Goal: Complete application form

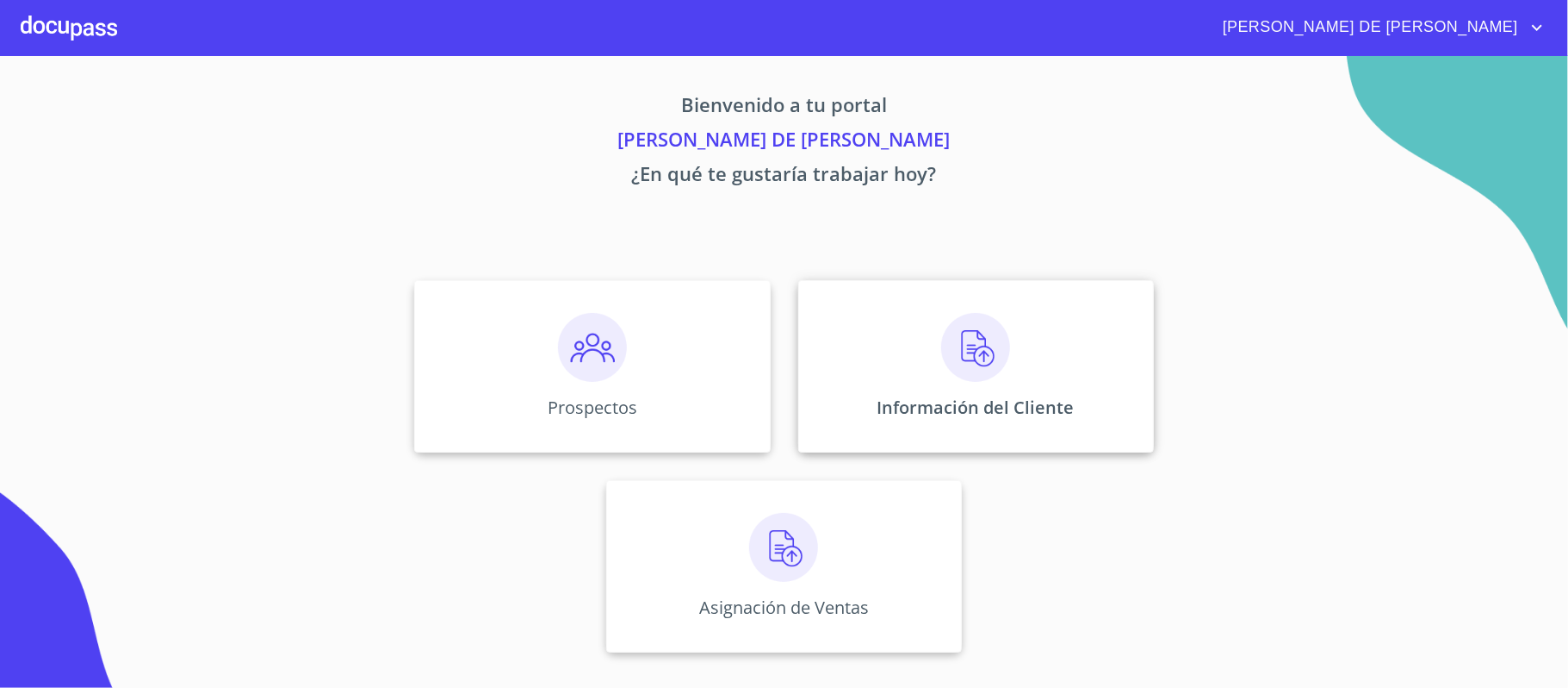
click at [921, 373] on div "Información del Cliente" at bounding box center [976, 365] width 356 height 172
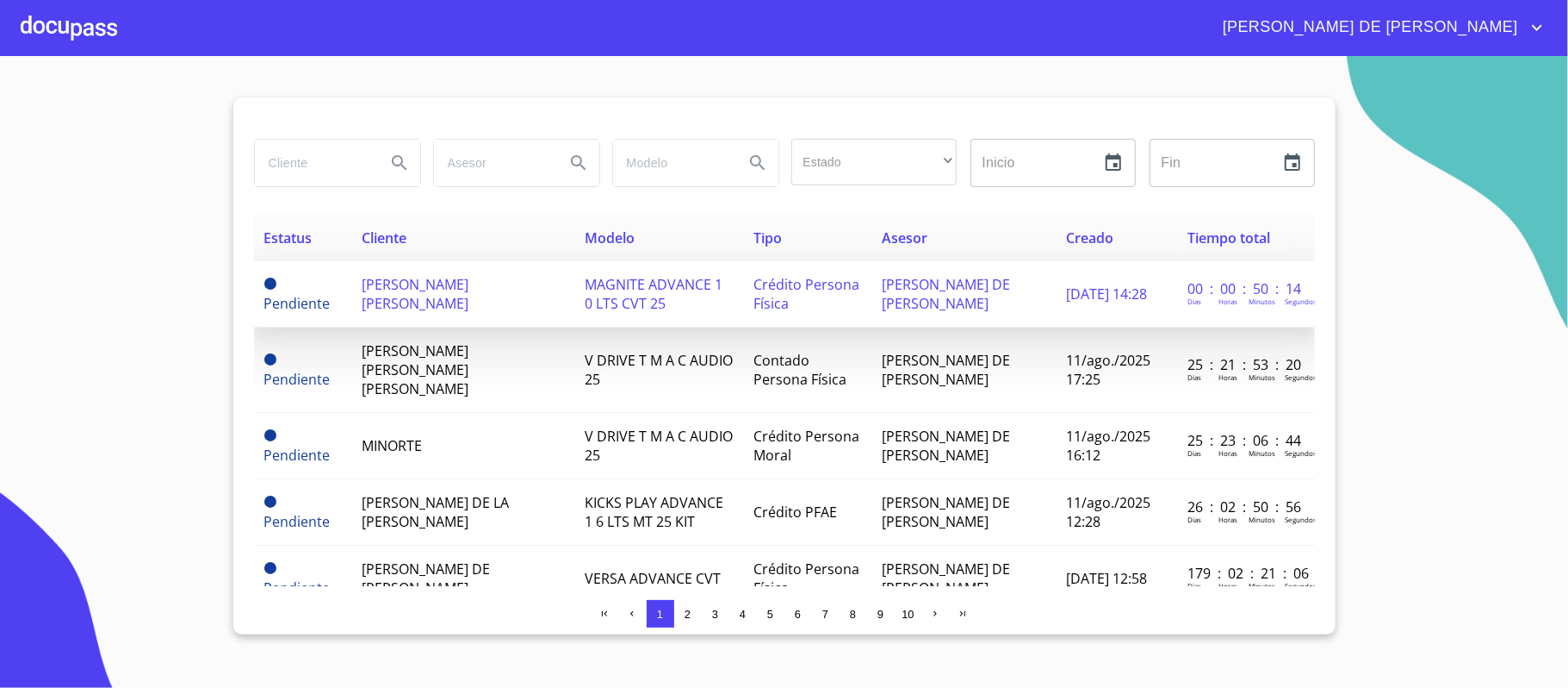
click at [298, 302] on span "Pendiente" at bounding box center [297, 303] width 66 height 19
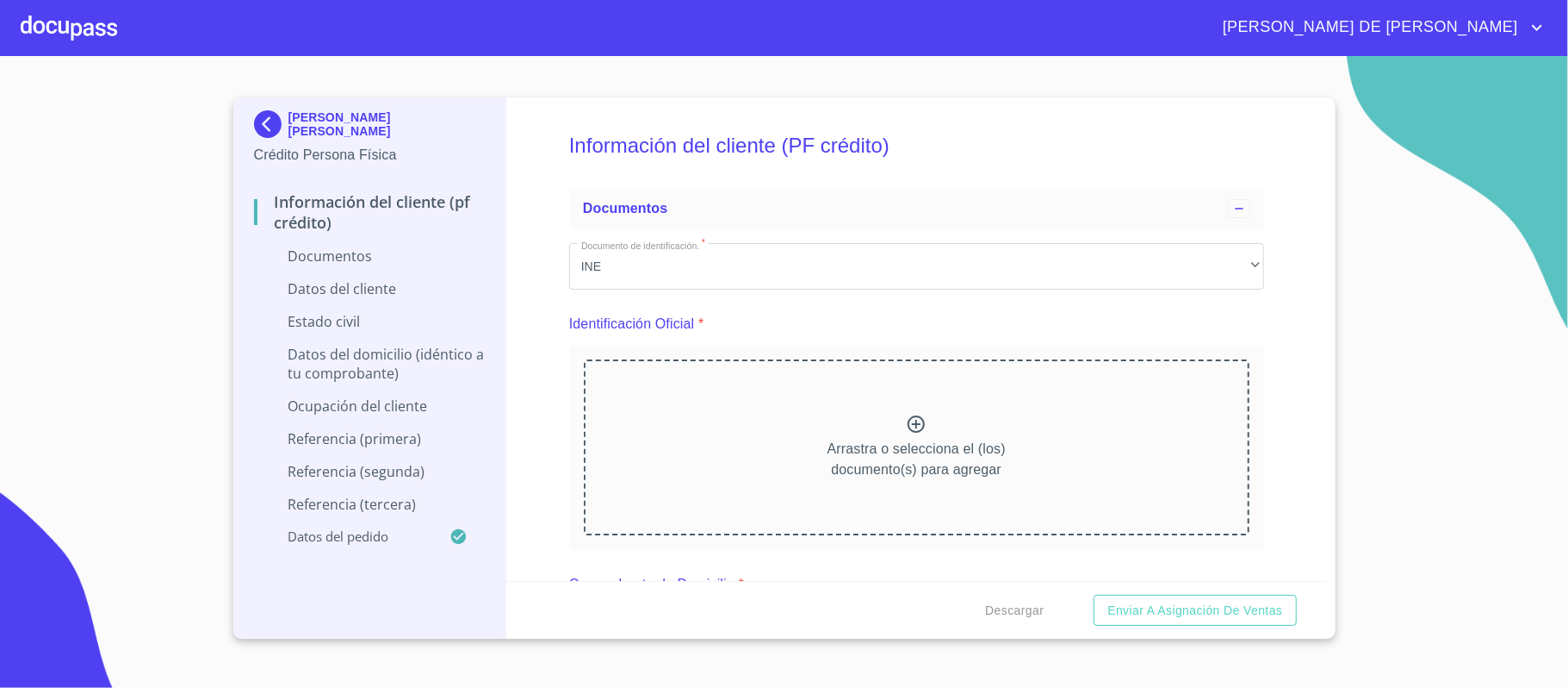
click at [899, 439] on p "Arrastra o selecciona el (los) documento(s) para agregar" at bounding box center [916, 459] width 178 height 41
click at [907, 424] on icon at bounding box center [916, 424] width 17 height 17
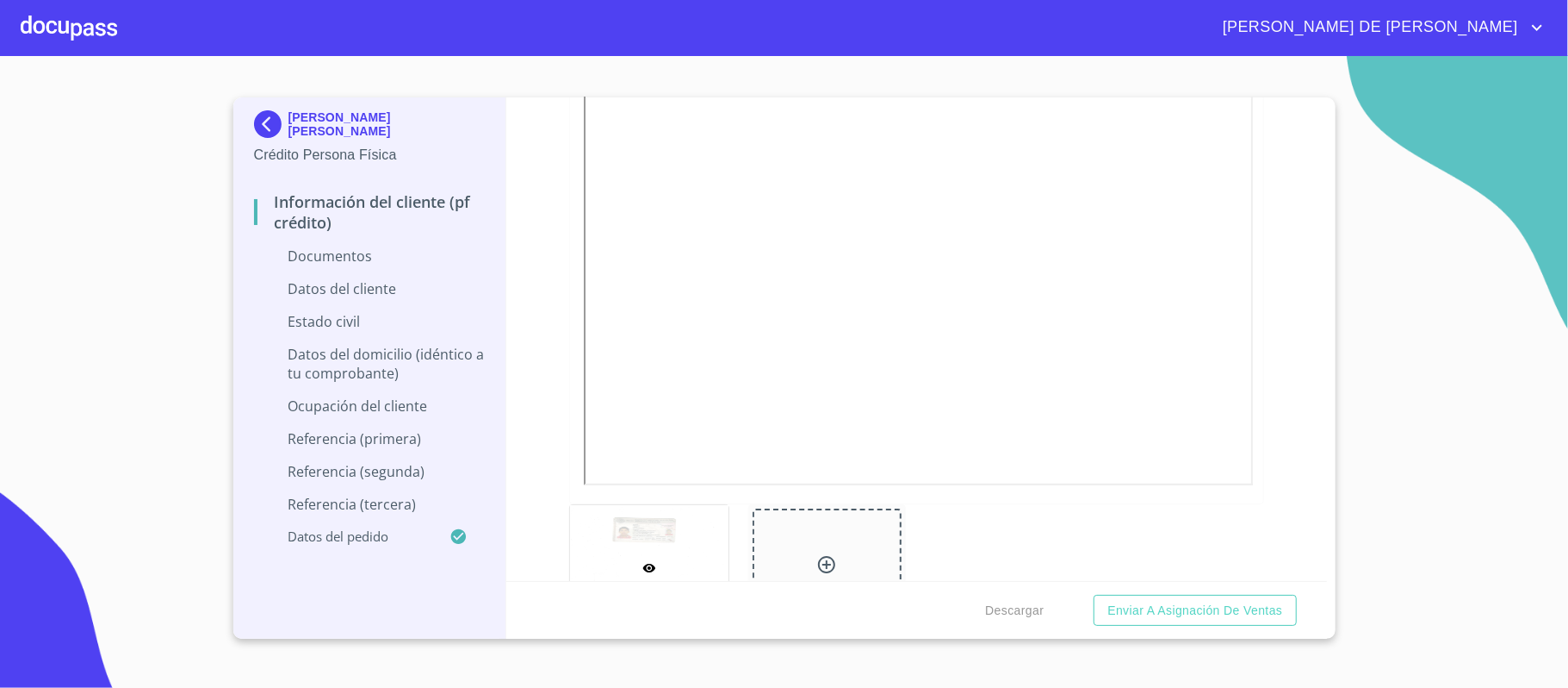
scroll to position [460, 0]
click at [827, 503] on div at bounding box center [826, 490] width 20 height 25
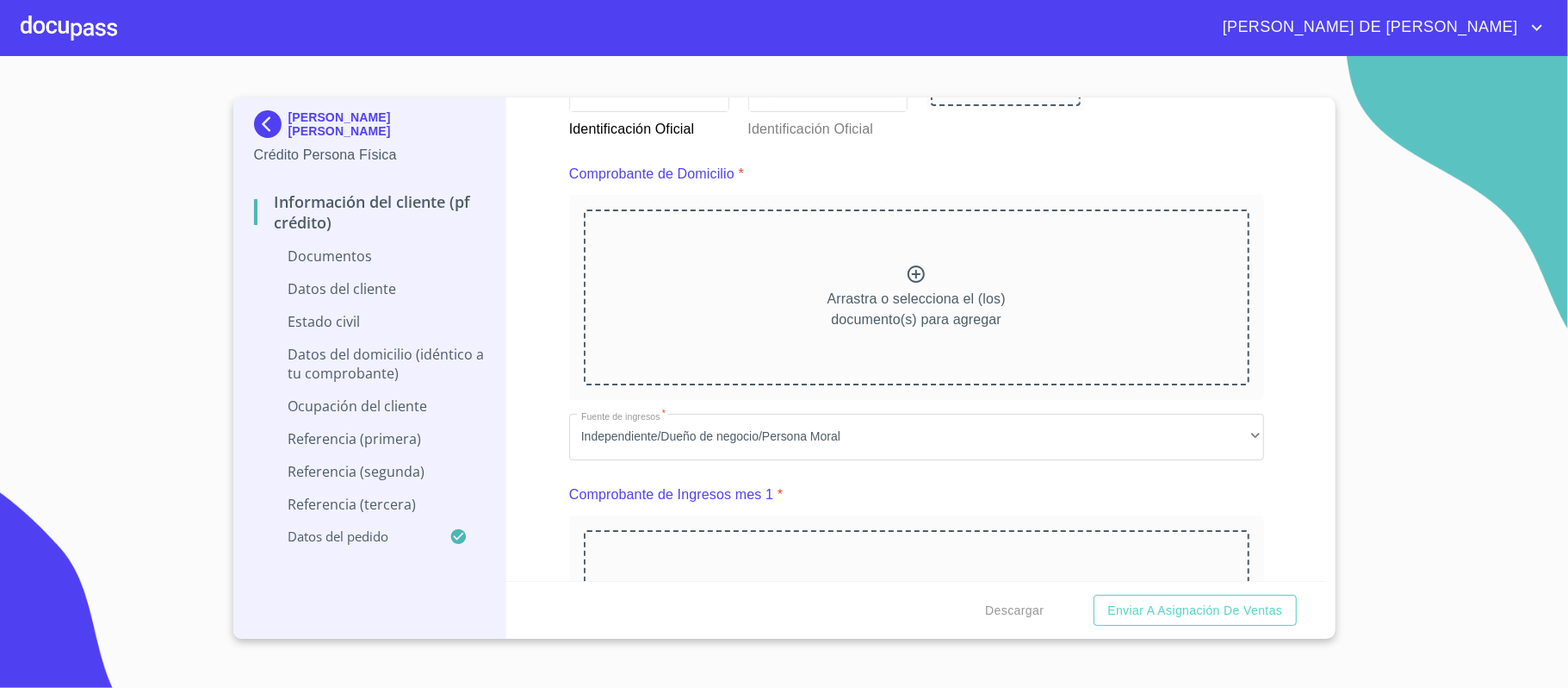
scroll to position [918, 0]
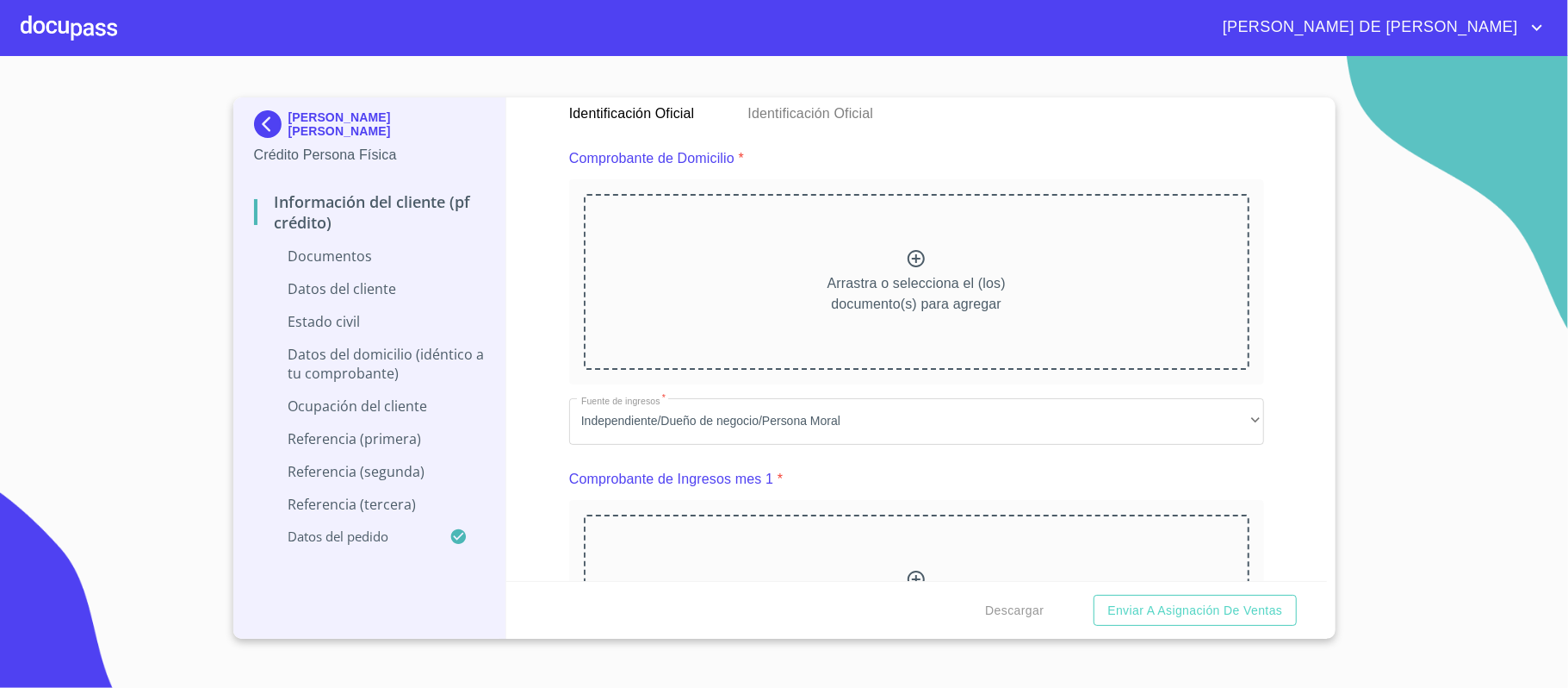
click at [910, 263] on icon at bounding box center [916, 258] width 20 height 21
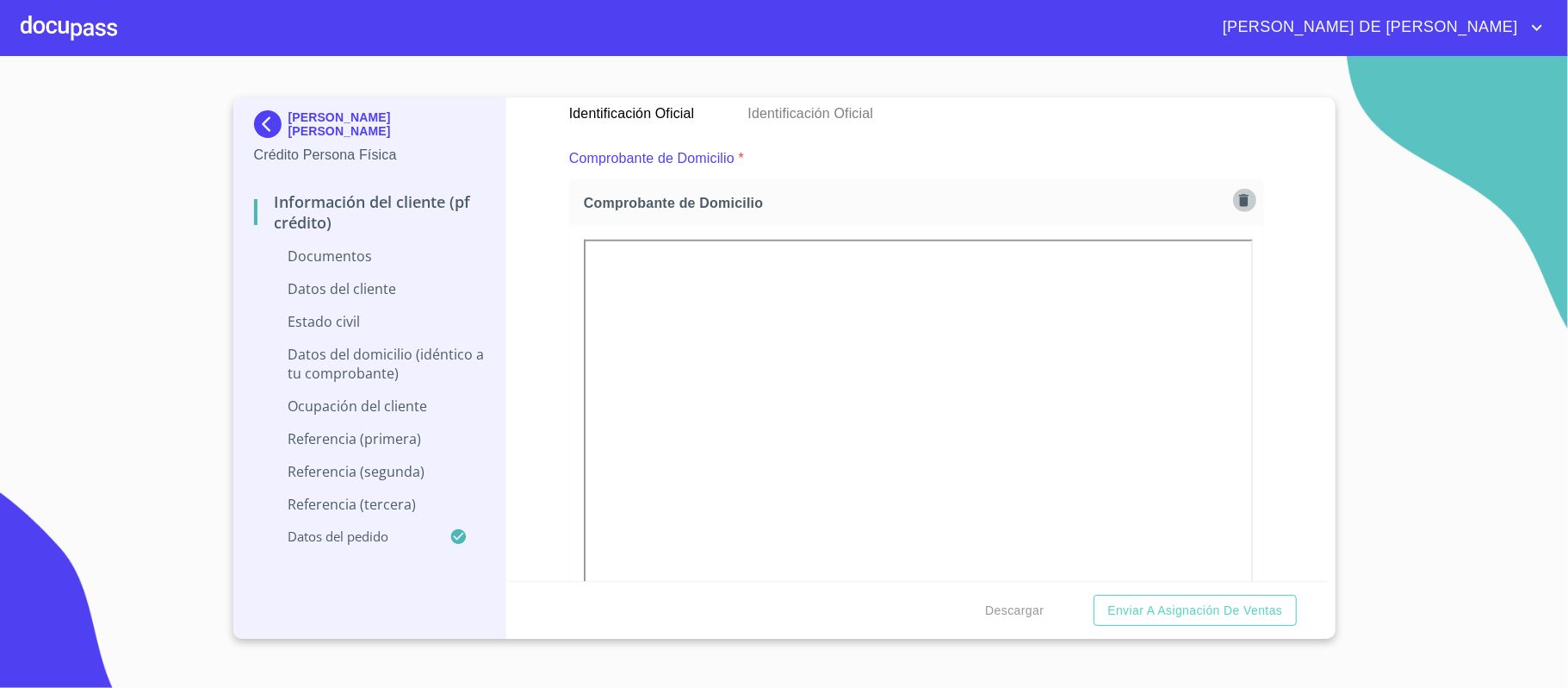
click at [1239, 201] on icon "button" at bounding box center [1244, 200] width 9 height 12
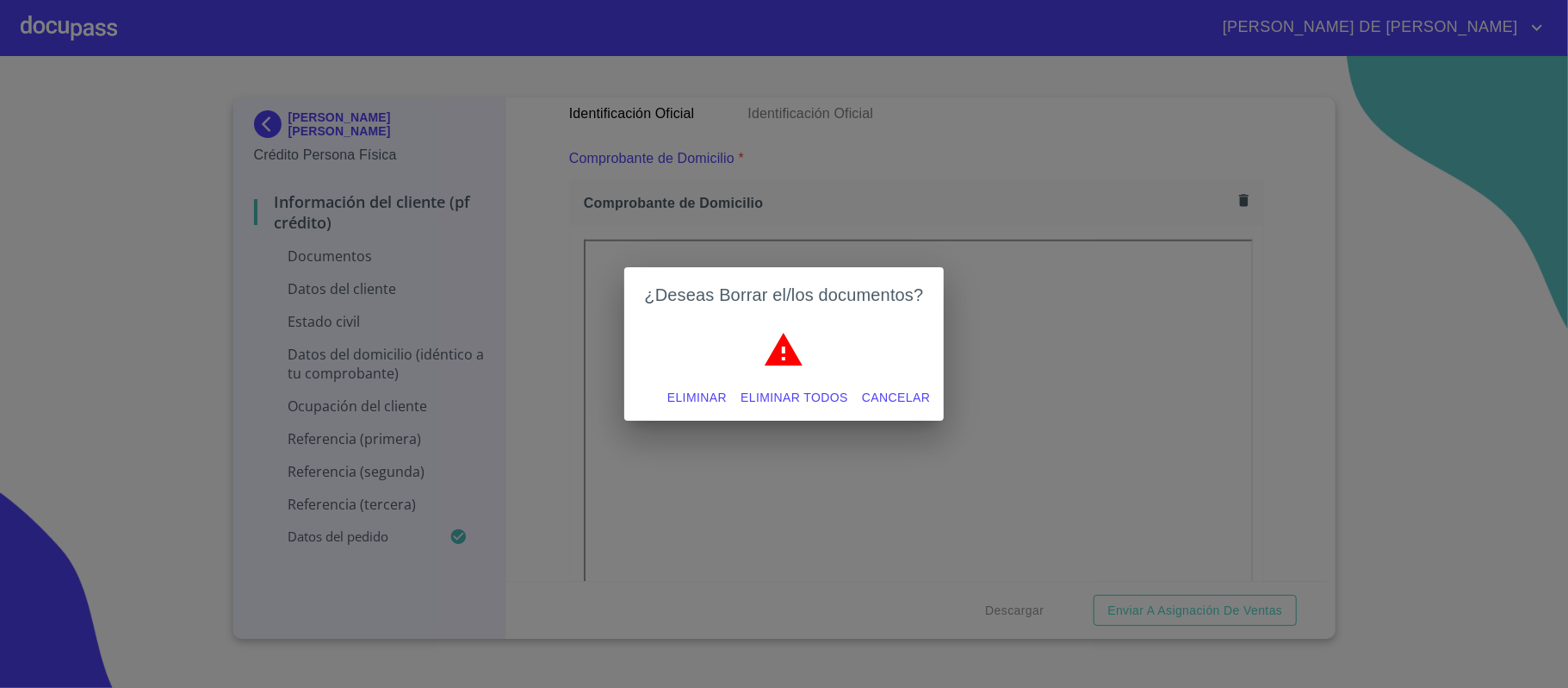
click at [693, 392] on span "Eliminar" at bounding box center [697, 397] width 60 height 21
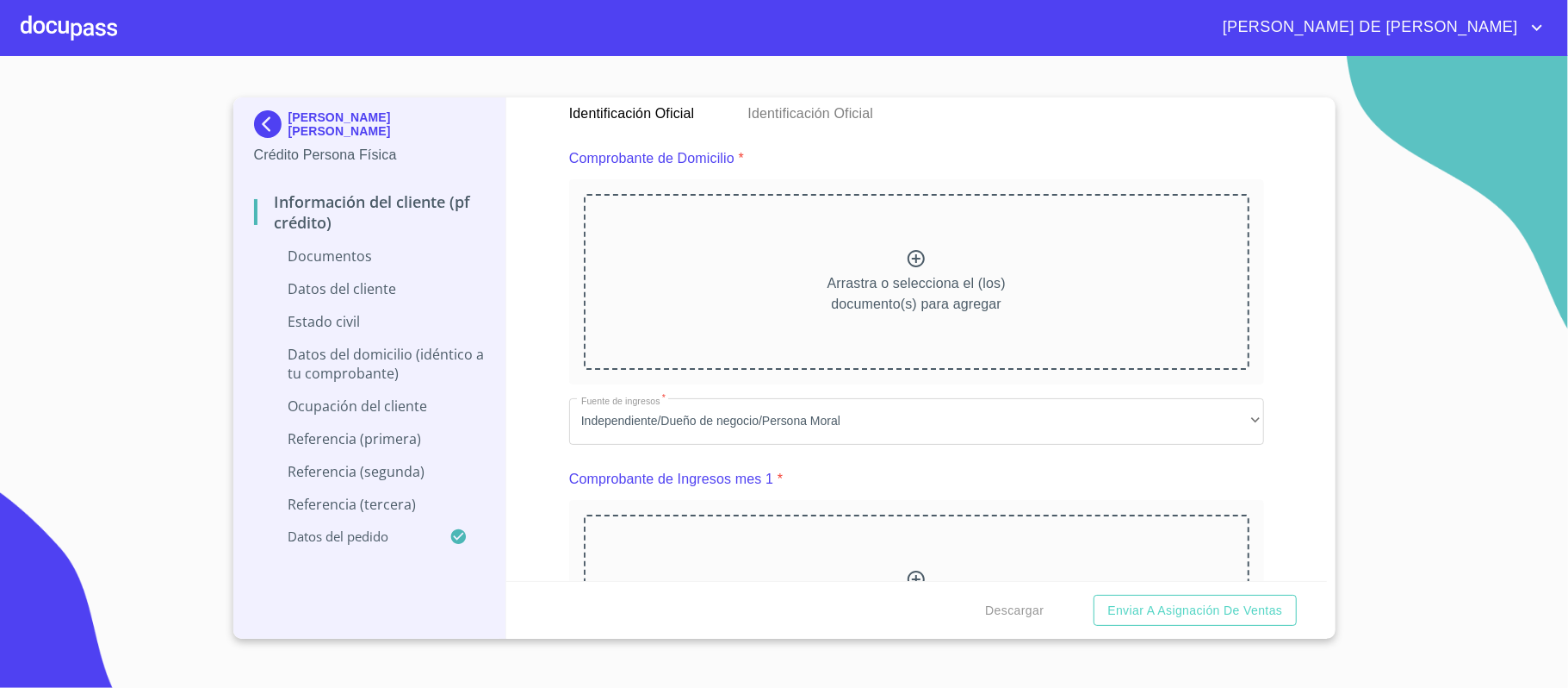
click at [923, 246] on div "Arrastra o selecciona el (los) documento(s) para agregar" at bounding box center [917, 282] width 666 height 176
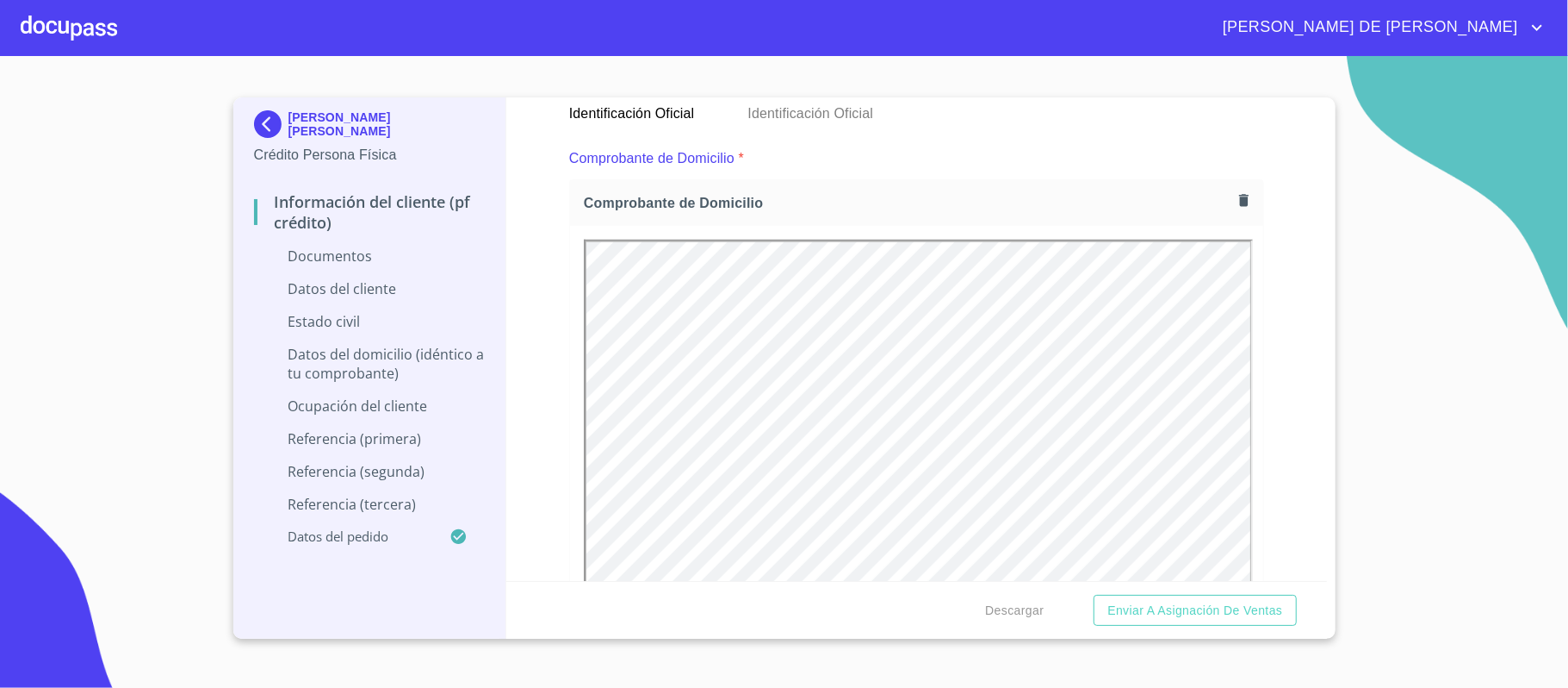
scroll to position [0, 0]
click at [1212, 188] on div "Comprobante de Domicilio" at bounding box center [917, 202] width 693 height 46
click at [1239, 200] on icon "button" at bounding box center [1244, 200] width 9 height 12
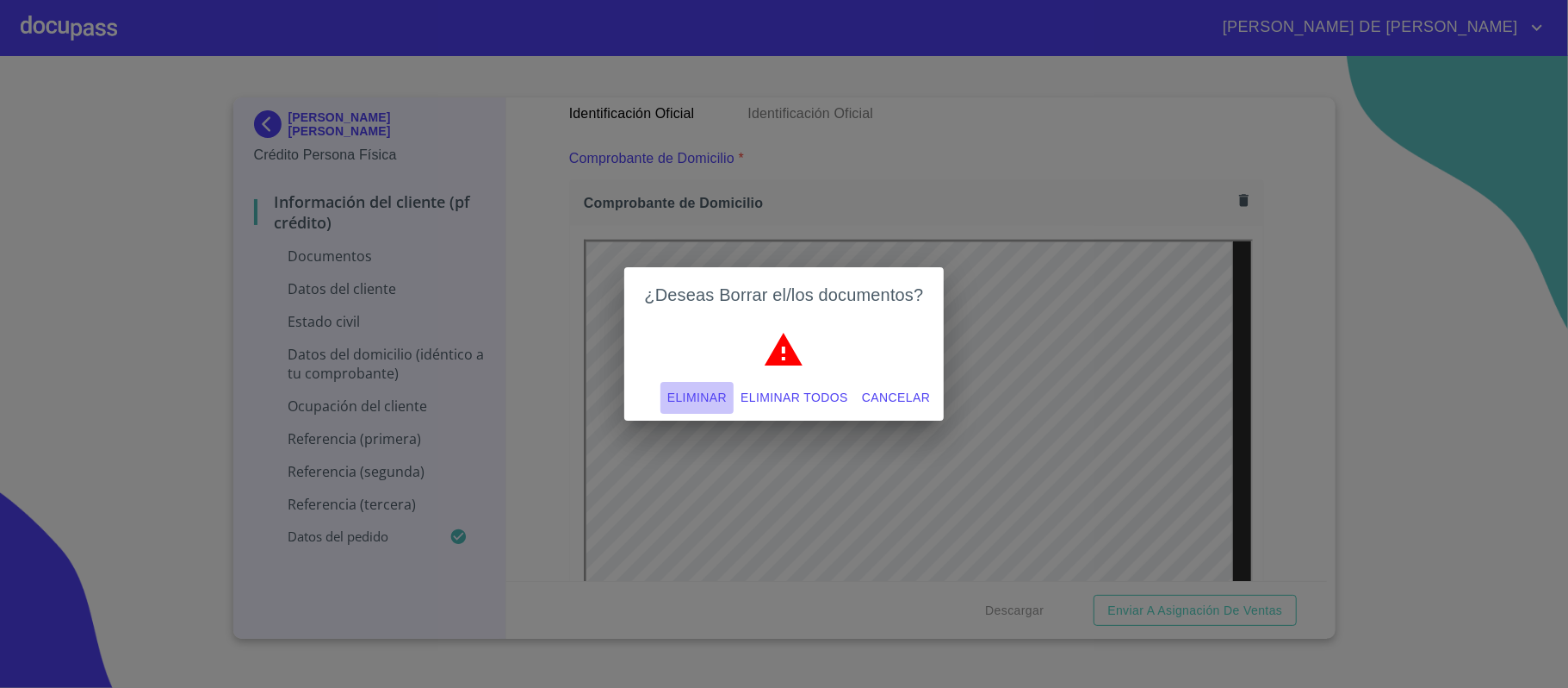
click at [680, 397] on span "Eliminar" at bounding box center [697, 397] width 60 height 21
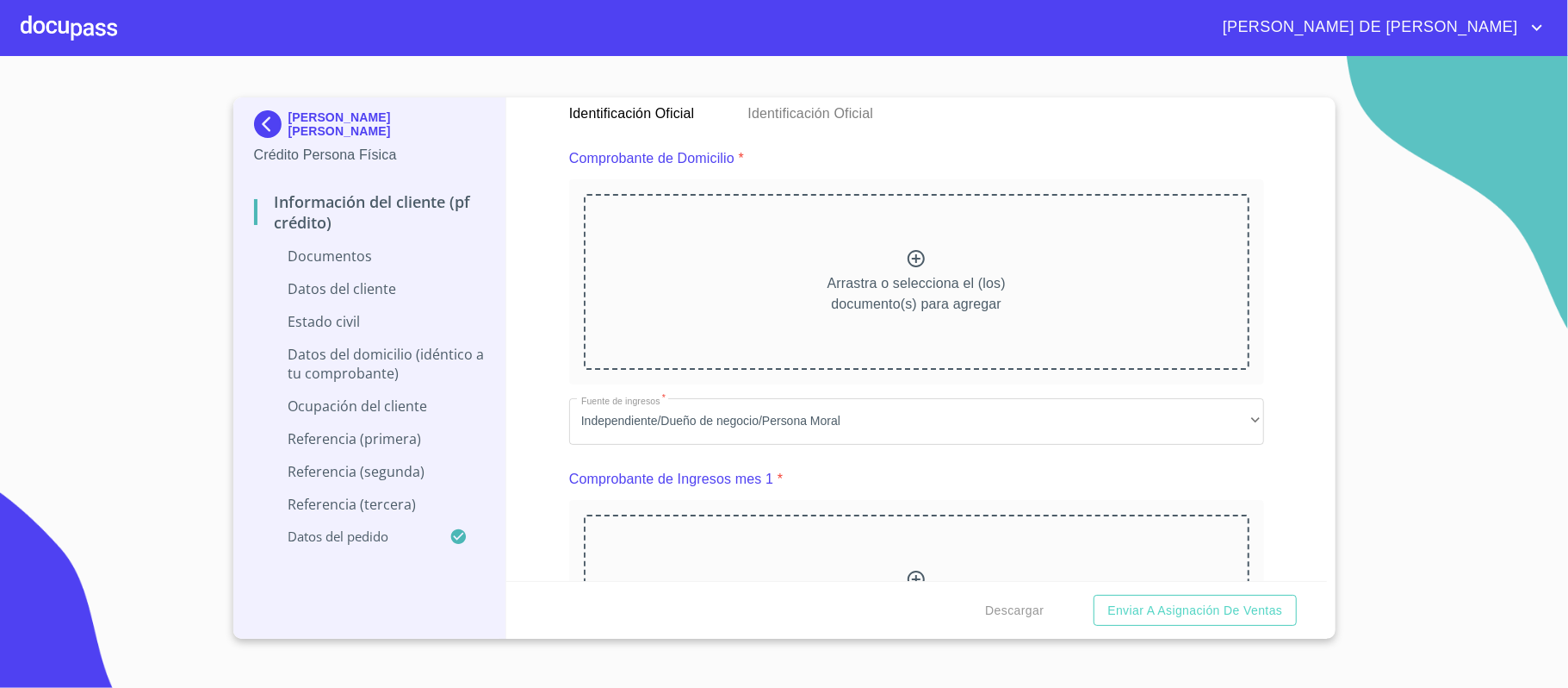
click at [907, 254] on icon at bounding box center [916, 258] width 17 height 17
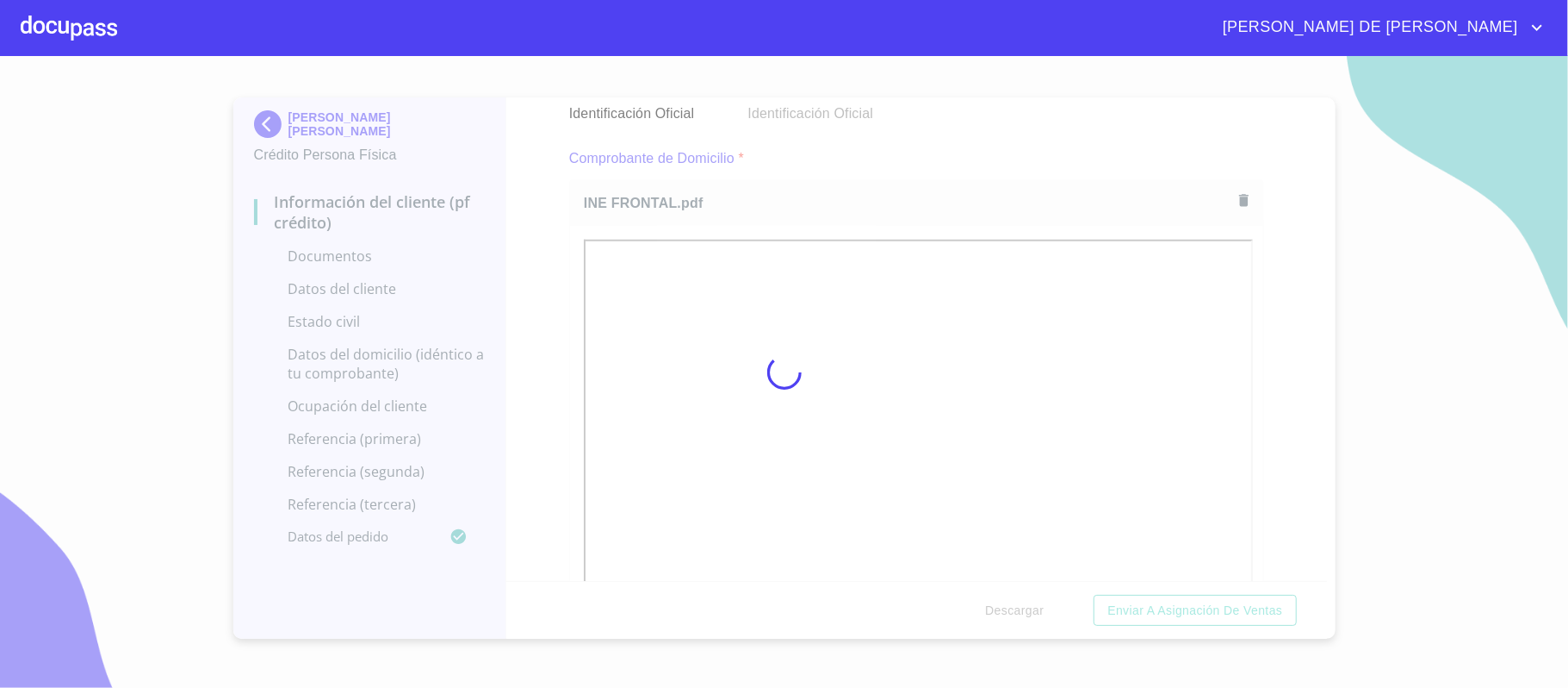
click at [1062, 407] on div at bounding box center [784, 372] width 1568 height 632
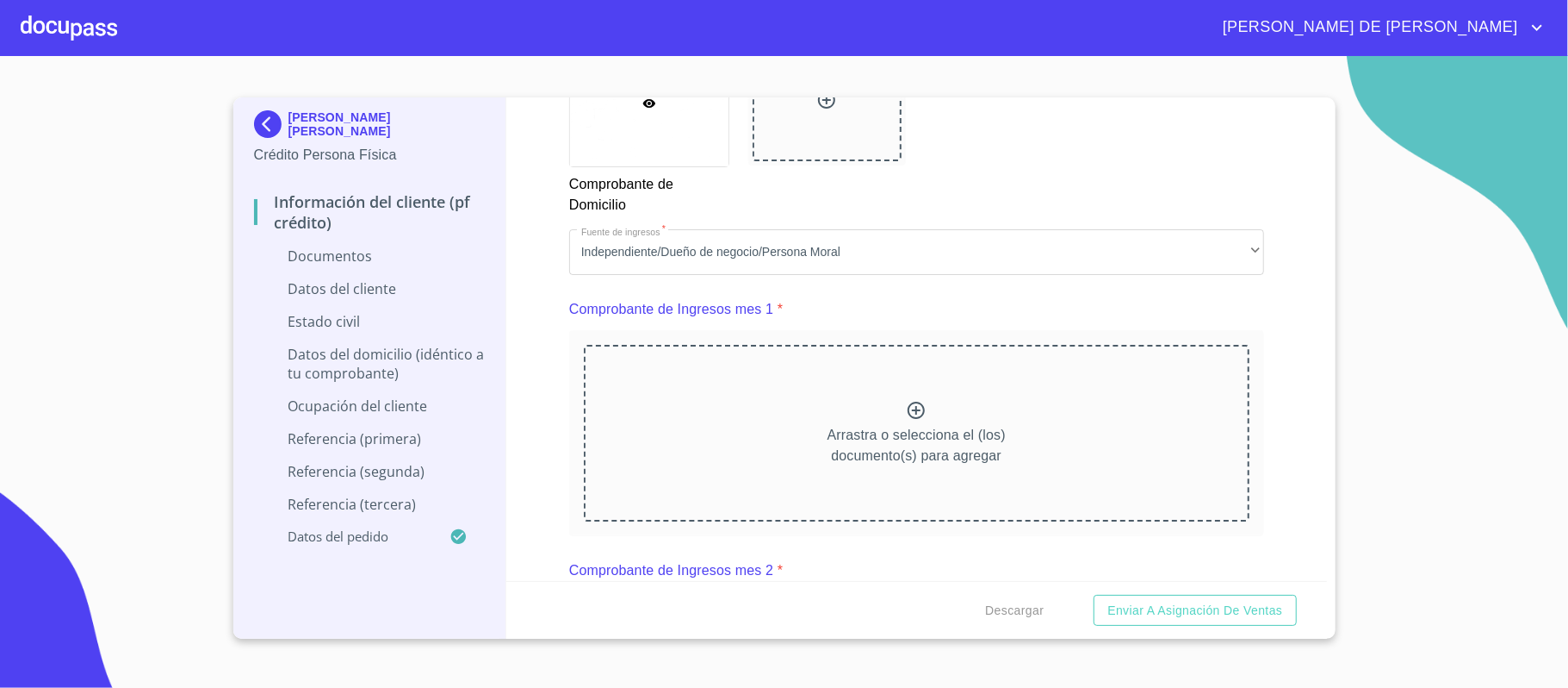
scroll to position [1608, 0]
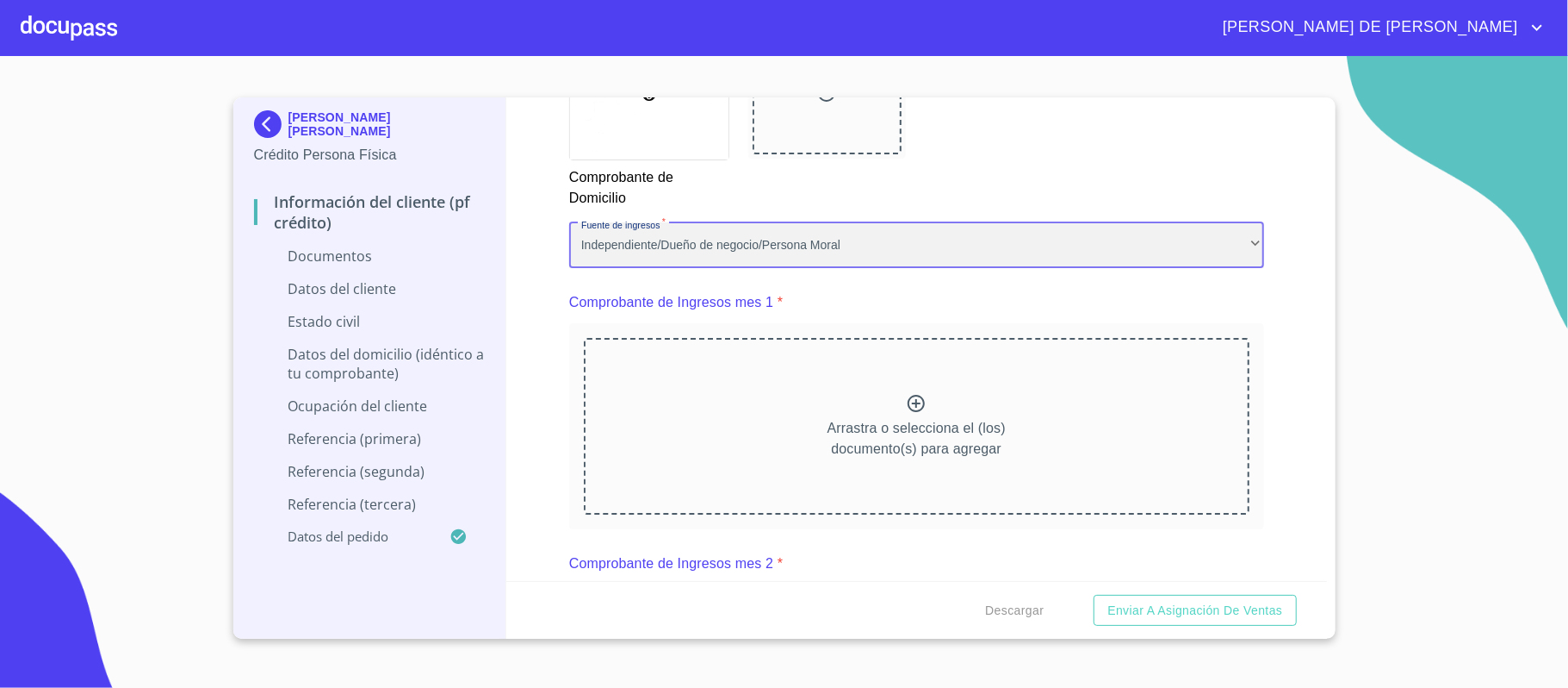
click at [686, 254] on div "Independiente/Dueño de negocio/Persona Moral" at bounding box center [917, 245] width 695 height 47
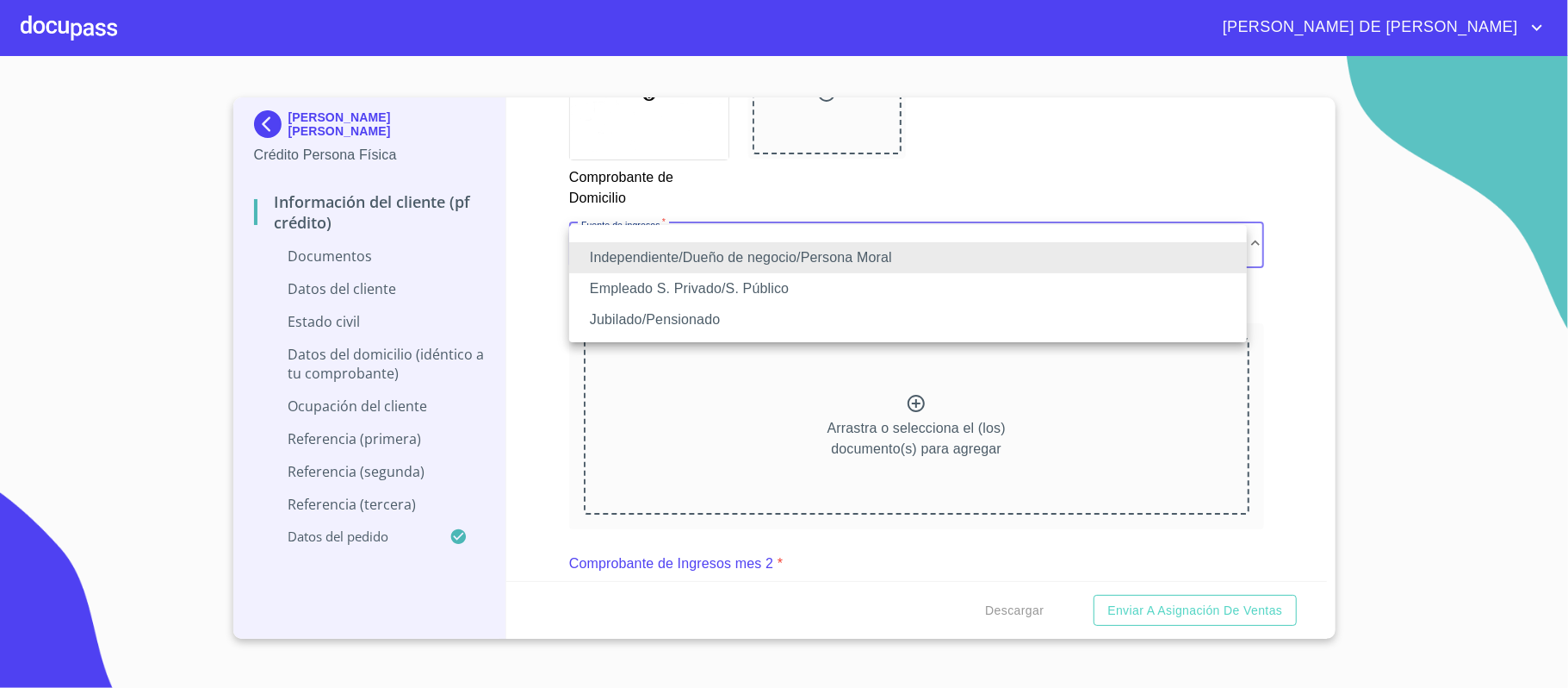
click at [713, 293] on li "Empleado S. Privado/S. Público" at bounding box center [907, 288] width 677 height 31
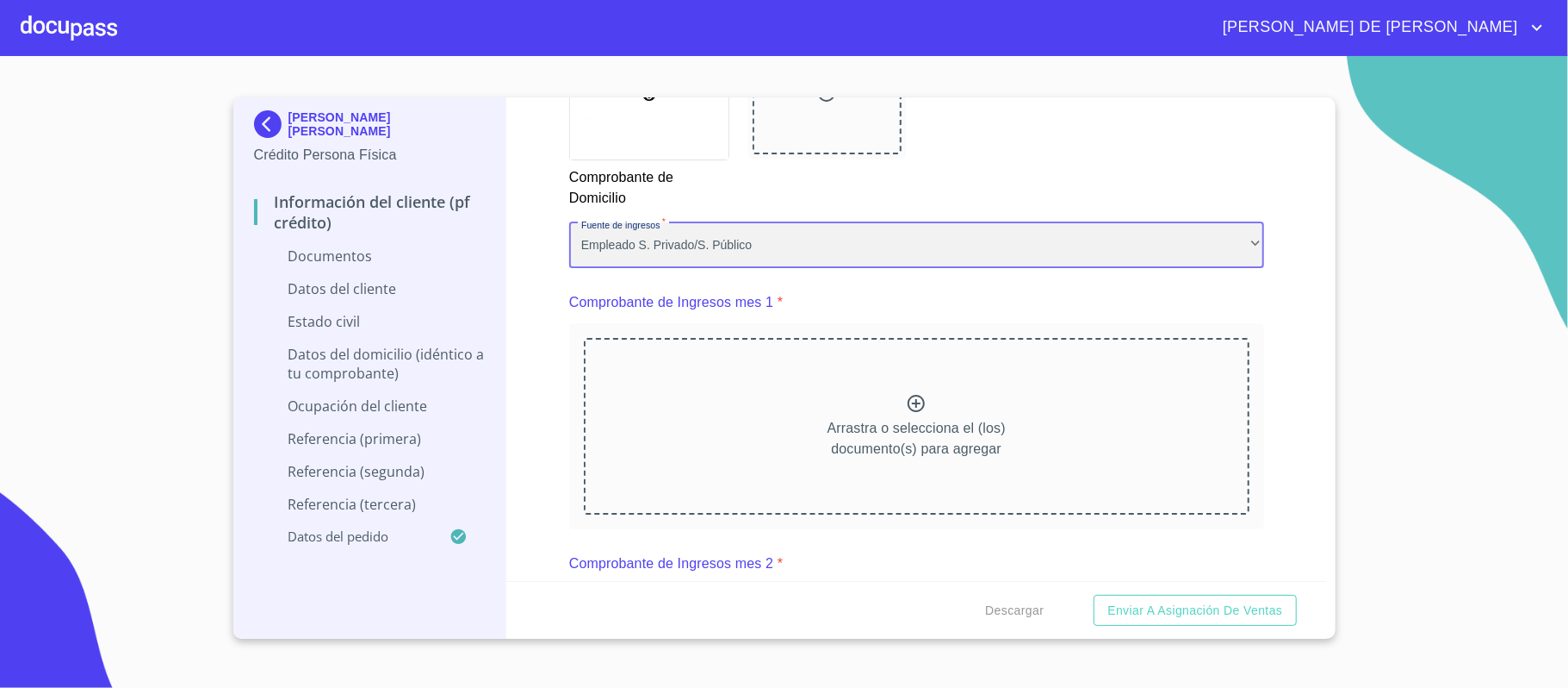
scroll to position [1724, 0]
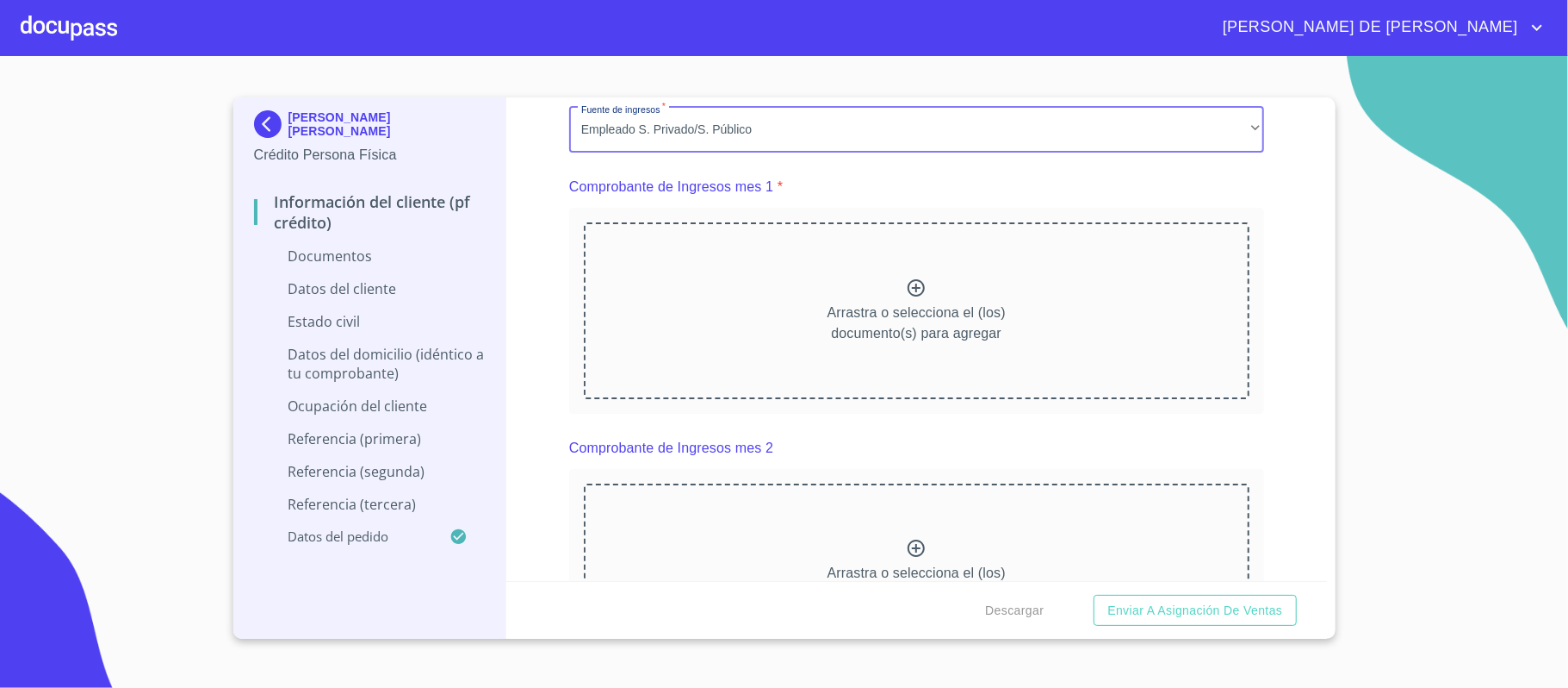
click at [907, 294] on icon at bounding box center [916, 288] width 20 height 21
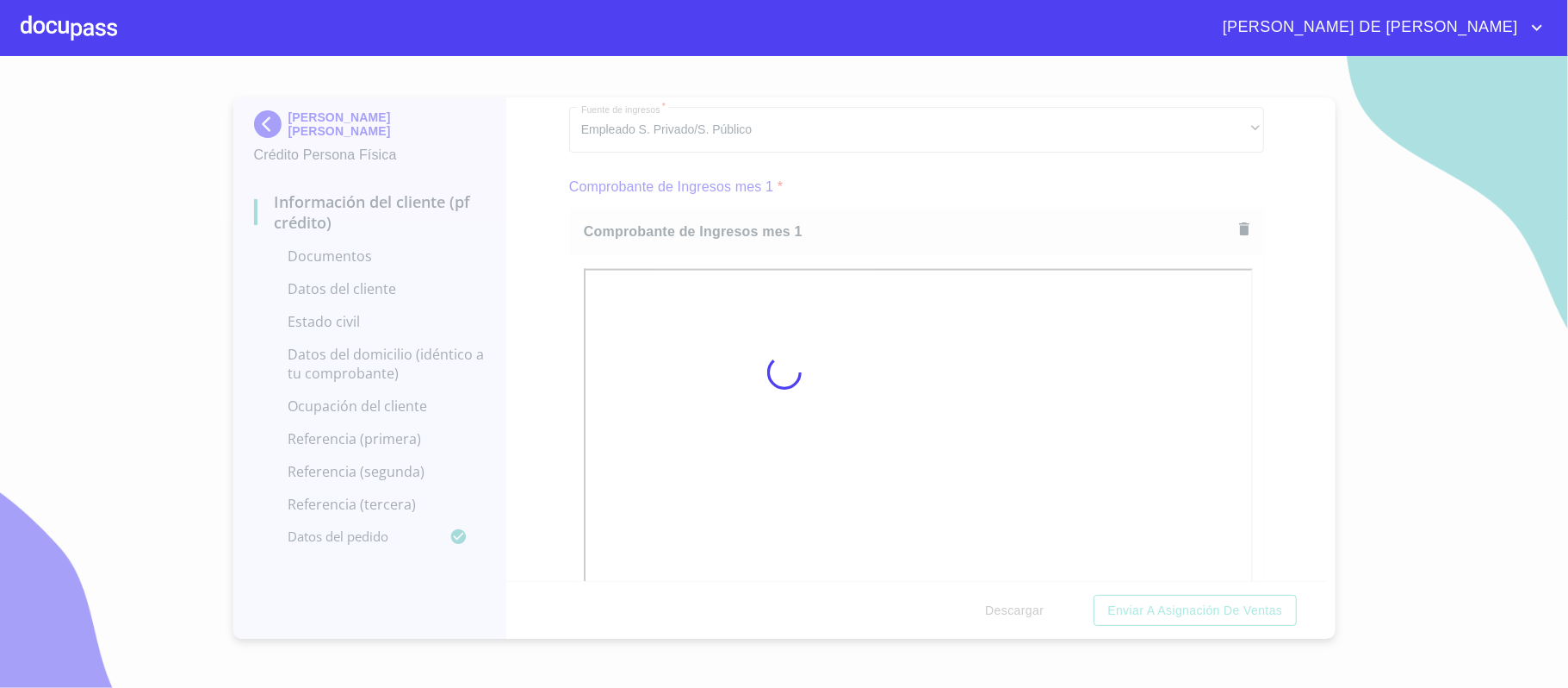
click at [1246, 415] on div "Comprobante de Ingresos mes 1" at bounding box center [917, 479] width 695 height 543
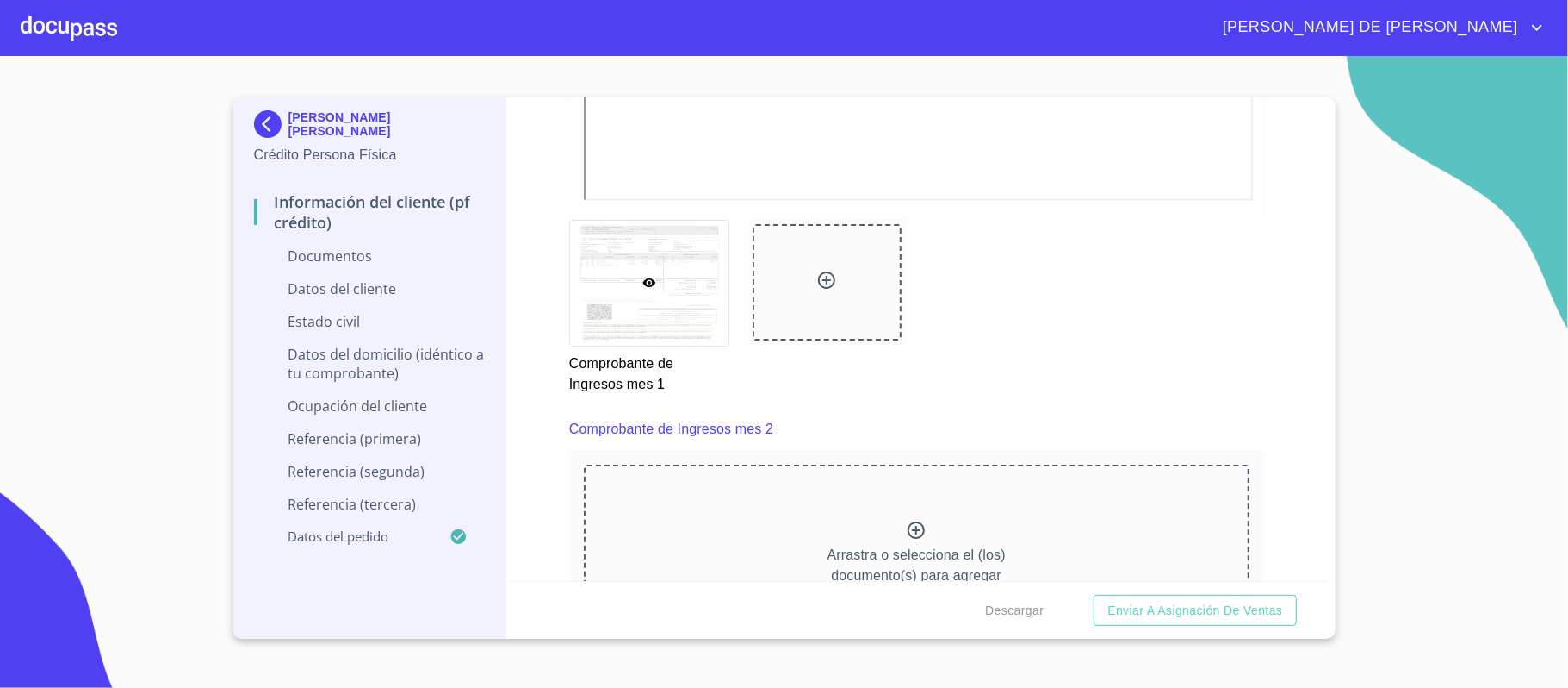
scroll to position [2182, 0]
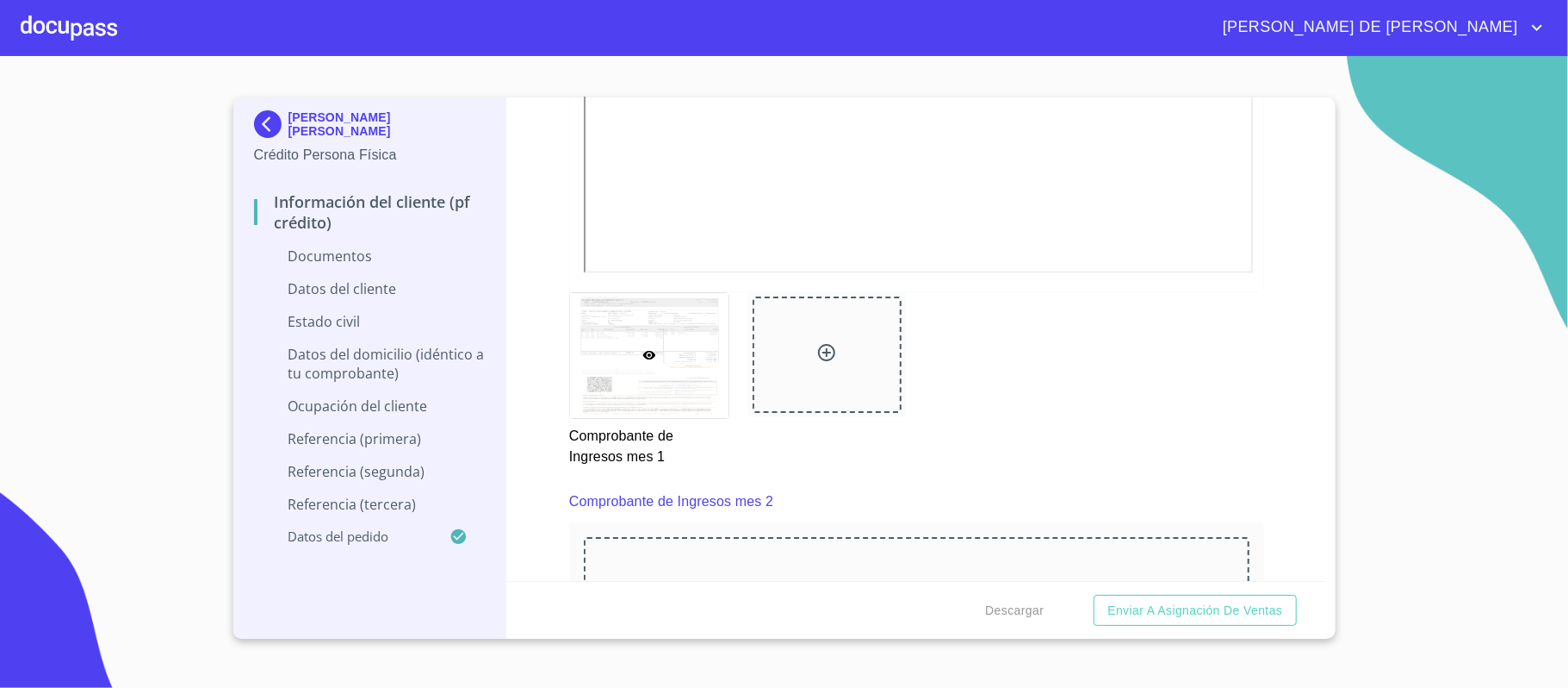
click at [821, 347] on icon at bounding box center [826, 352] width 20 height 21
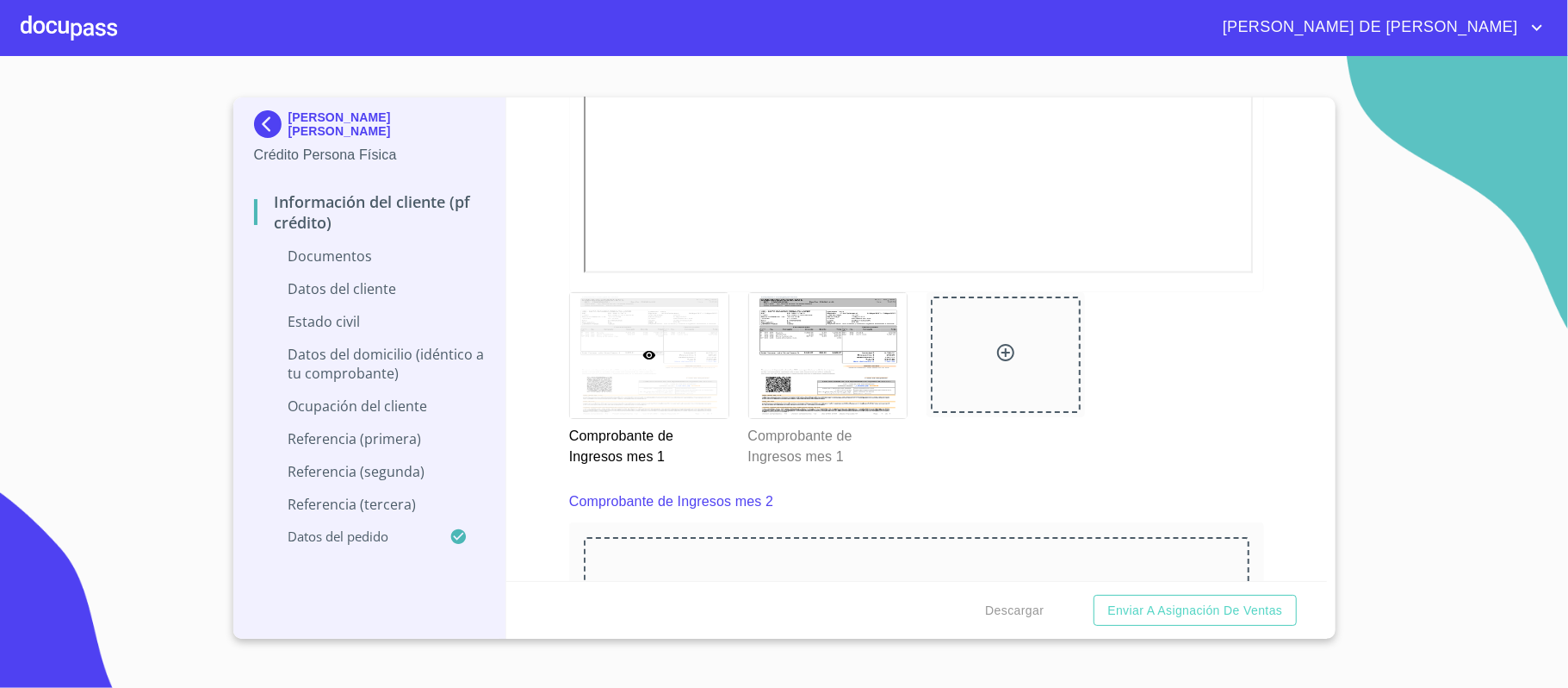
click at [1004, 359] on icon at bounding box center [1006, 352] width 20 height 21
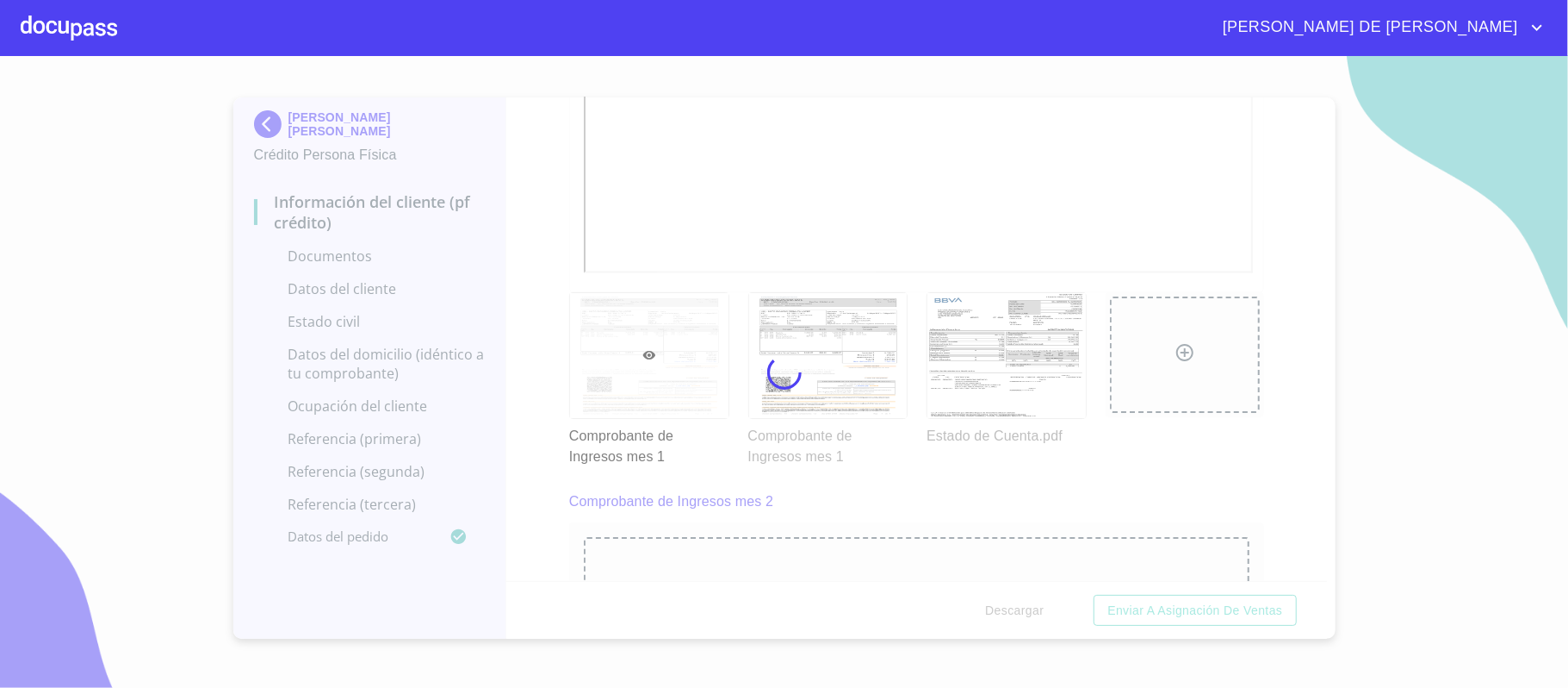
click at [1168, 474] on div at bounding box center [784, 372] width 1568 height 632
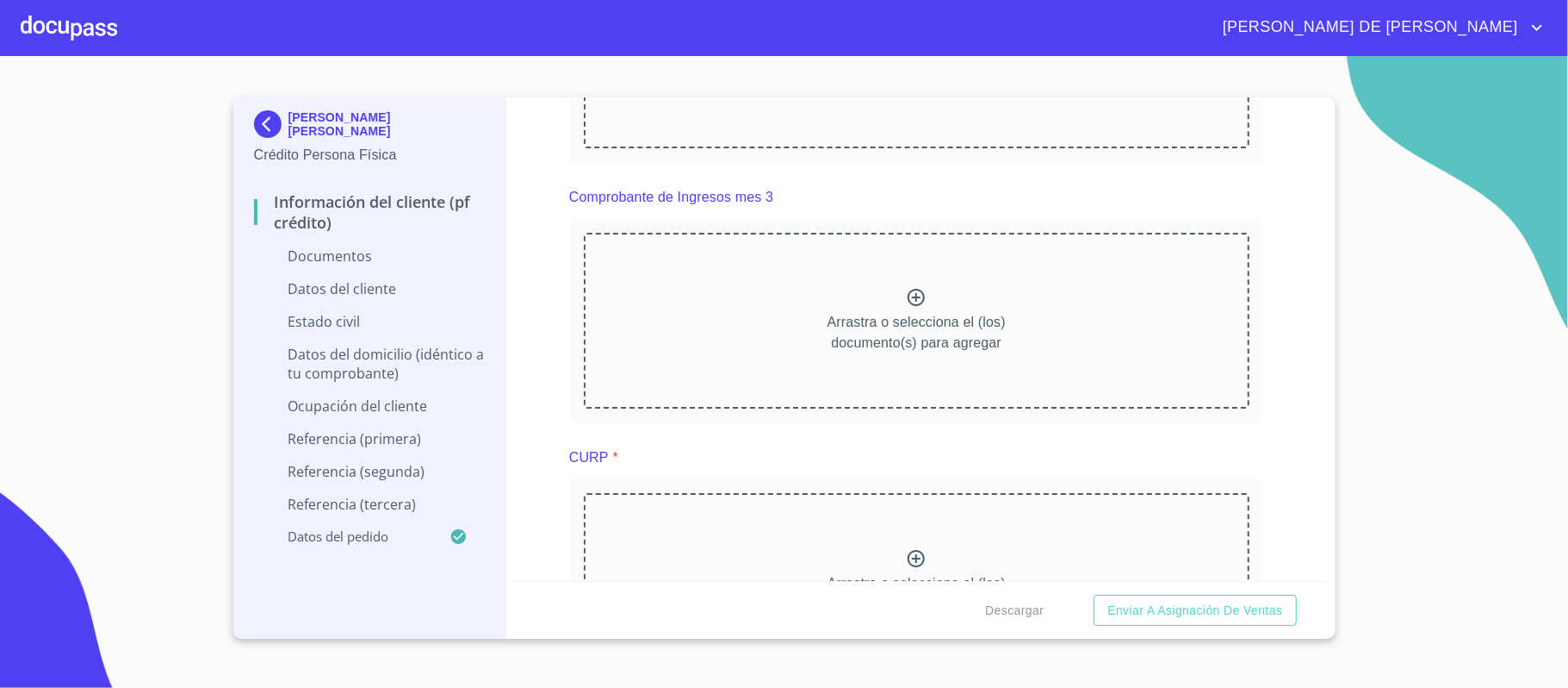
scroll to position [2758, 0]
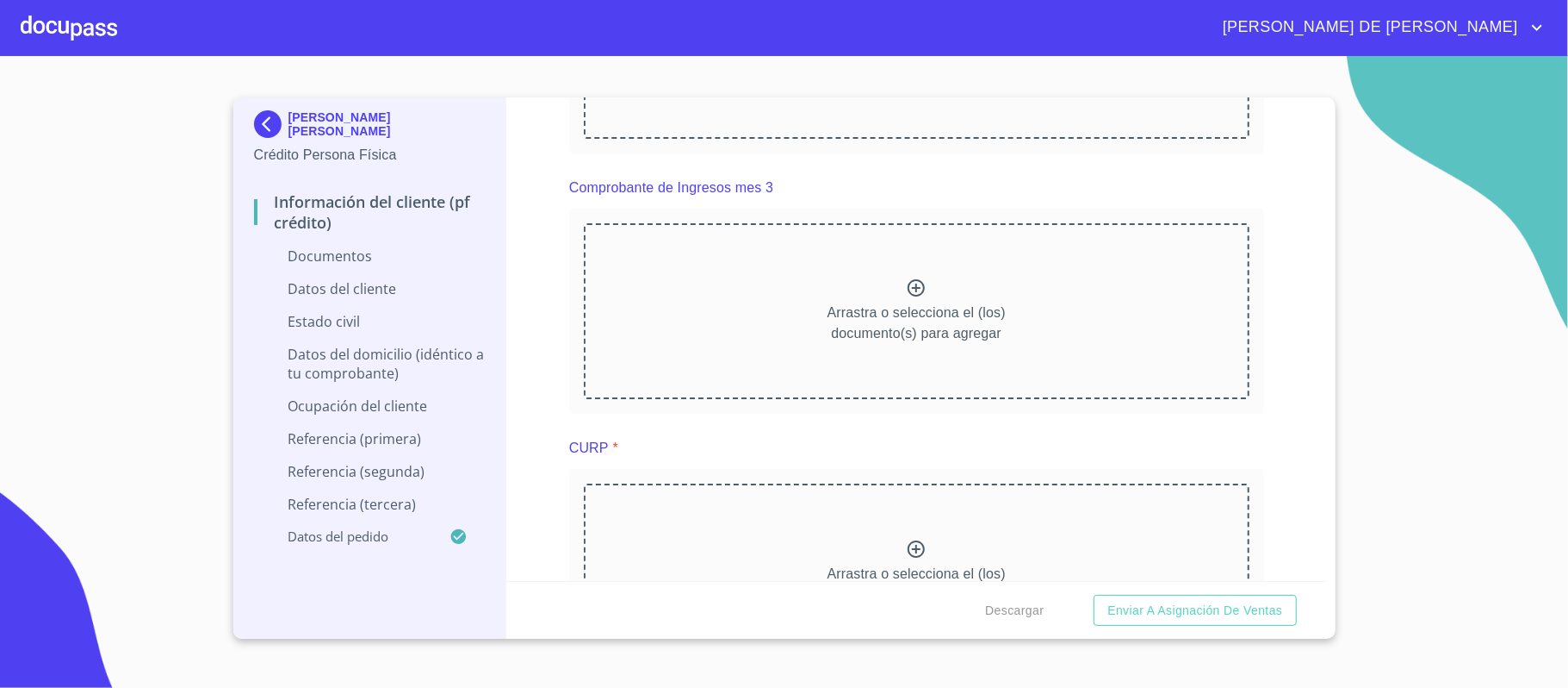
click at [893, 544] on div "Arrastra o selecciona el (los) documento(s) para agregar" at bounding box center [917, 571] width 666 height 176
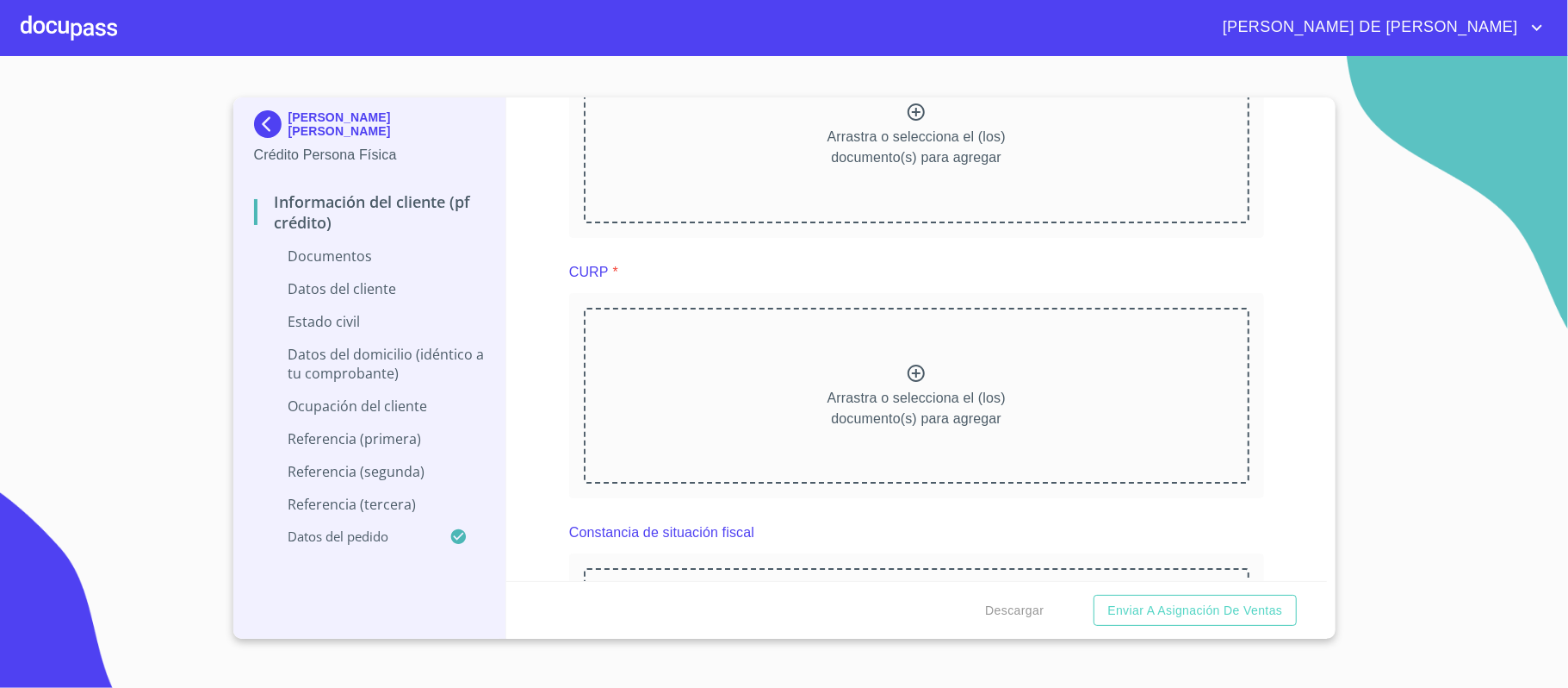
scroll to position [2987, 0]
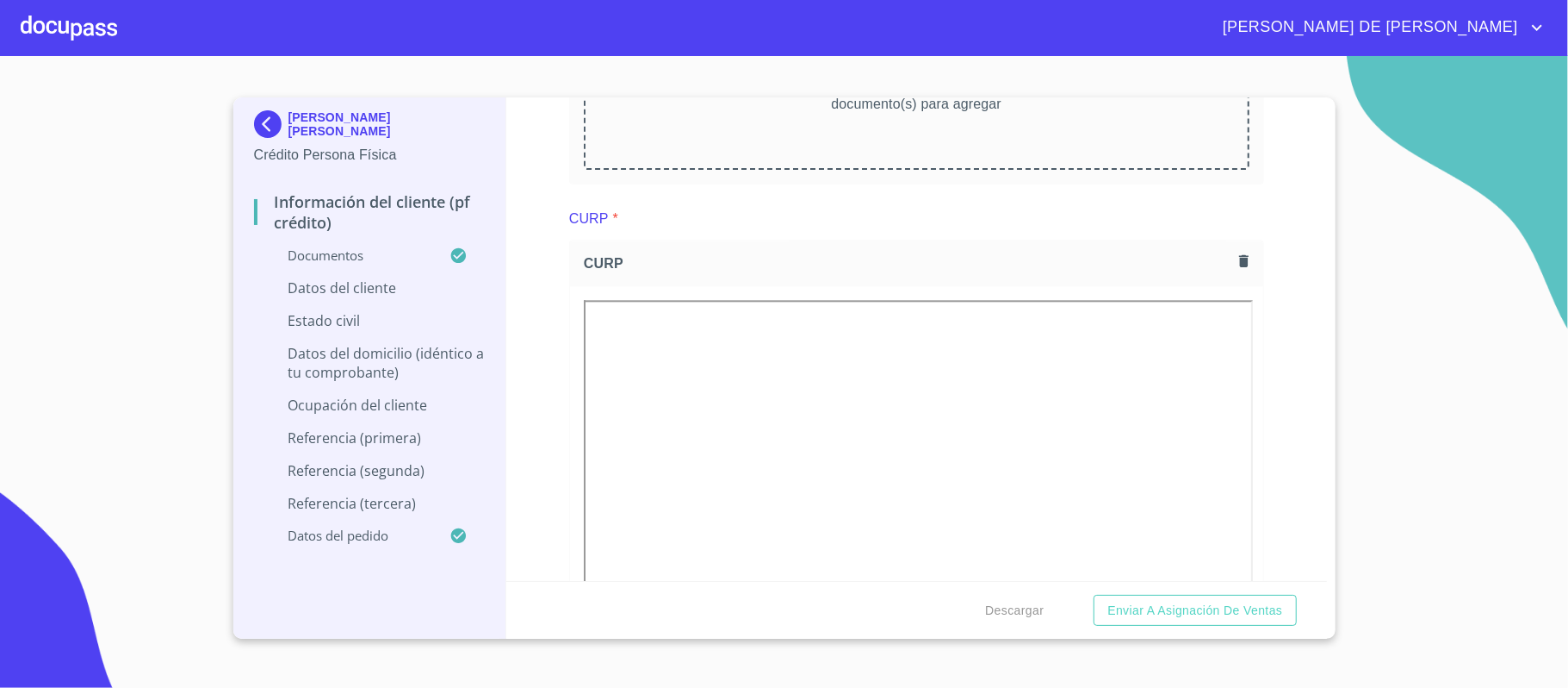
click at [538, 300] on div "Información del cliente (PF crédito) Documentos Documento de identificación.   …" at bounding box center [917, 338] width 821 height 484
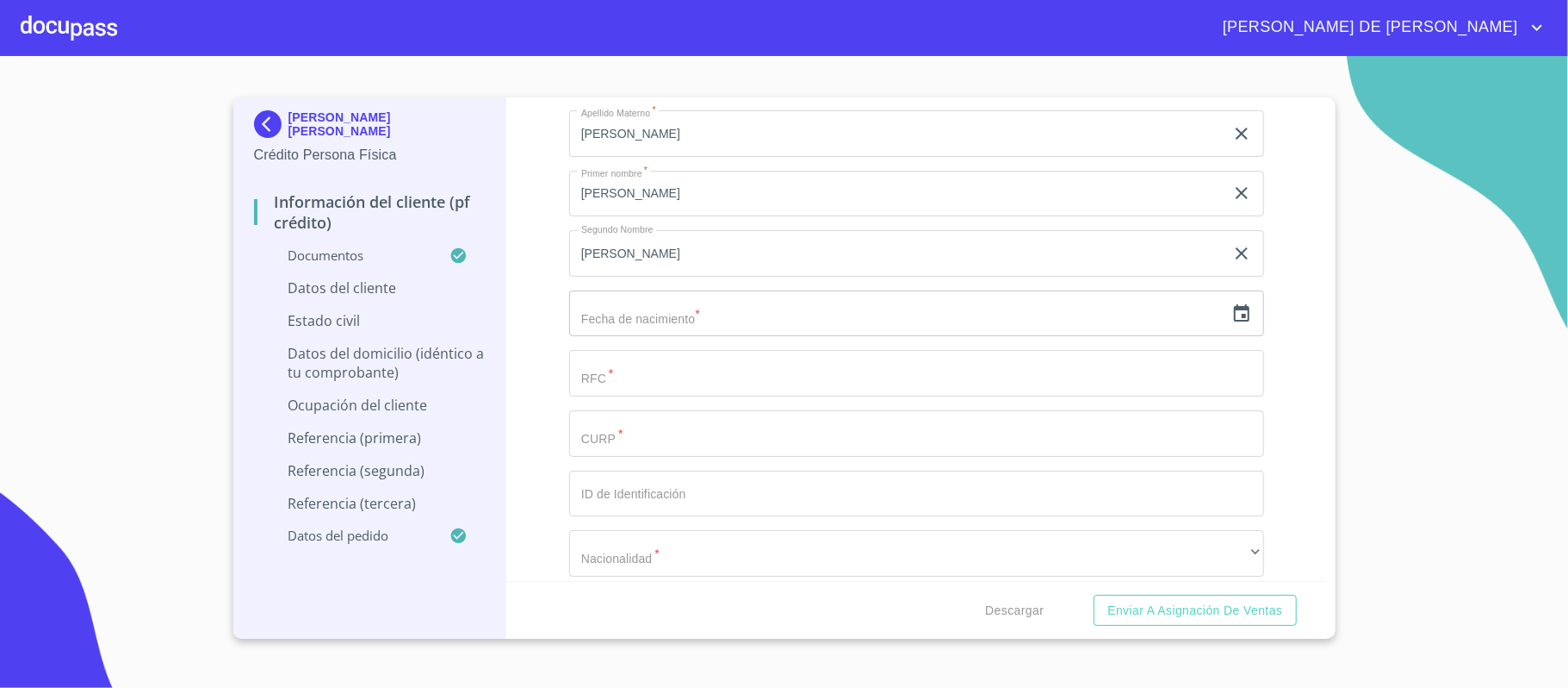
scroll to position [4251, 0]
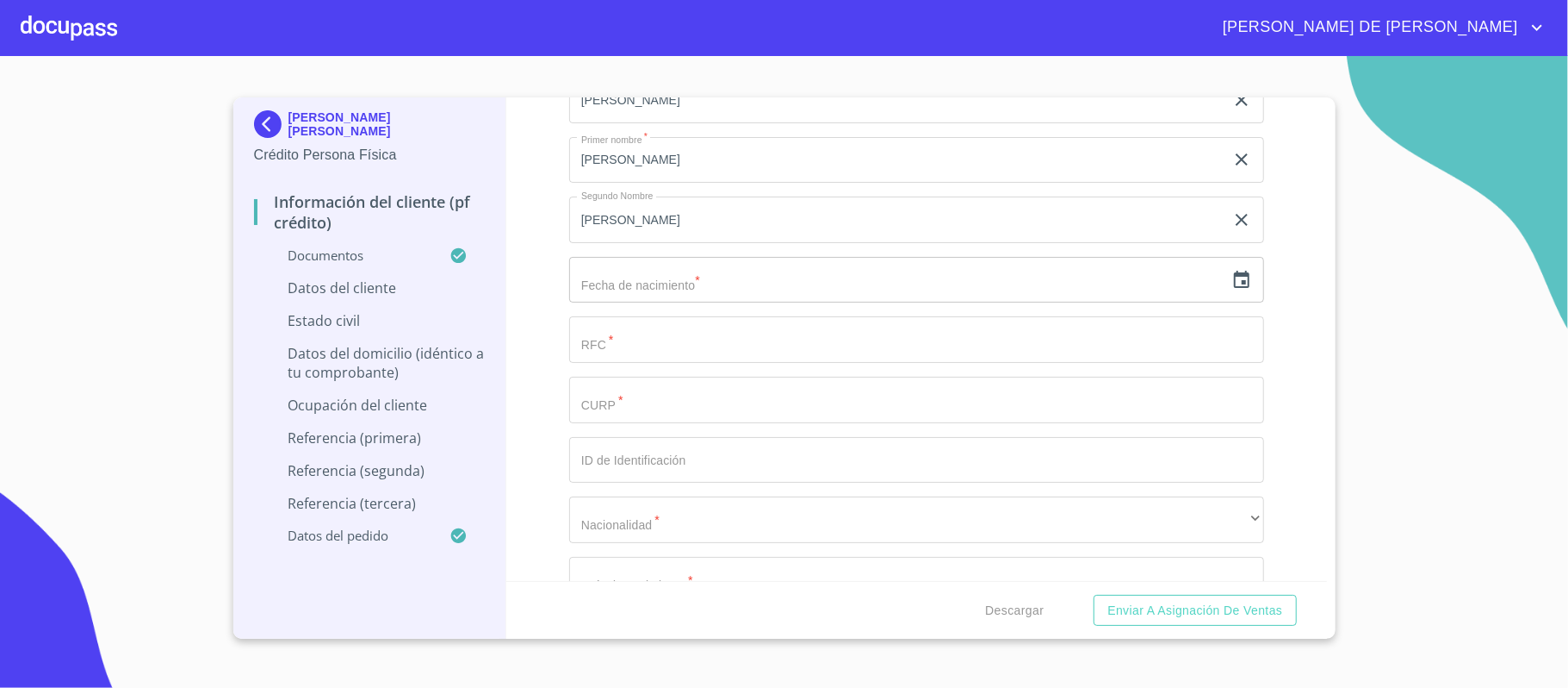
click at [1232, 281] on icon "button" at bounding box center [1242, 280] width 20 height 21
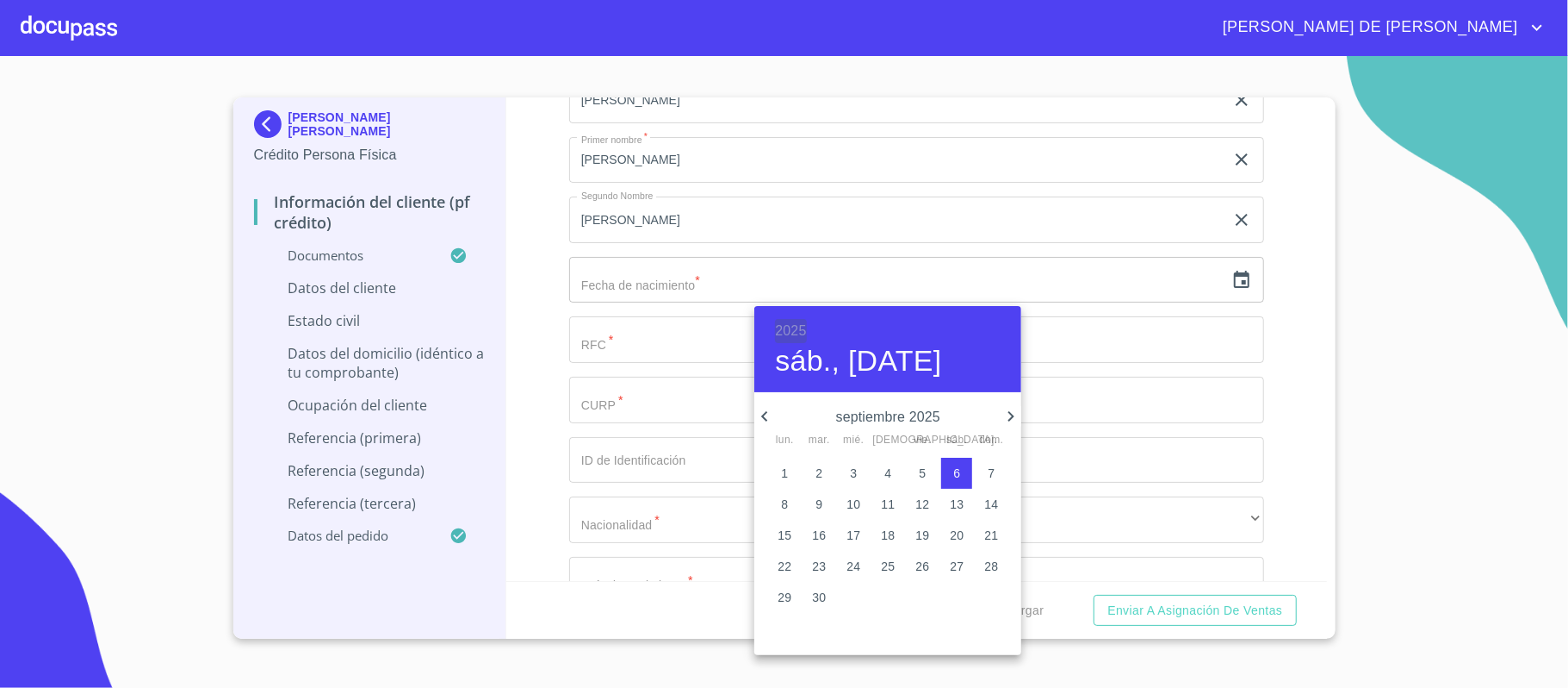
click at [791, 322] on h6 "2025" at bounding box center [790, 331] width 31 height 24
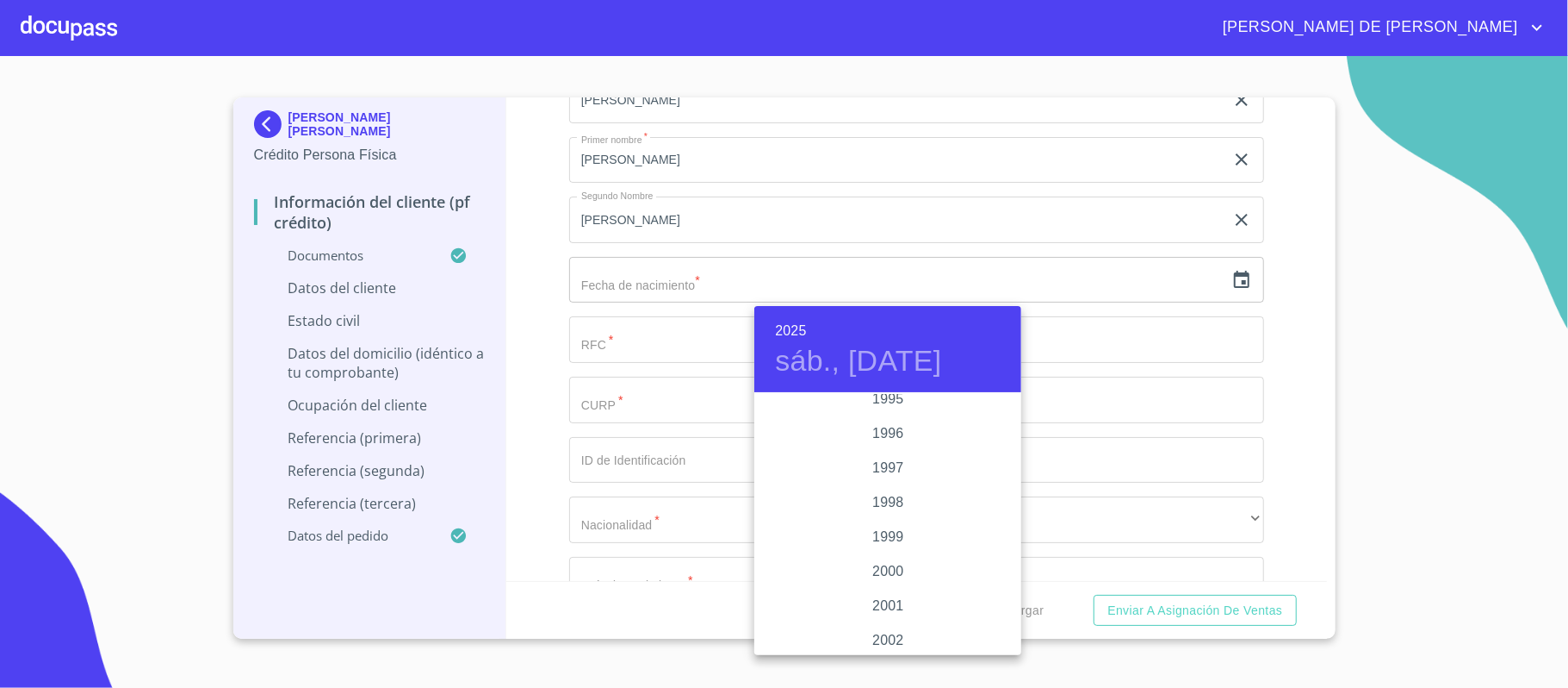
scroll to position [2424, 0]
click at [885, 540] on div "1999" at bounding box center [888, 537] width 267 height 34
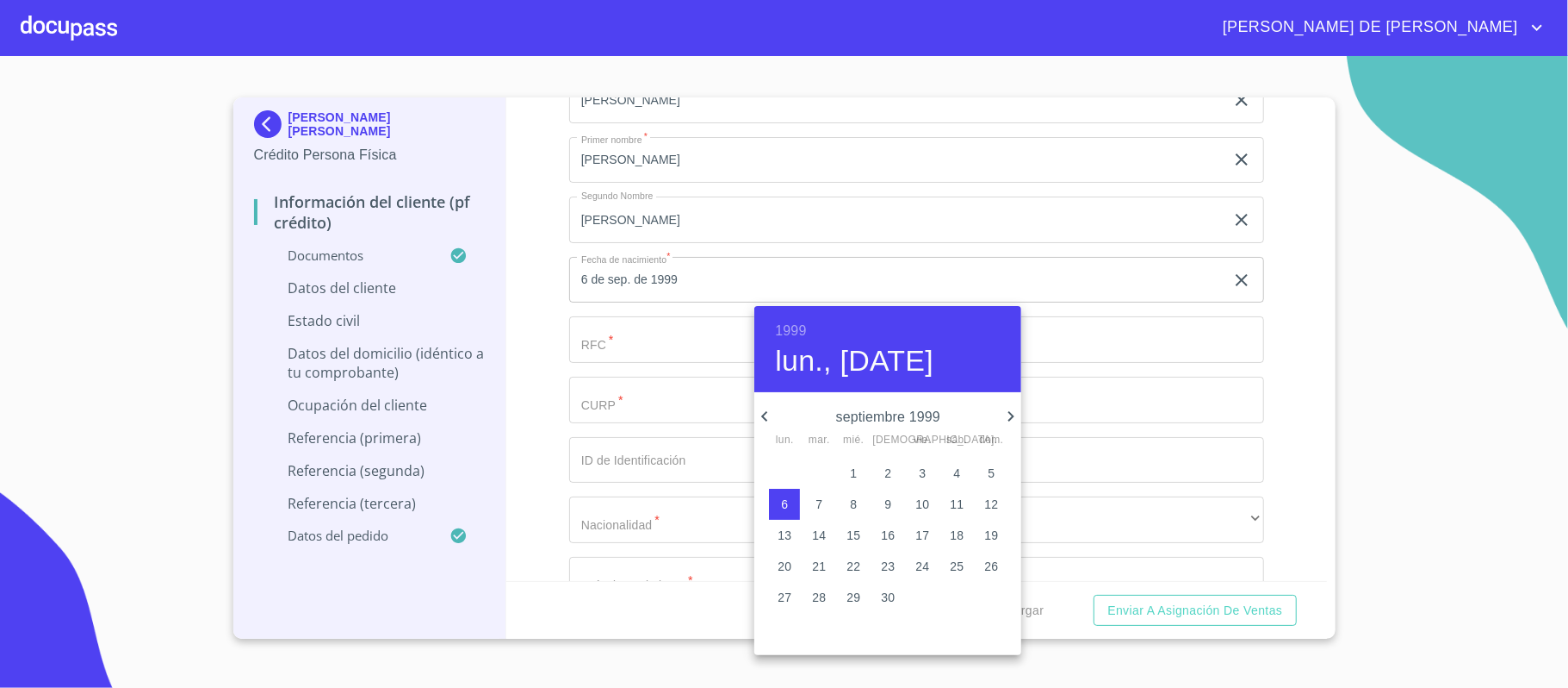
click at [1007, 415] on icon "button" at bounding box center [1011, 416] width 20 height 21
click at [927, 536] on p "17" at bounding box center [922, 535] width 14 height 17
type input "17 de dic. de 1999"
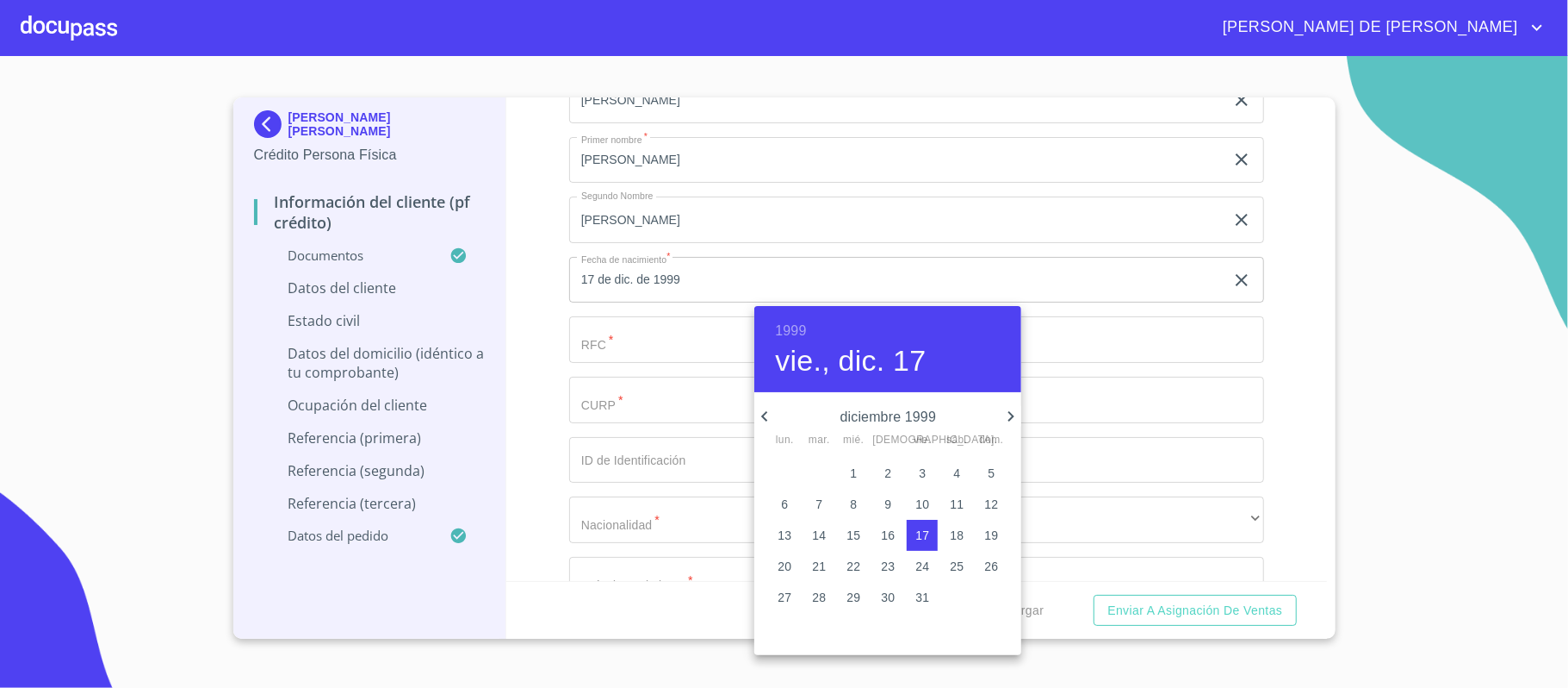
click at [669, 342] on div at bounding box center [784, 344] width 1568 height 688
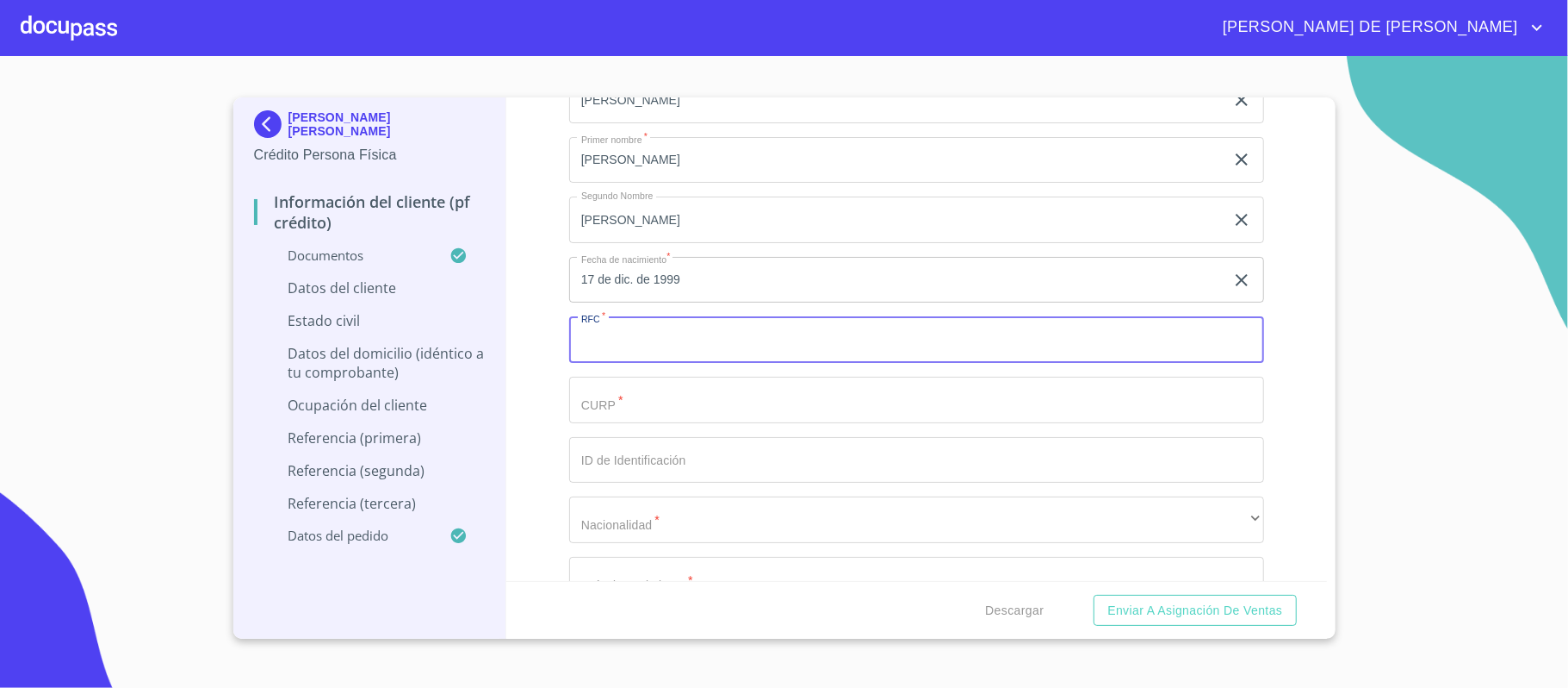
click at [669, 342] on input "Documento de identificación.   *" at bounding box center [917, 339] width 695 height 47
type input "PELS9912174C8"
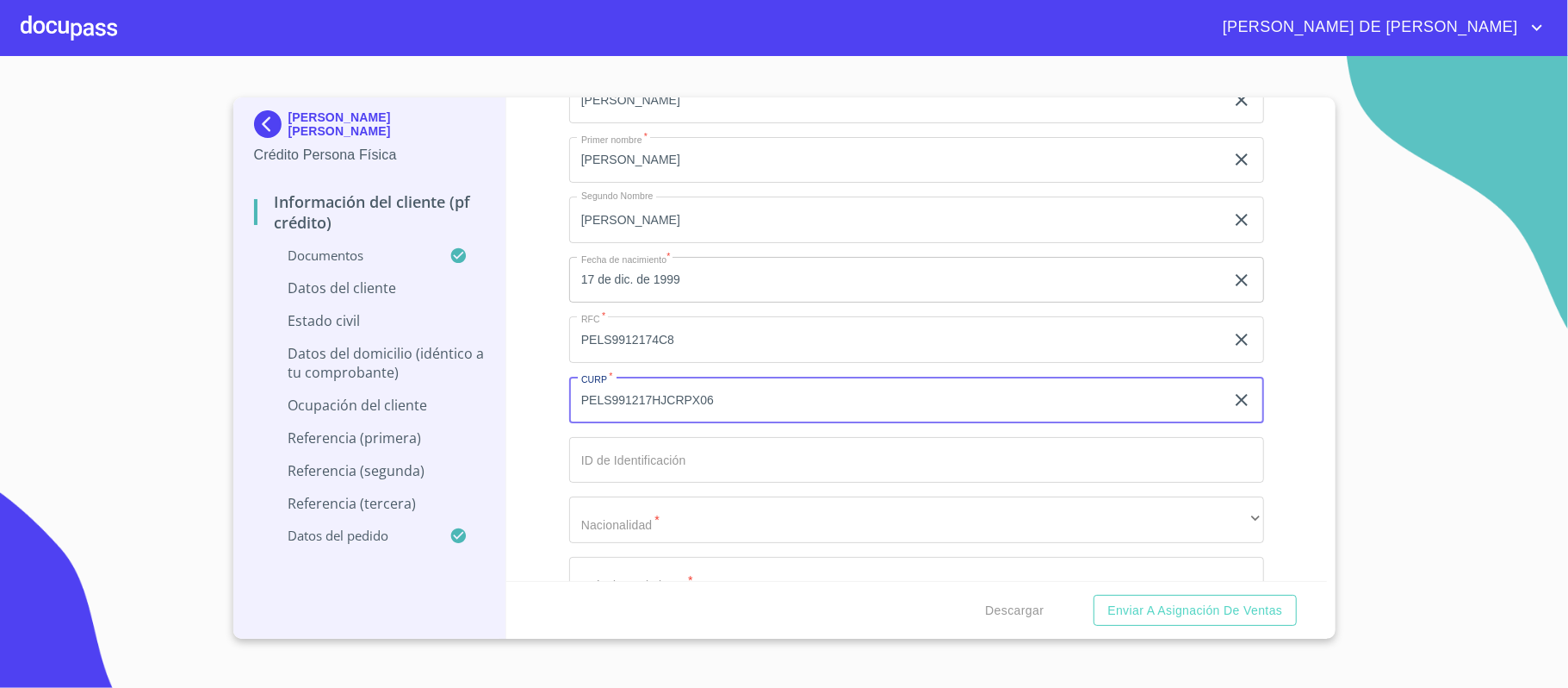
type input "PELS991217HJCRPX06"
click at [782, 461] on input "Documento de identificación.   *" at bounding box center [917, 461] width 695 height 47
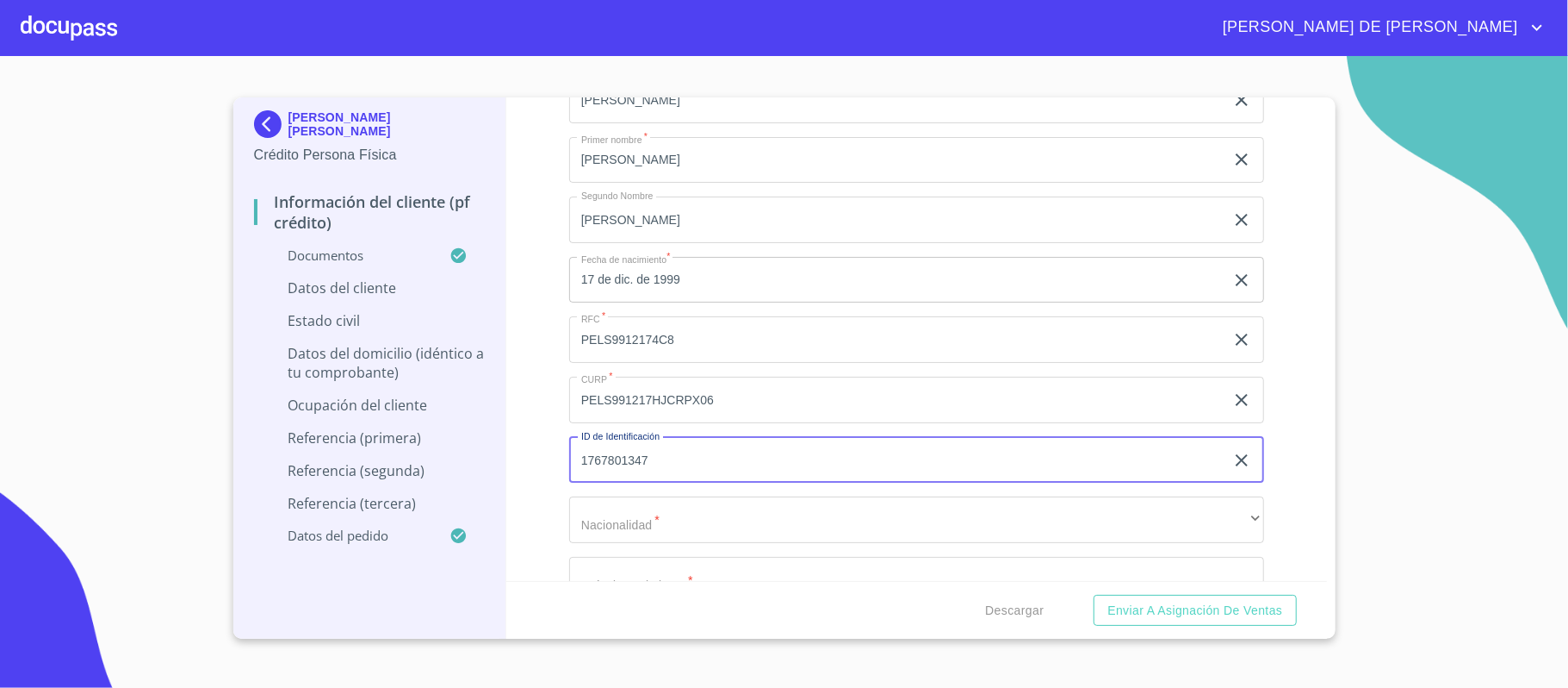
type input "1767801347"
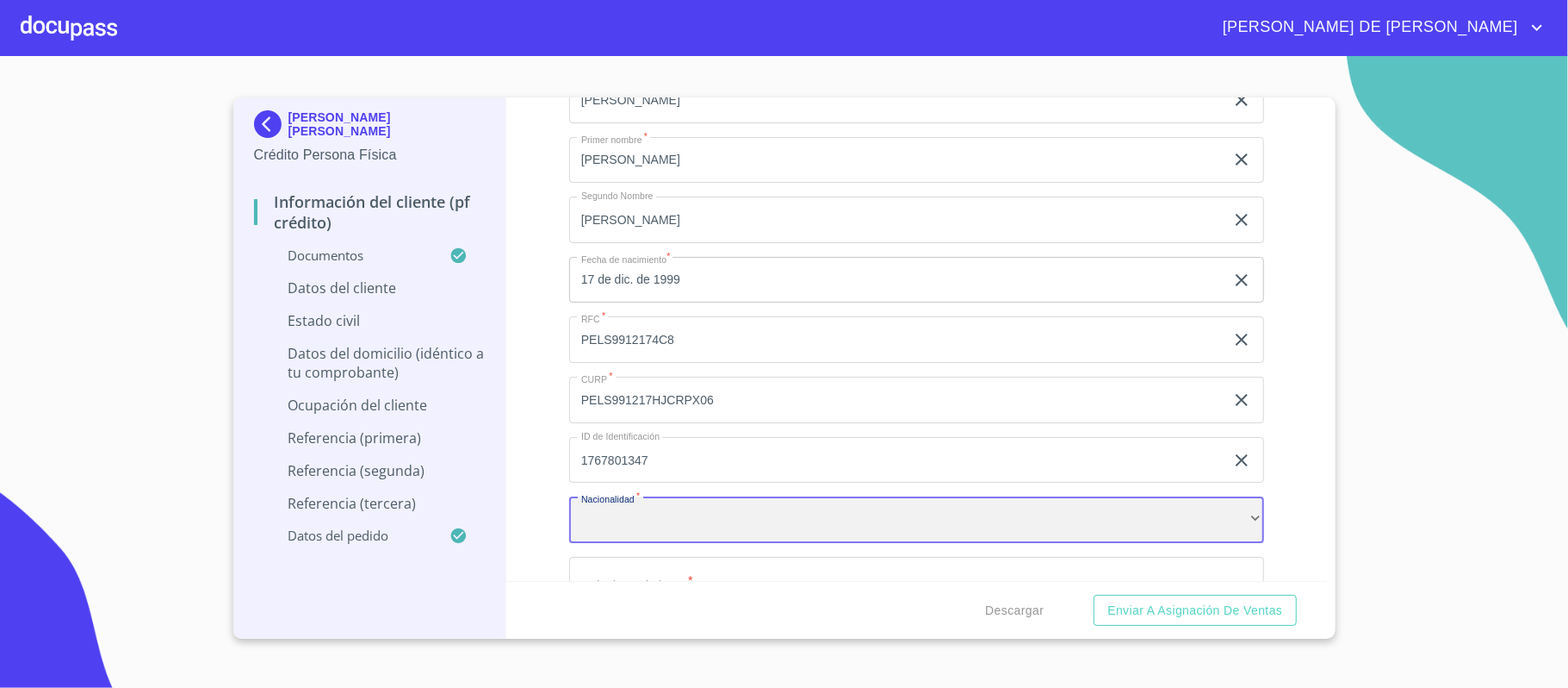
click at [724, 516] on div "​" at bounding box center [917, 519] width 695 height 47
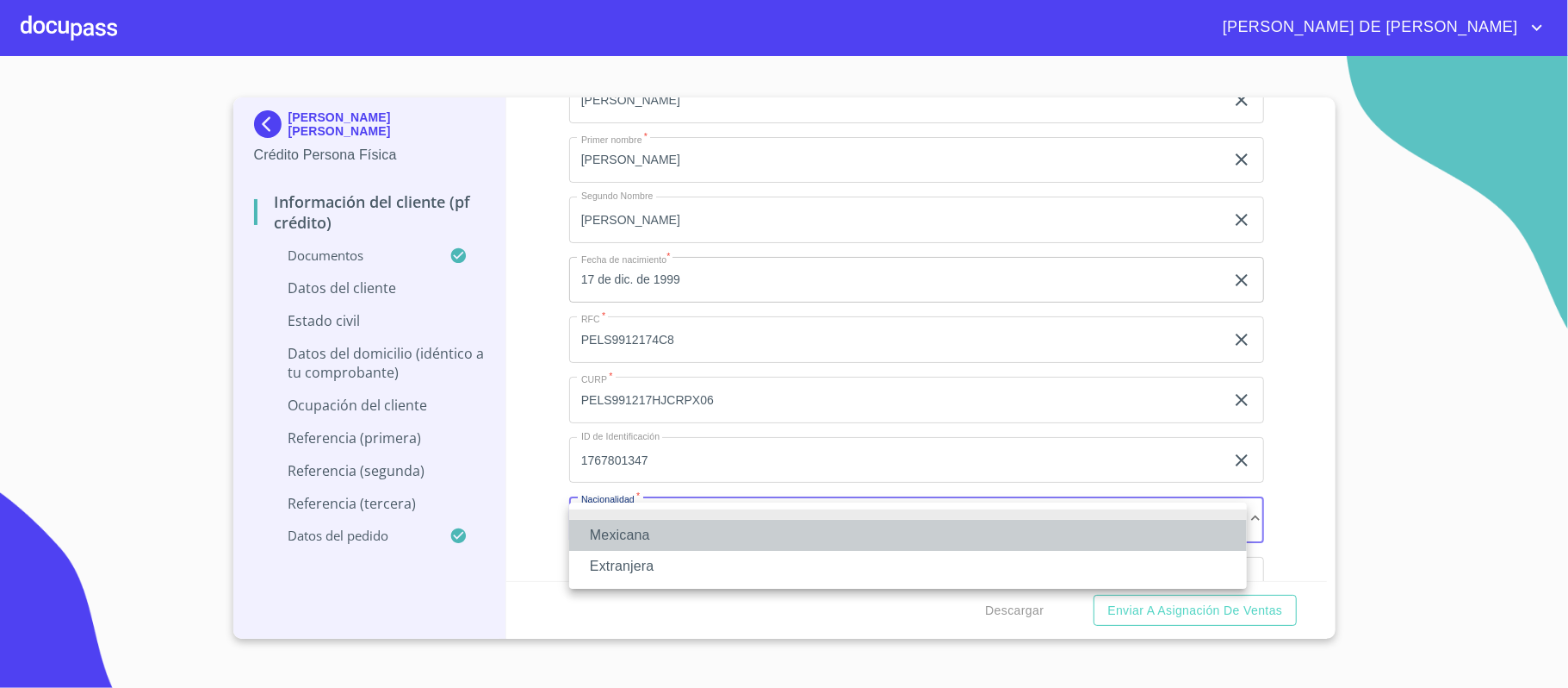
click at [700, 534] on li "Mexicana" at bounding box center [907, 534] width 677 height 31
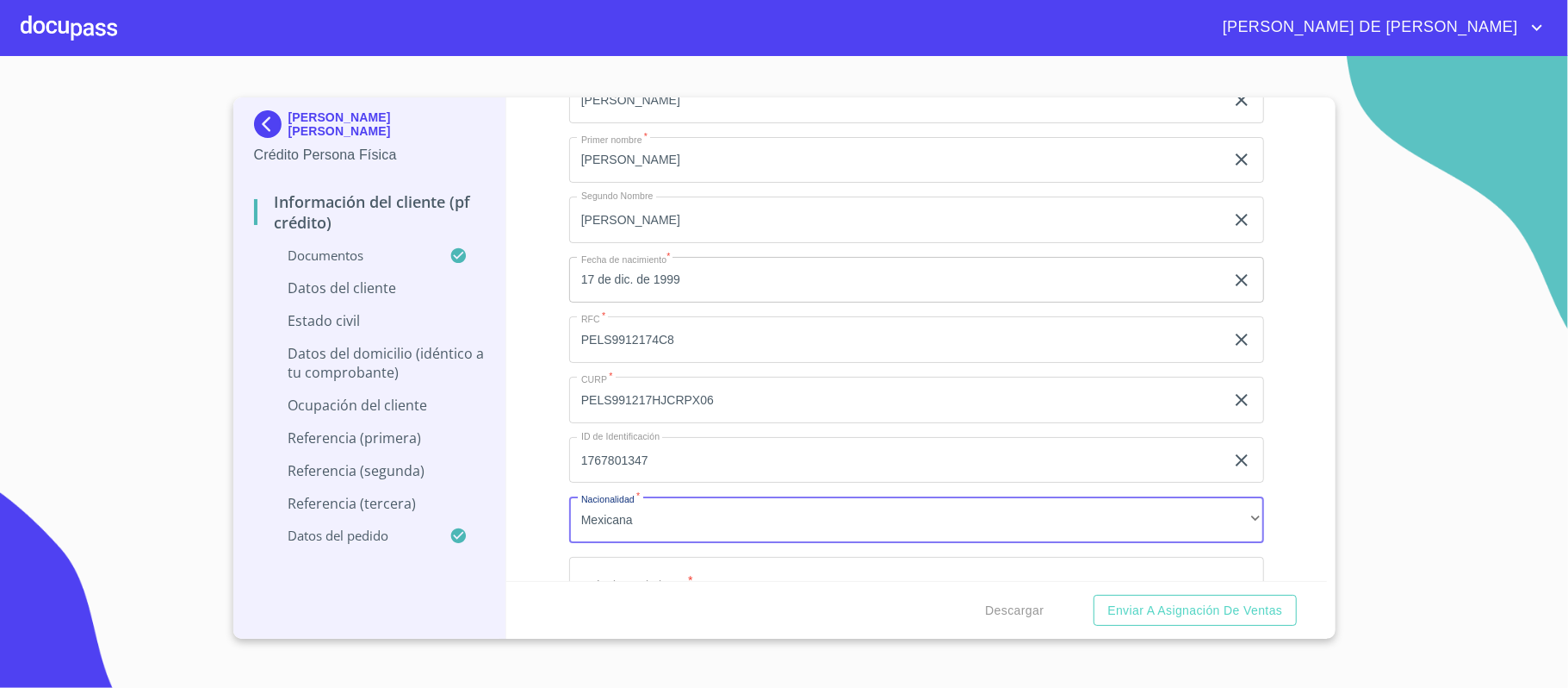
click at [534, 441] on div "Información del cliente (PF crédito) Documentos Documento de identificación.   …" at bounding box center [917, 338] width 821 height 484
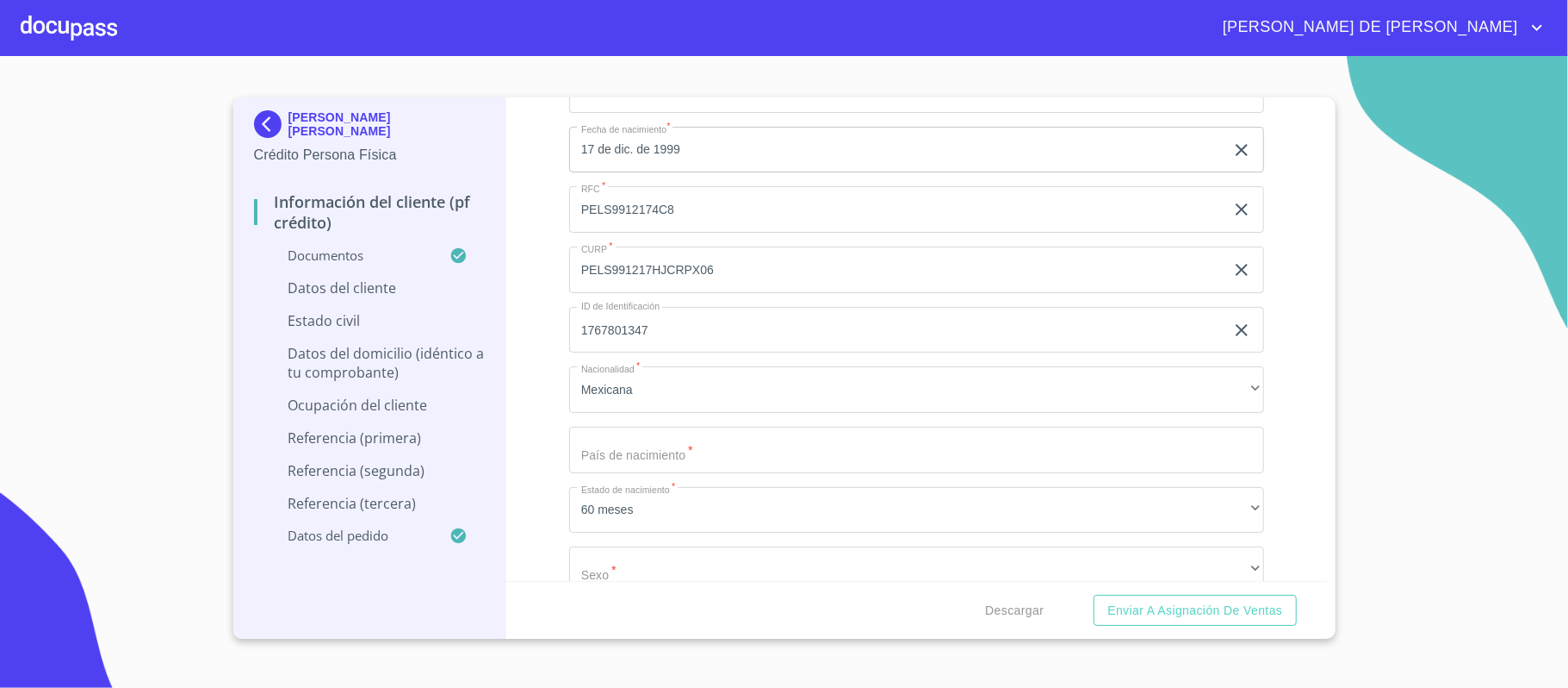
scroll to position [4481, 0]
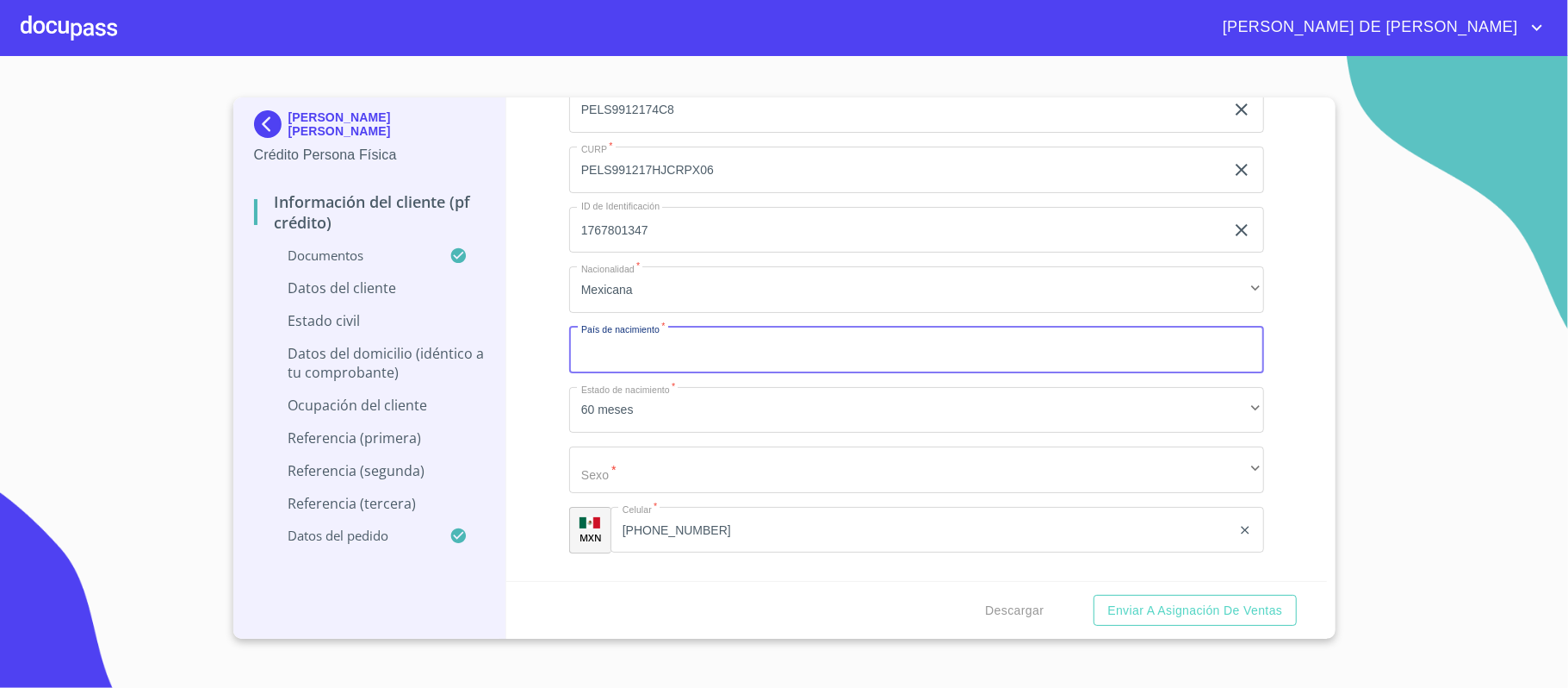
click at [644, 360] on input "Documento de identificación.   *" at bounding box center [917, 350] width 695 height 47
type input "[GEOGRAPHIC_DATA]"
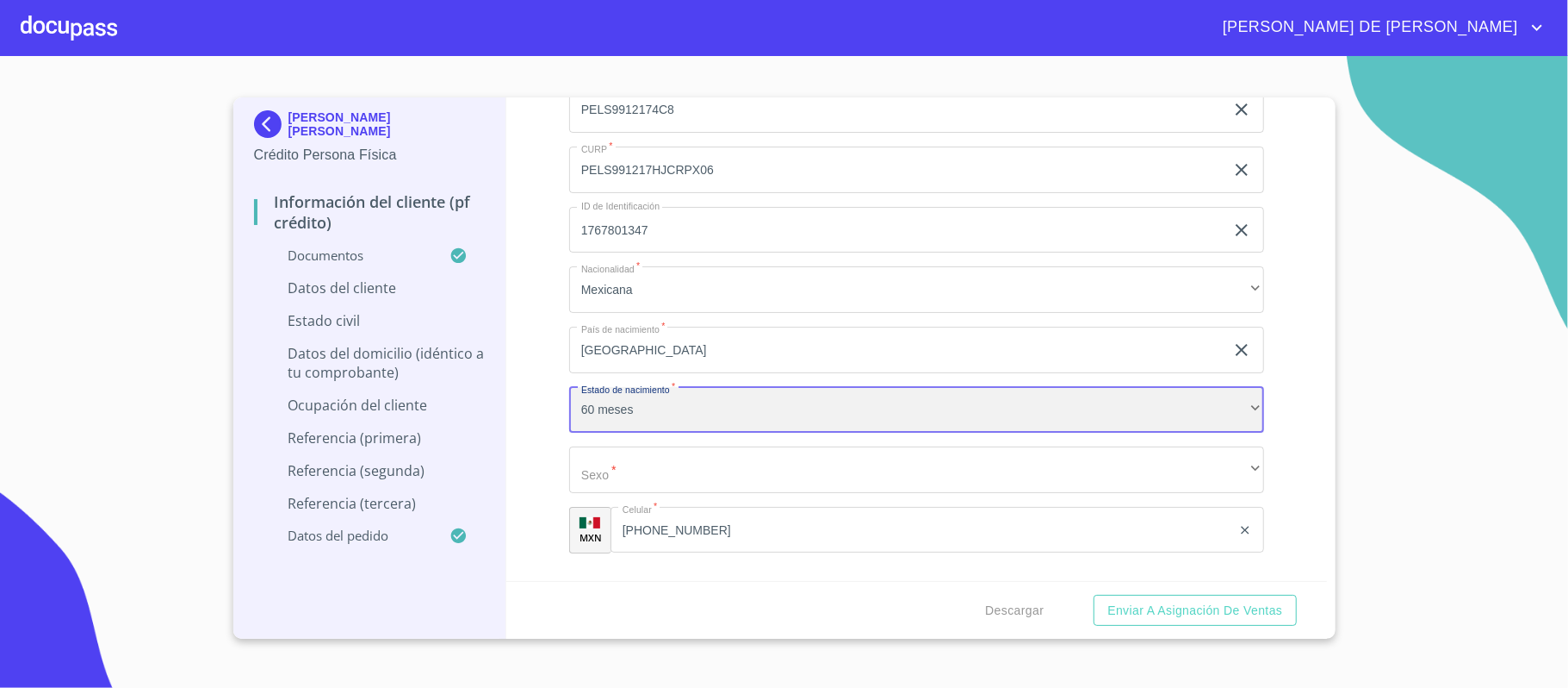
click at [623, 416] on div "60 meses" at bounding box center [917, 410] width 695 height 47
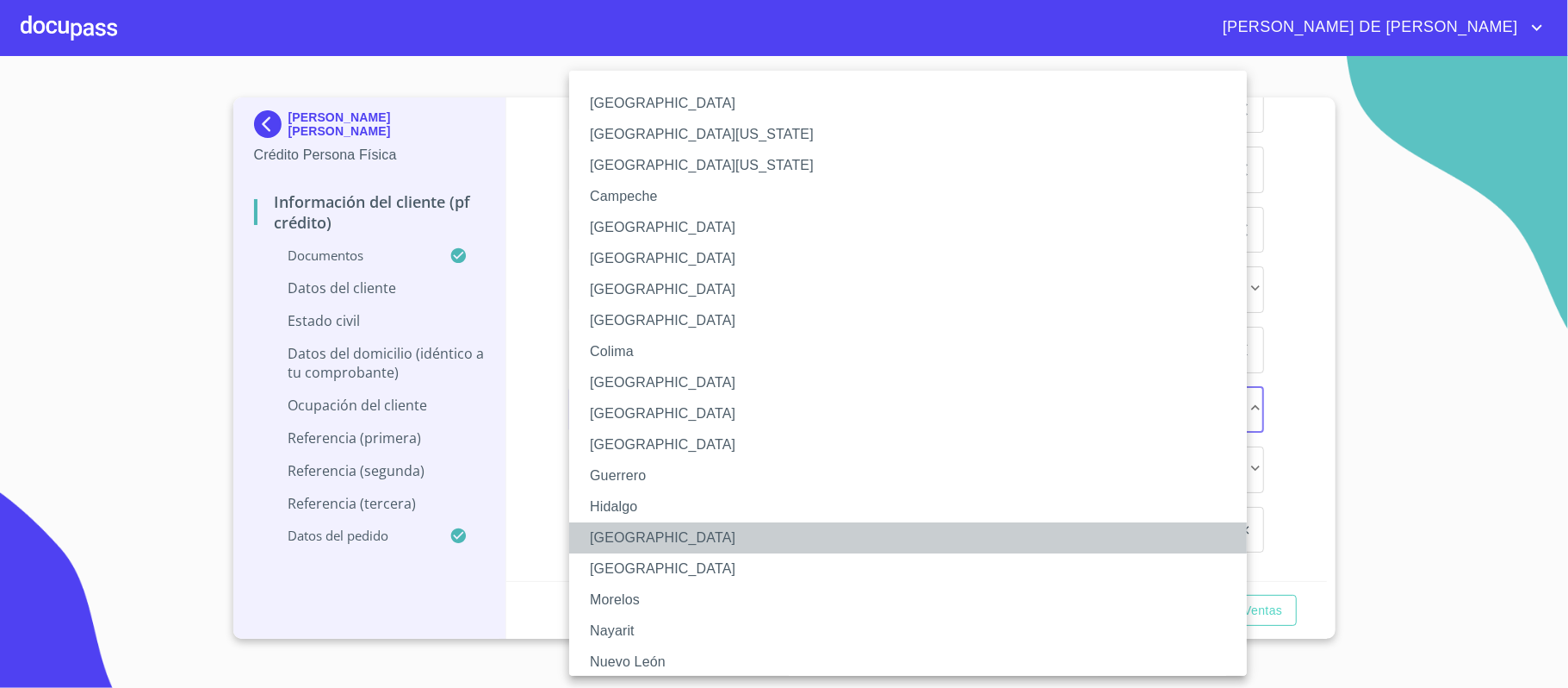
click at [656, 543] on li "[GEOGRAPHIC_DATA]" at bounding box center [917, 537] width 695 height 31
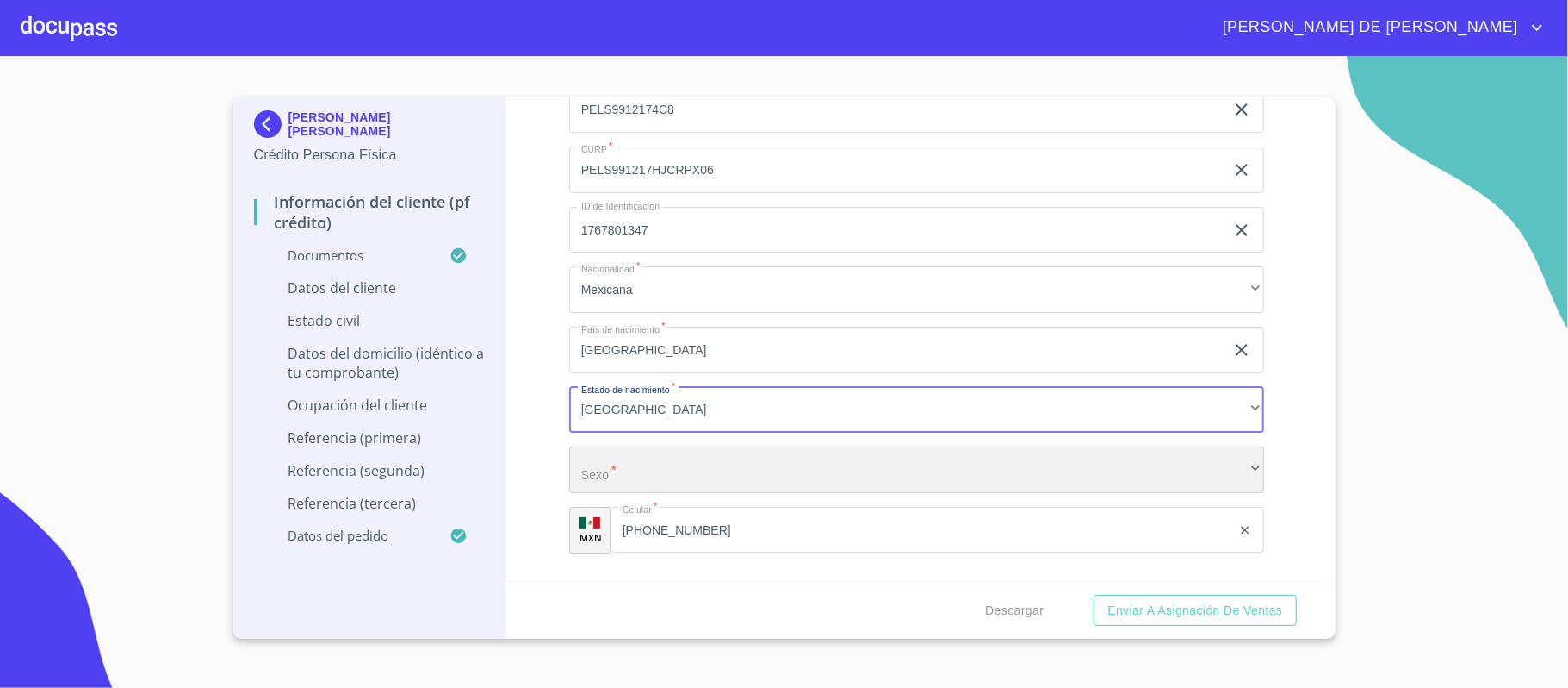
click at [707, 471] on div "​" at bounding box center [917, 470] width 695 height 47
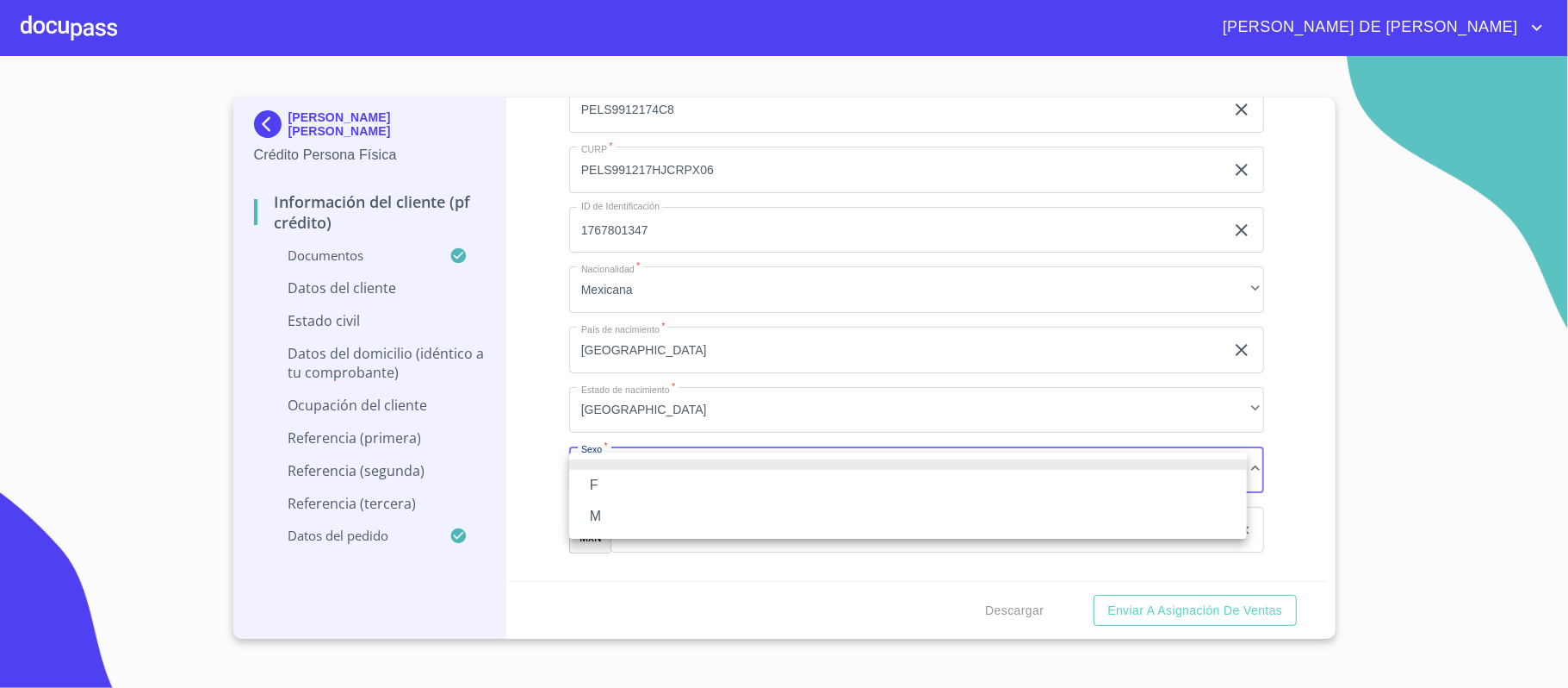
click at [643, 514] on li "M" at bounding box center [907, 516] width 677 height 31
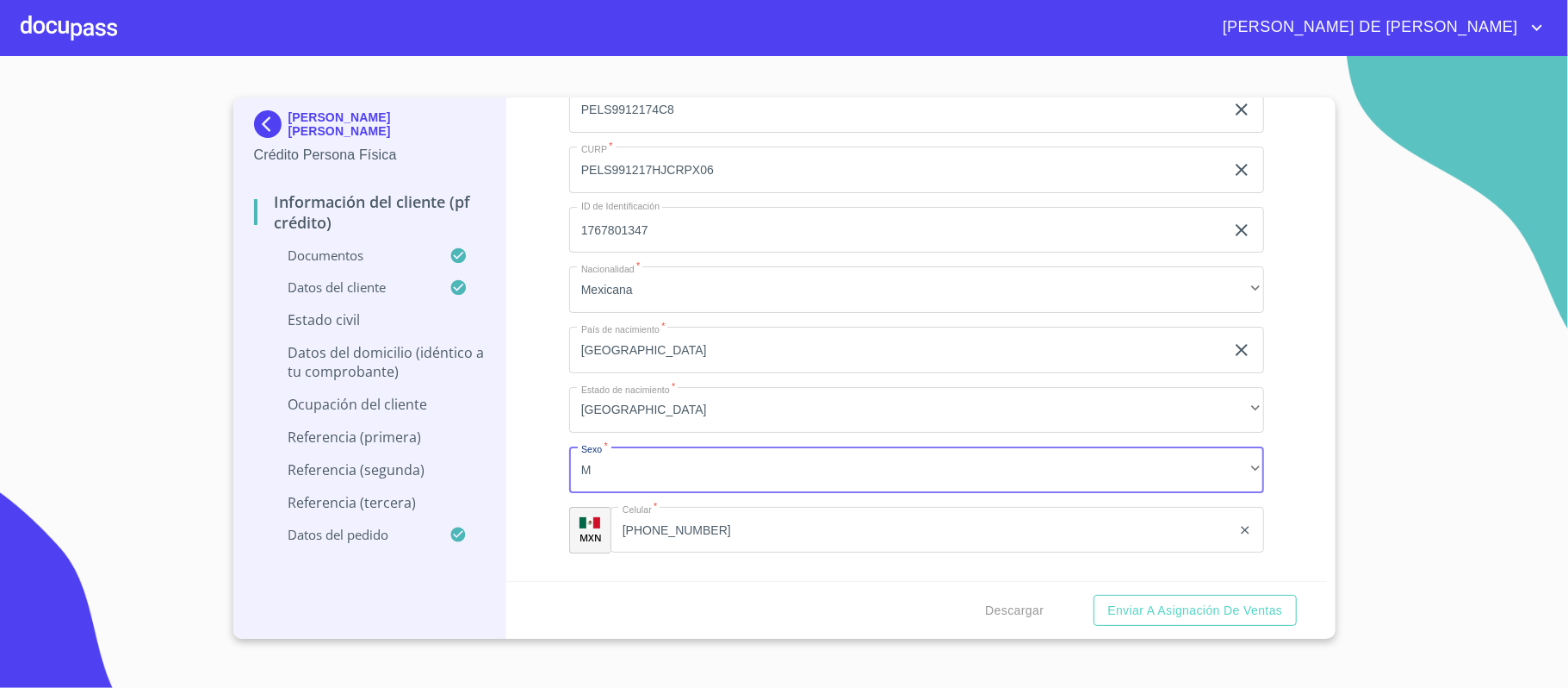
click at [552, 421] on div "Información del cliente (PF crédito) Documentos Documento de identificación.   …" at bounding box center [917, 338] width 821 height 484
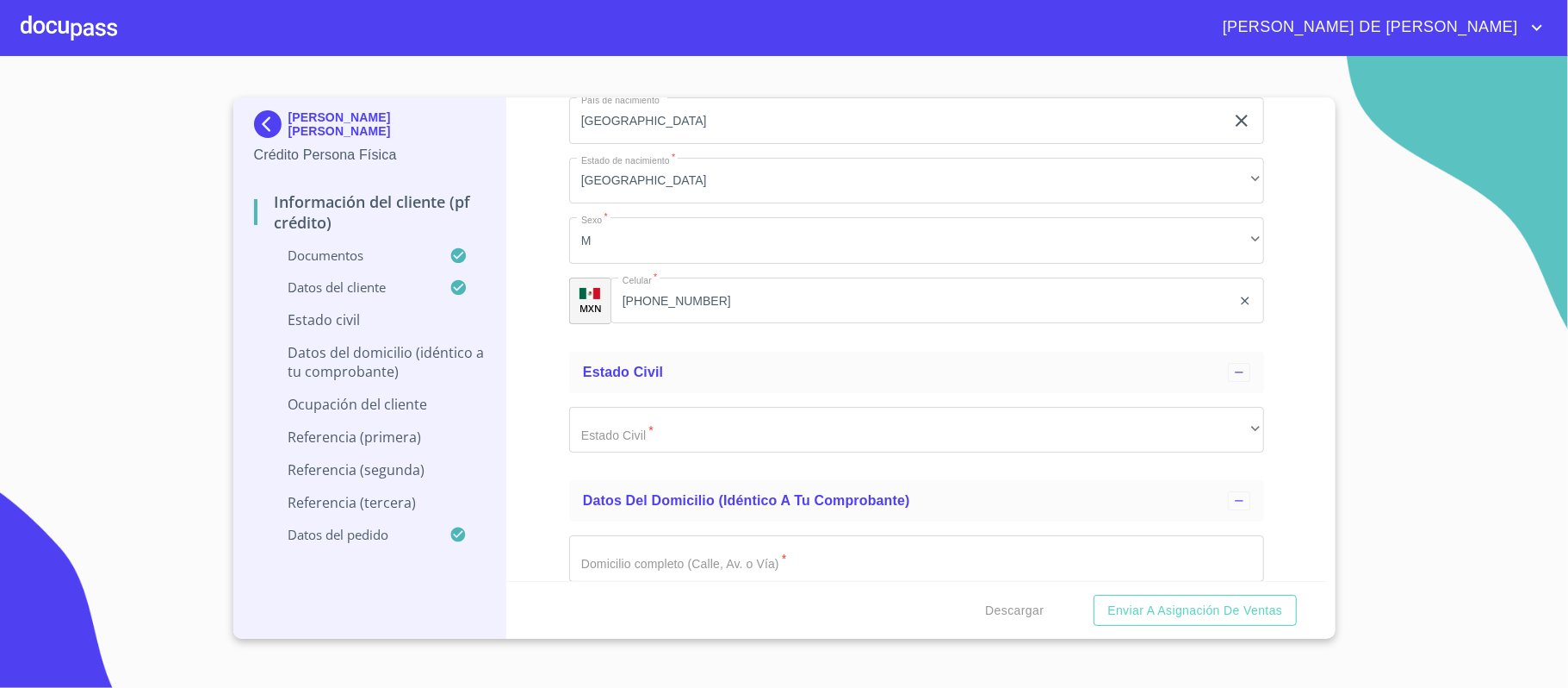
scroll to position [4825, 0]
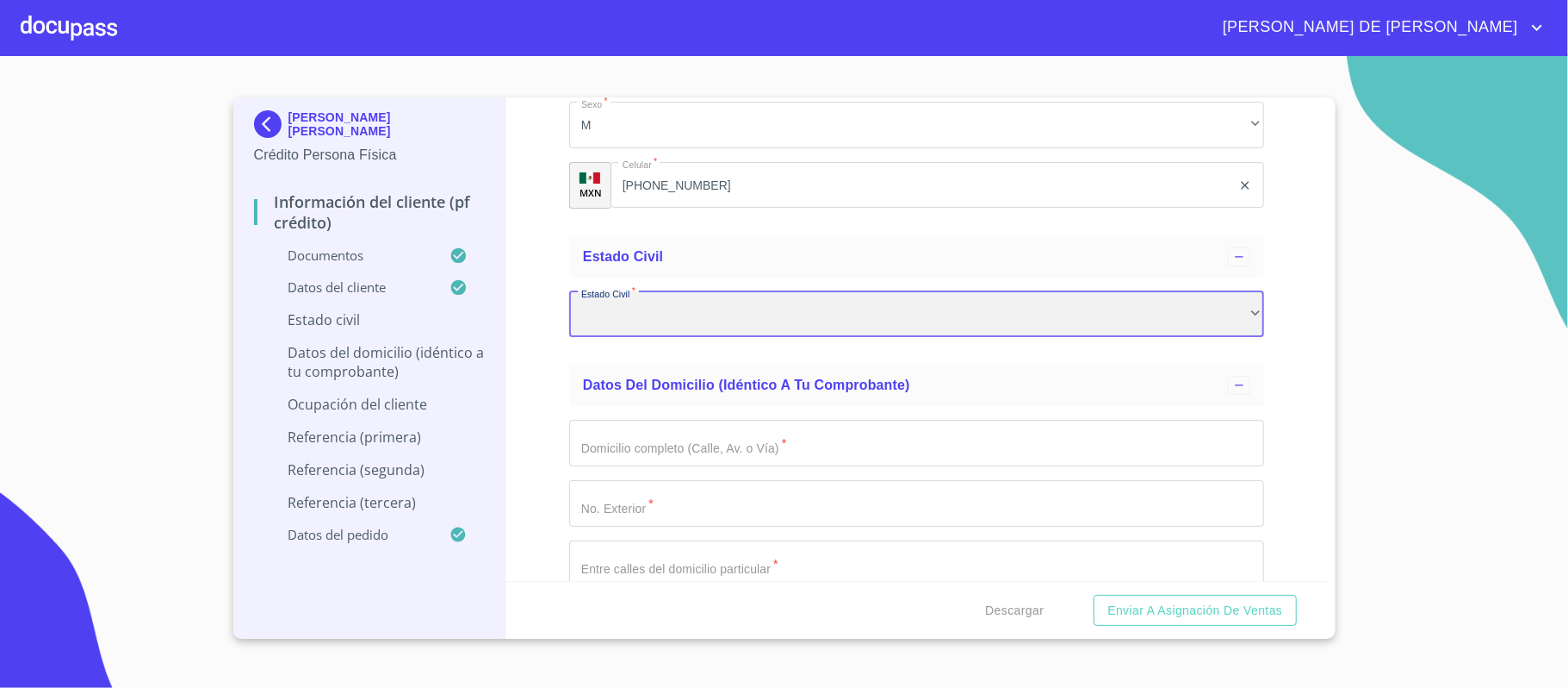
click at [679, 309] on div "​" at bounding box center [917, 314] width 695 height 47
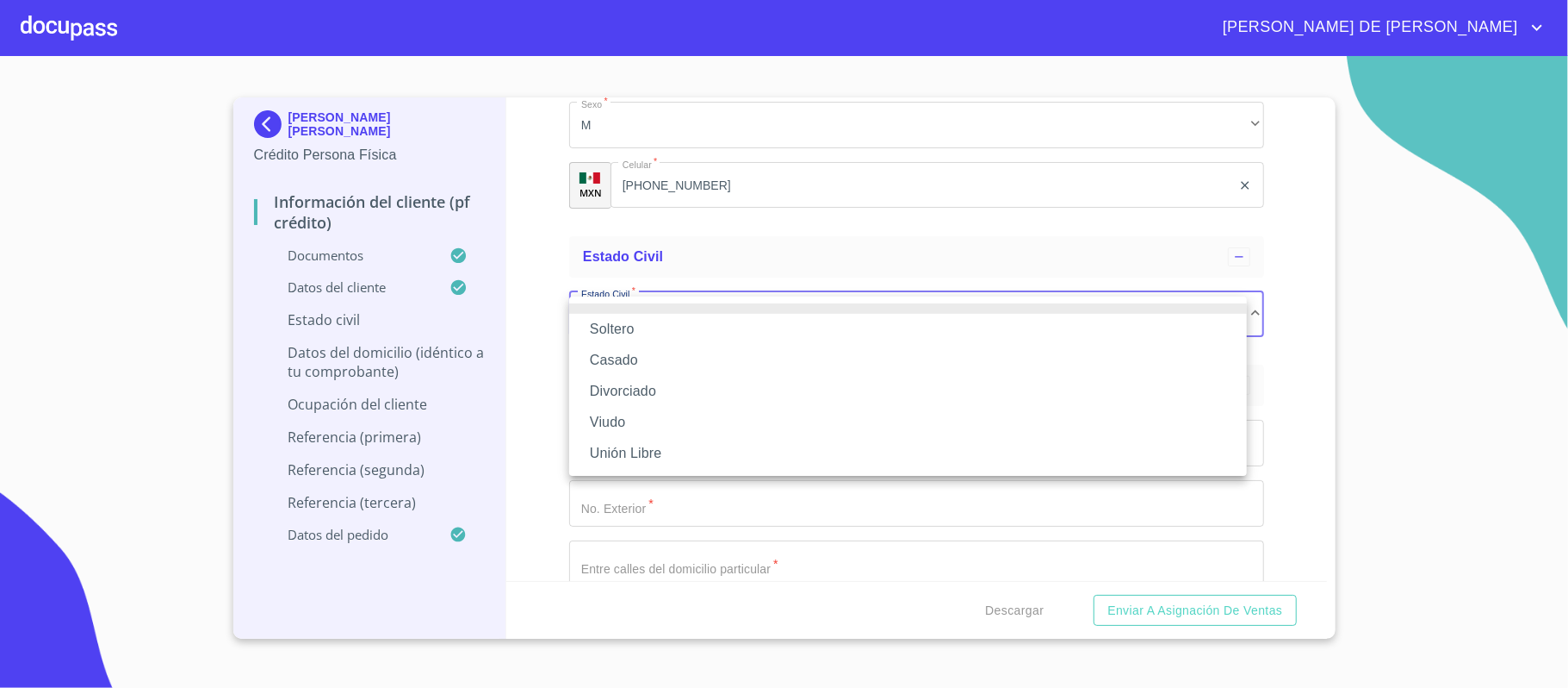
click at [658, 329] on li "Soltero" at bounding box center [907, 328] width 677 height 31
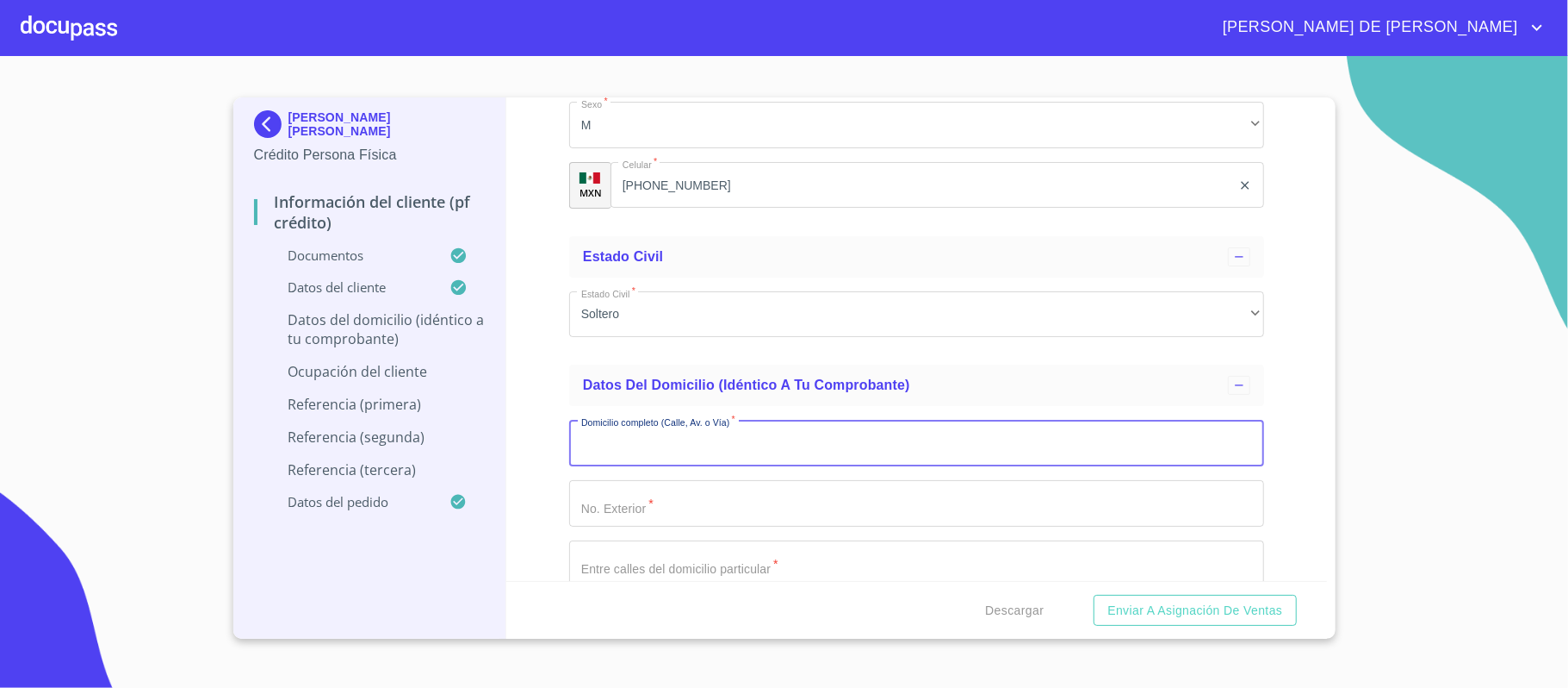
click at [706, 453] on input "Documento de identificación.   *" at bounding box center [917, 443] width 695 height 47
type input "PREDIO ZACAPALA"
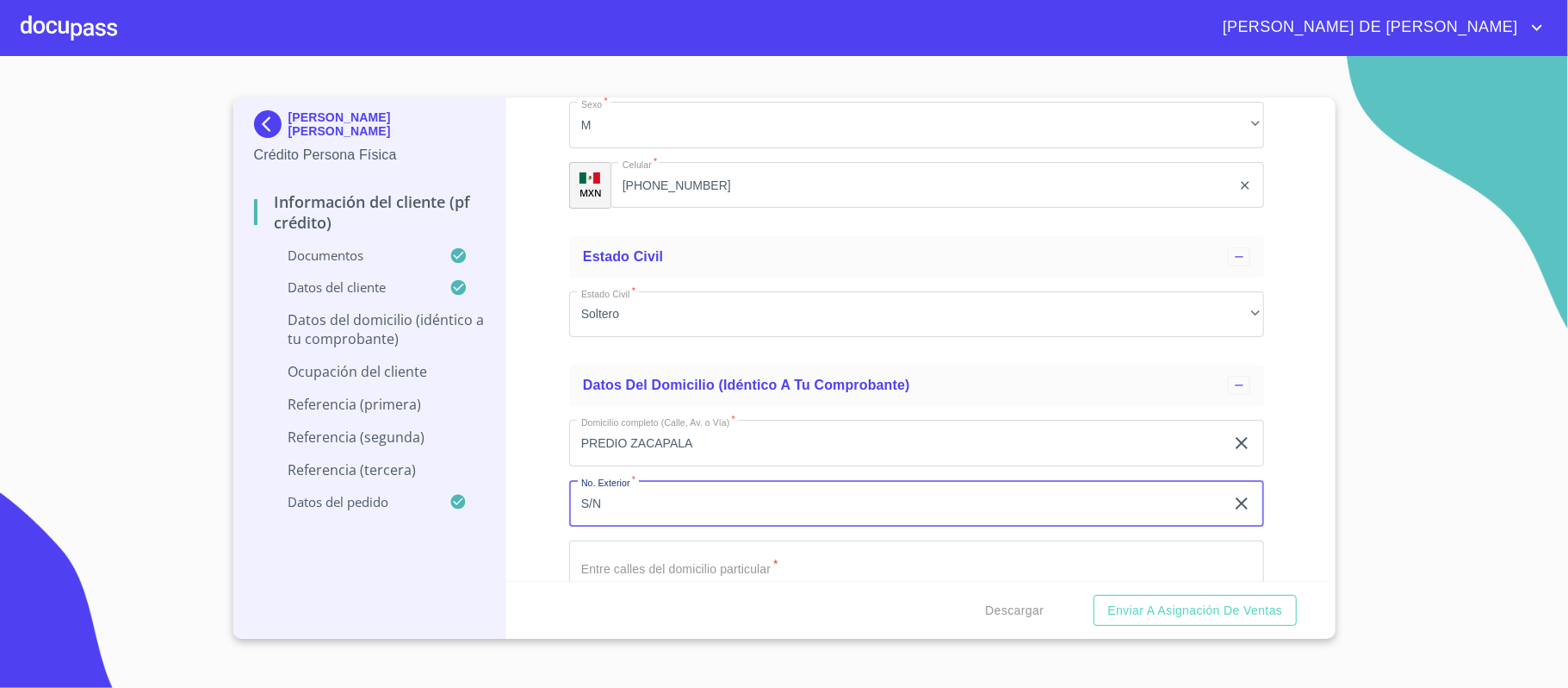
type input "S/N"
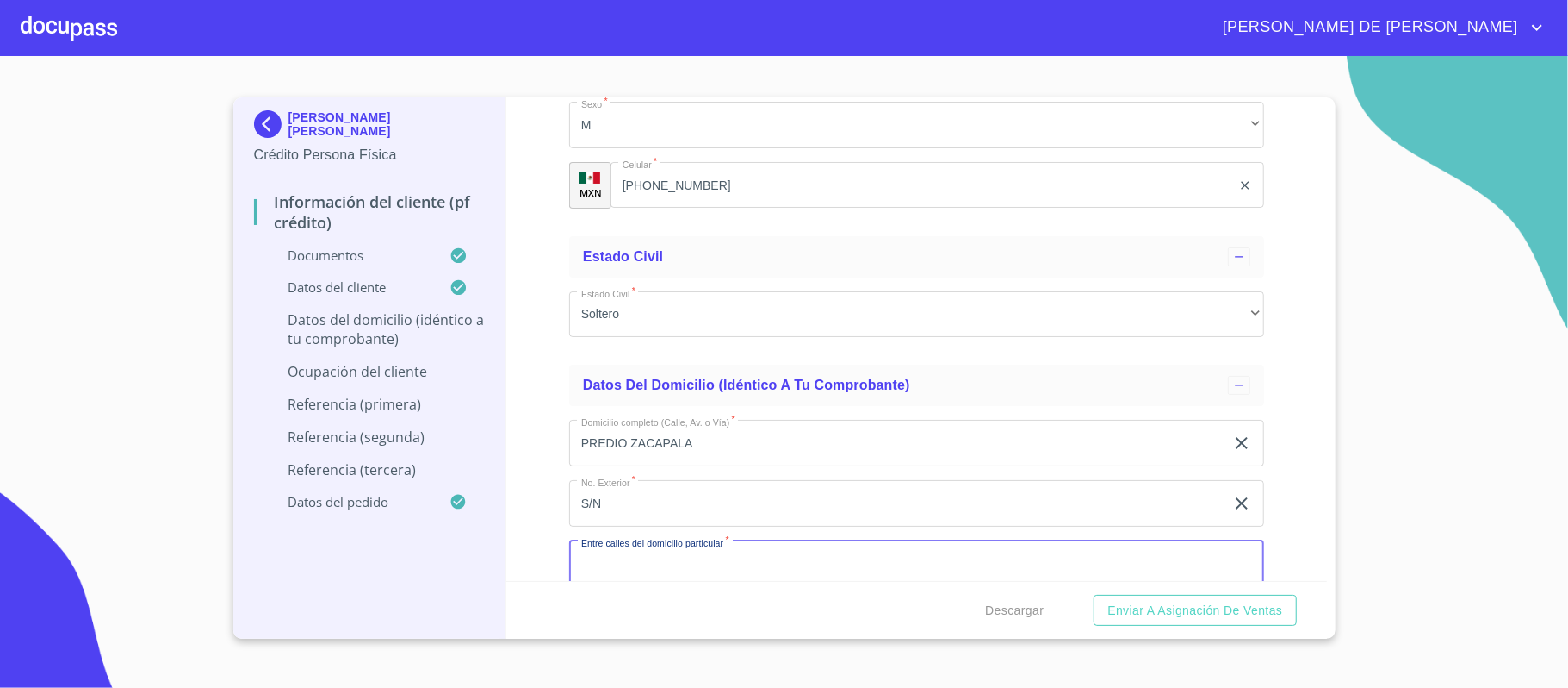
scroll to position [4834, 0]
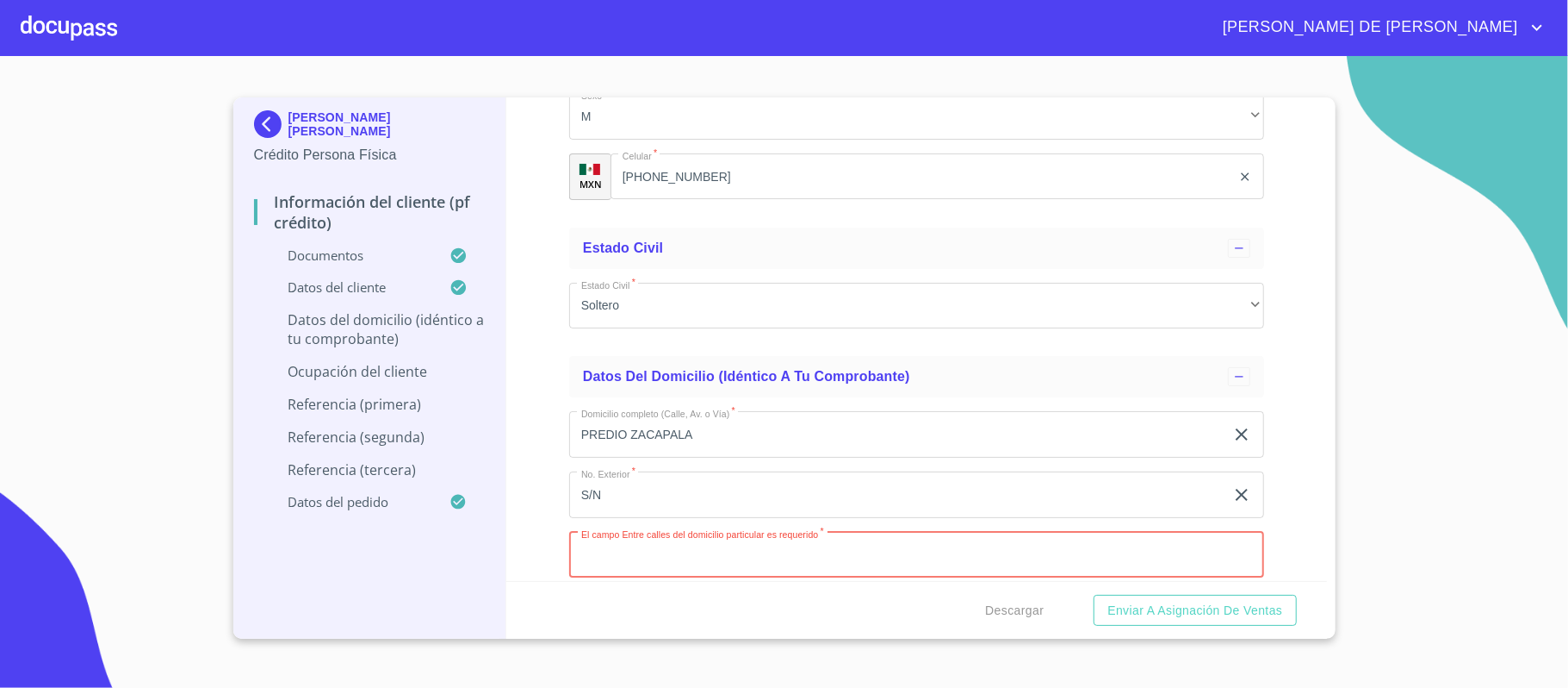
paste input "CARRETERA AUTLAN [GEOGRAPHIC_DATA]"
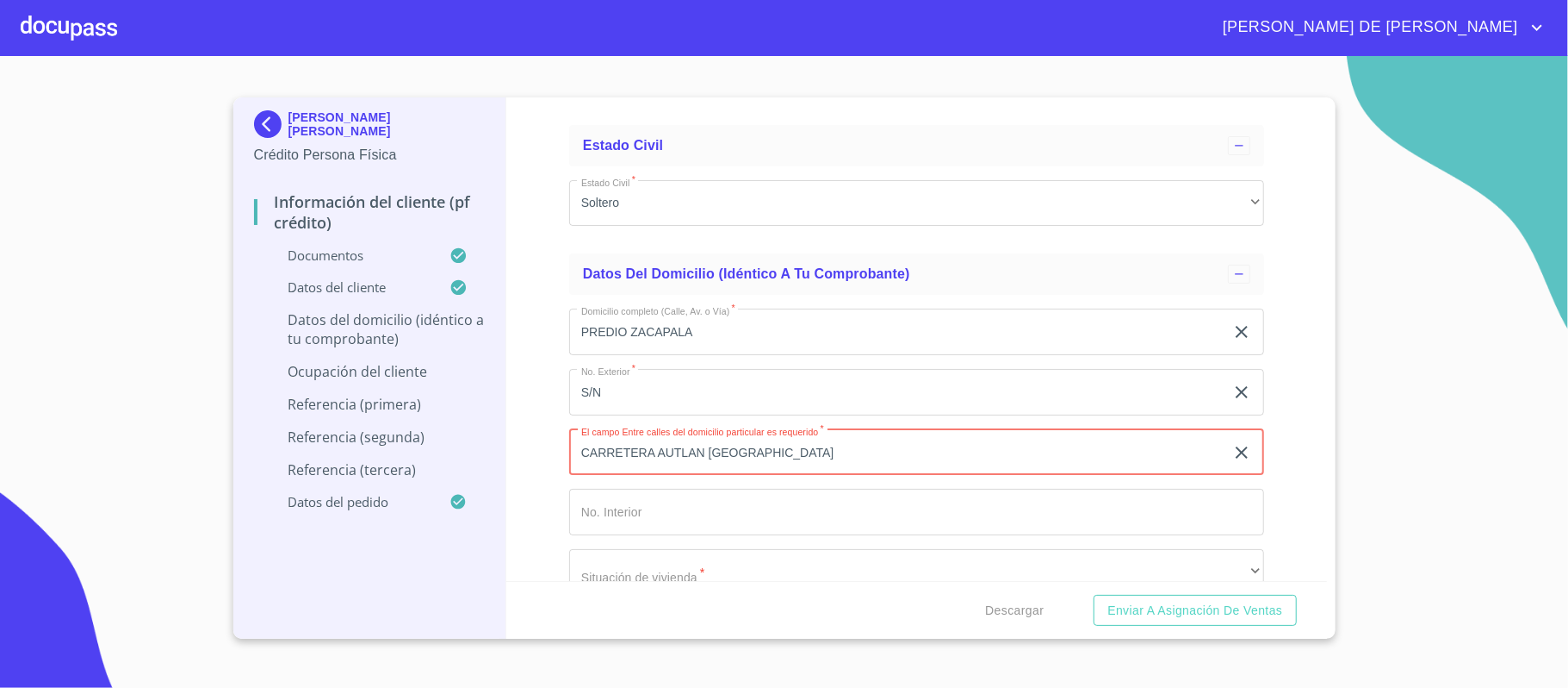
scroll to position [5179, 0]
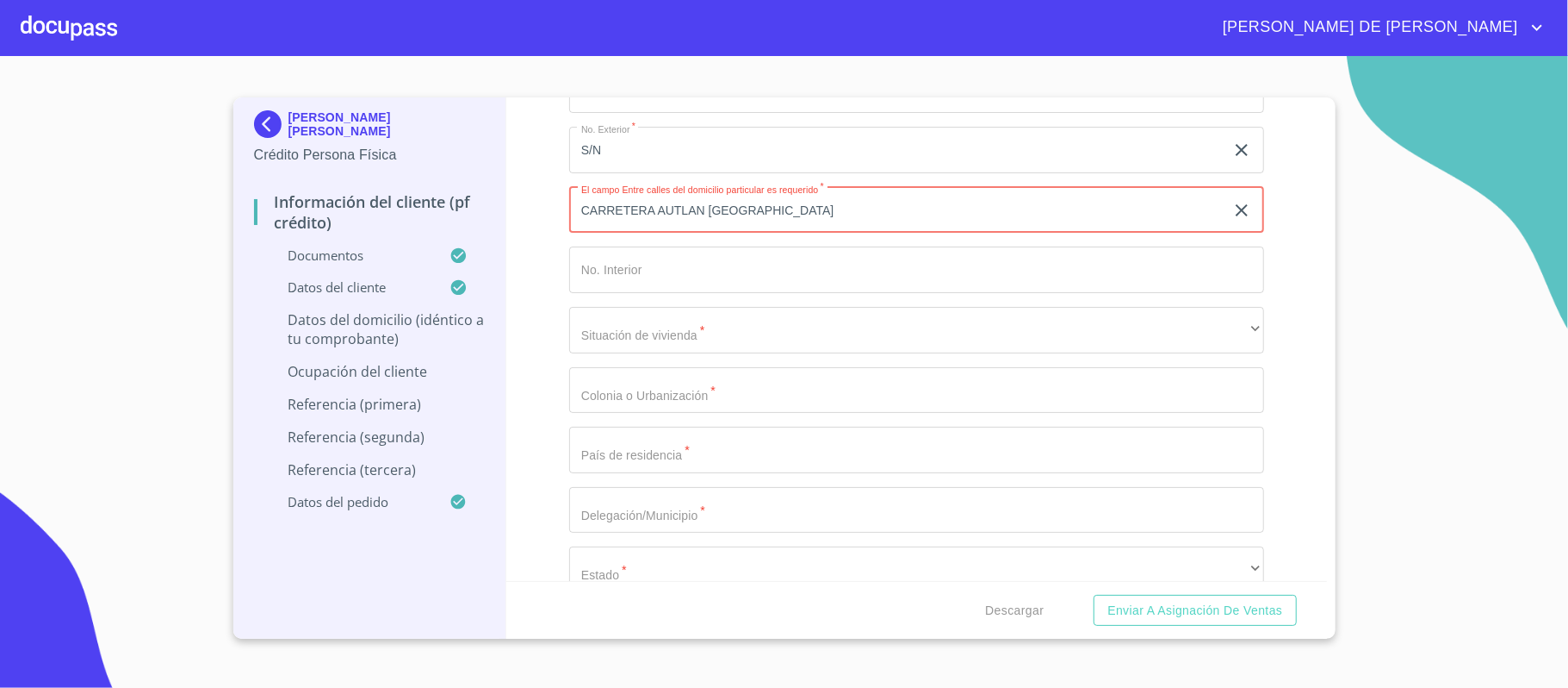
type input "CARRETERA AUTLAN [GEOGRAPHIC_DATA]"
click at [694, 270] on input "Documento de identificación.   *" at bounding box center [917, 269] width 695 height 47
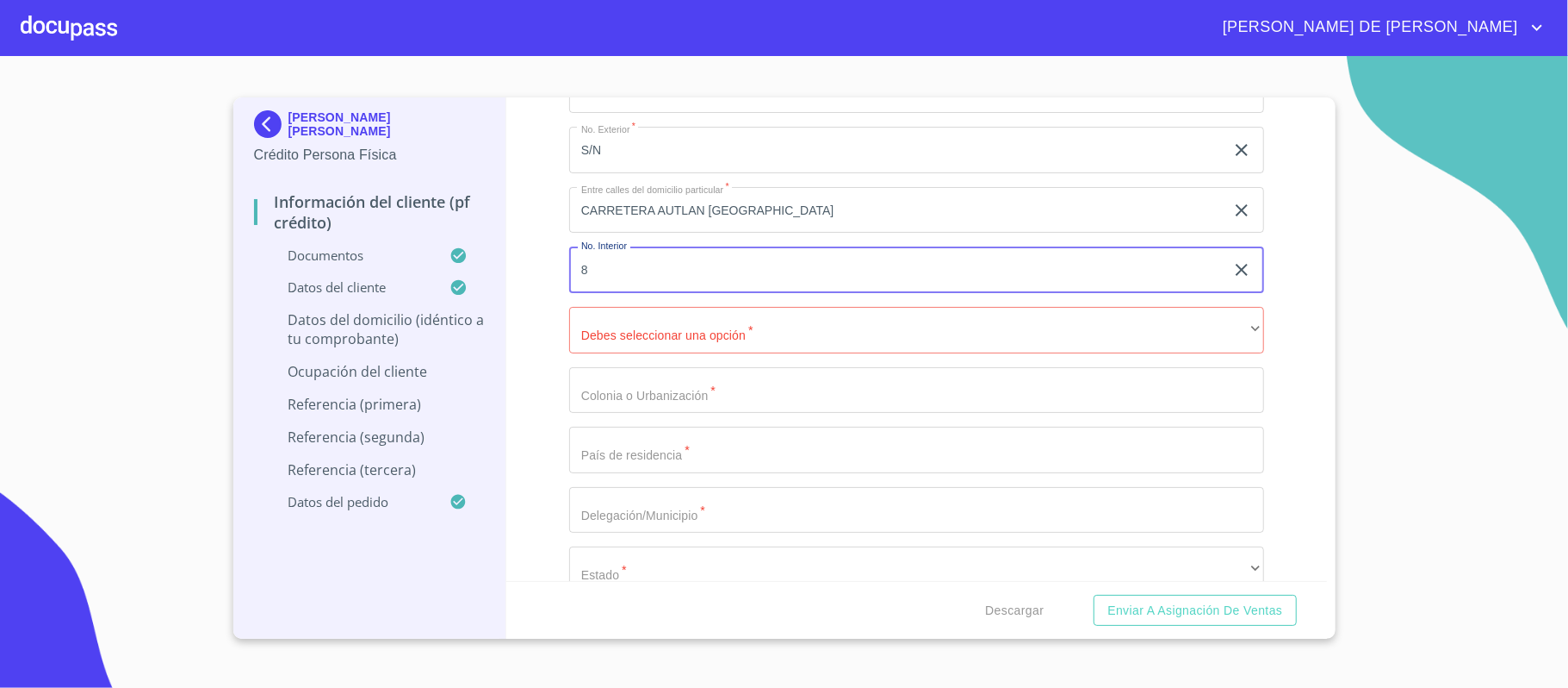
drag, startPoint x: 594, startPoint y: 278, endPoint x: 562, endPoint y: 273, distance: 32.4
click at [562, 273] on div "Información del cliente (PF crédito) Documentos Documento de identificación.   …" at bounding box center [917, 338] width 821 height 484
type input "CASA 8"
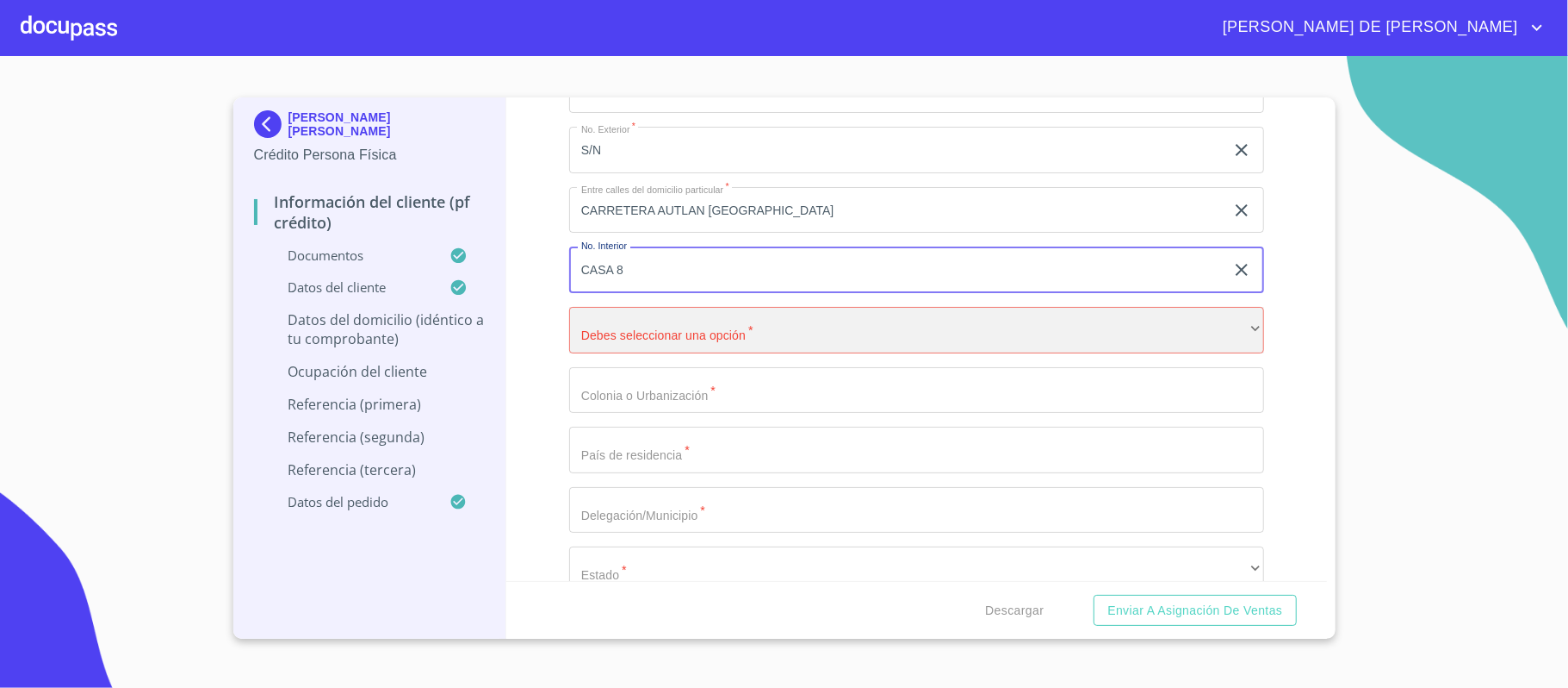
click at [790, 346] on div "​" at bounding box center [917, 330] width 695 height 47
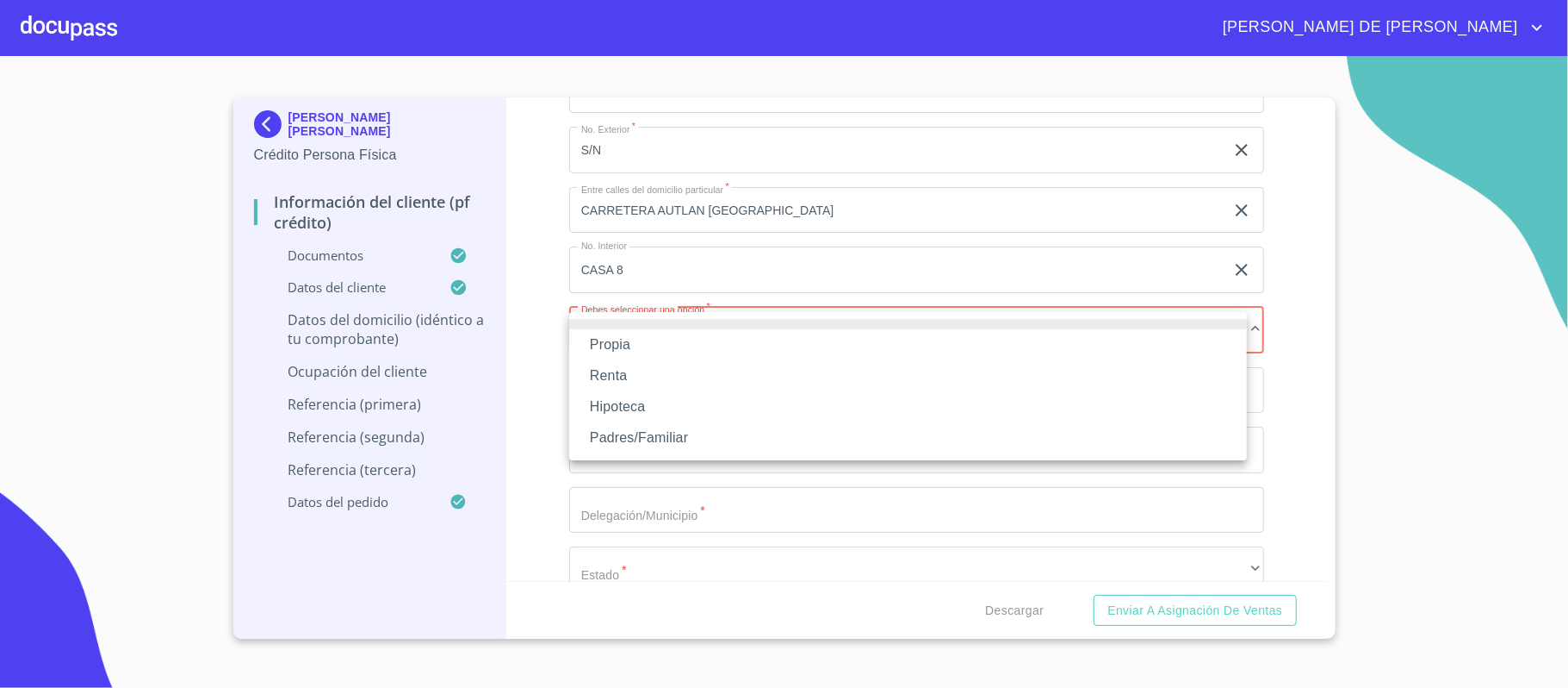
click at [676, 347] on li "Propia" at bounding box center [907, 344] width 677 height 31
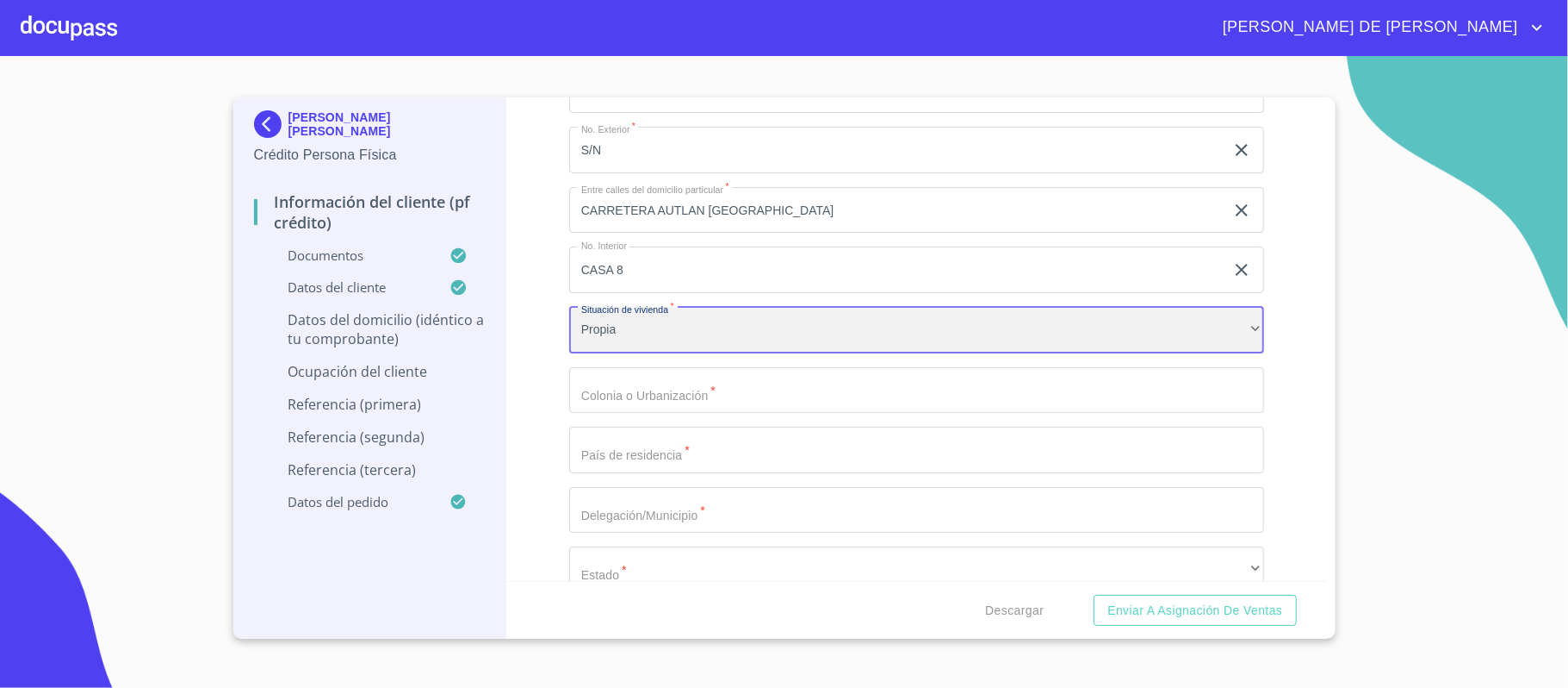
click at [684, 331] on div "Propia" at bounding box center [917, 330] width 695 height 47
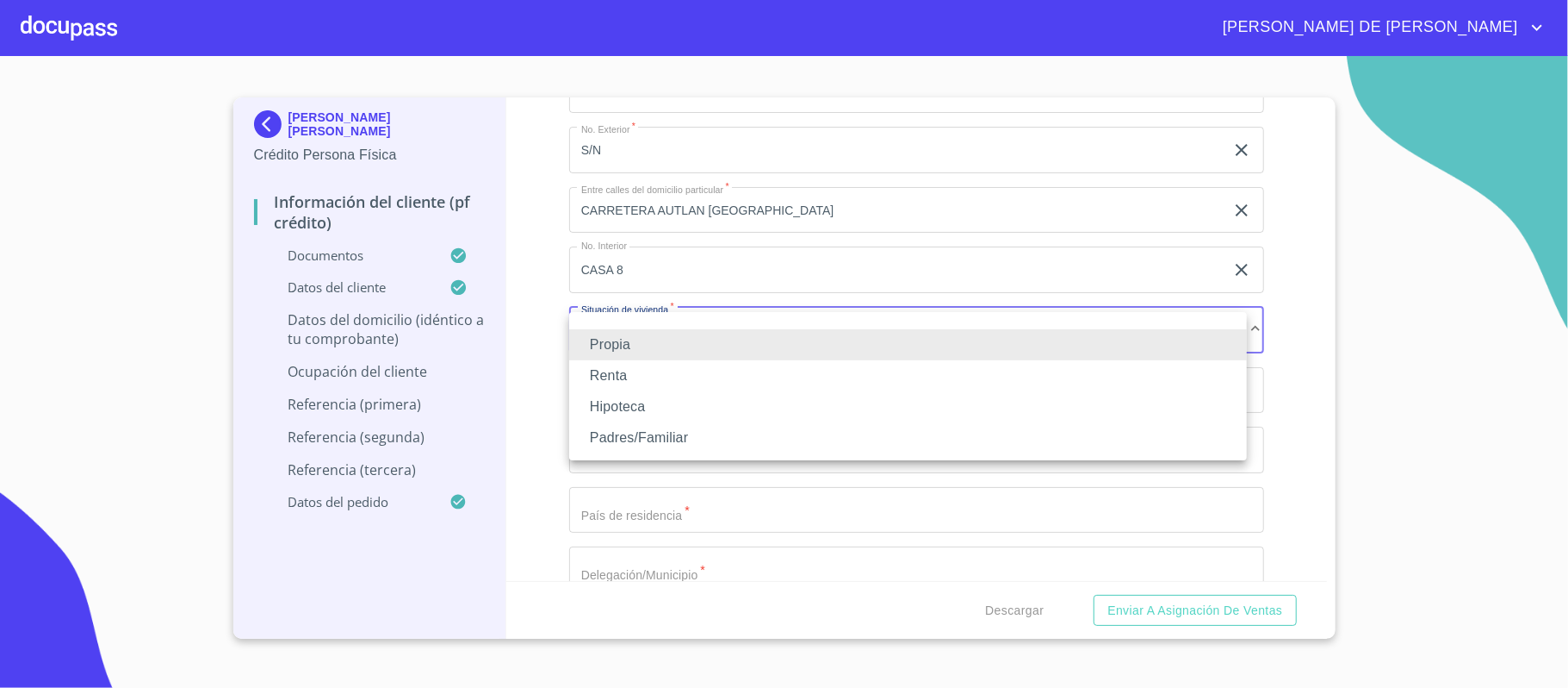
click at [718, 436] on li "Padres/Familiar" at bounding box center [907, 437] width 677 height 31
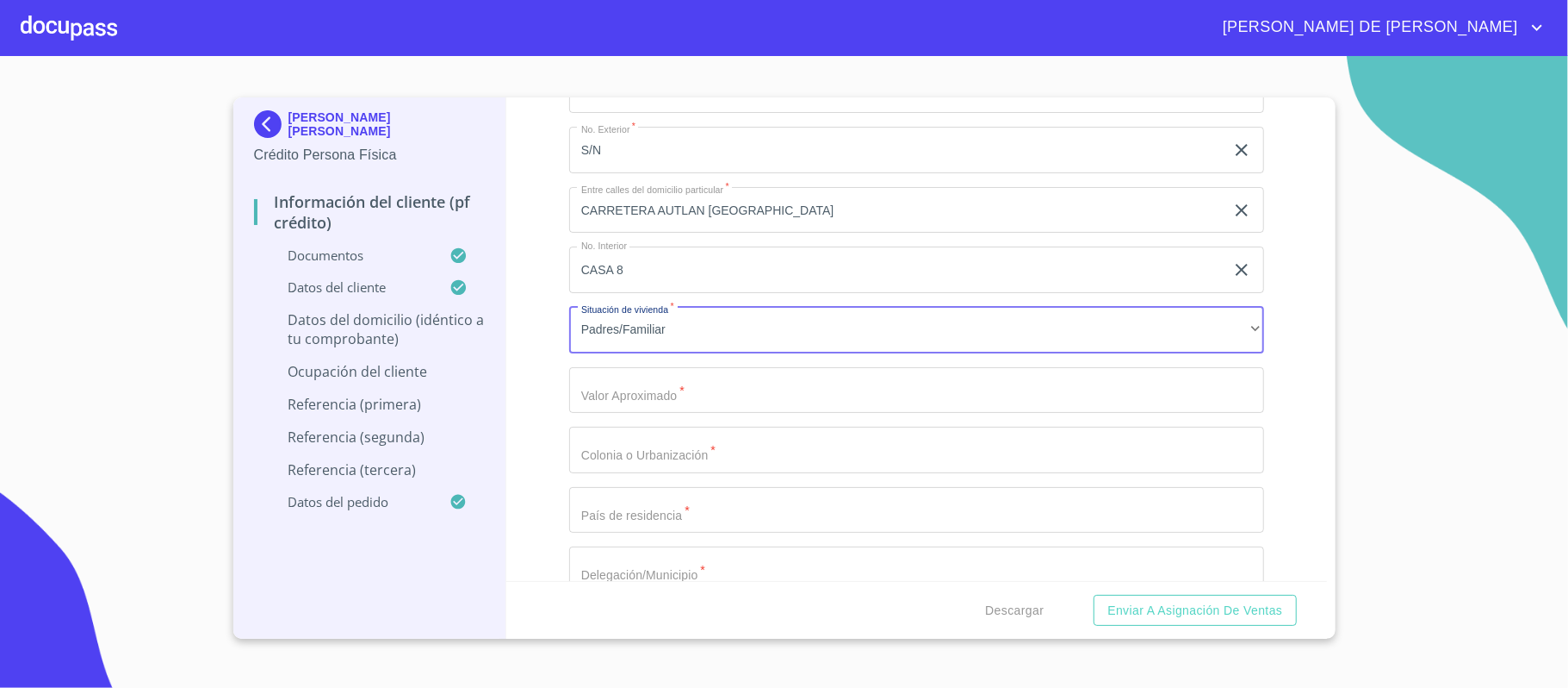
click at [698, 386] on input "Documento de identificación.   *" at bounding box center [917, 391] width 695 height 47
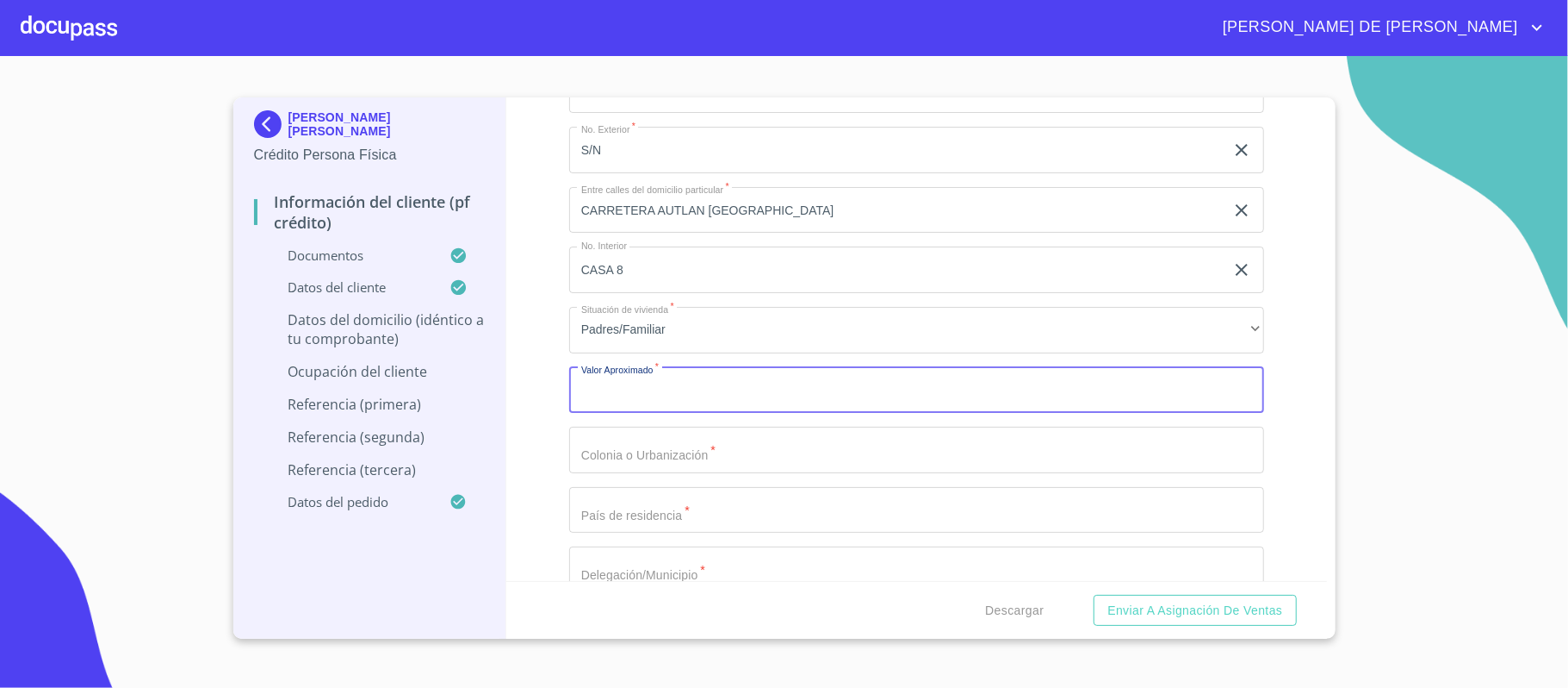
click at [683, 384] on input "Documento de identificación.   *" at bounding box center [917, 391] width 695 height 47
type input "$2,000,000"
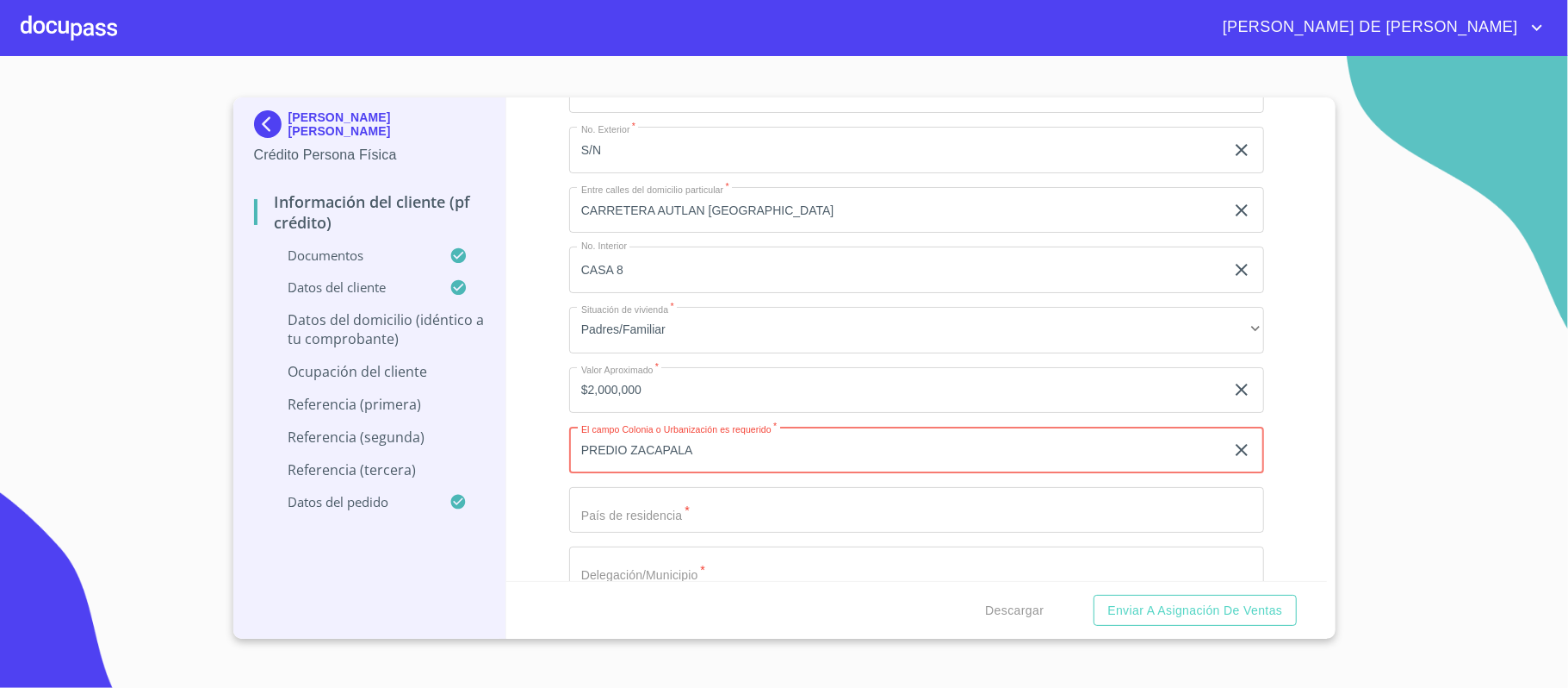
type input "PREDIO ZACAPALA"
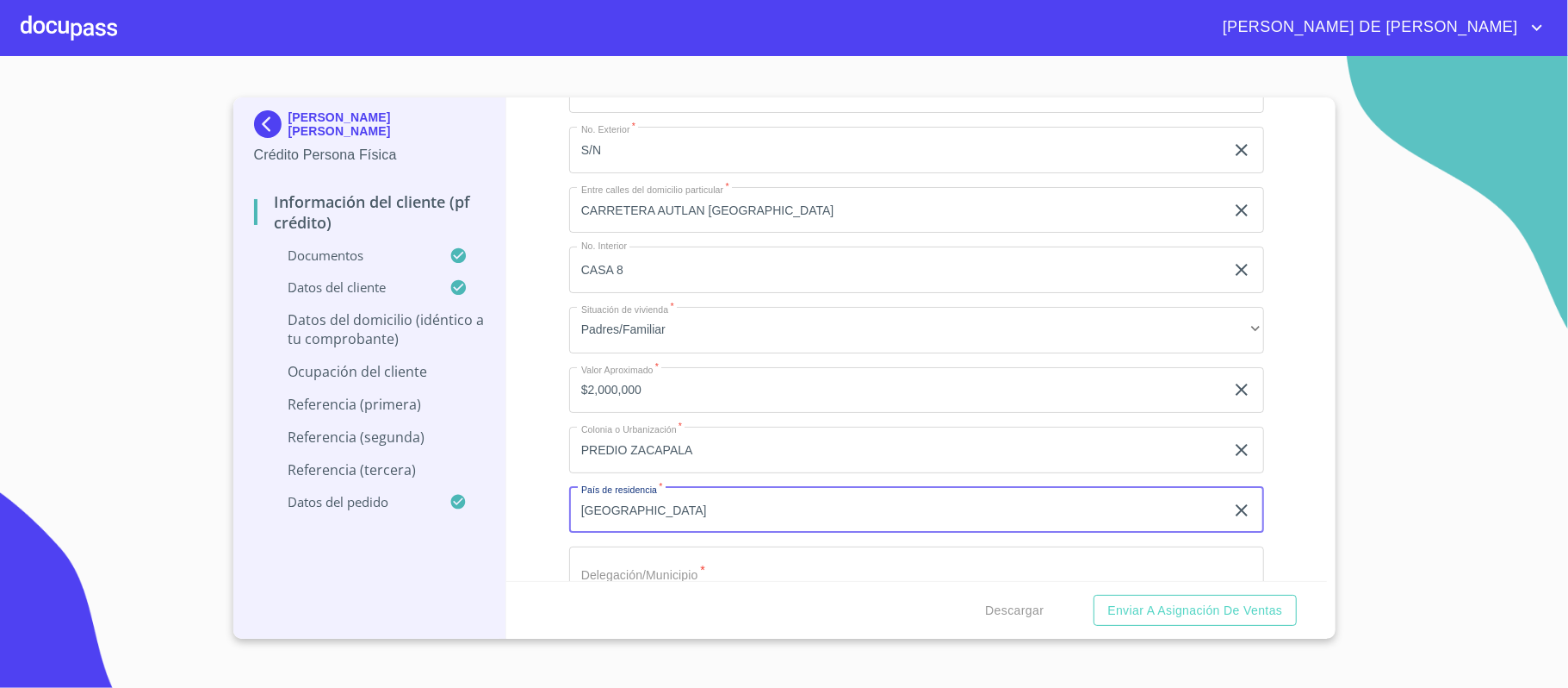
type input "[GEOGRAPHIC_DATA]"
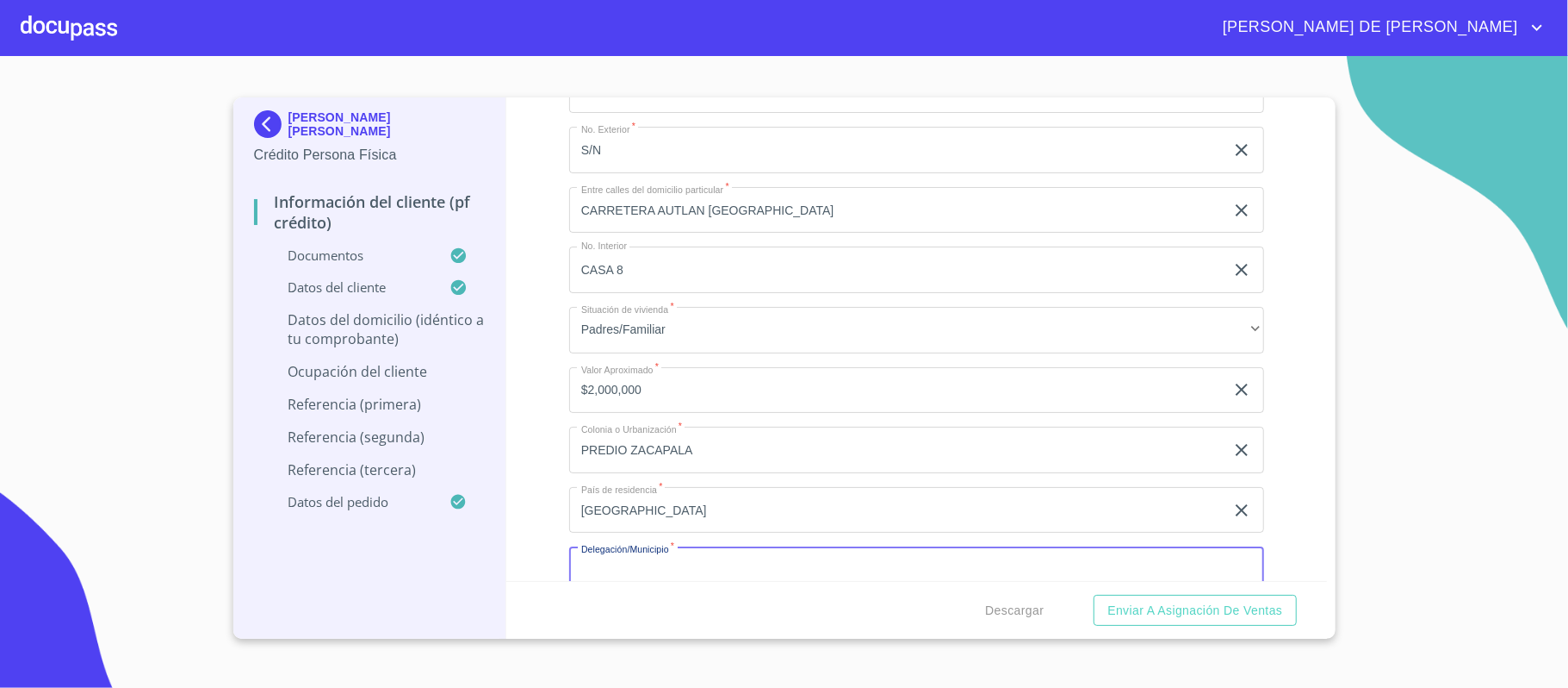
scroll to position [5194, 0]
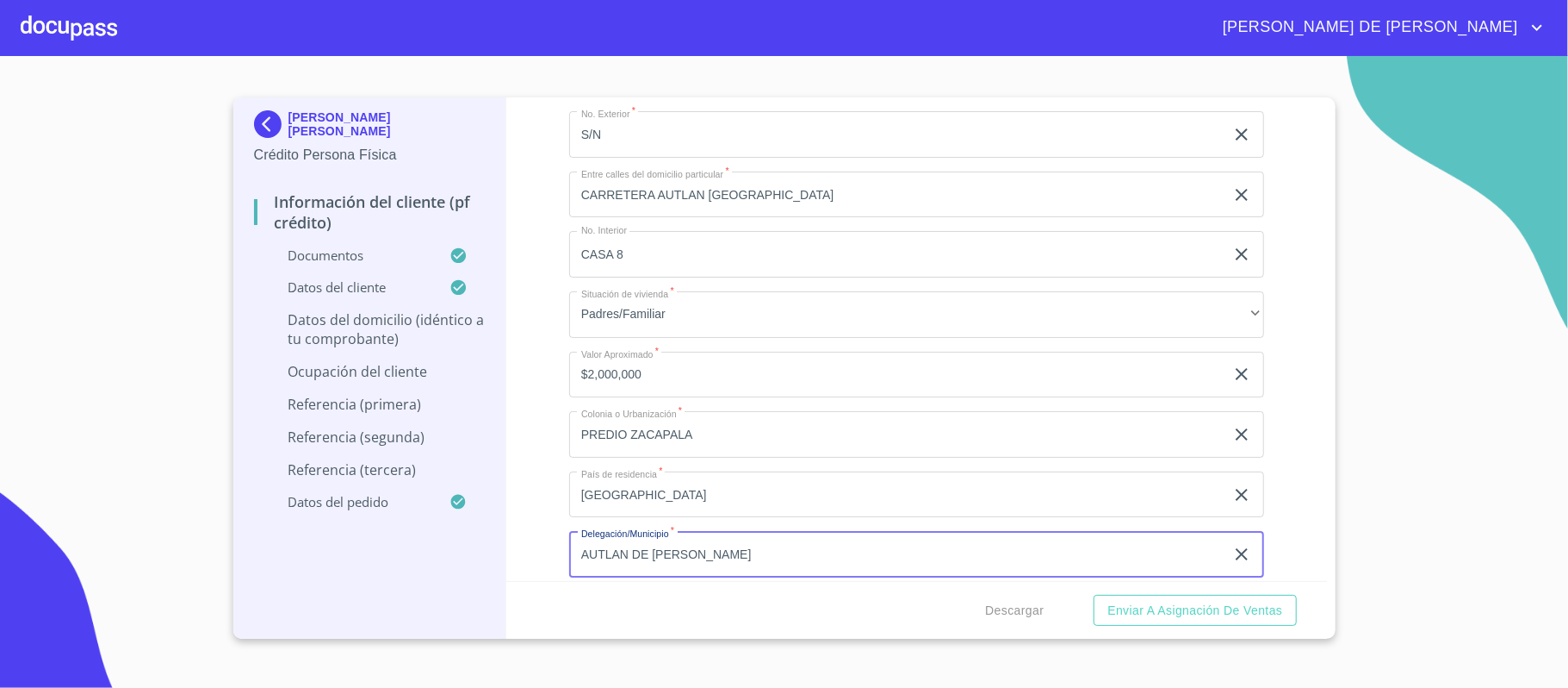
type input "AUTLAN DE [PERSON_NAME]"
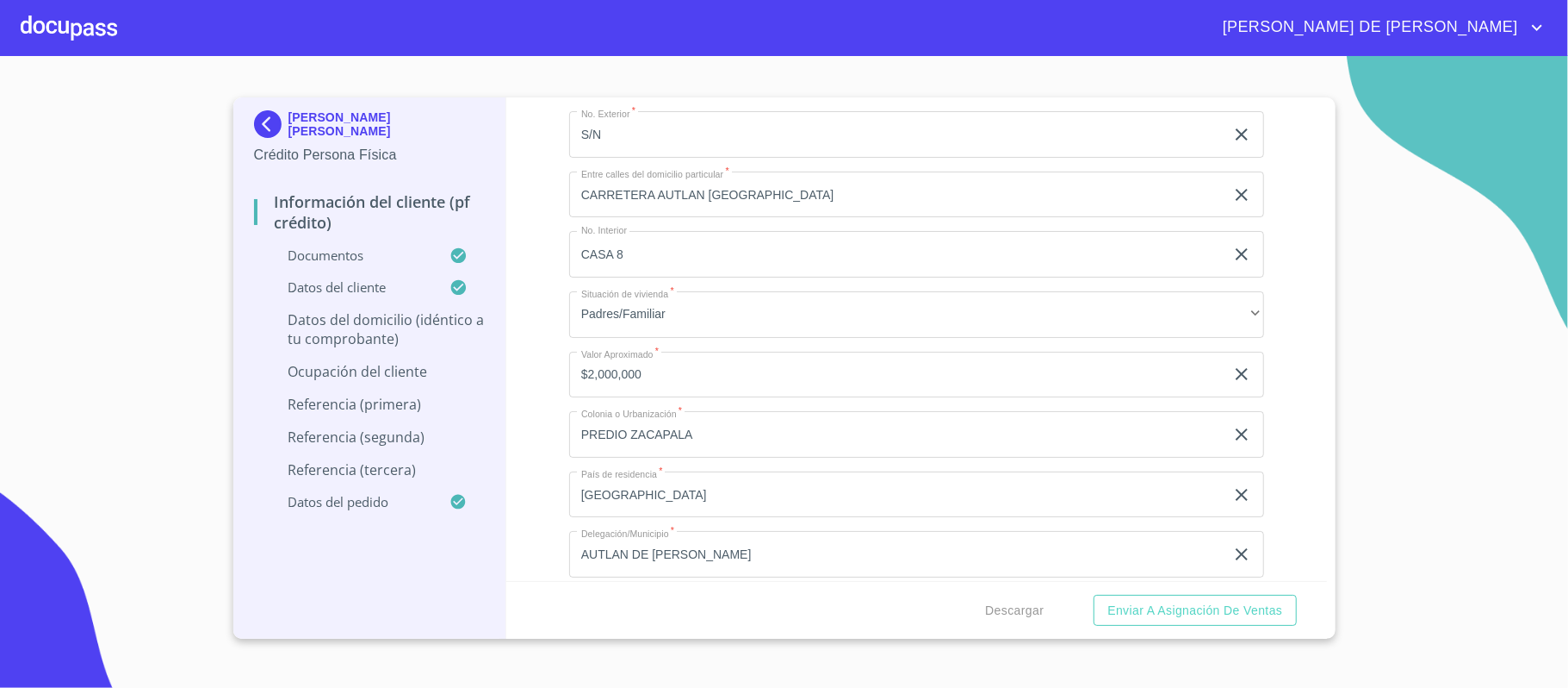
scroll to position [5471, 0]
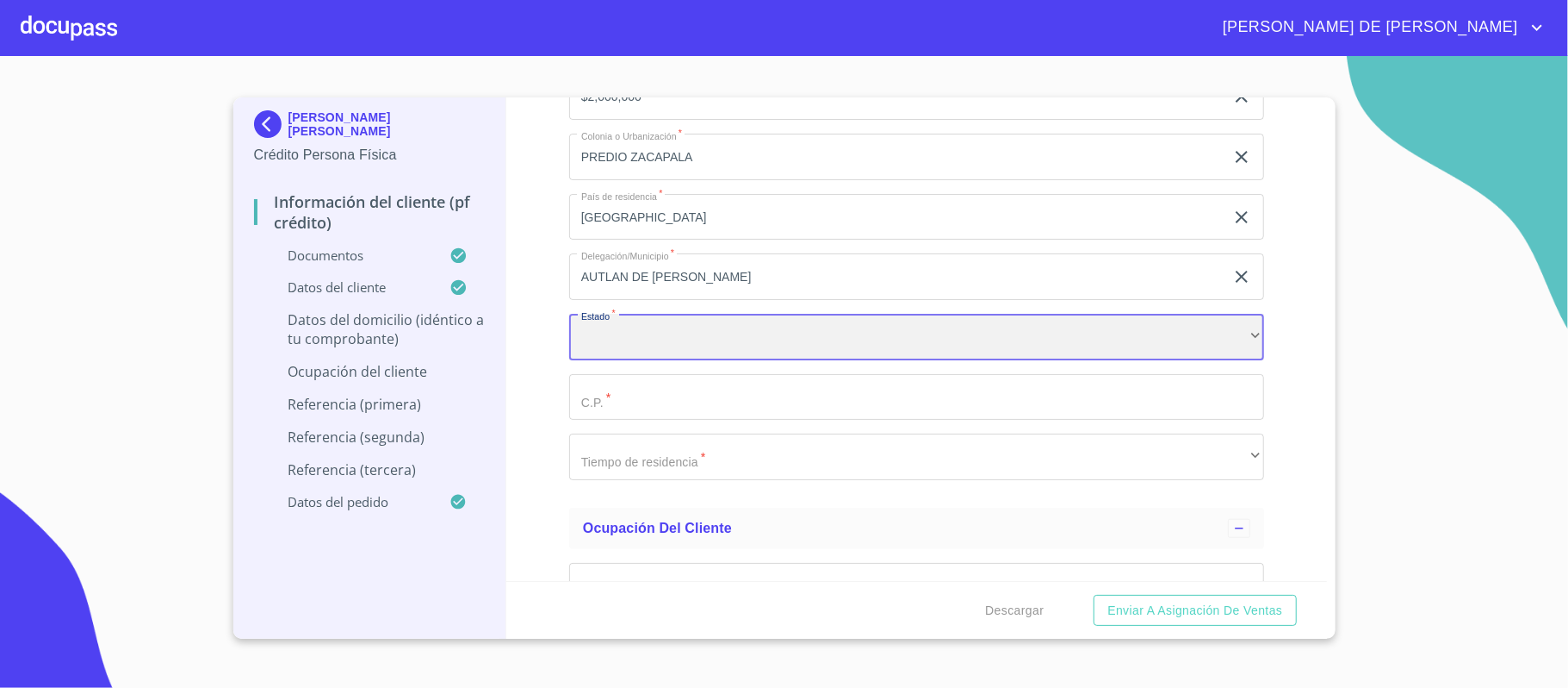
click at [662, 343] on div "​" at bounding box center [917, 337] width 695 height 47
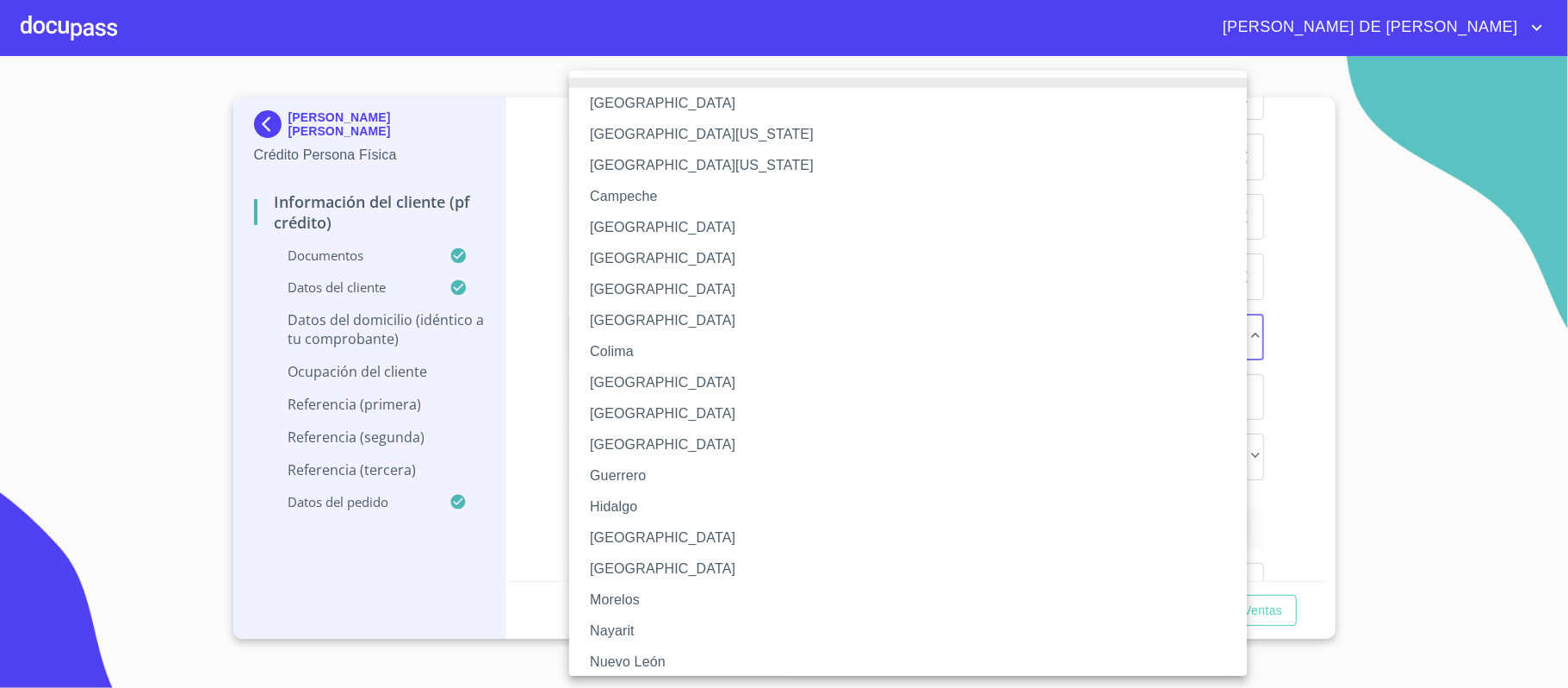
click at [645, 538] on li "[GEOGRAPHIC_DATA]" at bounding box center [917, 537] width 695 height 31
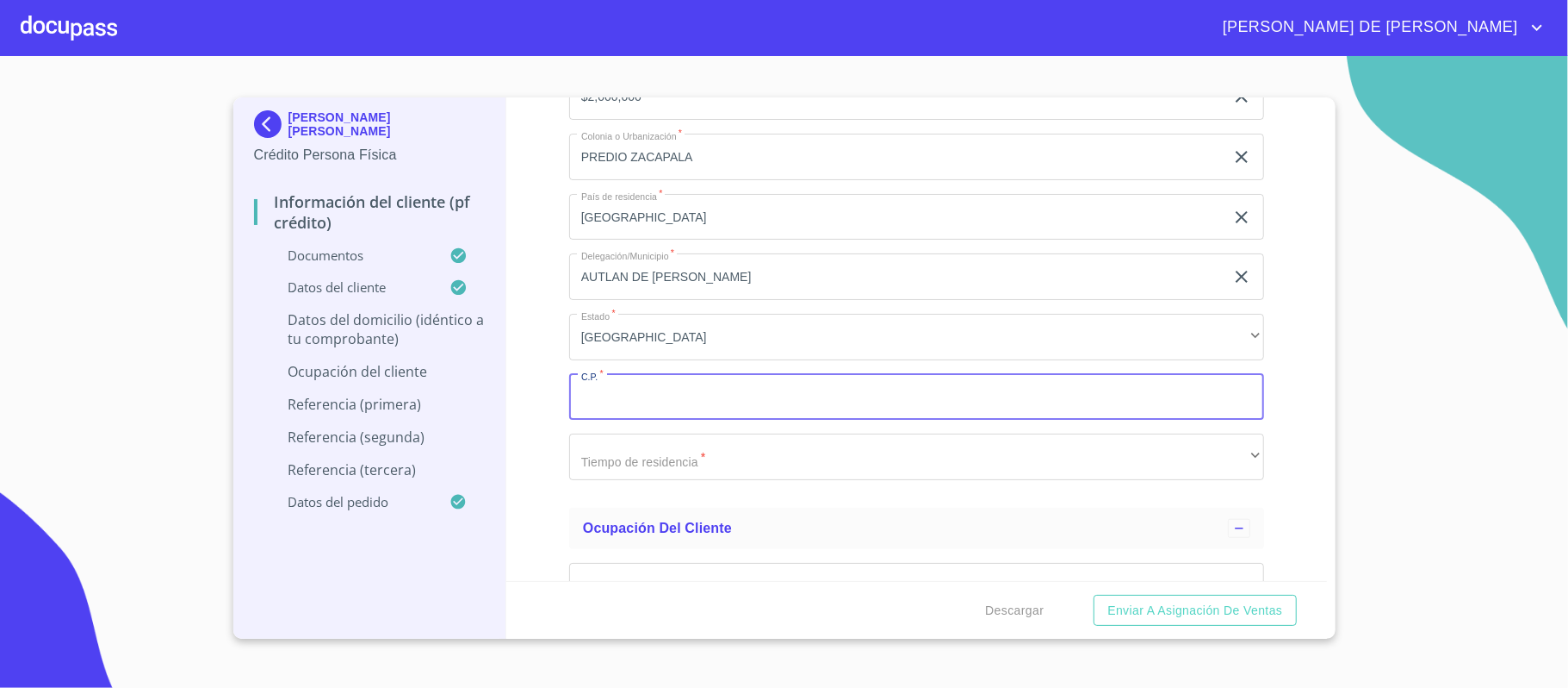
click at [634, 404] on input "Documento de identificación.   *" at bounding box center [917, 397] width 695 height 47
type input "48900"
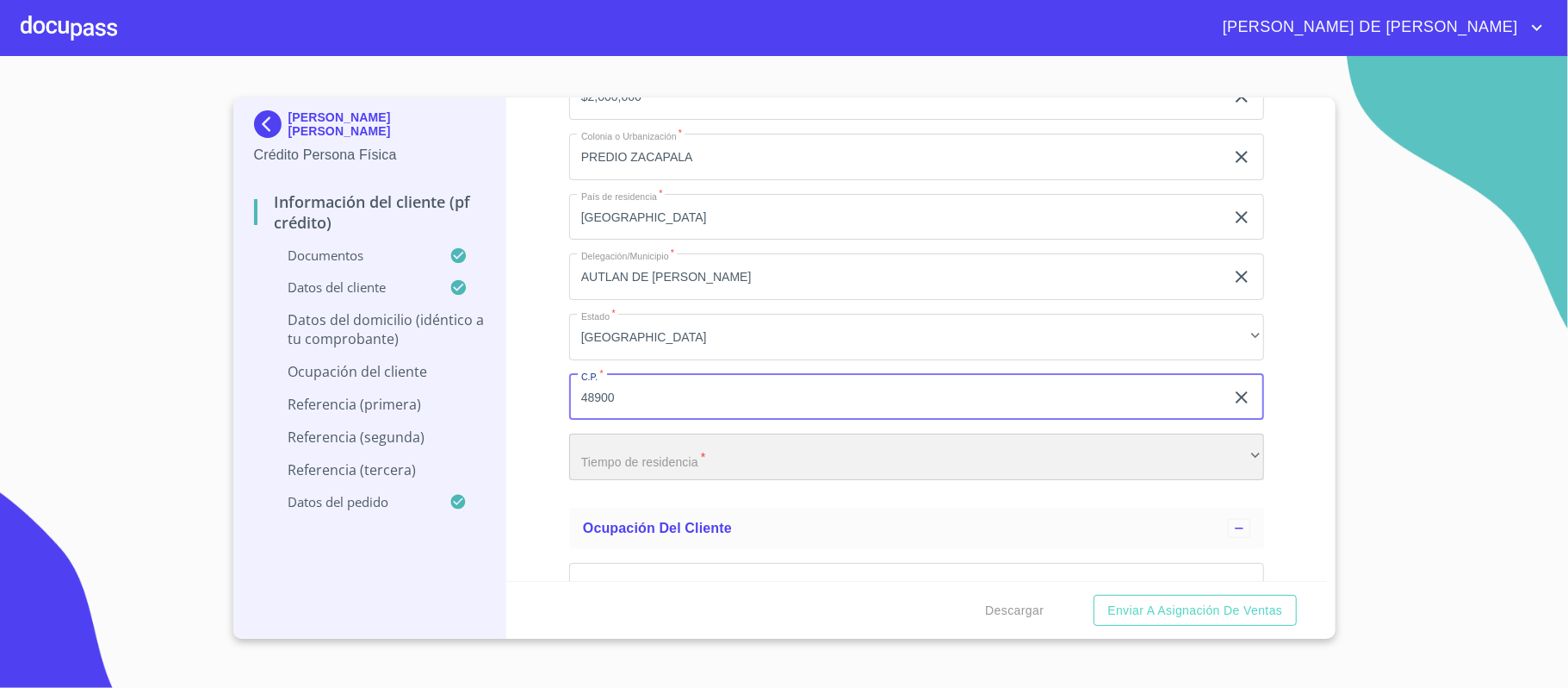
click at [660, 459] on div "​" at bounding box center [917, 457] width 695 height 47
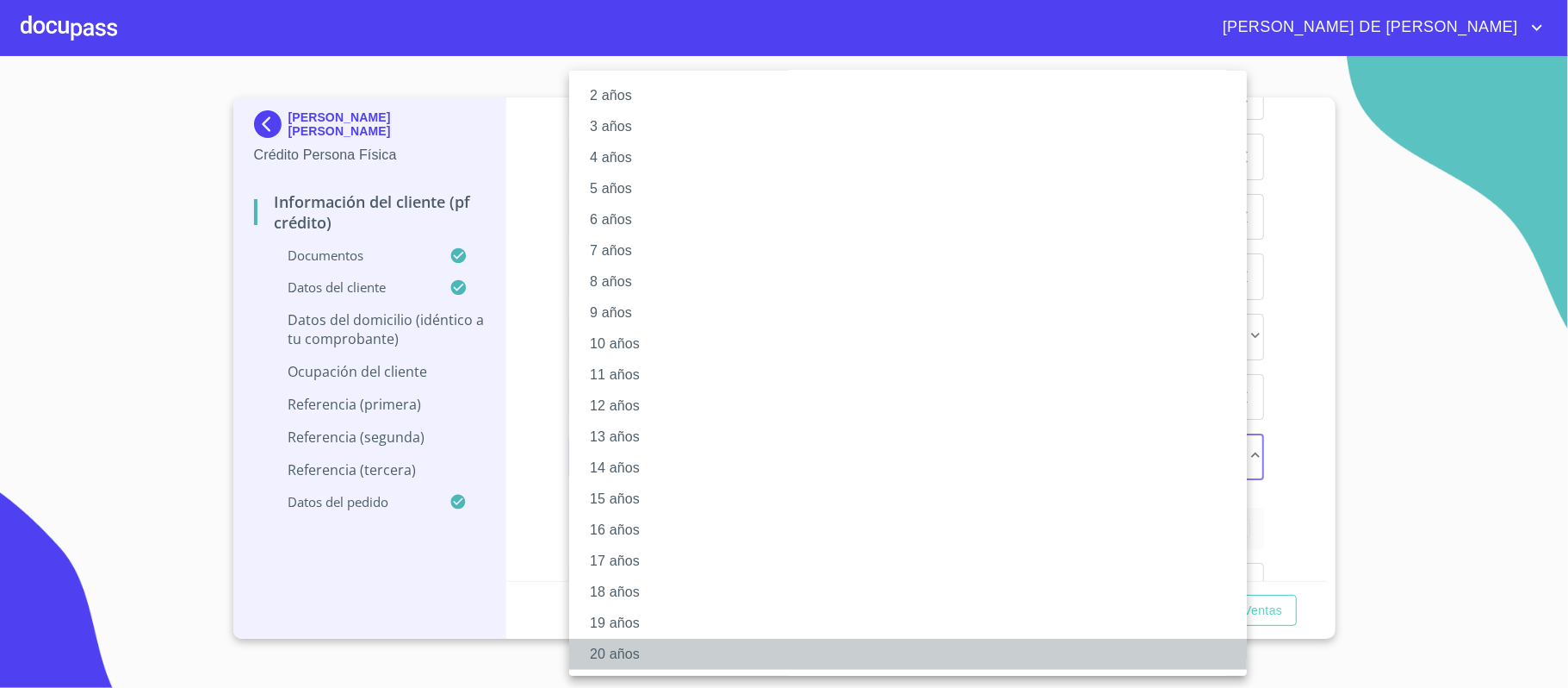
click at [644, 659] on li "20 años" at bounding box center [917, 654] width 695 height 31
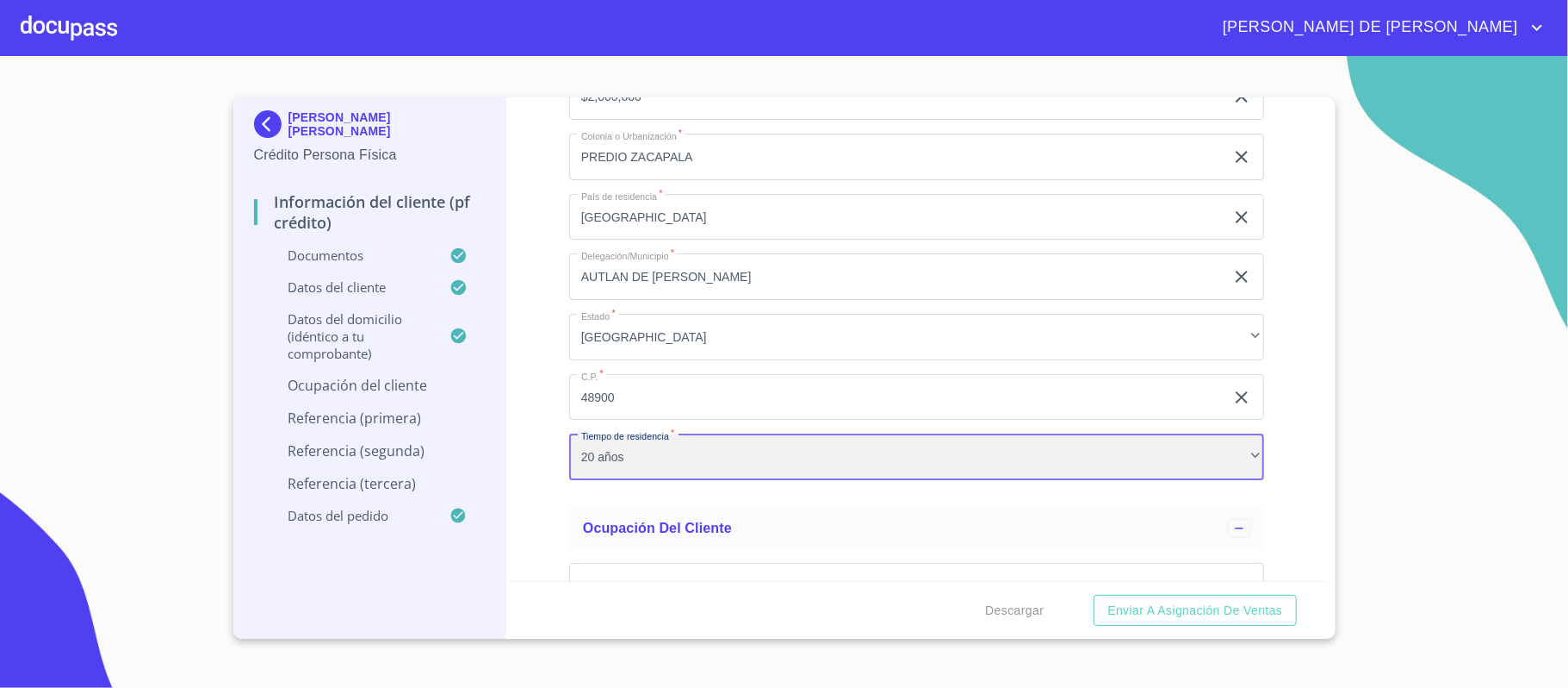
scroll to position [69, 0]
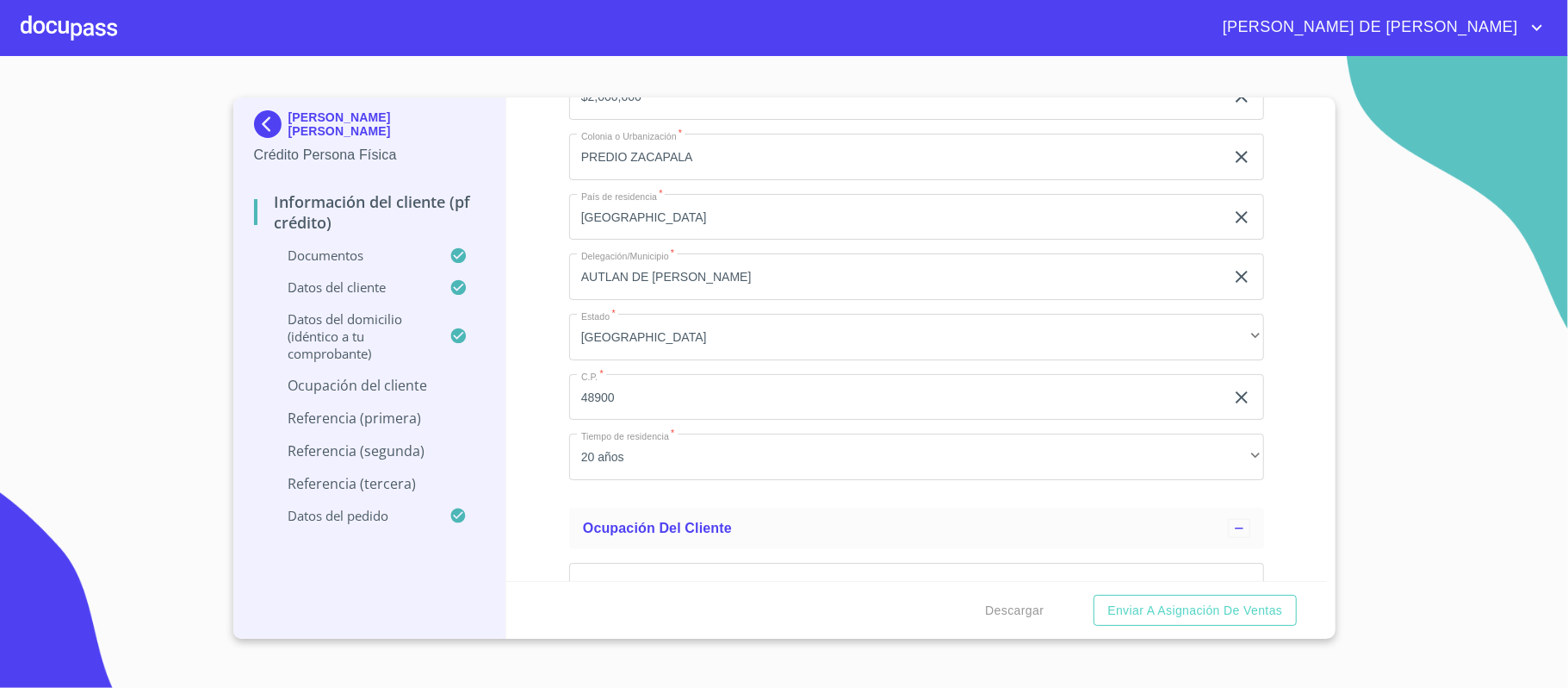
click at [548, 404] on div "Información del cliente (PF crédito) Documentos Documento de identificación.   …" at bounding box center [917, 338] width 821 height 484
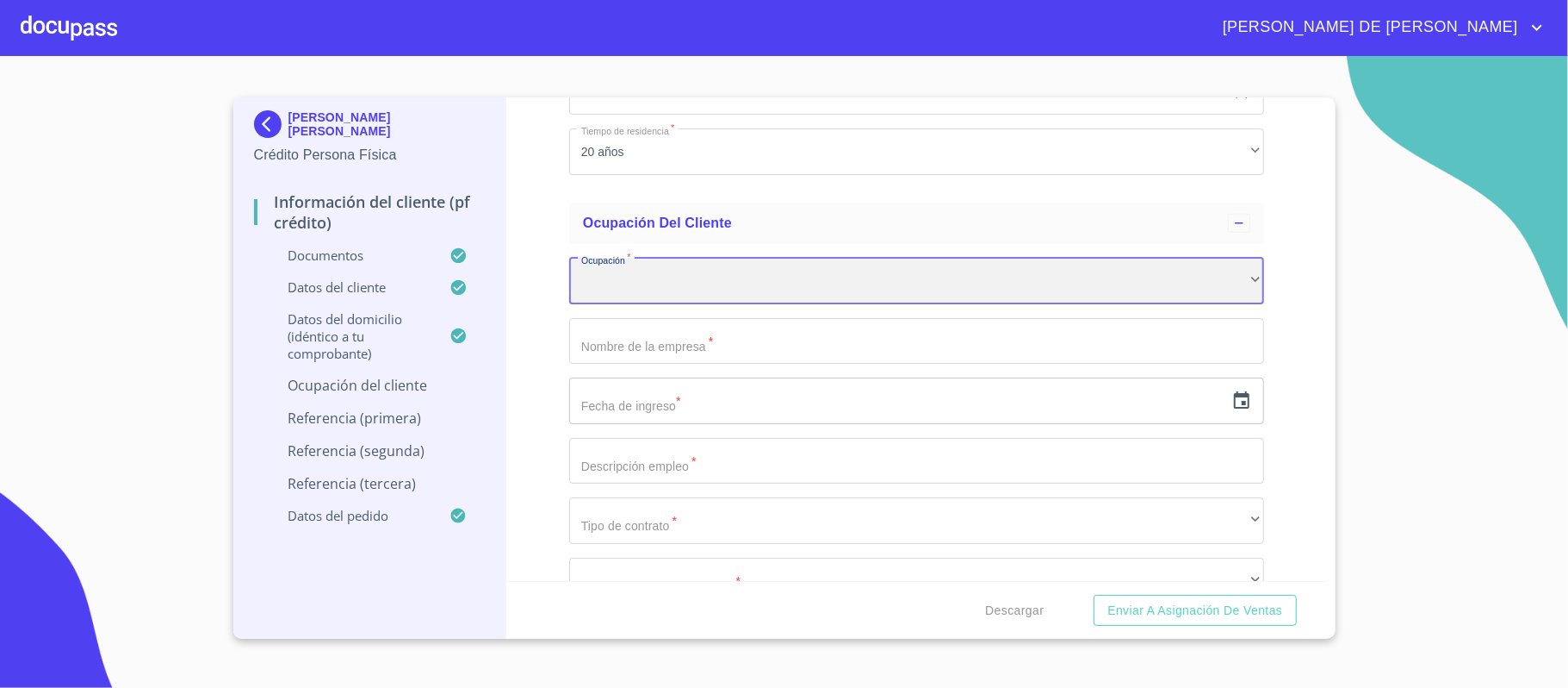
scroll to position [5816, 0]
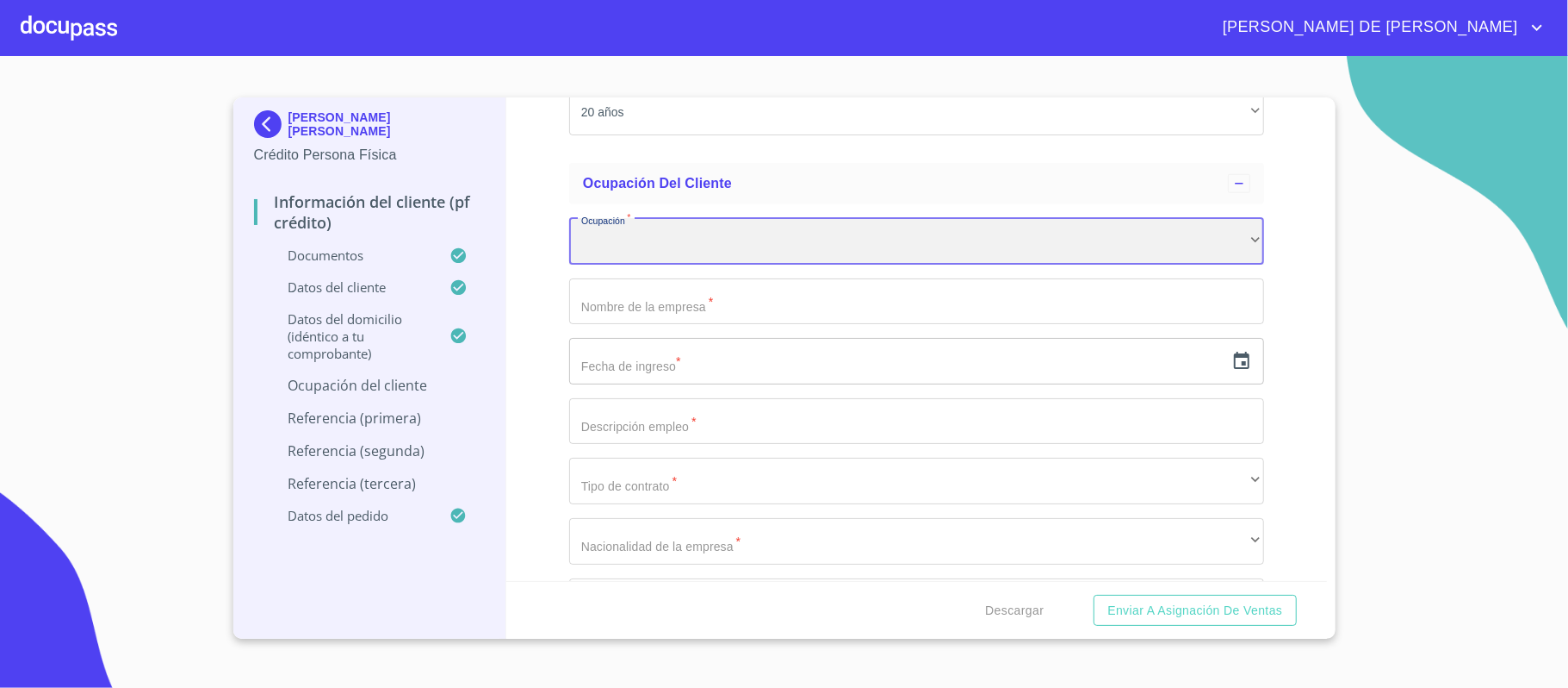
click at [711, 227] on div "​" at bounding box center [917, 241] width 695 height 47
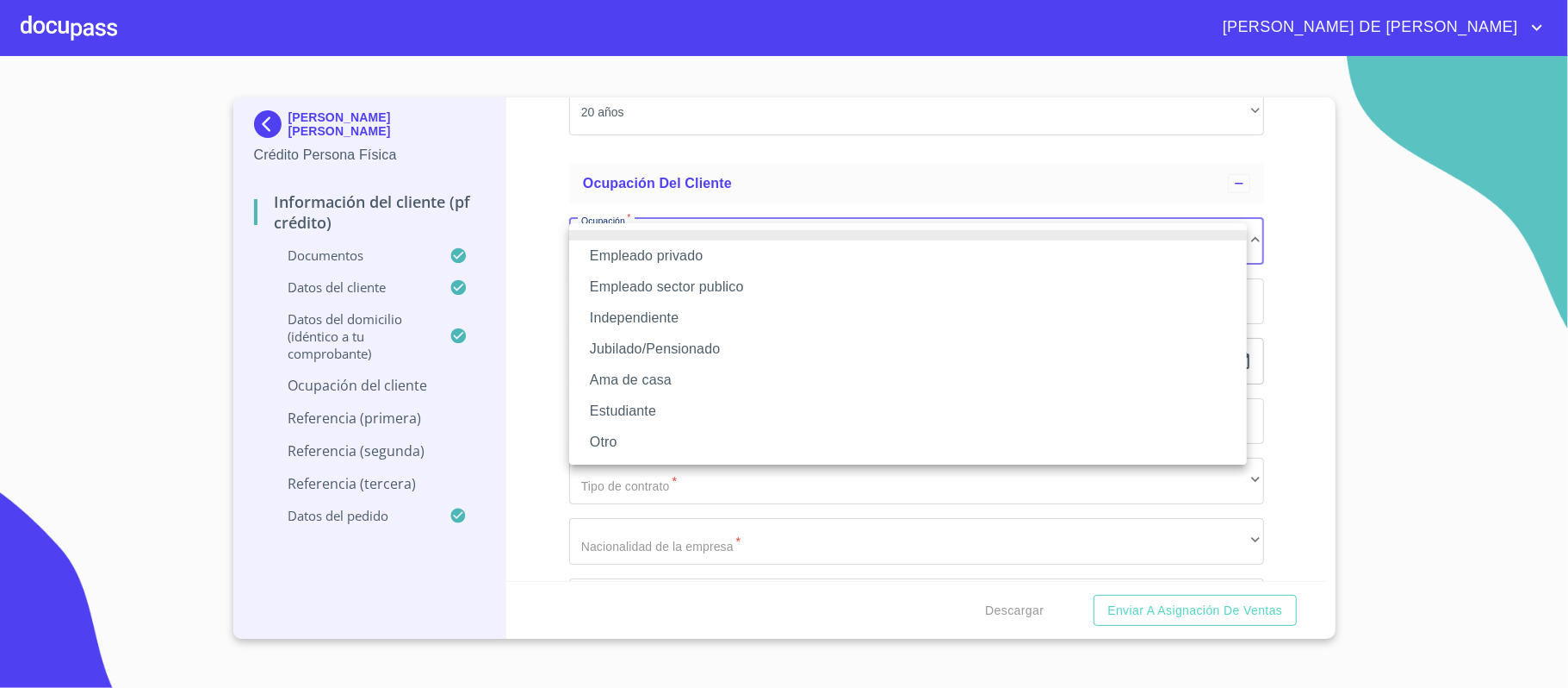
click at [703, 254] on li "Empleado privado" at bounding box center [907, 255] width 677 height 31
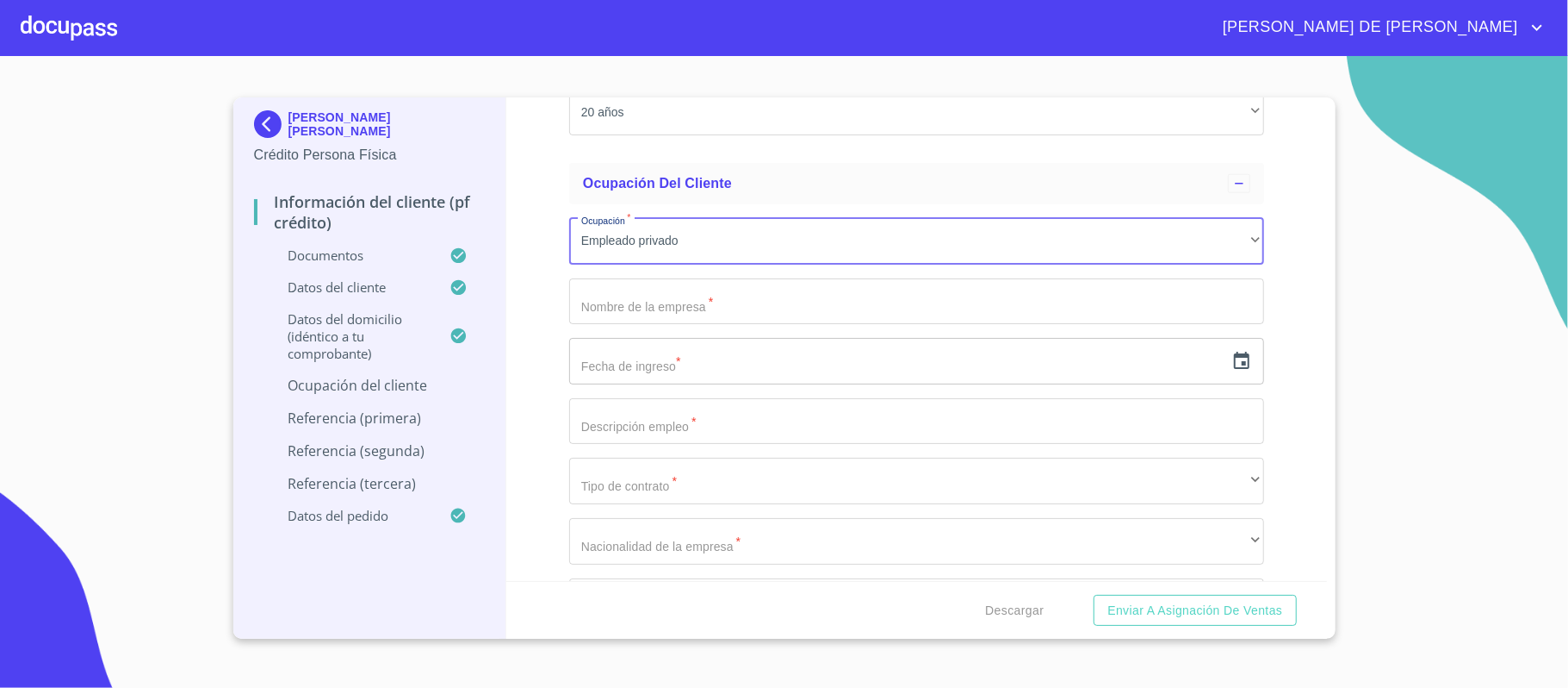
click at [703, 298] on input "Documento de identificación.   *" at bounding box center [917, 302] width 695 height 47
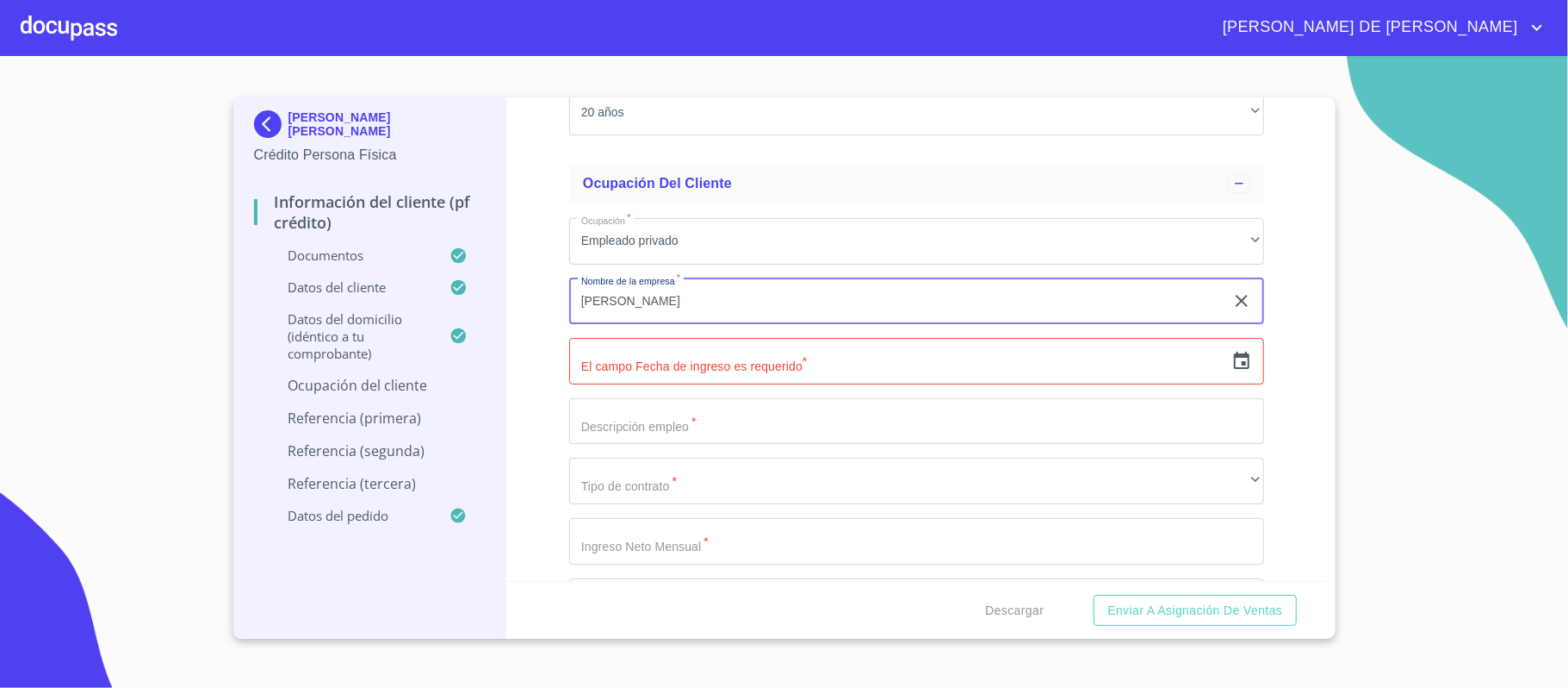
click at [703, 296] on input "[PERSON_NAME]" at bounding box center [896, 302] width 655 height 47
type input "[PERSON_NAME]"
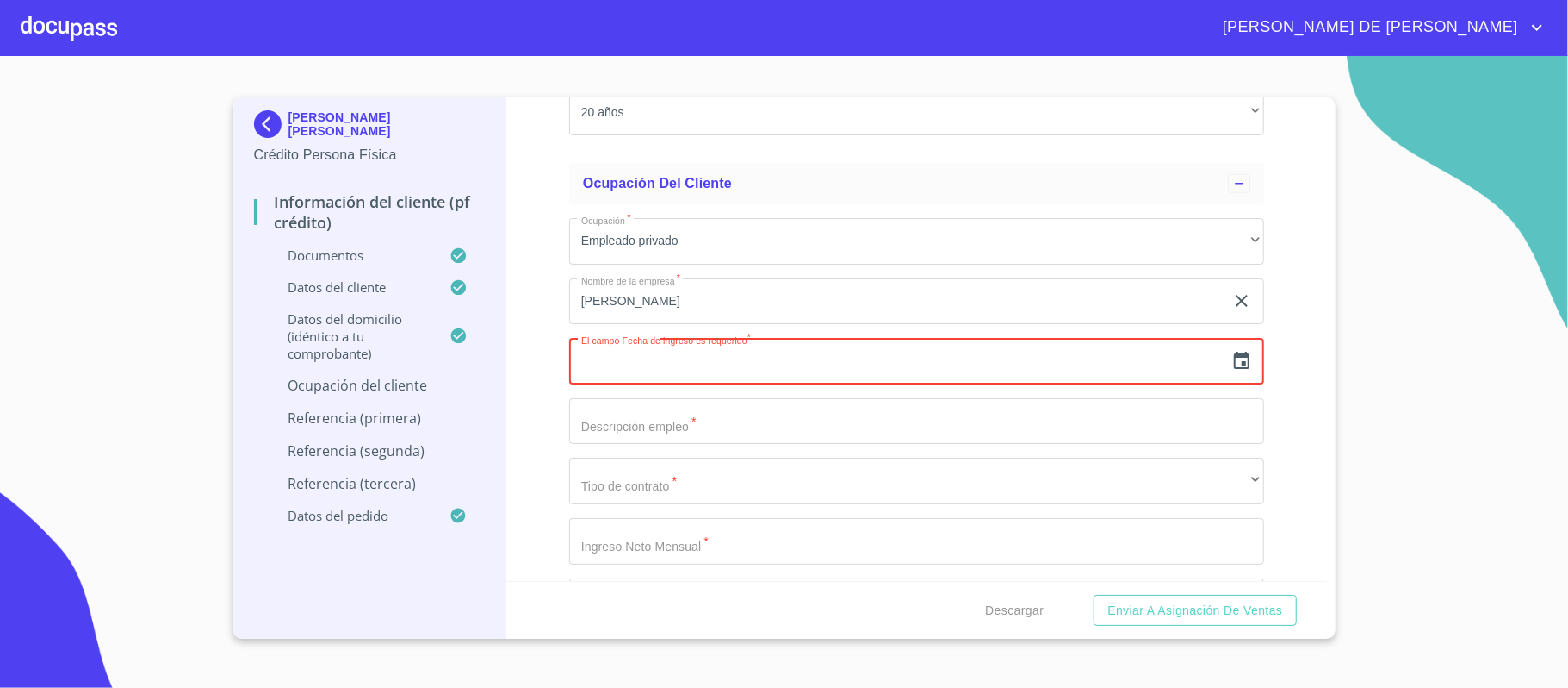
click at [1234, 367] on icon "button" at bounding box center [1242, 360] width 16 height 17
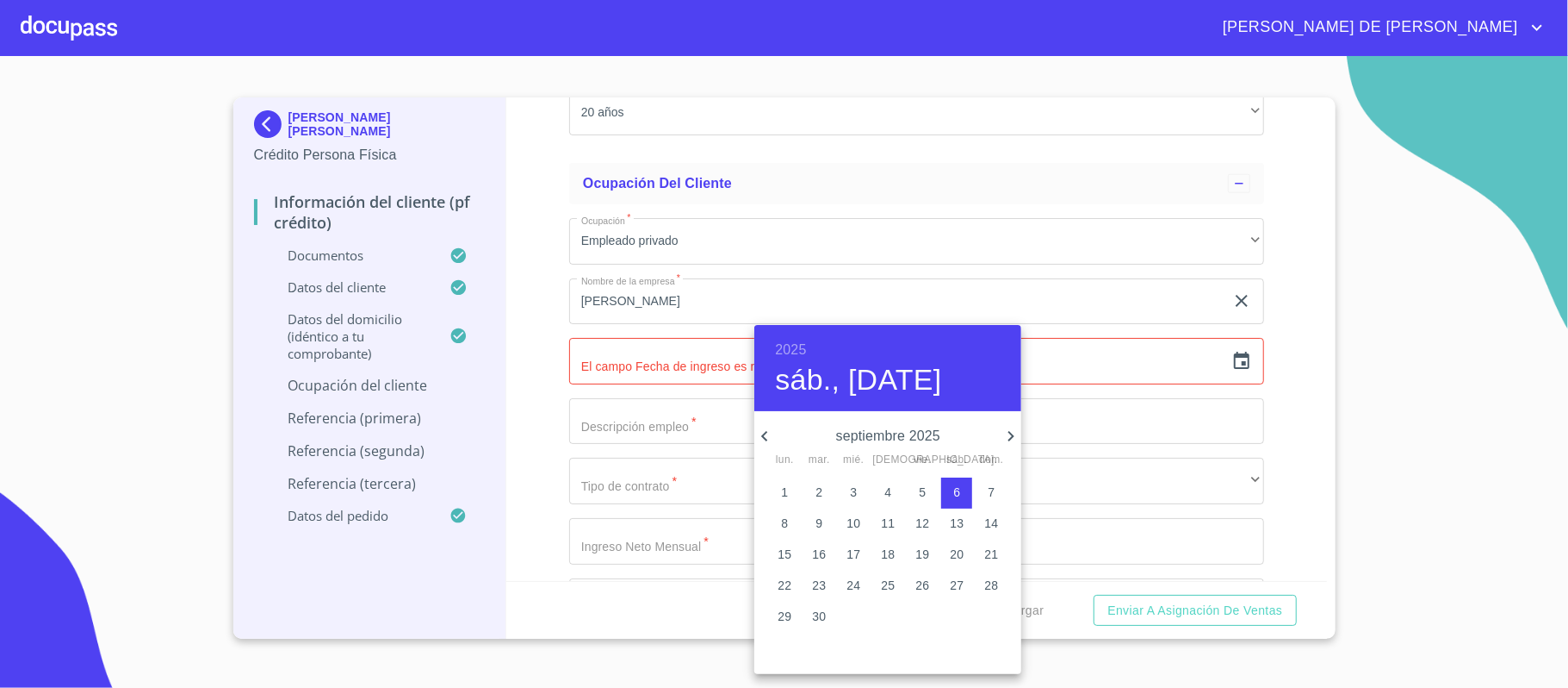
click at [1006, 433] on icon "button" at bounding box center [1011, 436] width 20 height 21
click at [858, 491] on span "1" at bounding box center [852, 492] width 31 height 17
type input "1 de oct. de 2025"
click at [648, 429] on div at bounding box center [784, 344] width 1568 height 688
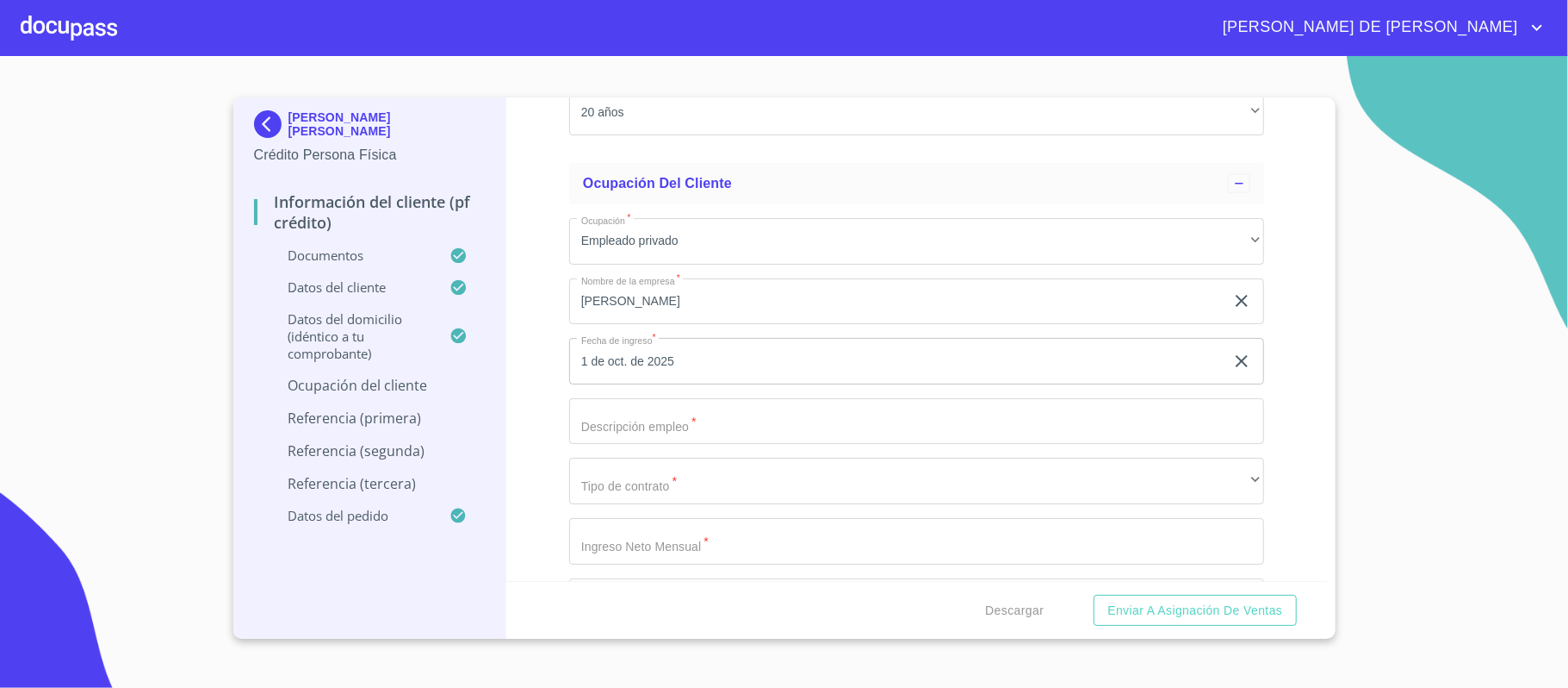
click at [666, 429] on input "Documento de identificación.   *" at bounding box center [917, 421] width 695 height 47
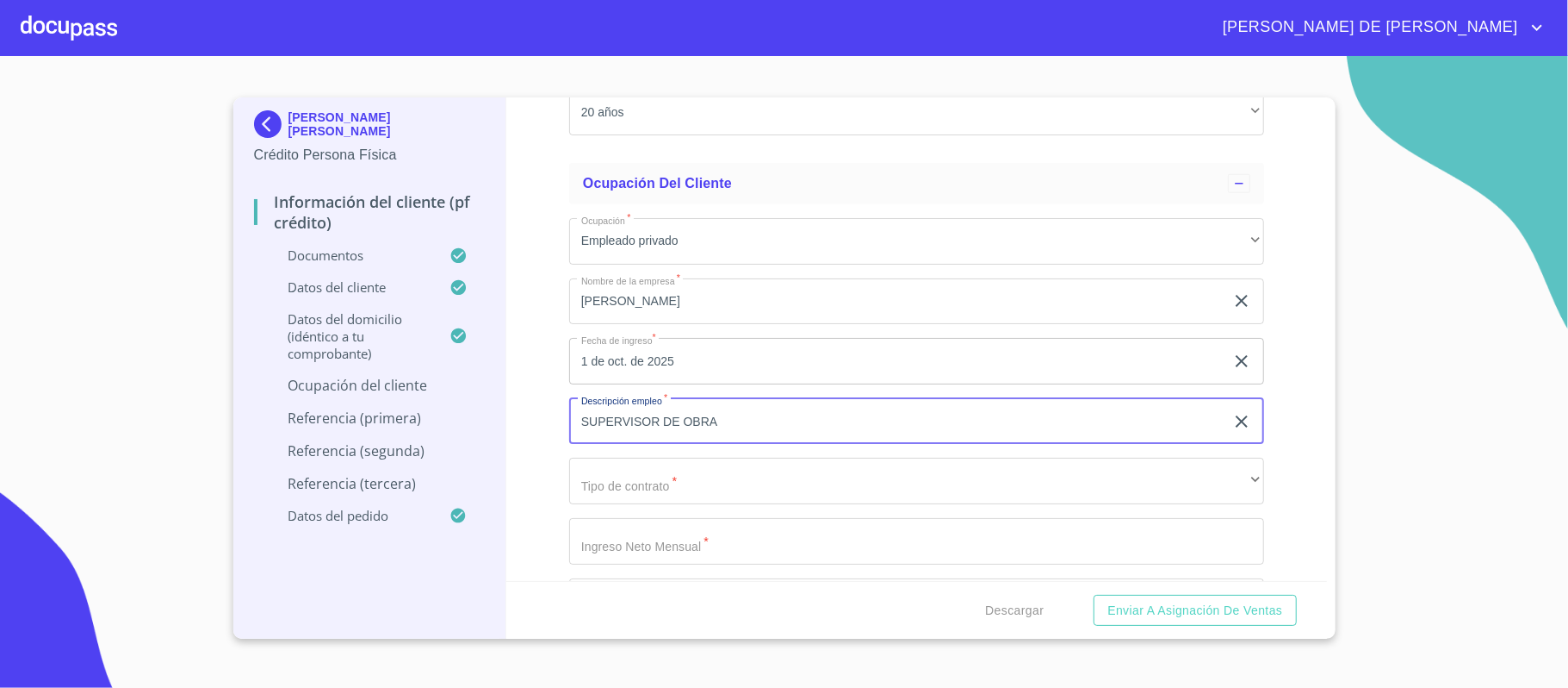
type input "SUPERVISOR DE OBRA"
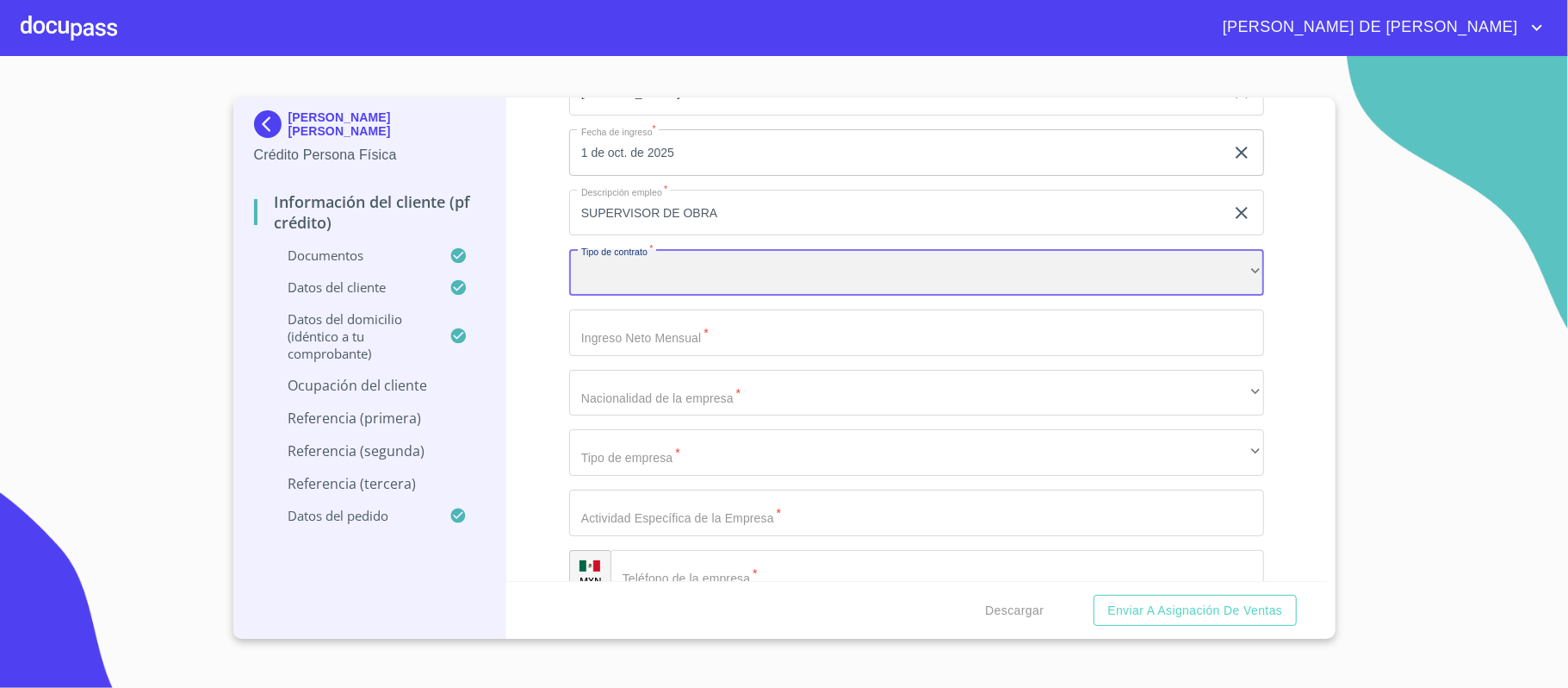
scroll to position [6047, 0]
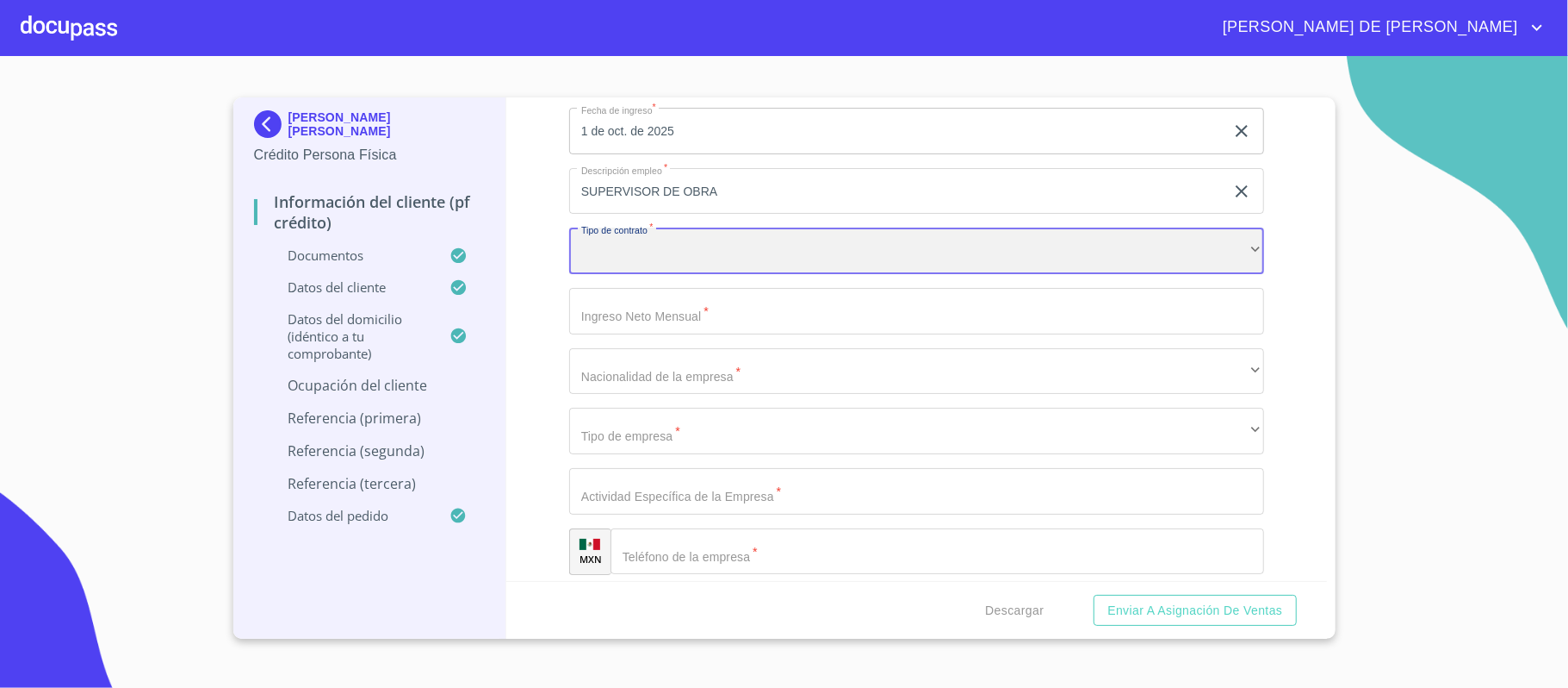
click at [677, 262] on div "​" at bounding box center [917, 251] width 695 height 47
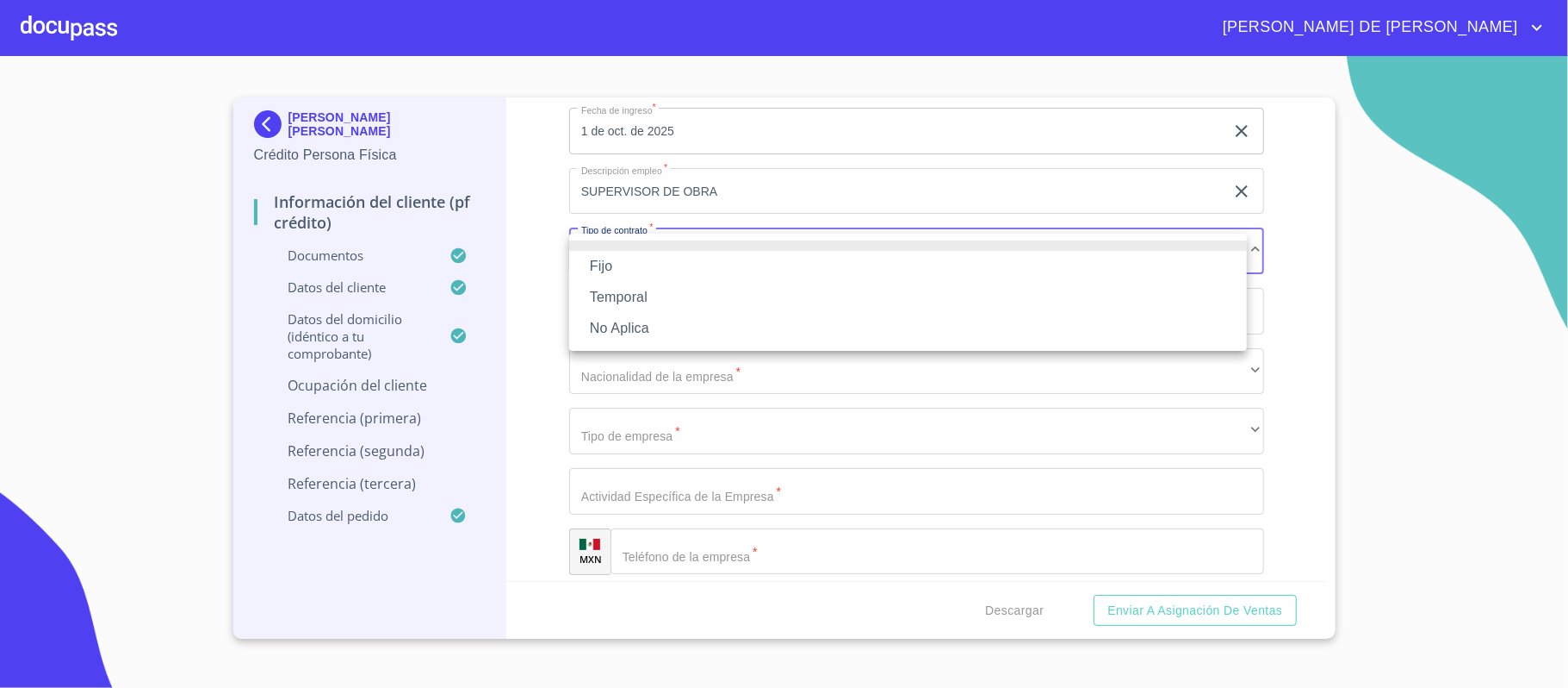
click at [675, 322] on li "No Aplica" at bounding box center [907, 328] width 677 height 31
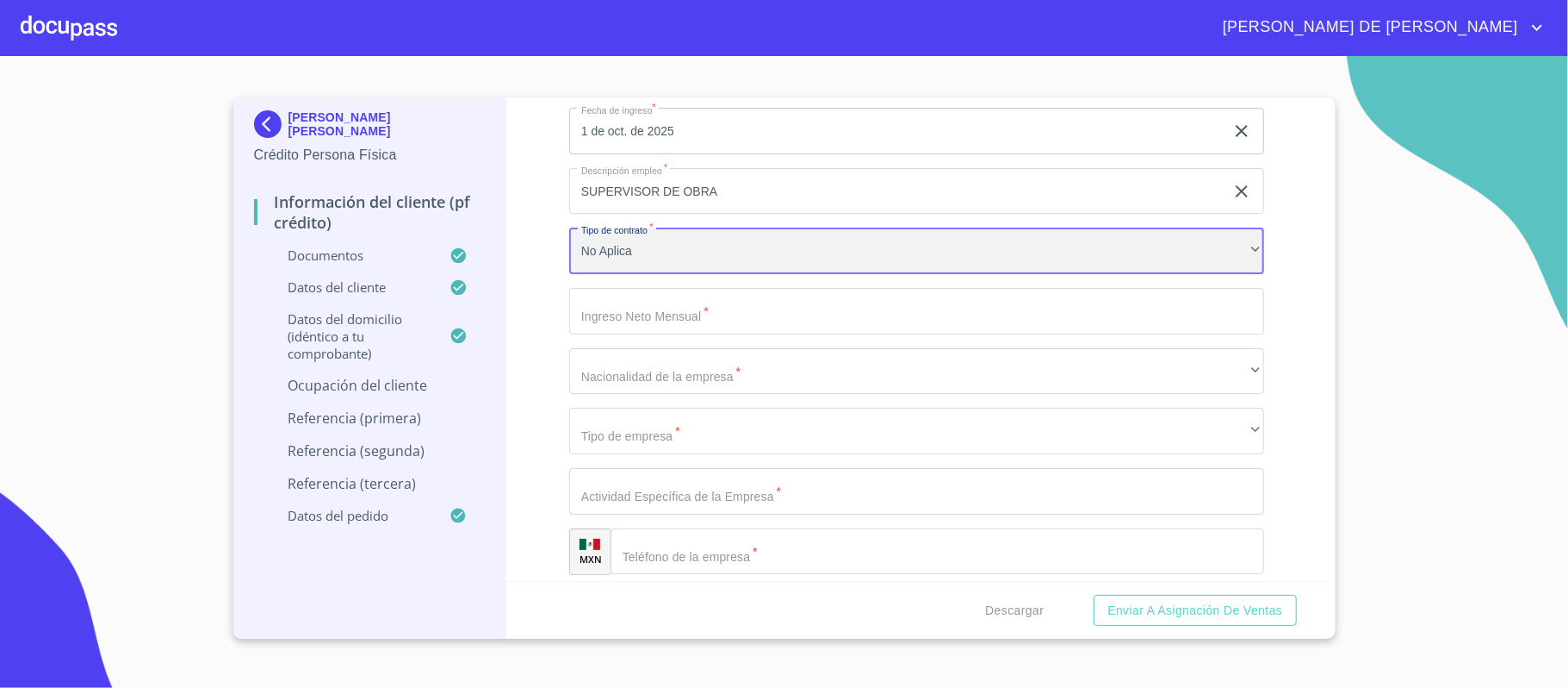
click at [686, 252] on div "No Aplica" at bounding box center [917, 251] width 695 height 47
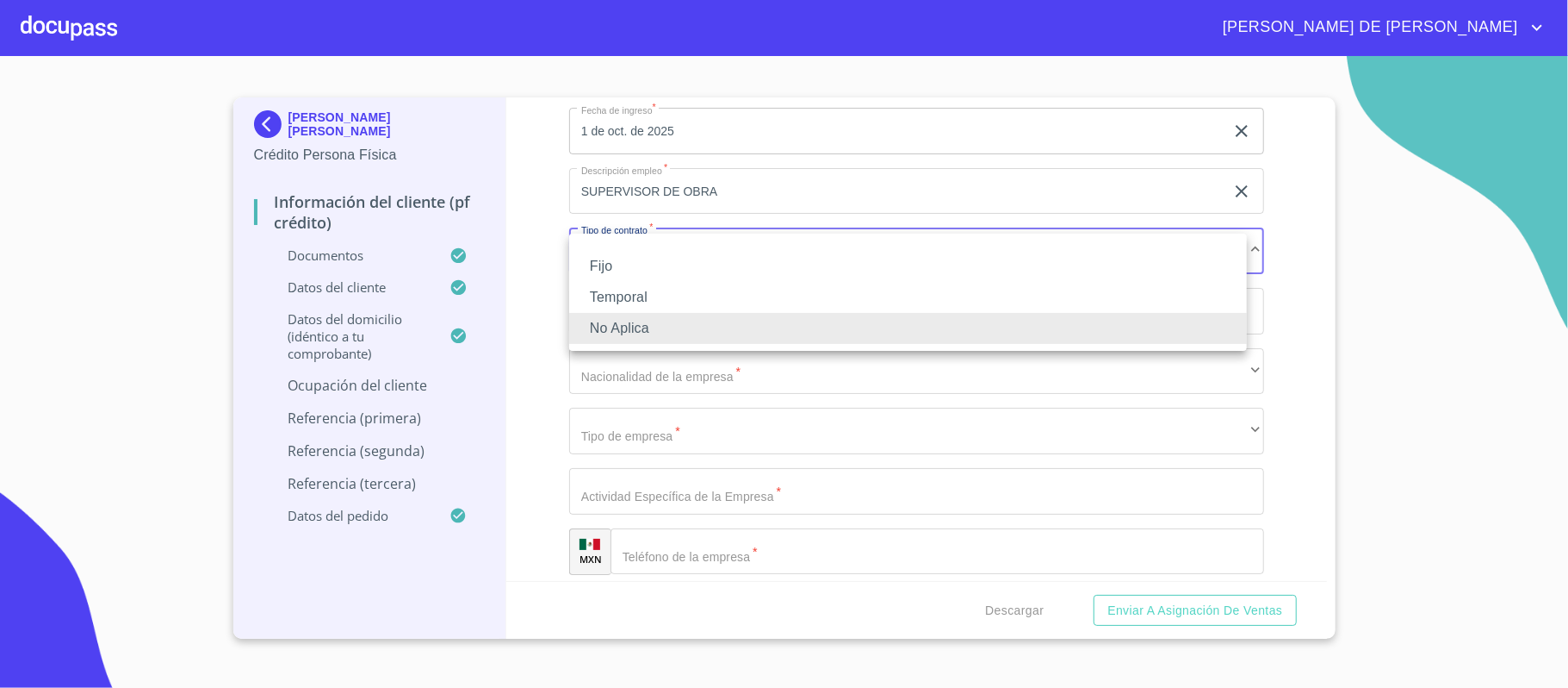
click at [645, 268] on li "Fijo" at bounding box center [907, 266] width 677 height 31
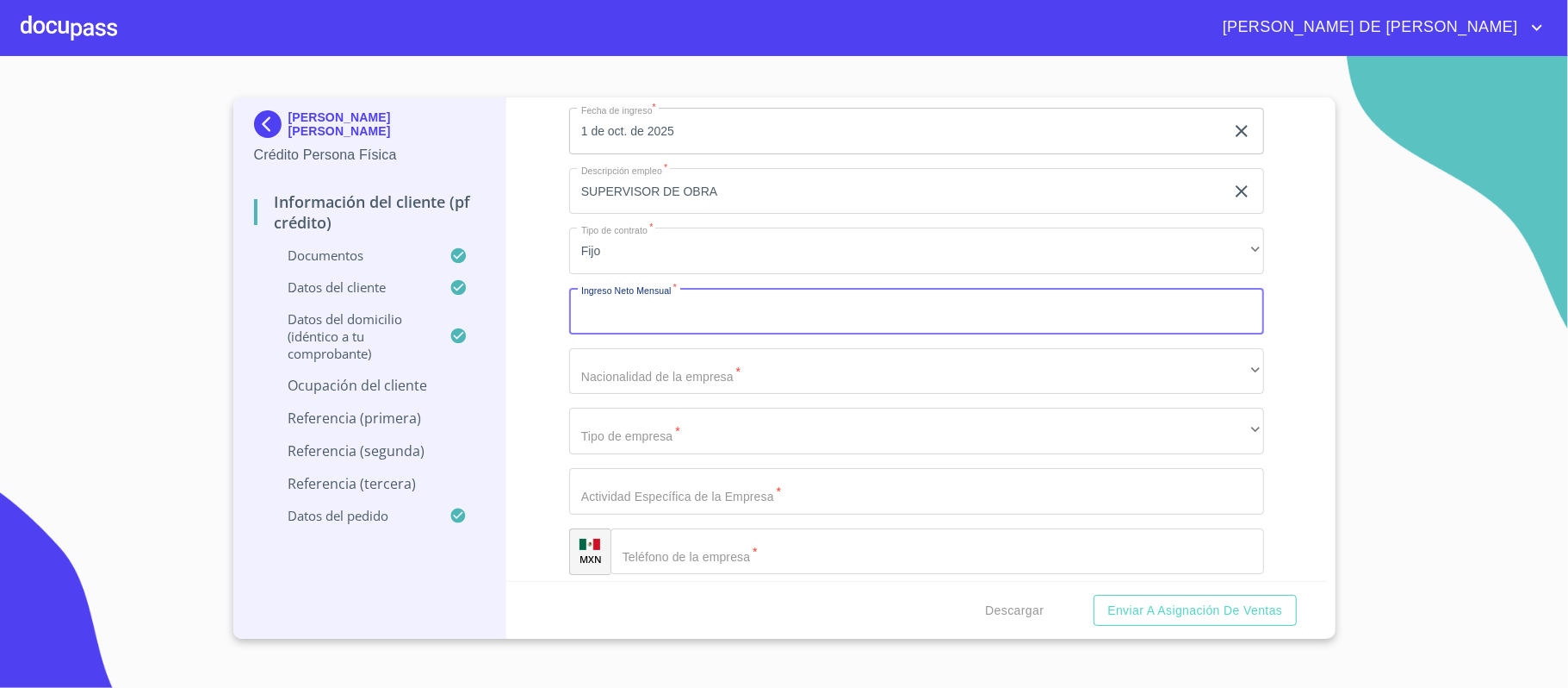
click at [670, 322] on input "Documento de identificación.   *" at bounding box center [917, 311] width 695 height 47
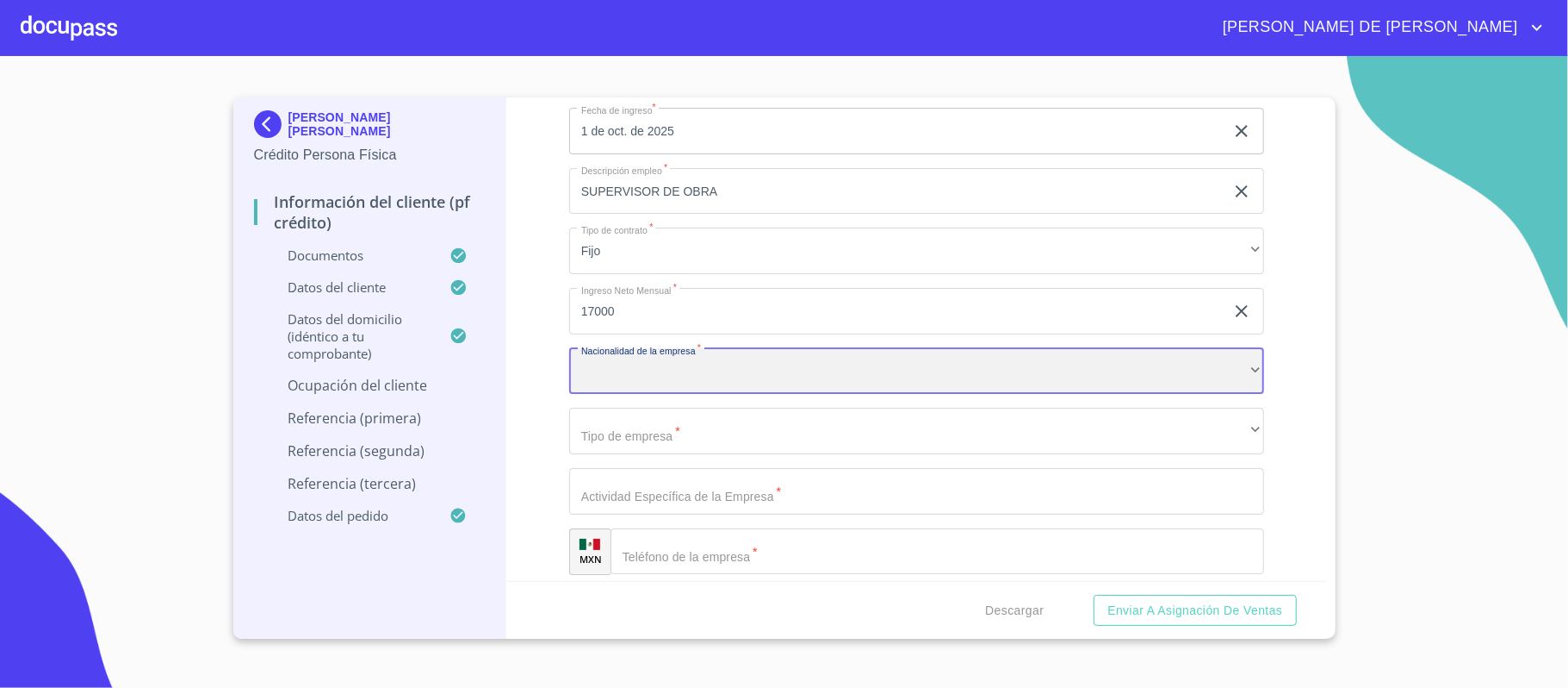
click at [700, 380] on div "​" at bounding box center [917, 371] width 695 height 47
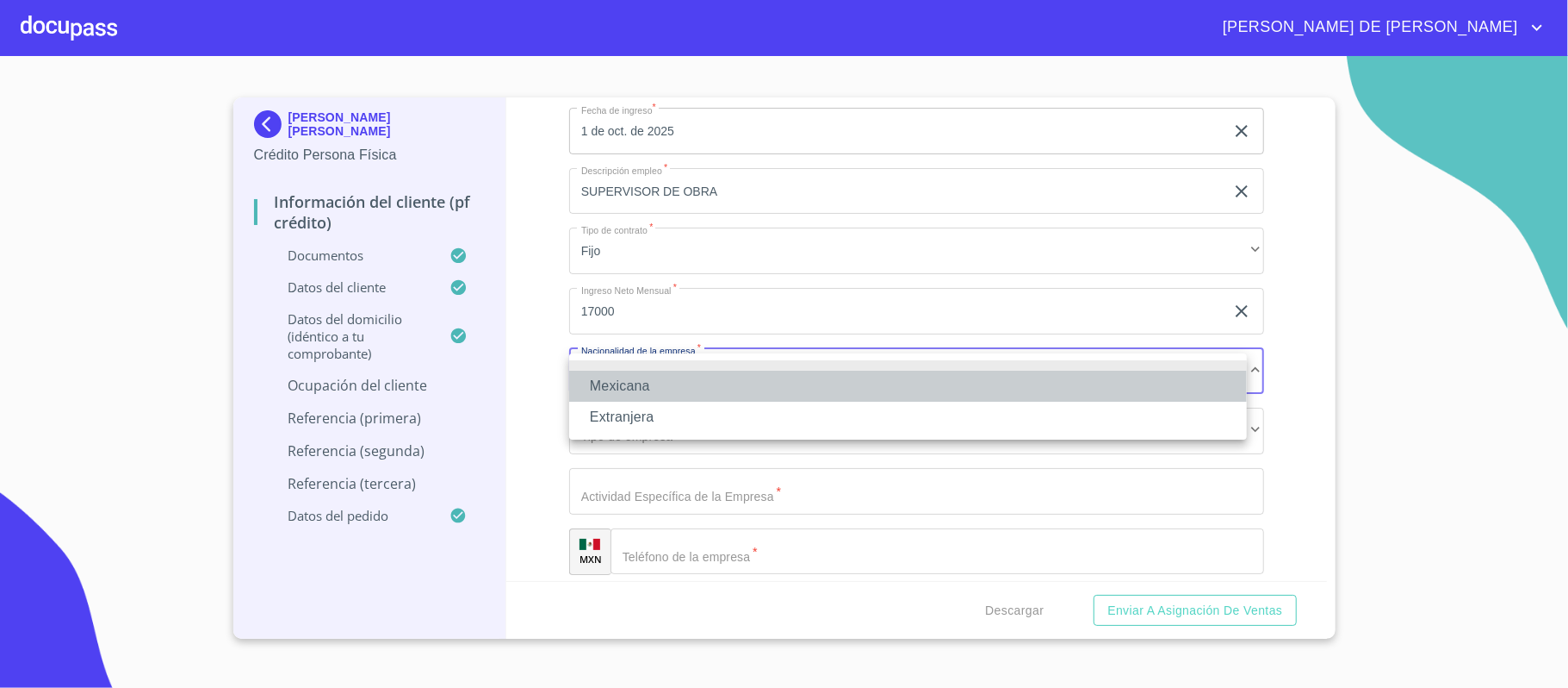
click at [687, 383] on li "Mexicana" at bounding box center [907, 385] width 677 height 31
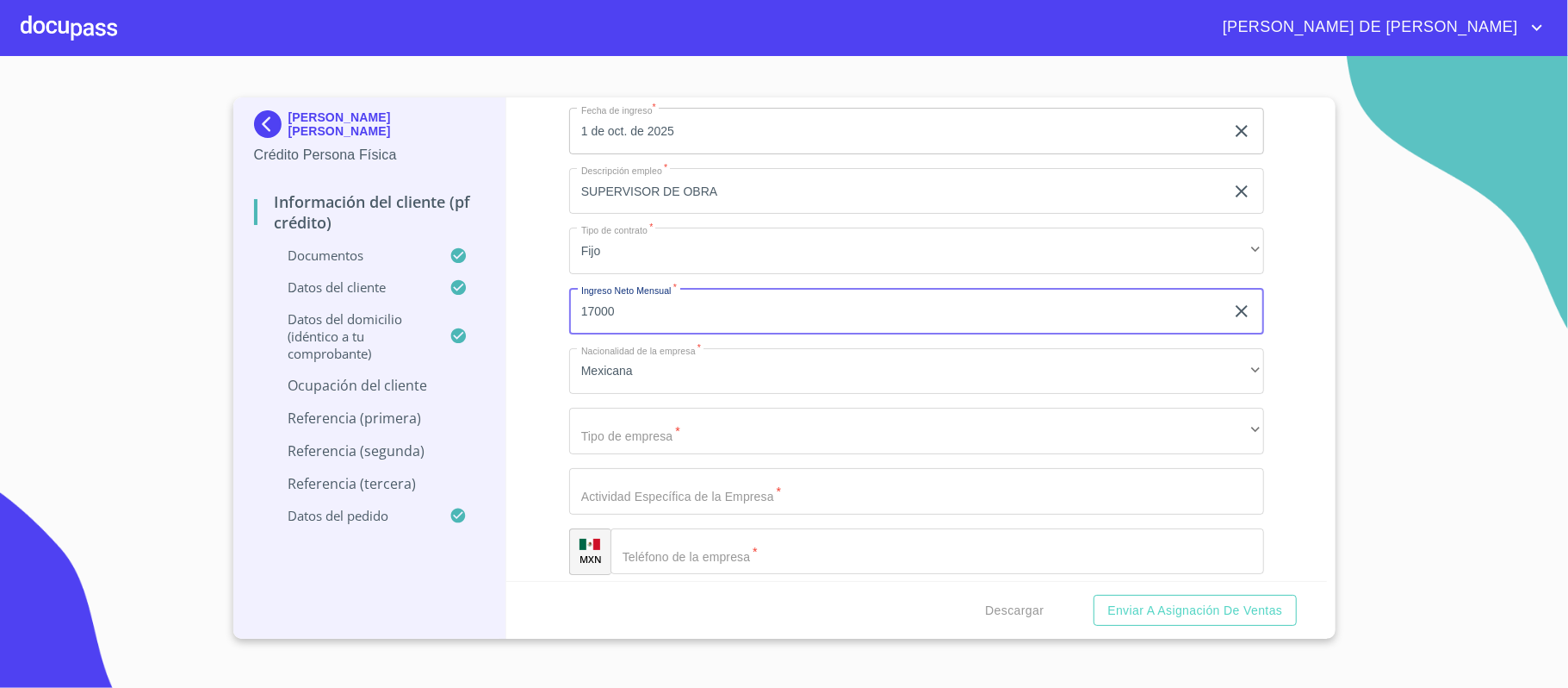
click at [596, 315] on input "17000" at bounding box center [896, 311] width 655 height 47
type input "18000"
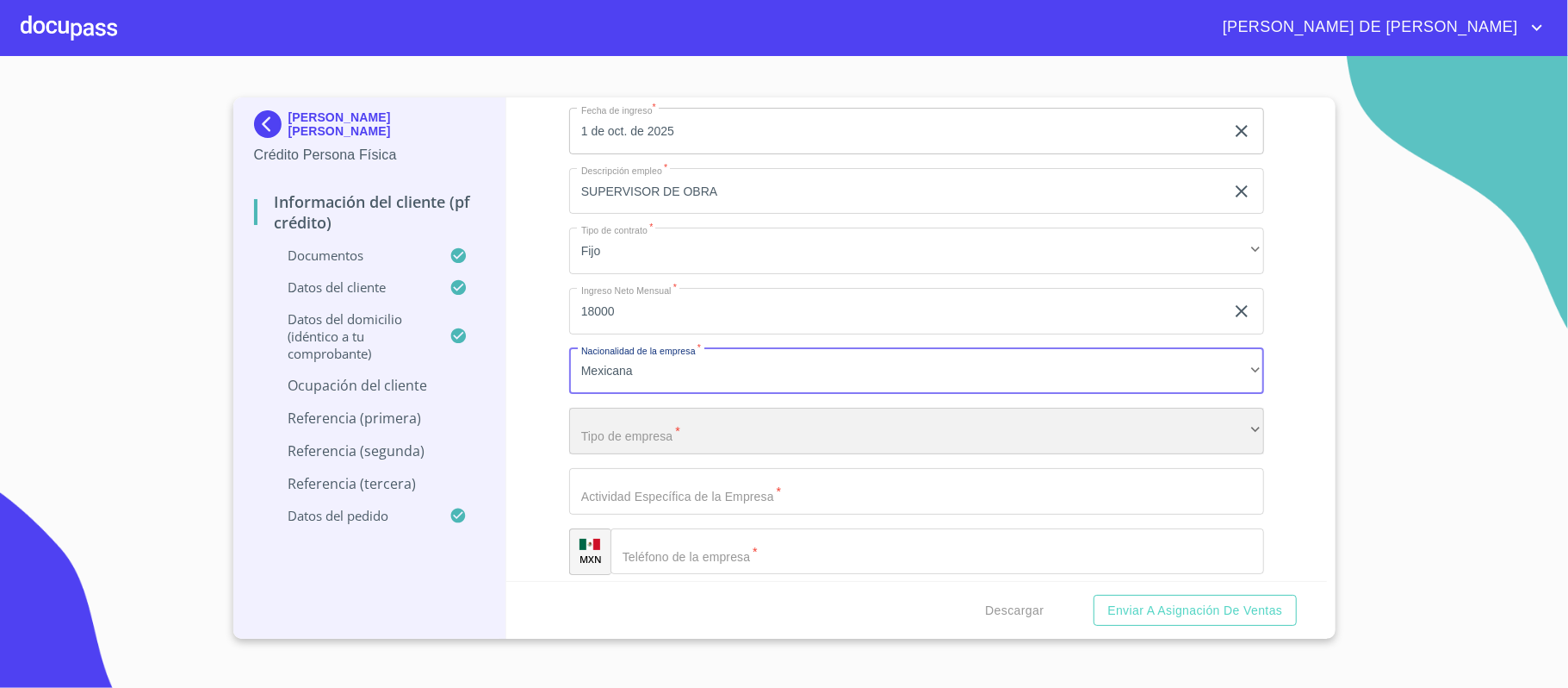
click at [693, 431] on div "​" at bounding box center [917, 431] width 695 height 47
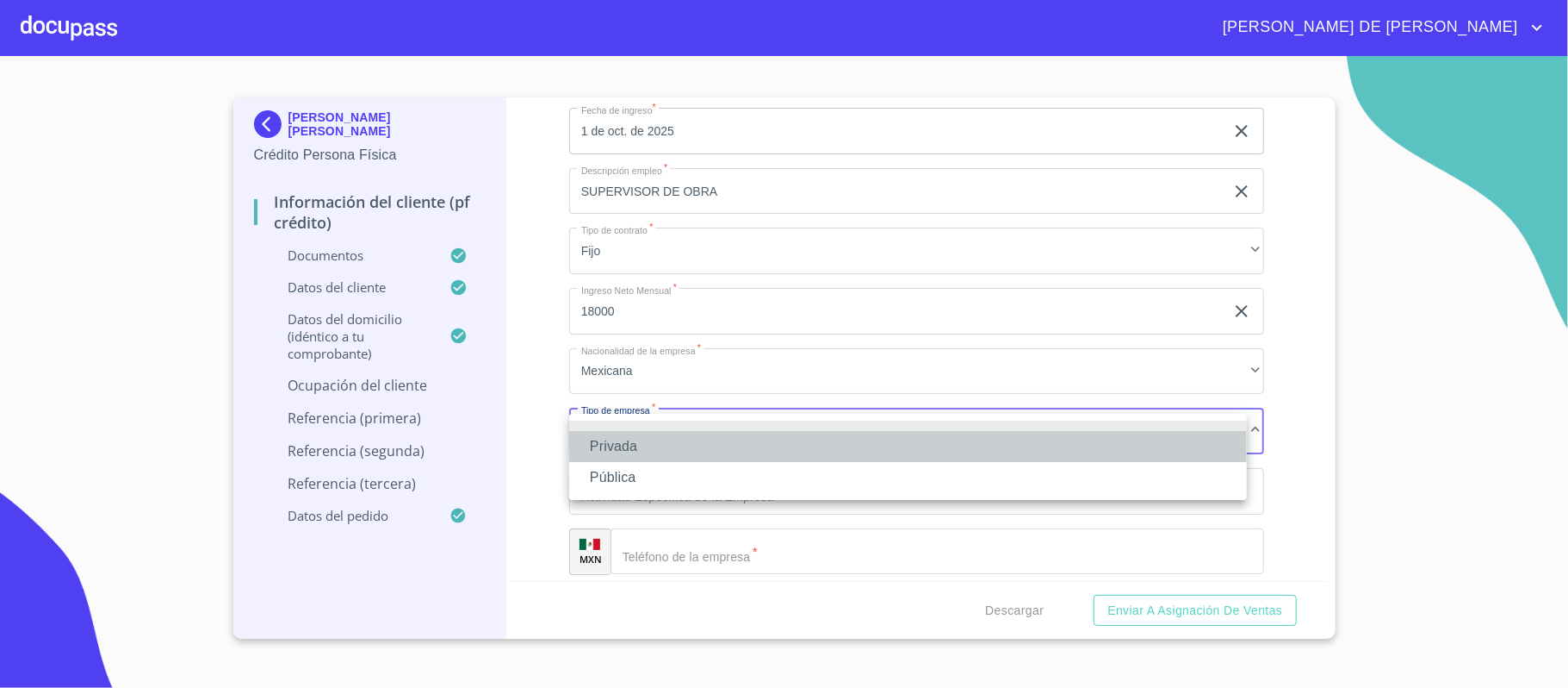
click at [692, 447] on li "Privada" at bounding box center [907, 446] width 677 height 31
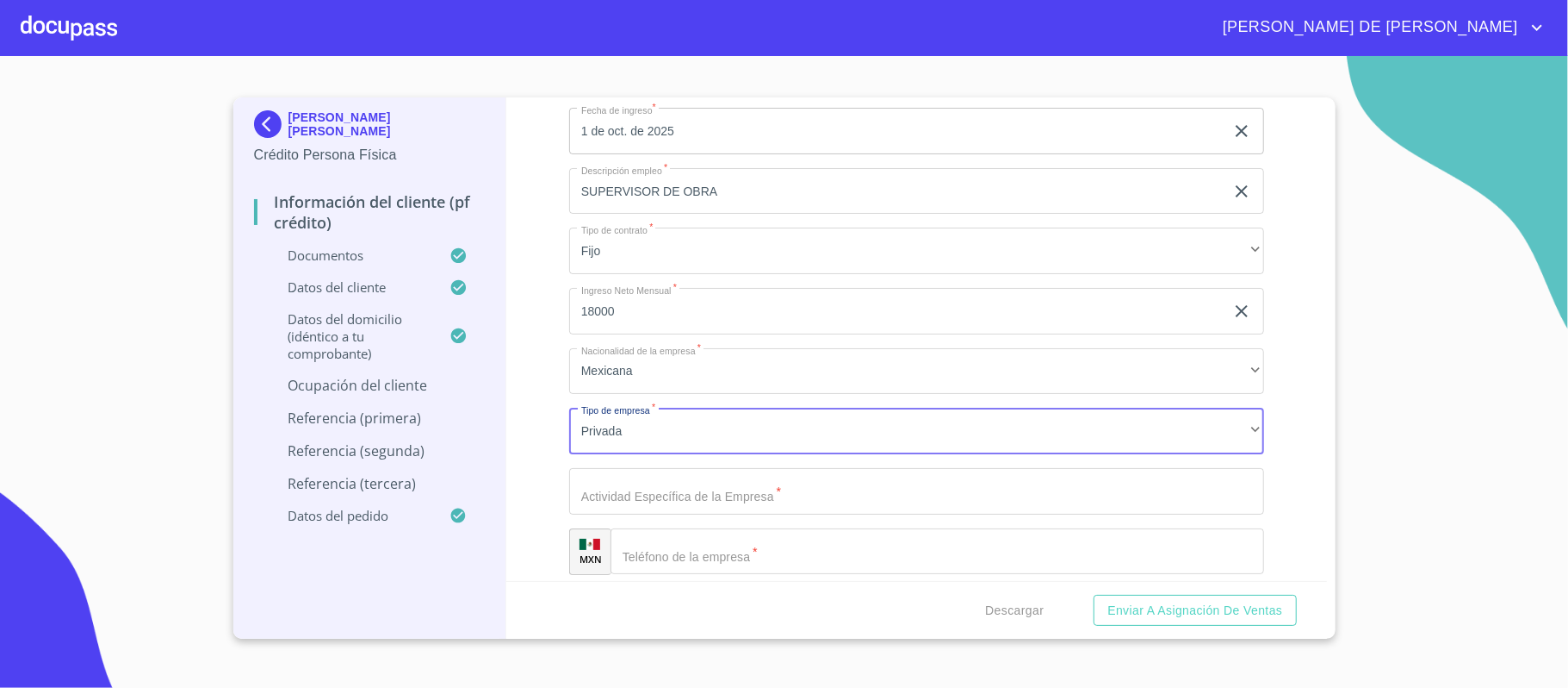
click at [703, 493] on input "Documento de identificación.   *" at bounding box center [917, 491] width 695 height 47
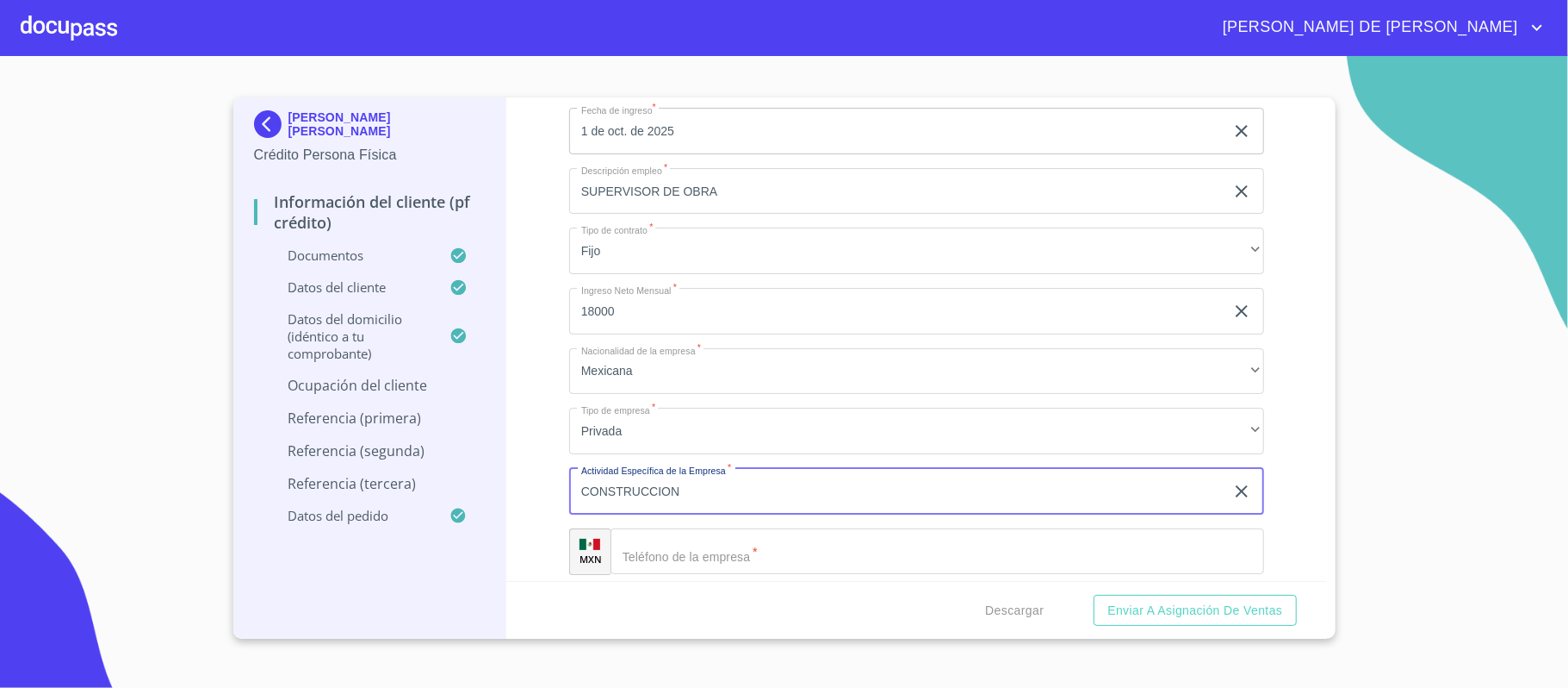
type input "CONSTRUCCION"
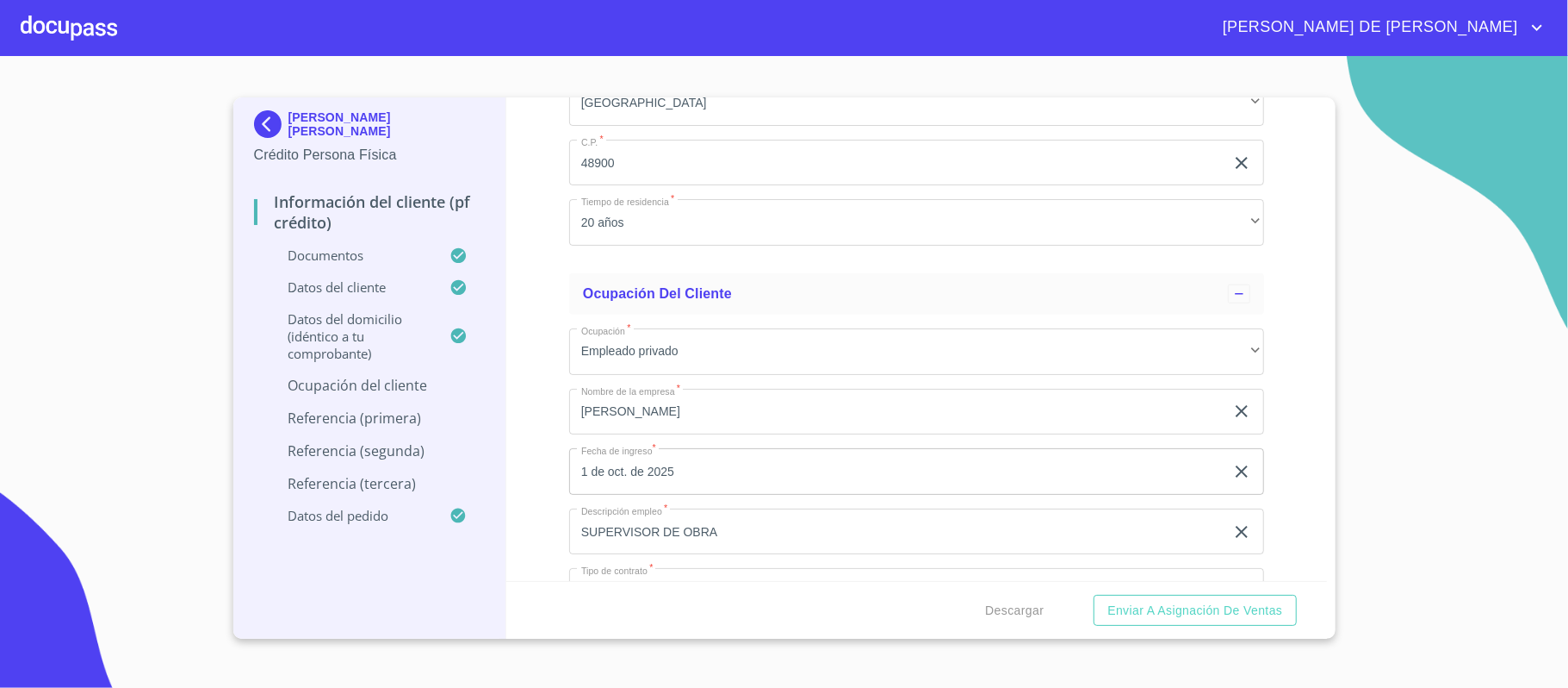
scroll to position [5702, 0]
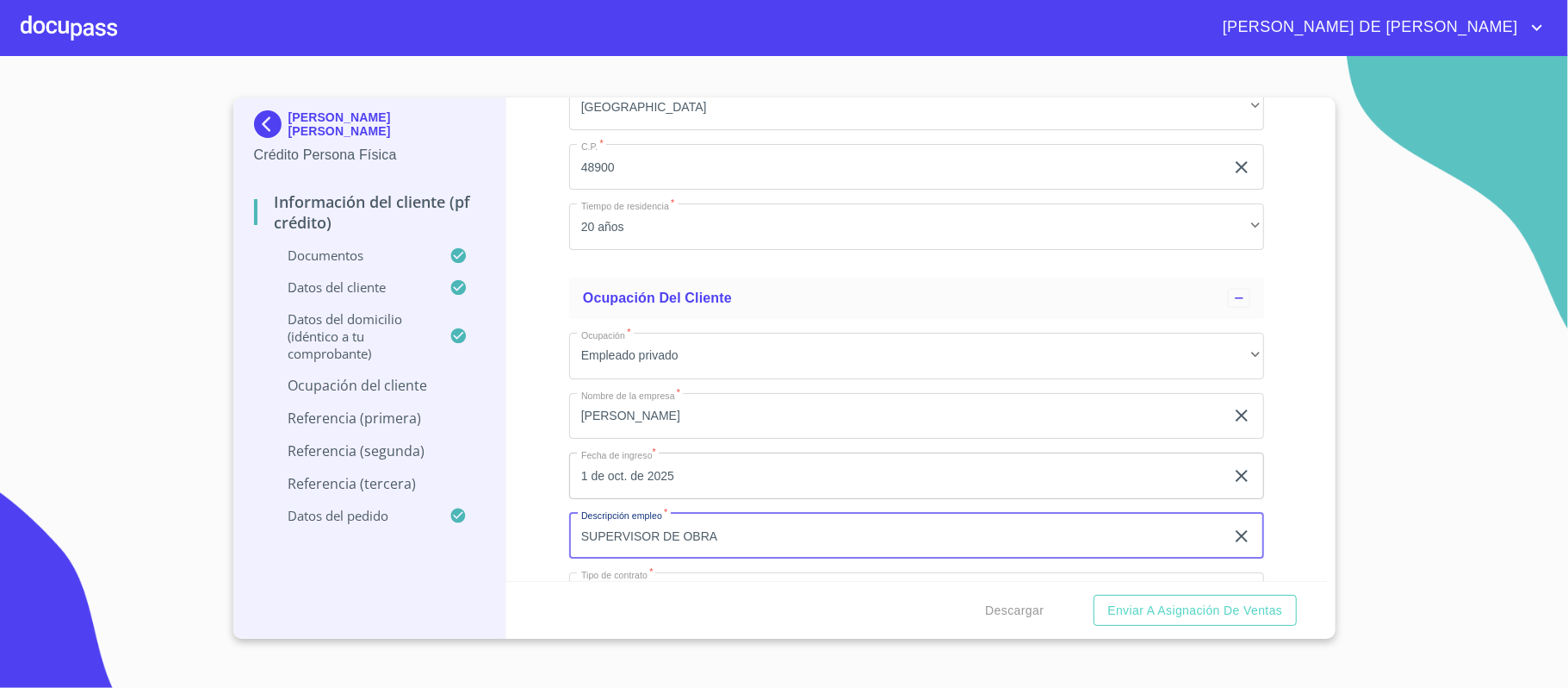
click at [586, 548] on input "SUPERVISOR DE OBRA" at bounding box center [896, 536] width 655 height 47
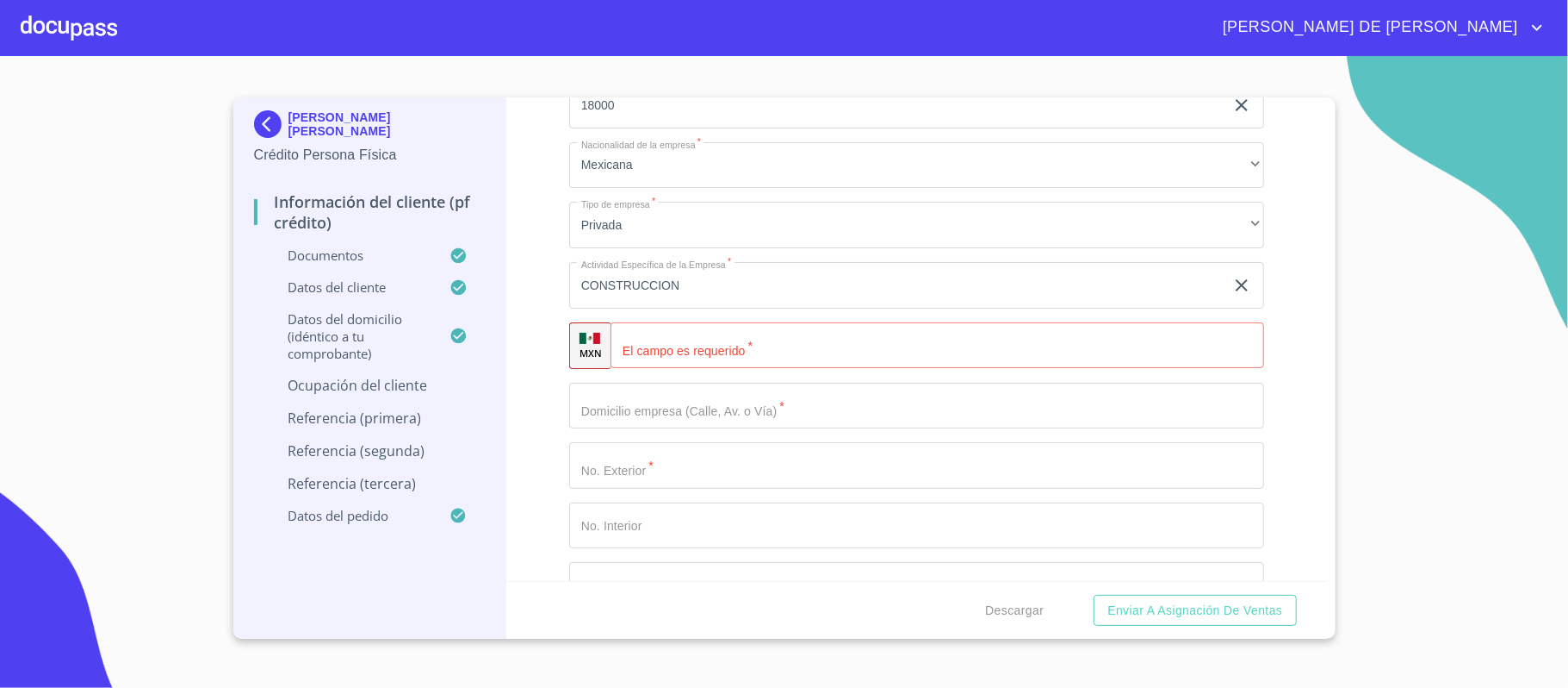
scroll to position [6277, 0]
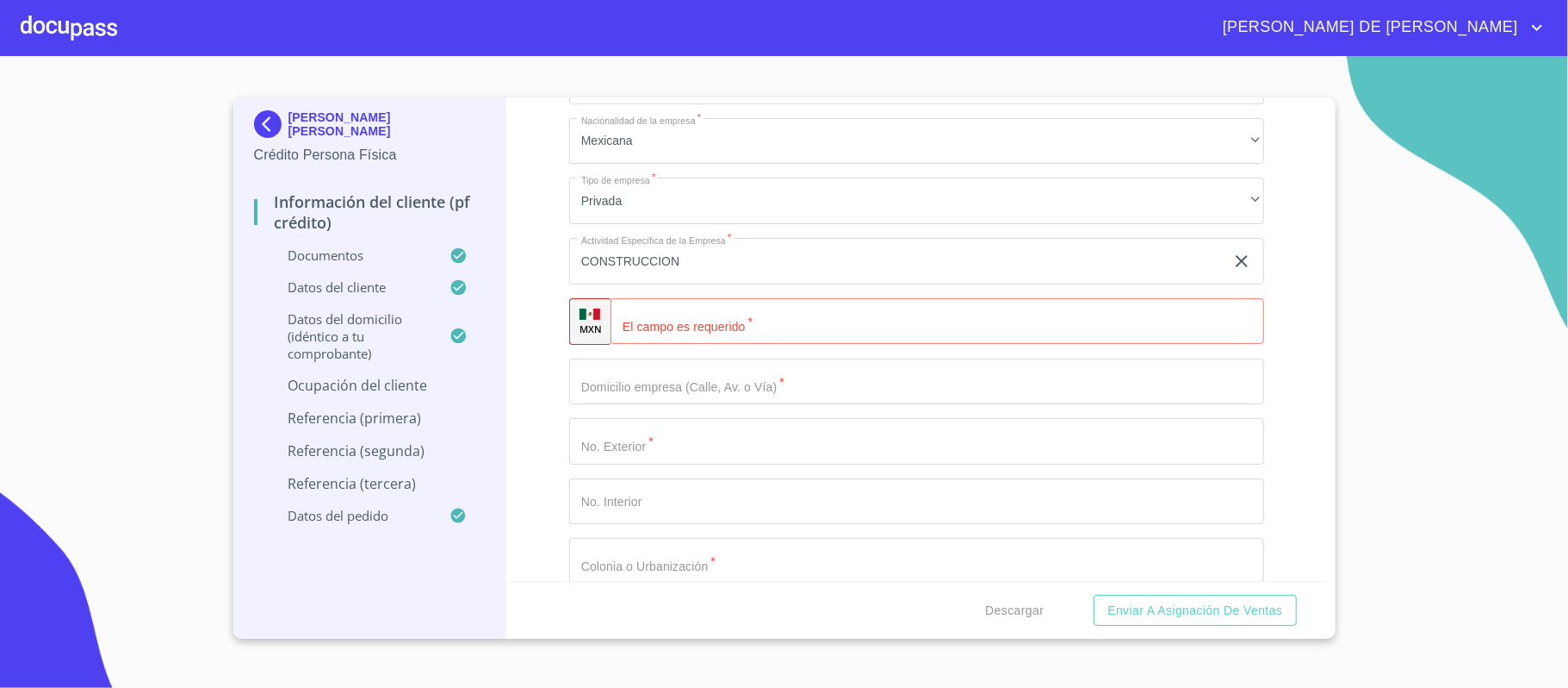
type input "ARQUITECTO - SUPERVISOR DE OBRA"
click at [728, 324] on input "Documento de identificación.   *" at bounding box center [937, 322] width 654 height 47
type input "[PHONE_NUMBER]"
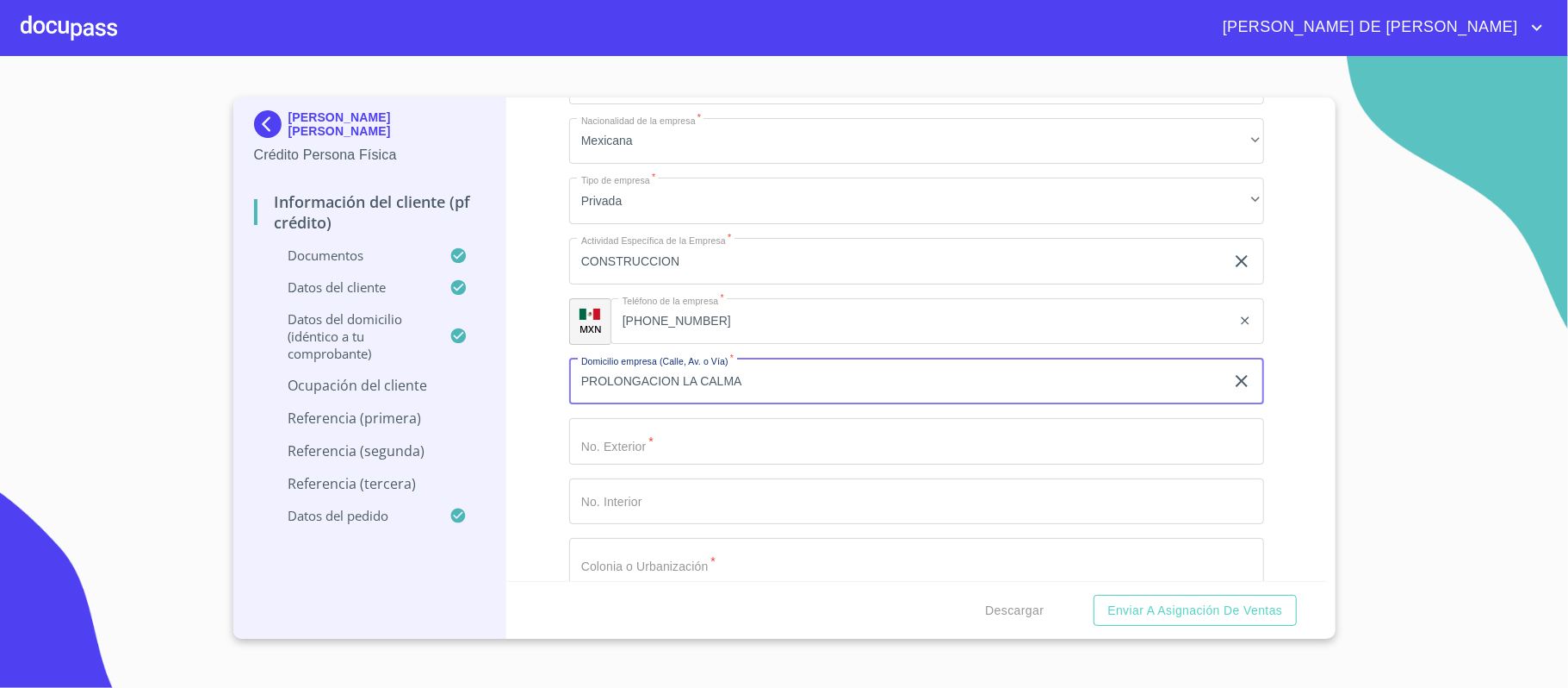
type input "PROLONGACION LA CALMA"
type input "6"
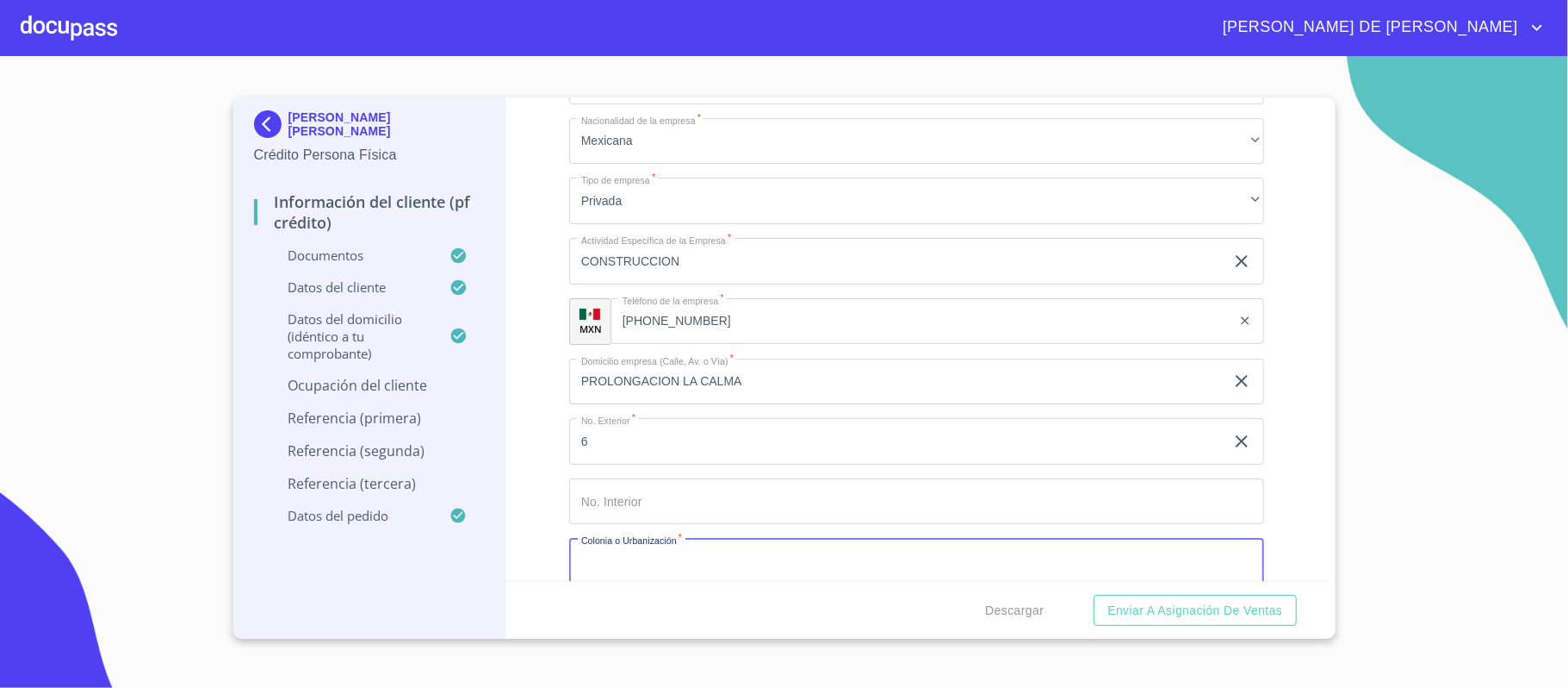
scroll to position [6283, 0]
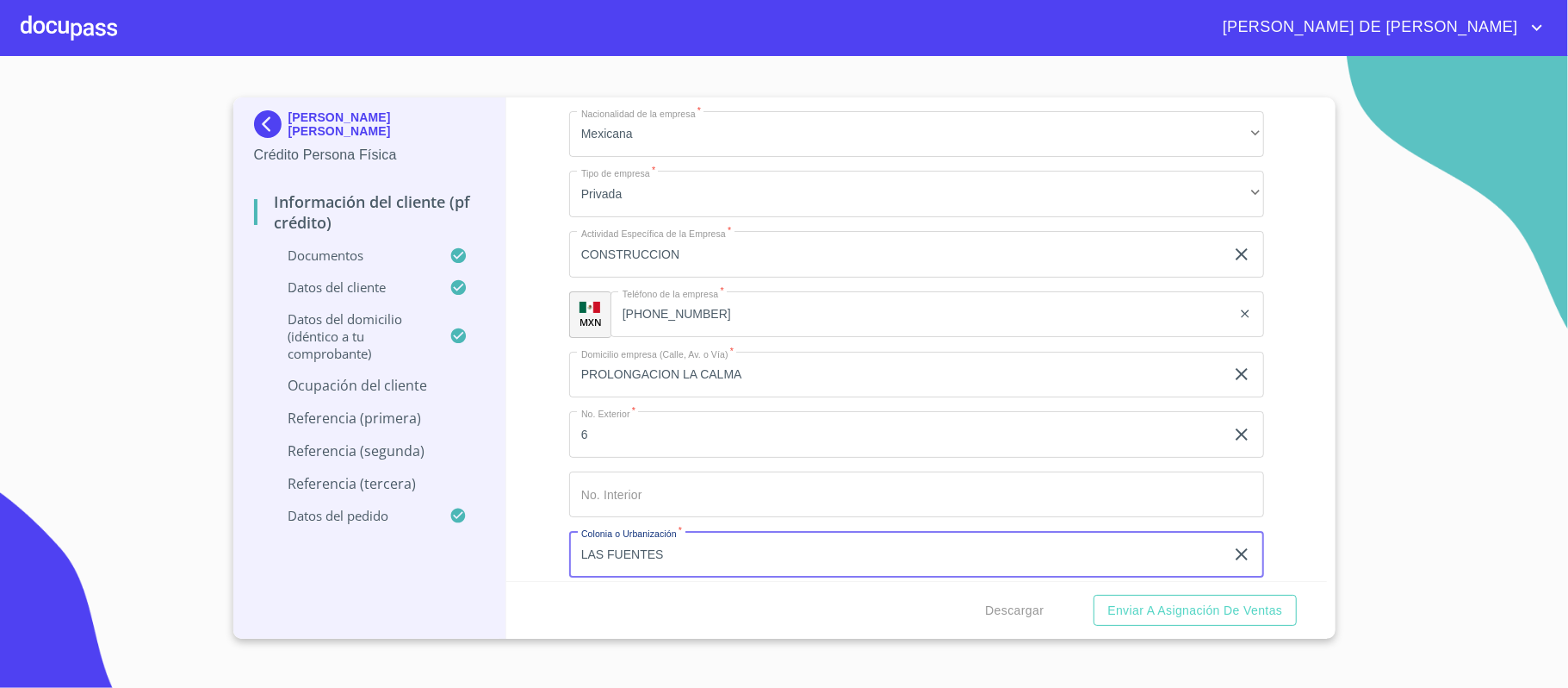
type input "LAS FUENTES"
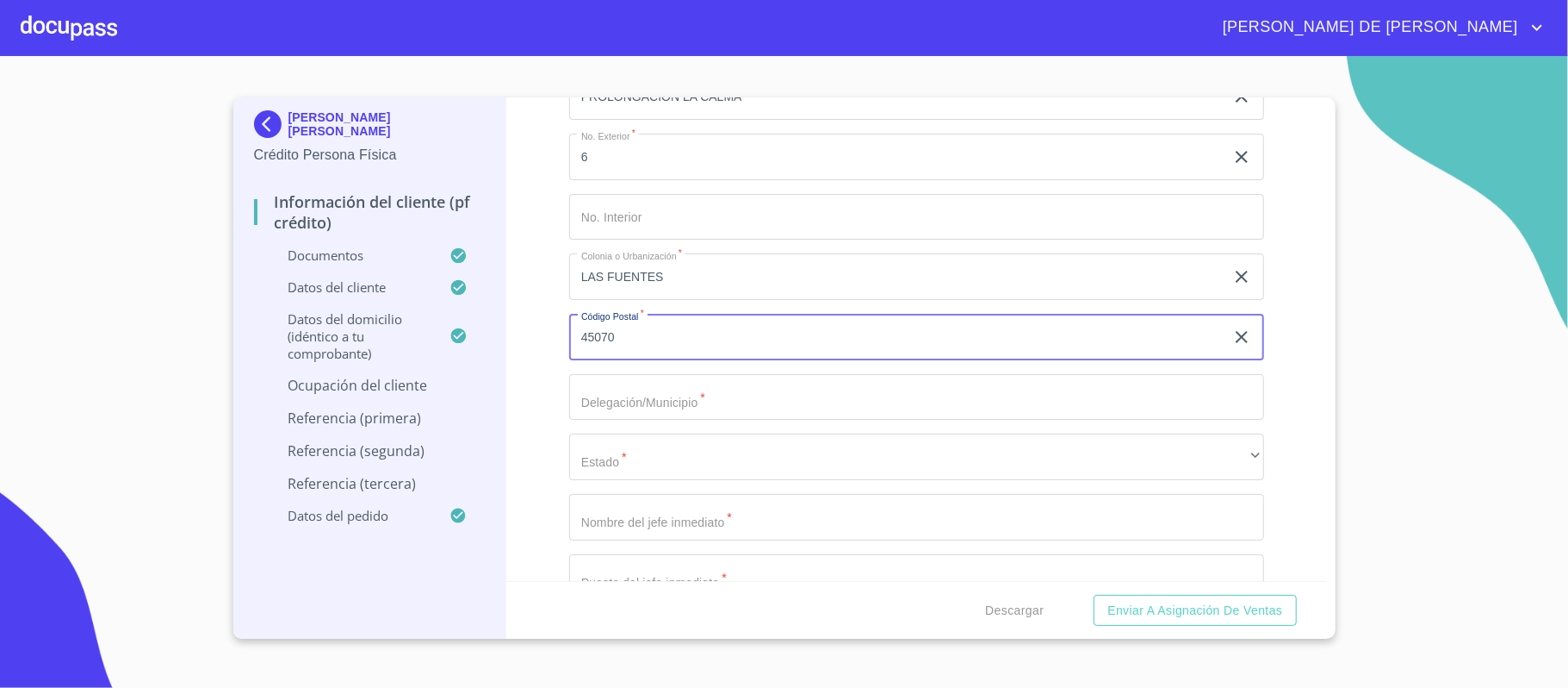
type input "45070"
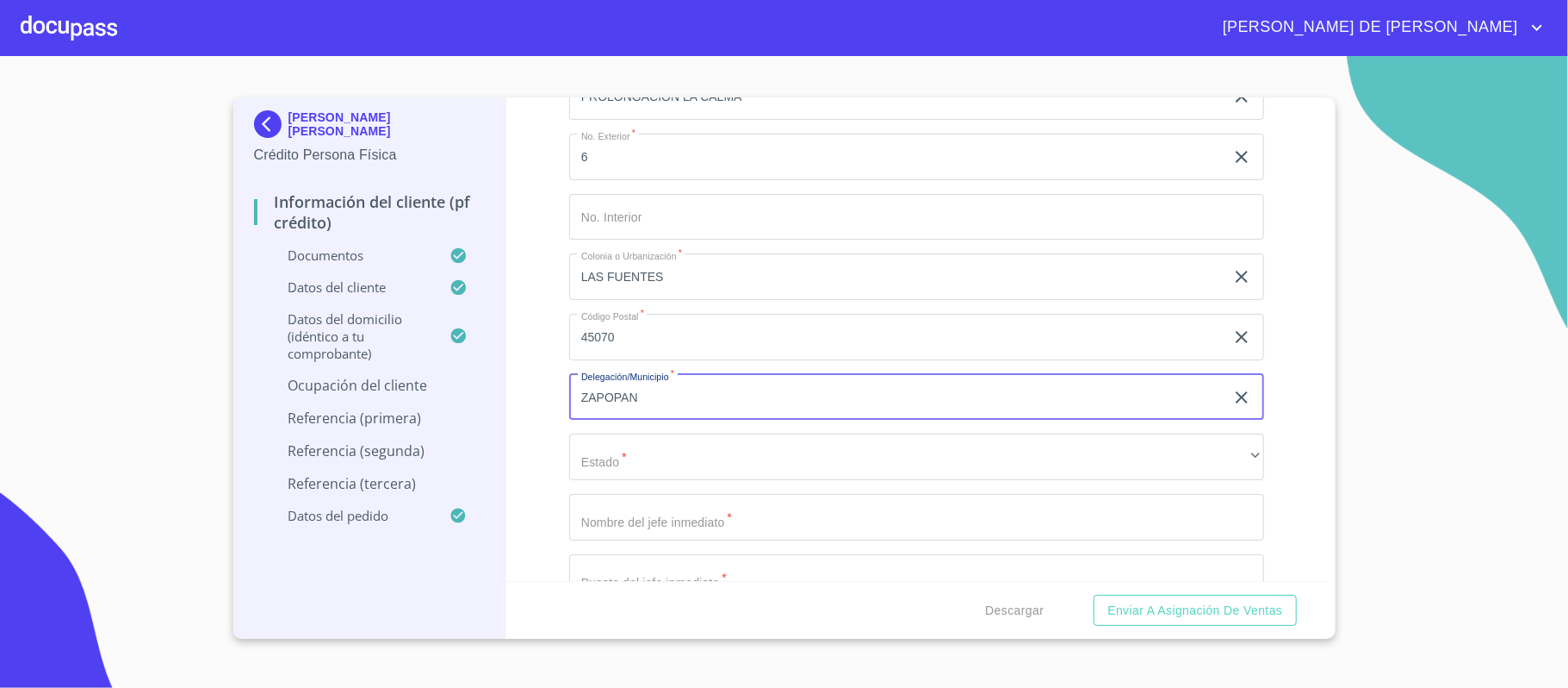
type input "ZAPOPAN"
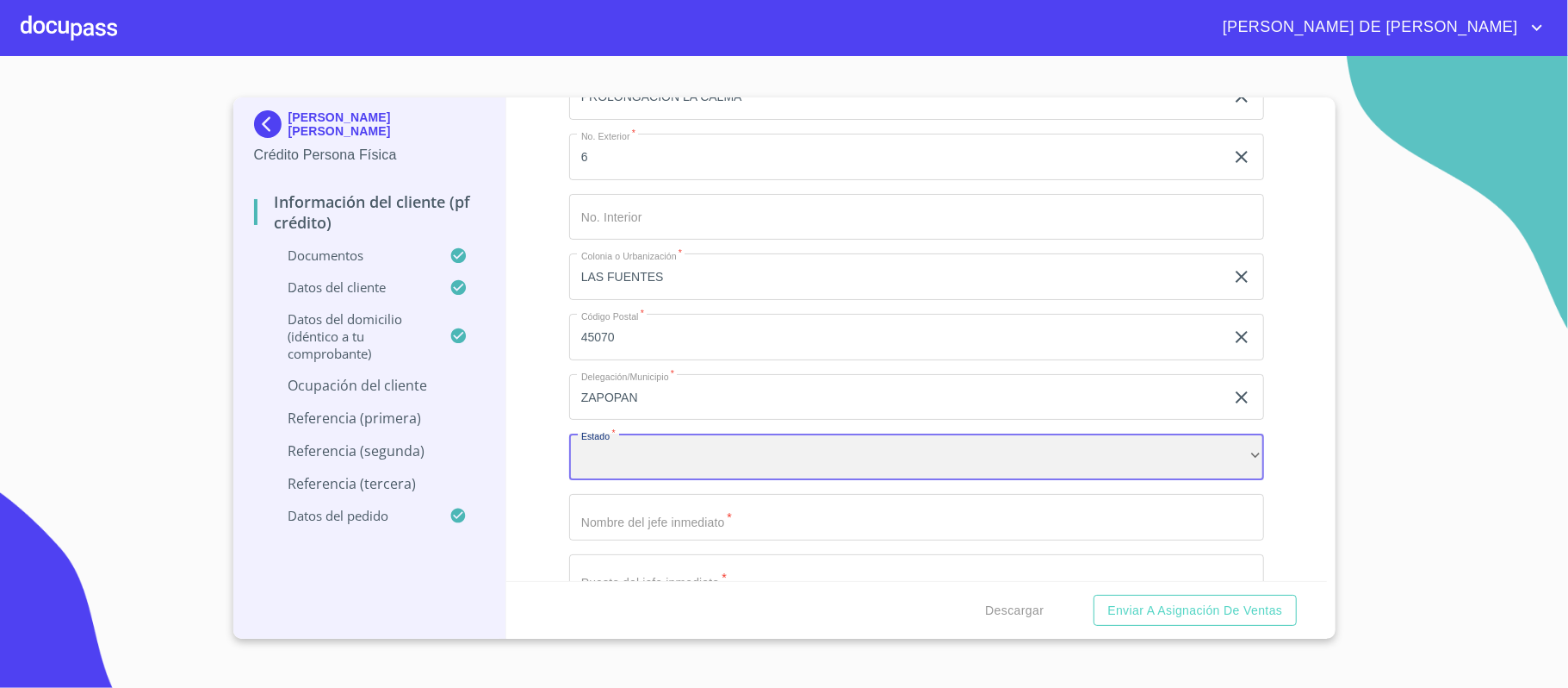
click at [637, 465] on div "​" at bounding box center [917, 457] width 695 height 47
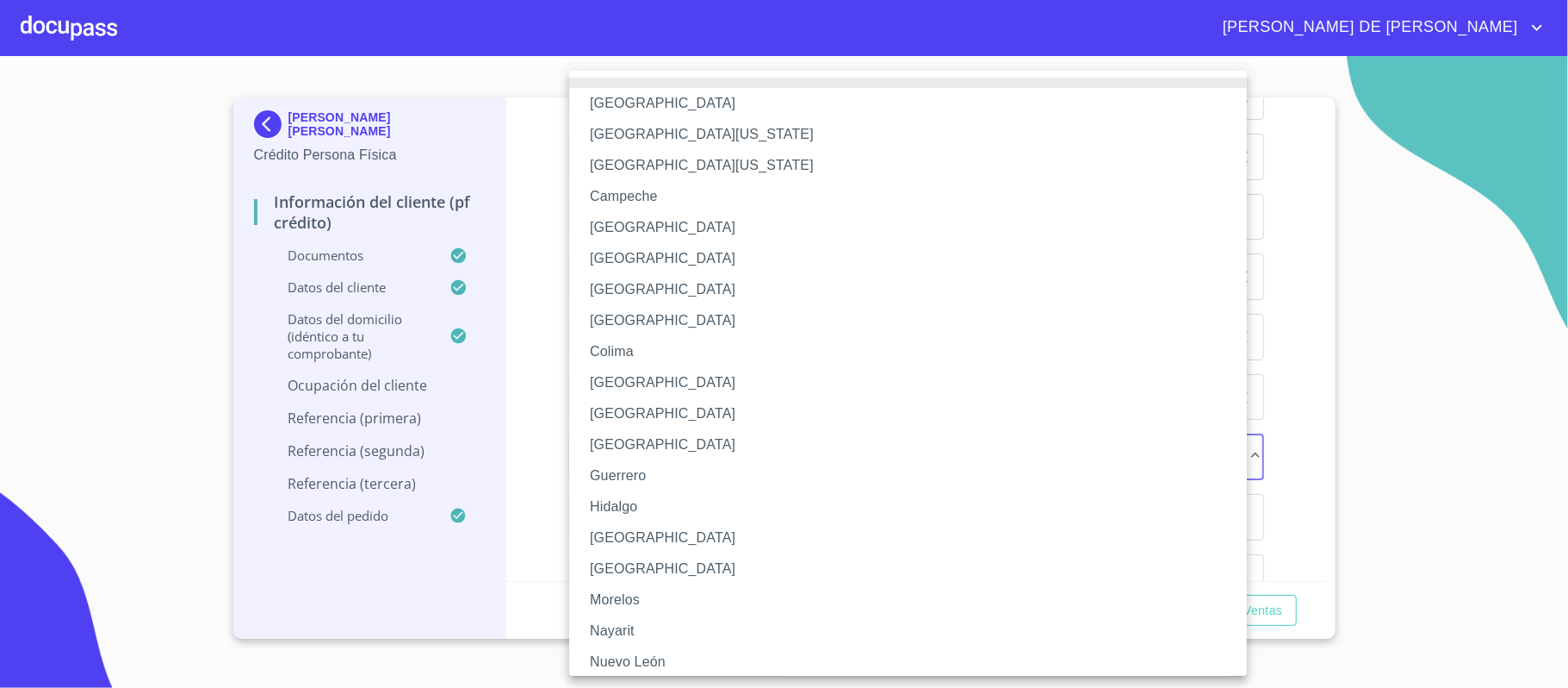
click at [652, 530] on li "[GEOGRAPHIC_DATA]" at bounding box center [917, 537] width 695 height 31
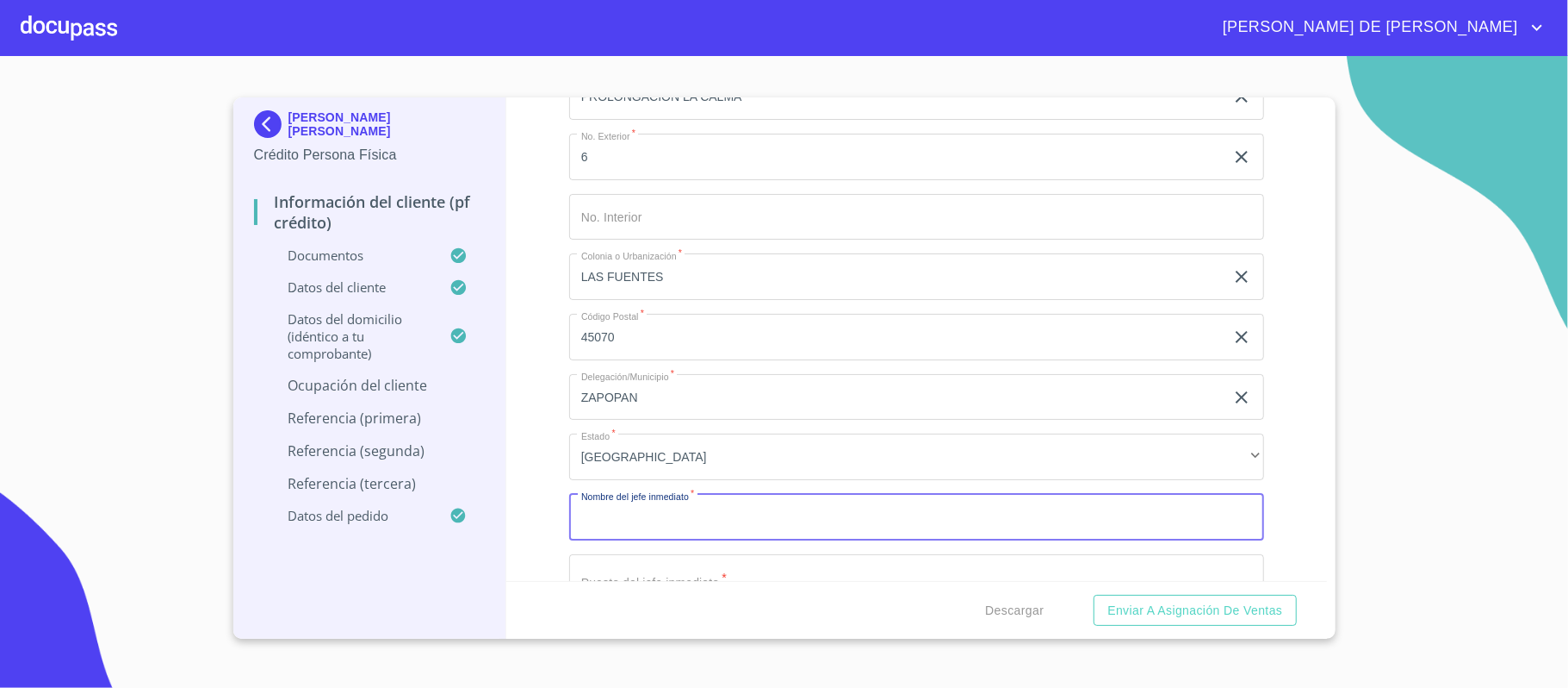
click at [658, 514] on input "Documento de identificación.   *" at bounding box center [917, 517] width 695 height 47
type input "[PERSON_NAME]"
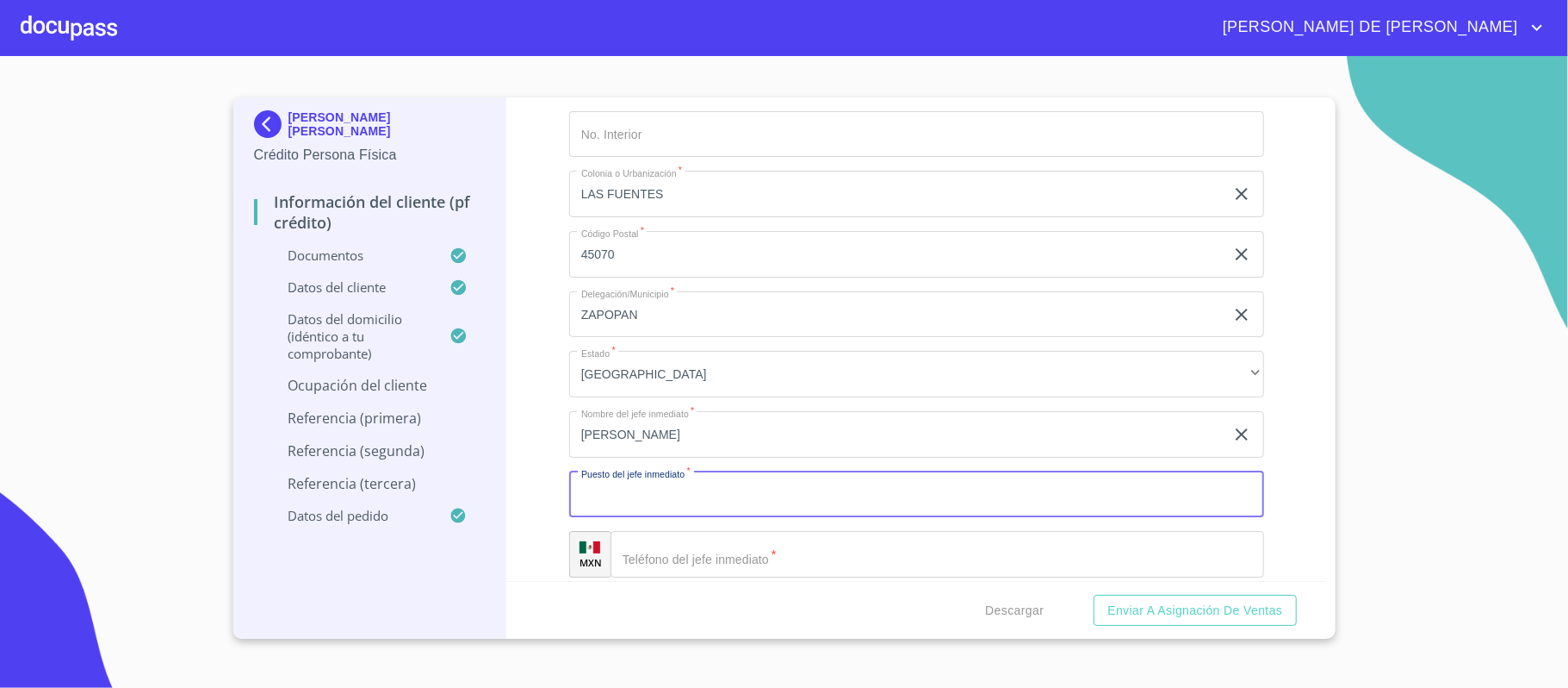
scroll to position [6698, 0]
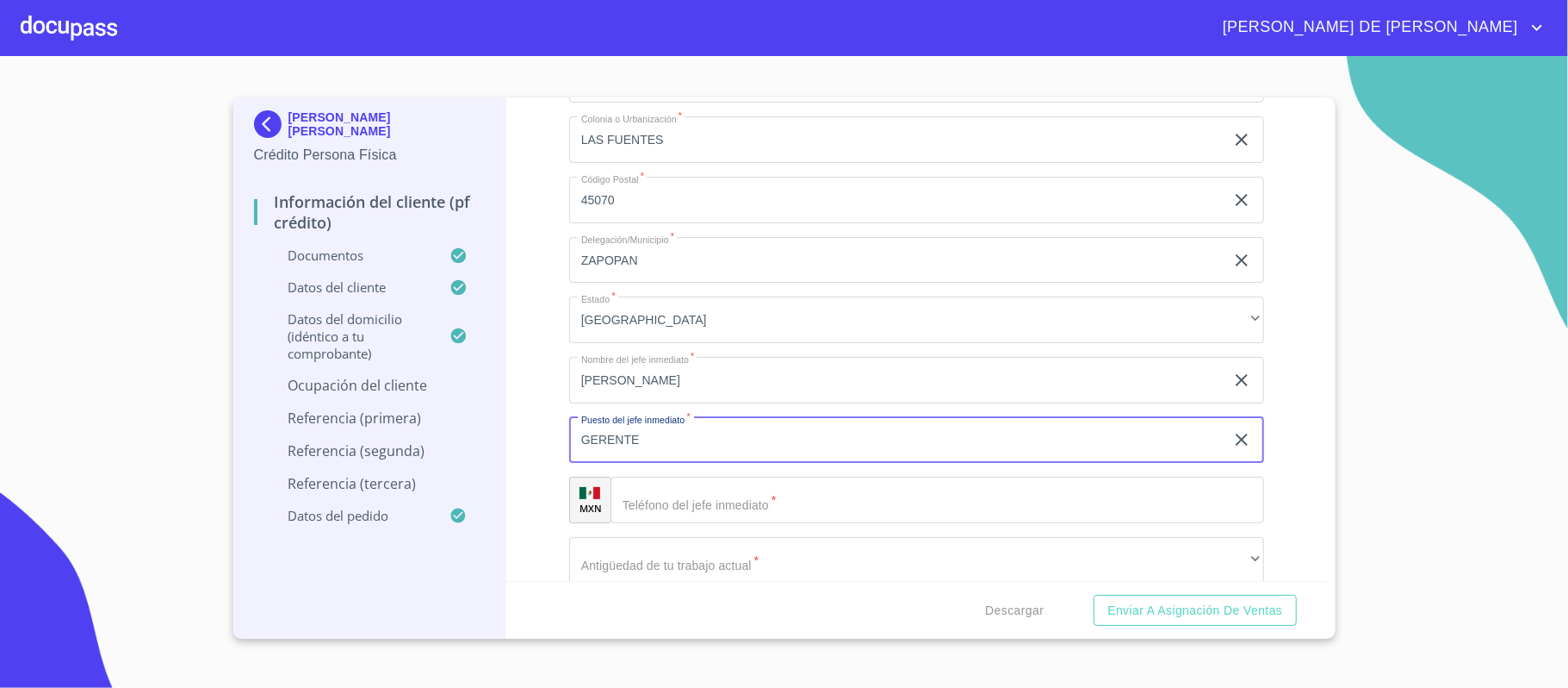
type input "GERENTE"
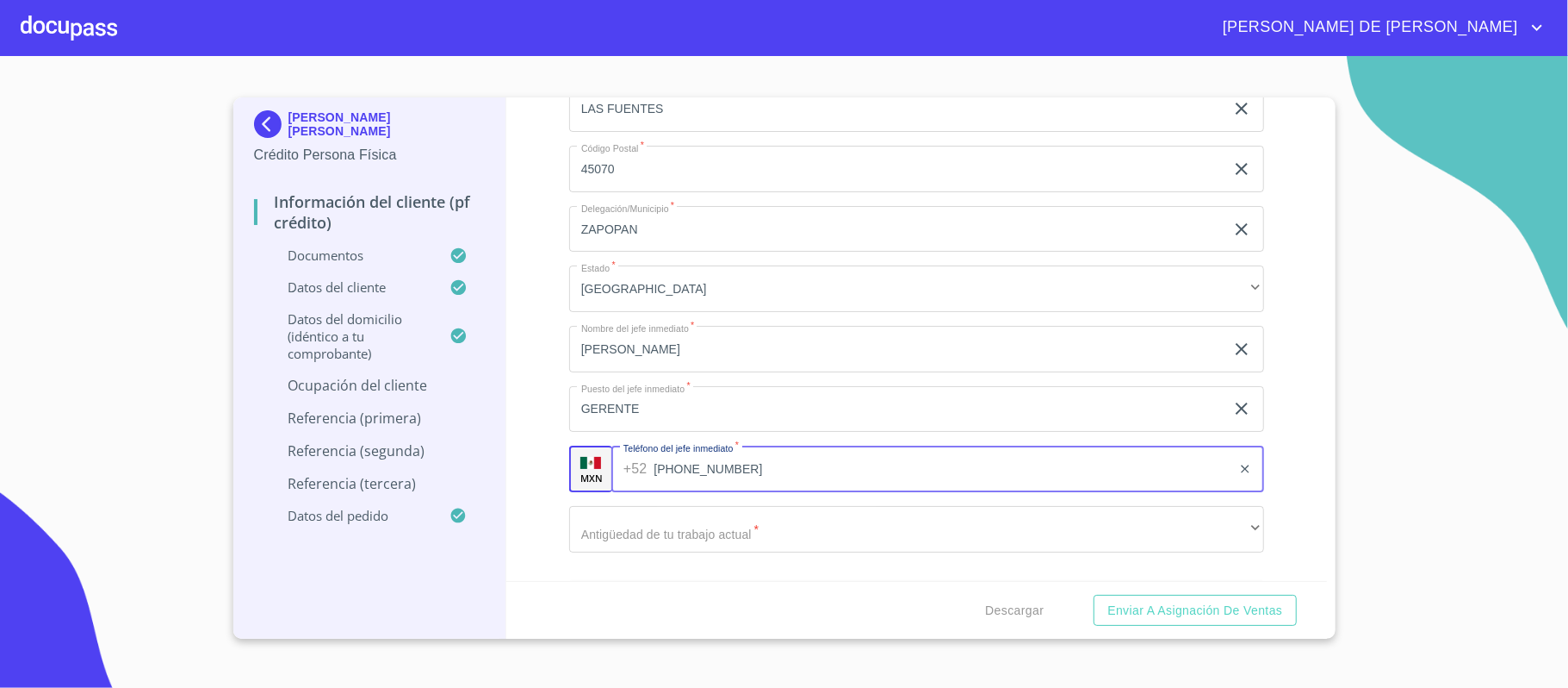
scroll to position [6813, 0]
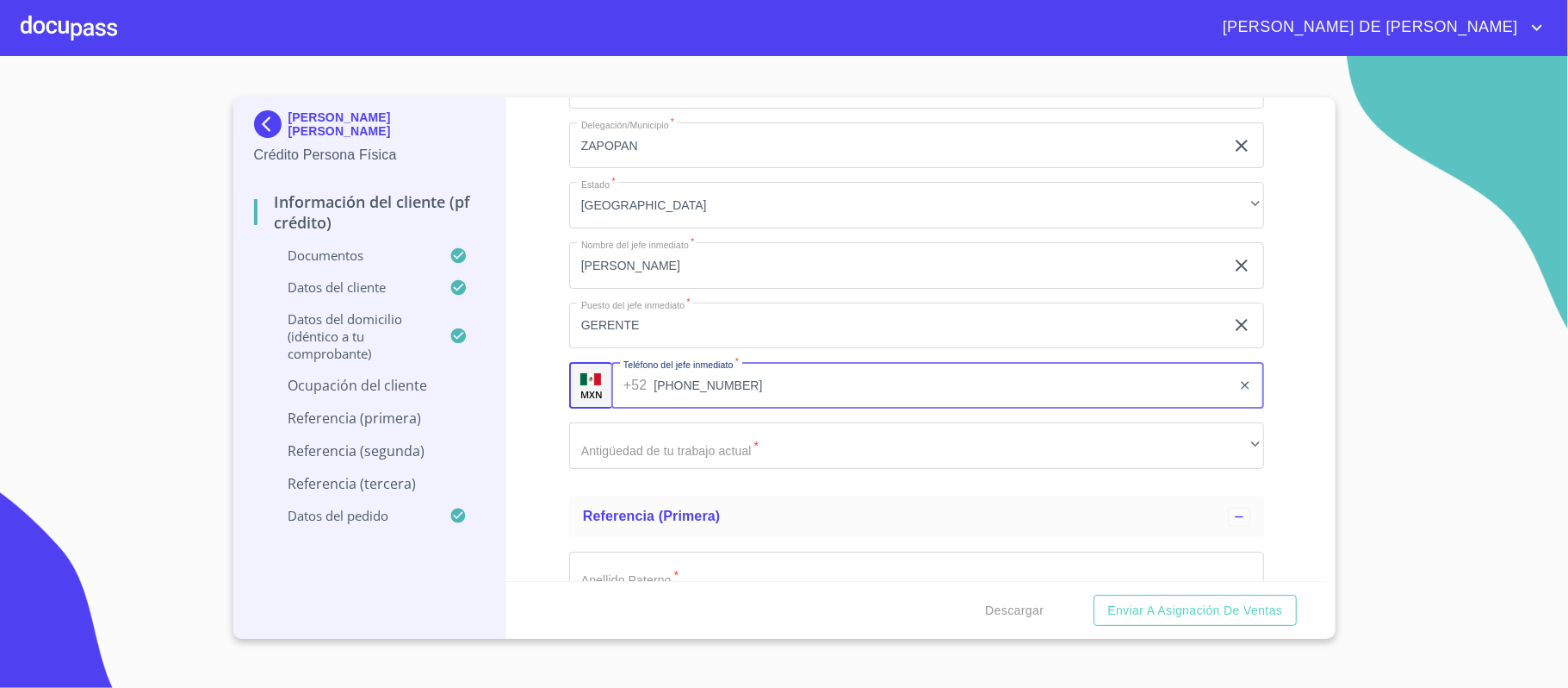
type input "[PHONE_NUMBER]"
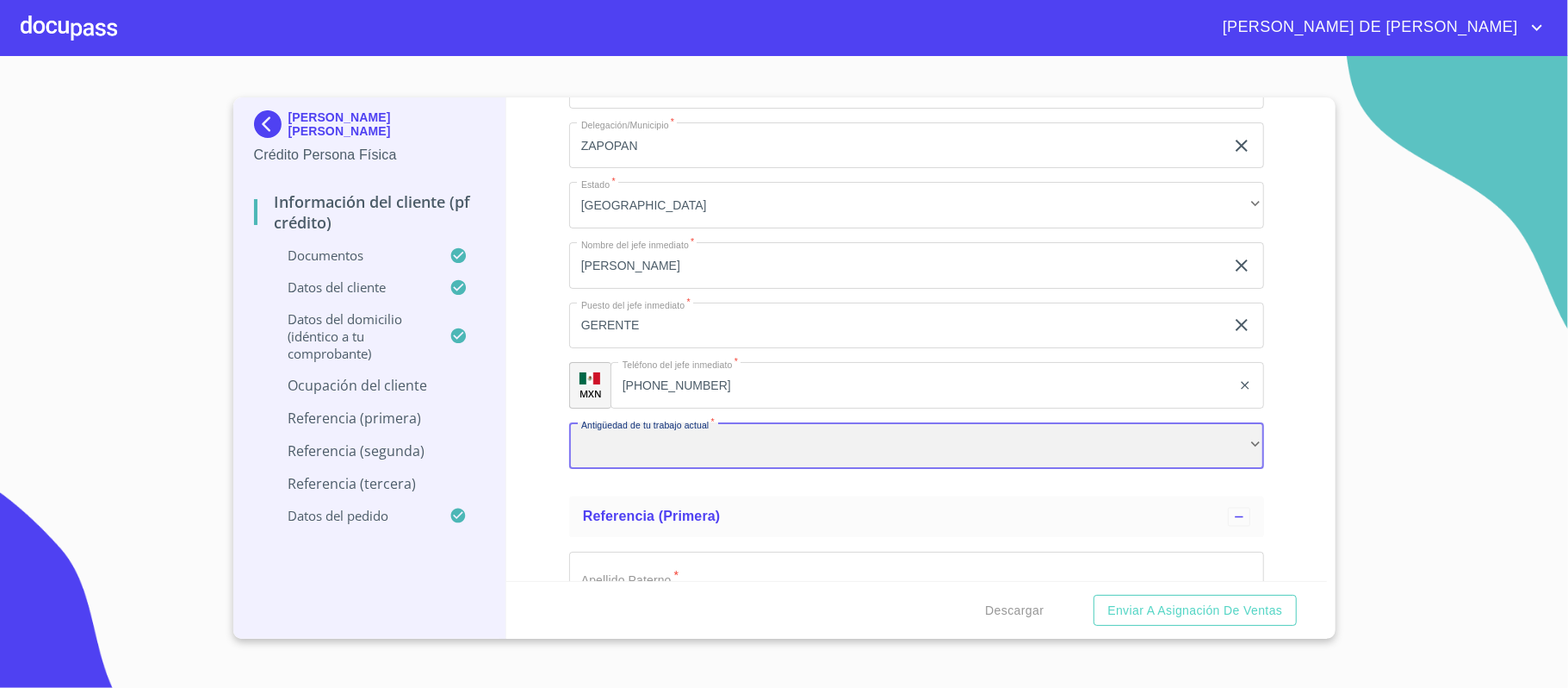
click at [737, 448] on div "​" at bounding box center [917, 446] width 695 height 47
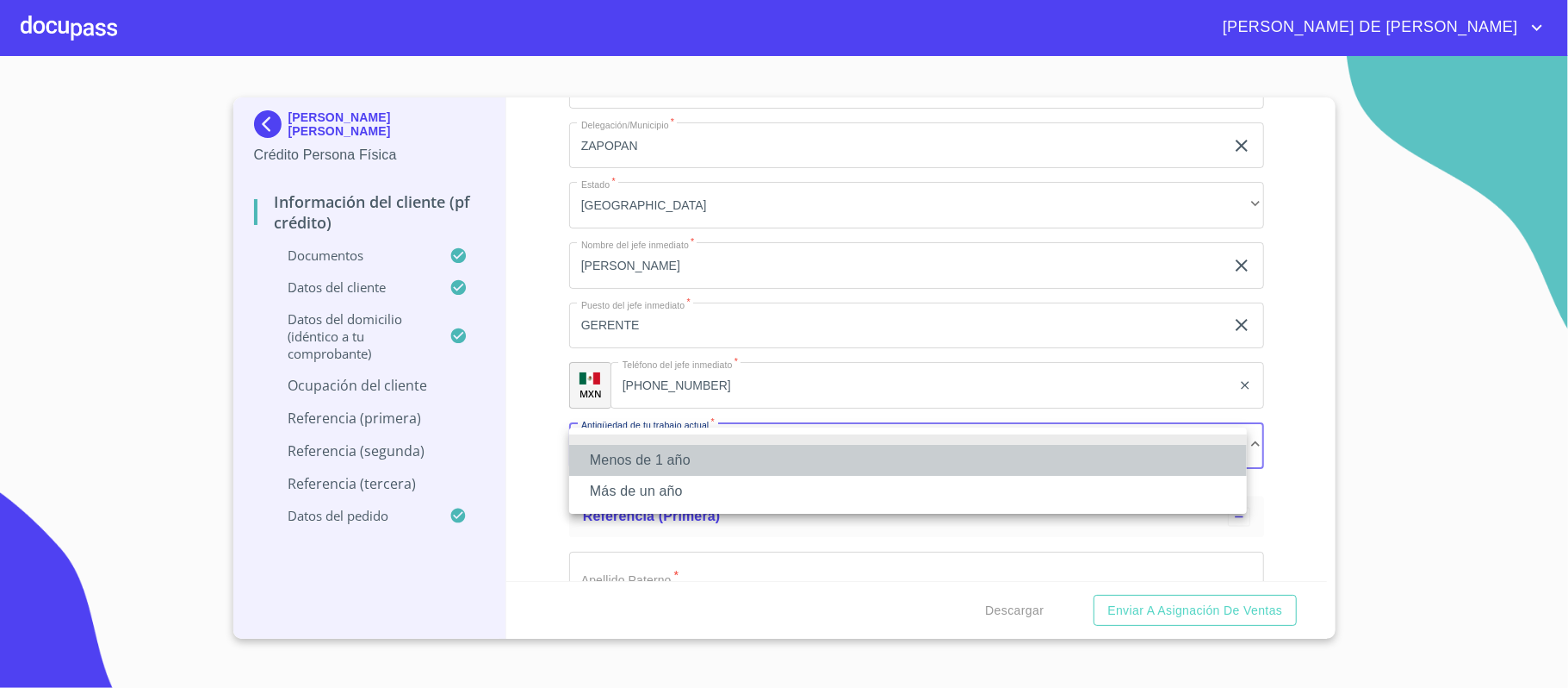
click at [721, 469] on li "Menos de 1 año" at bounding box center [907, 460] width 677 height 31
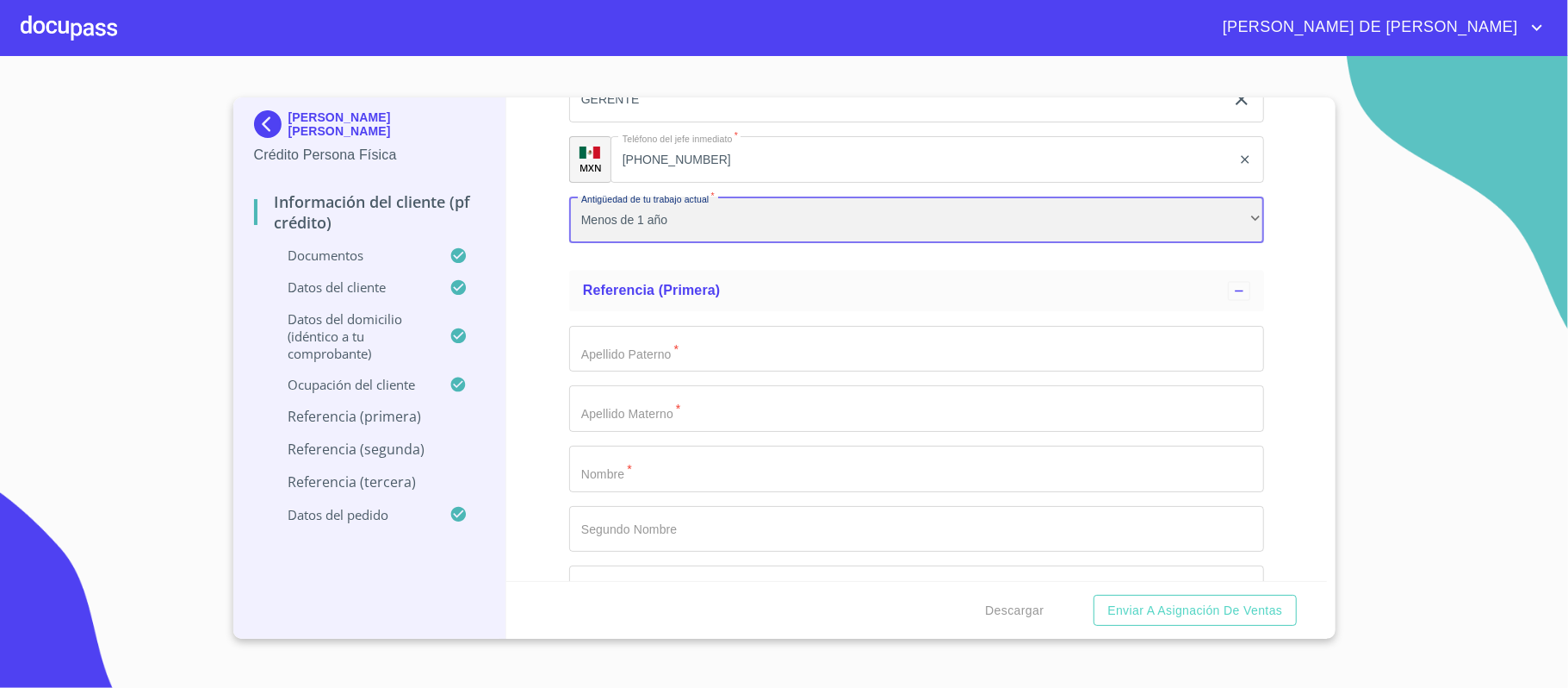
scroll to position [7043, 0]
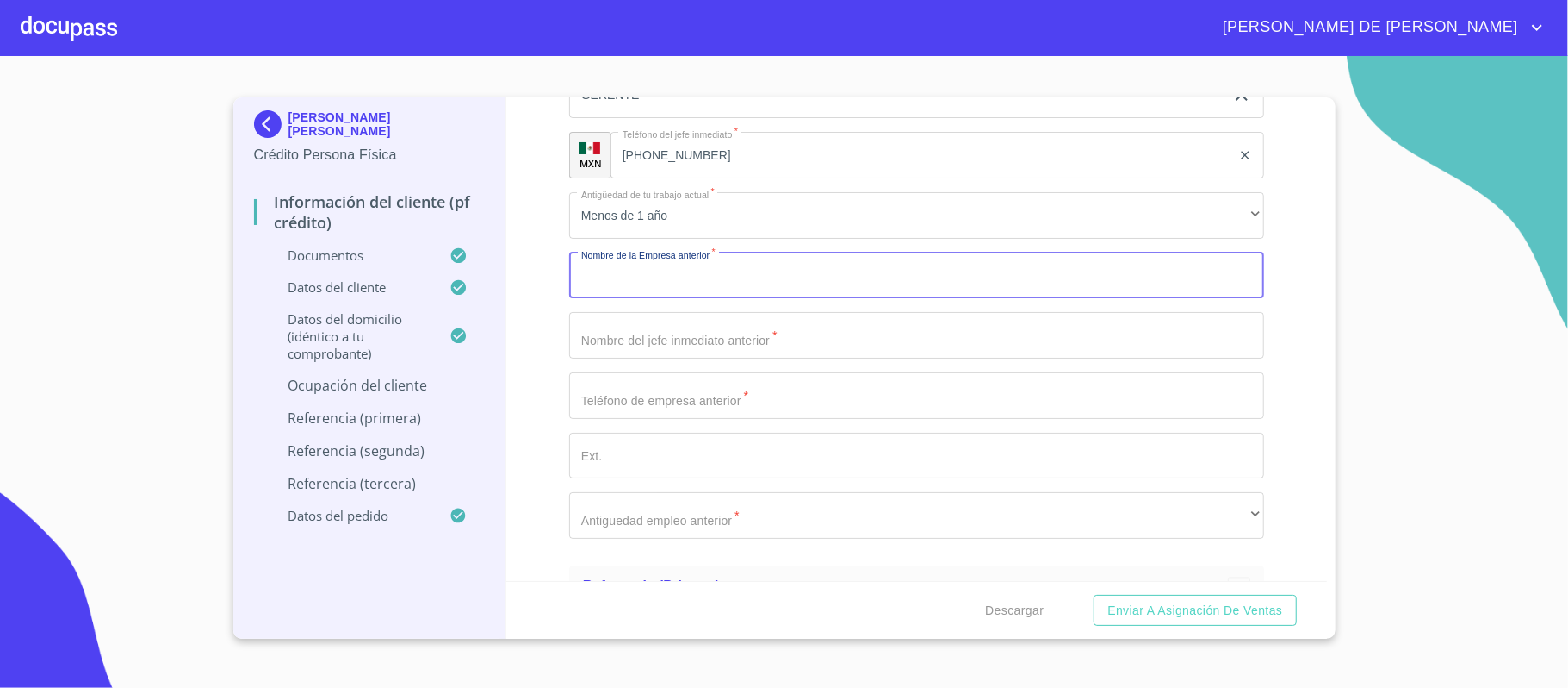
click at [672, 279] on input "Documento de identificación.   *" at bounding box center [917, 276] width 695 height 47
type input "[PERSON_NAME]"
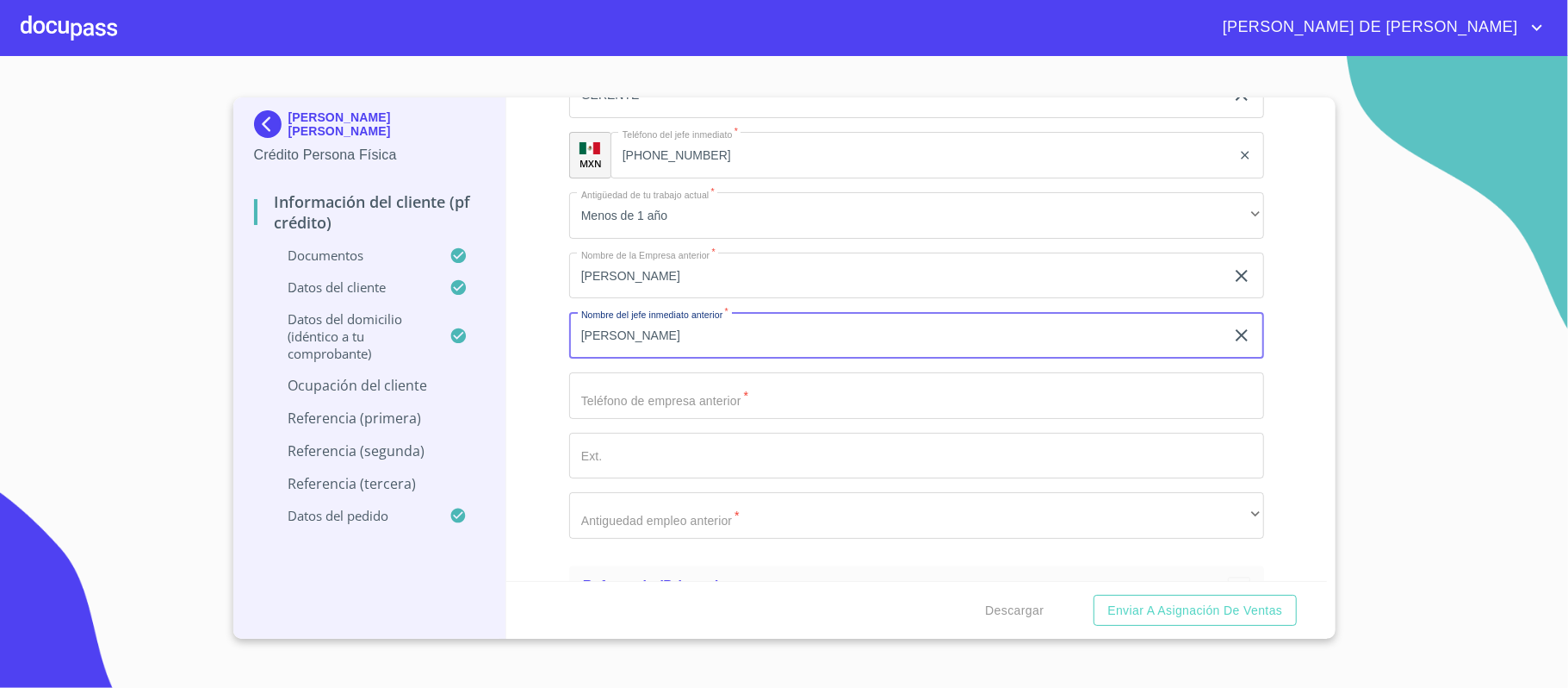
type input "[PERSON_NAME]"
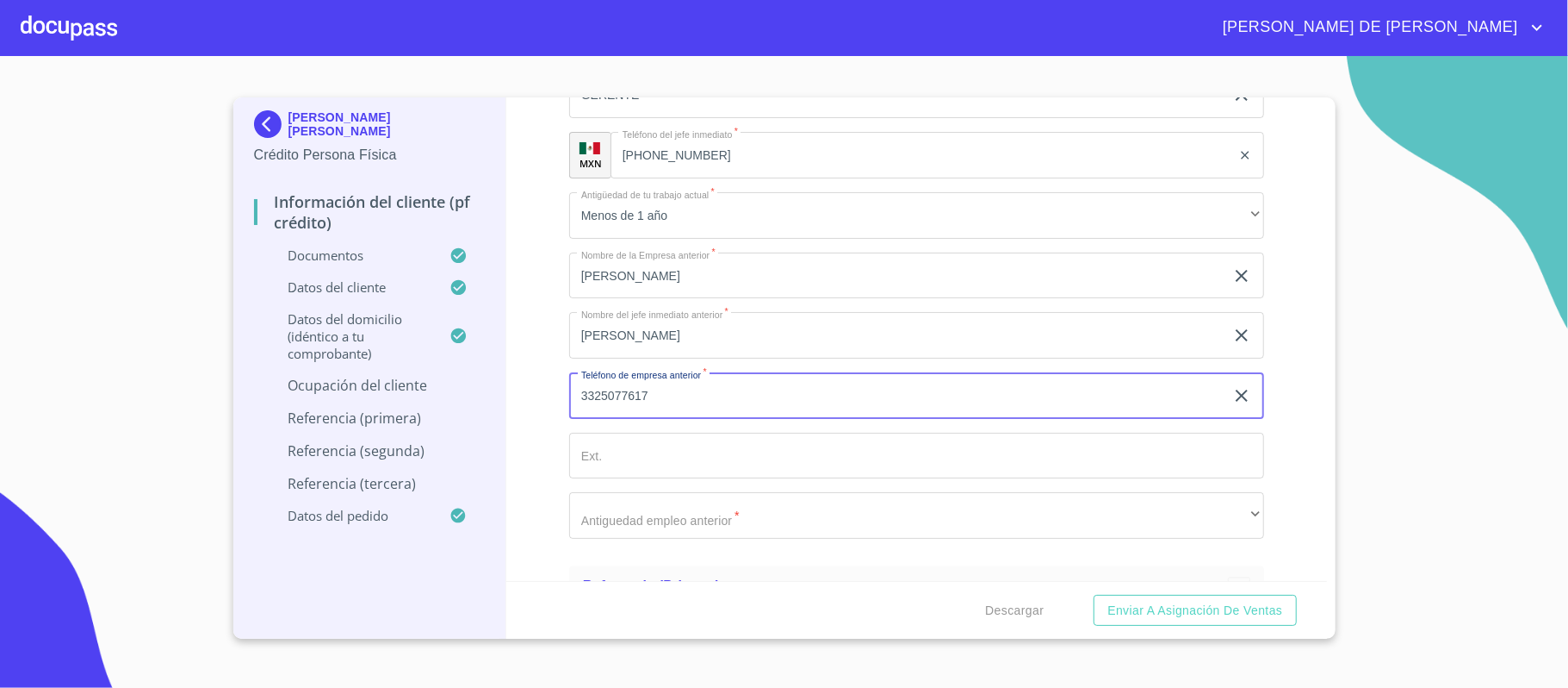
type input "3325077617"
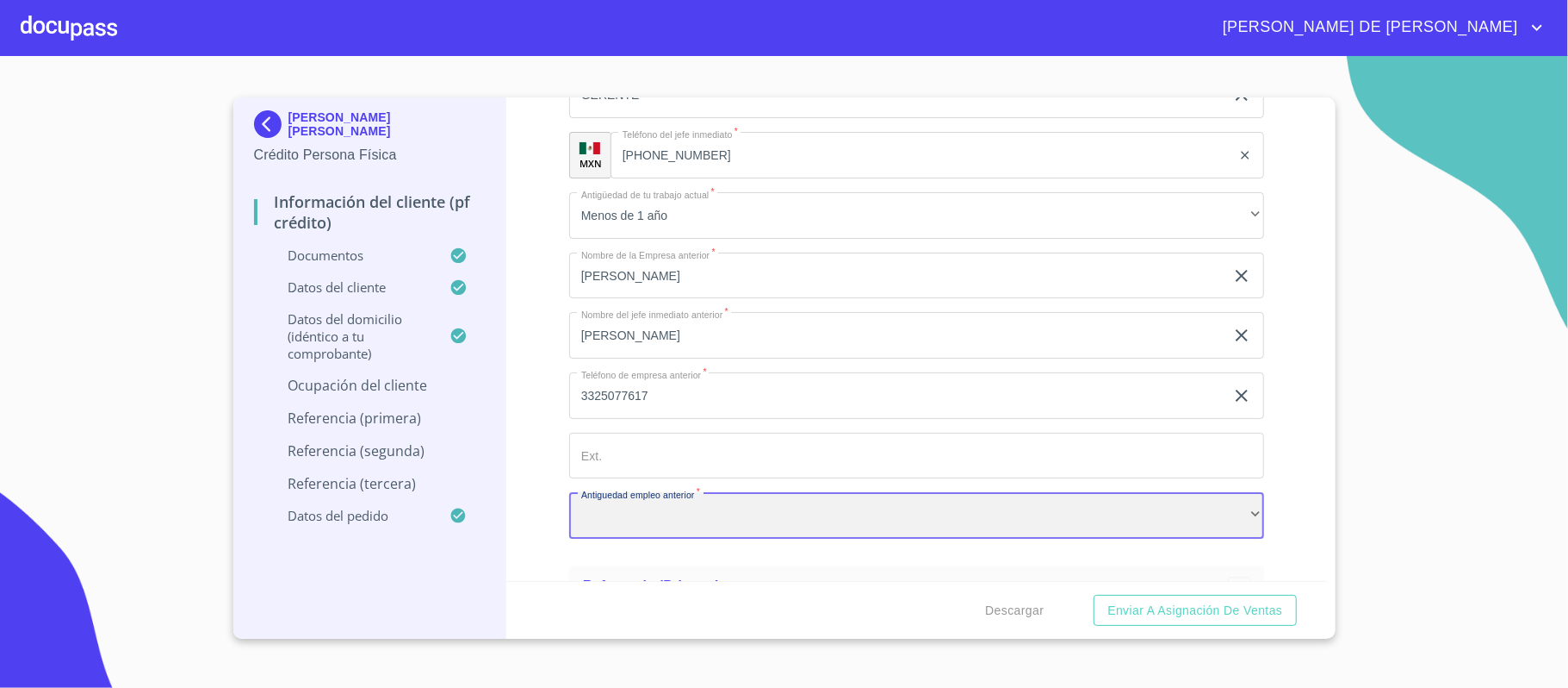
click at [720, 521] on div "​" at bounding box center [917, 516] width 695 height 47
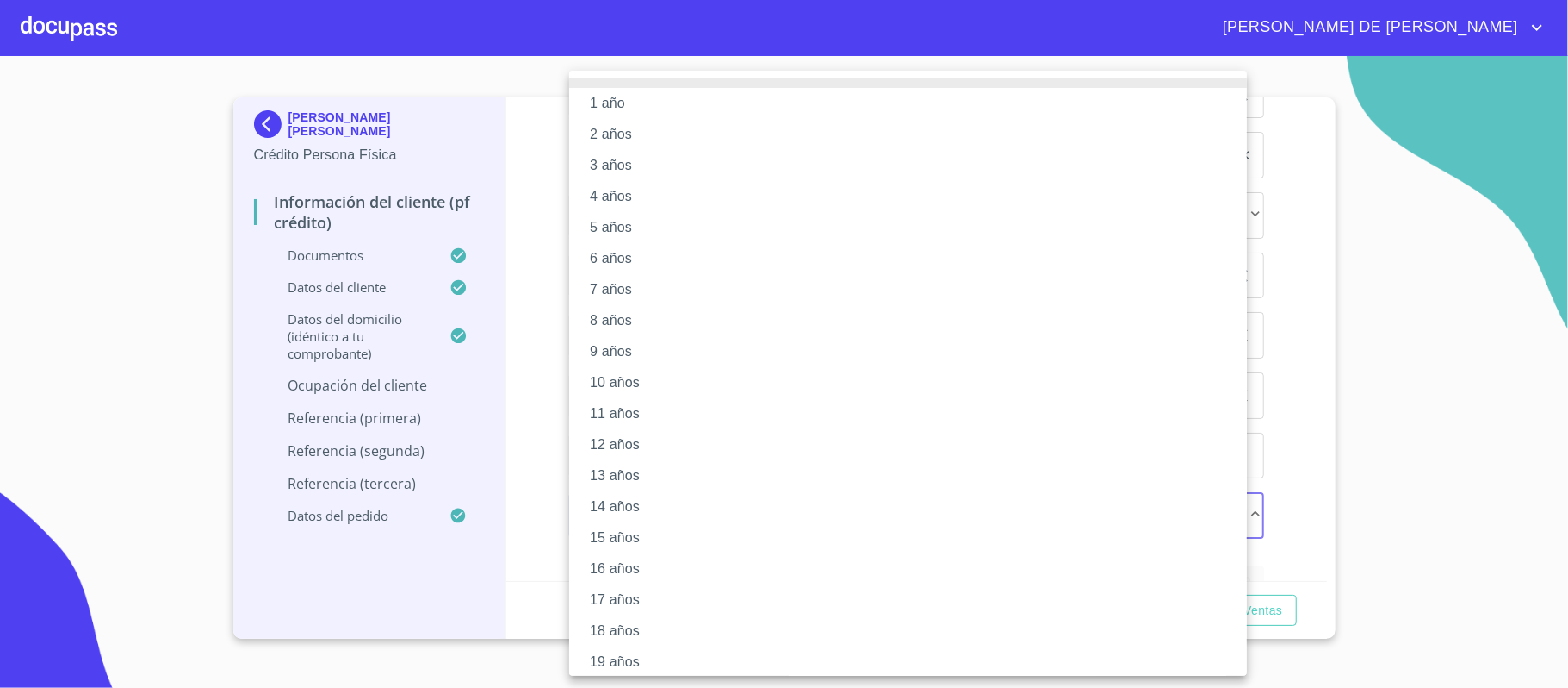
click at [648, 129] on li "2 años" at bounding box center [917, 134] width 695 height 31
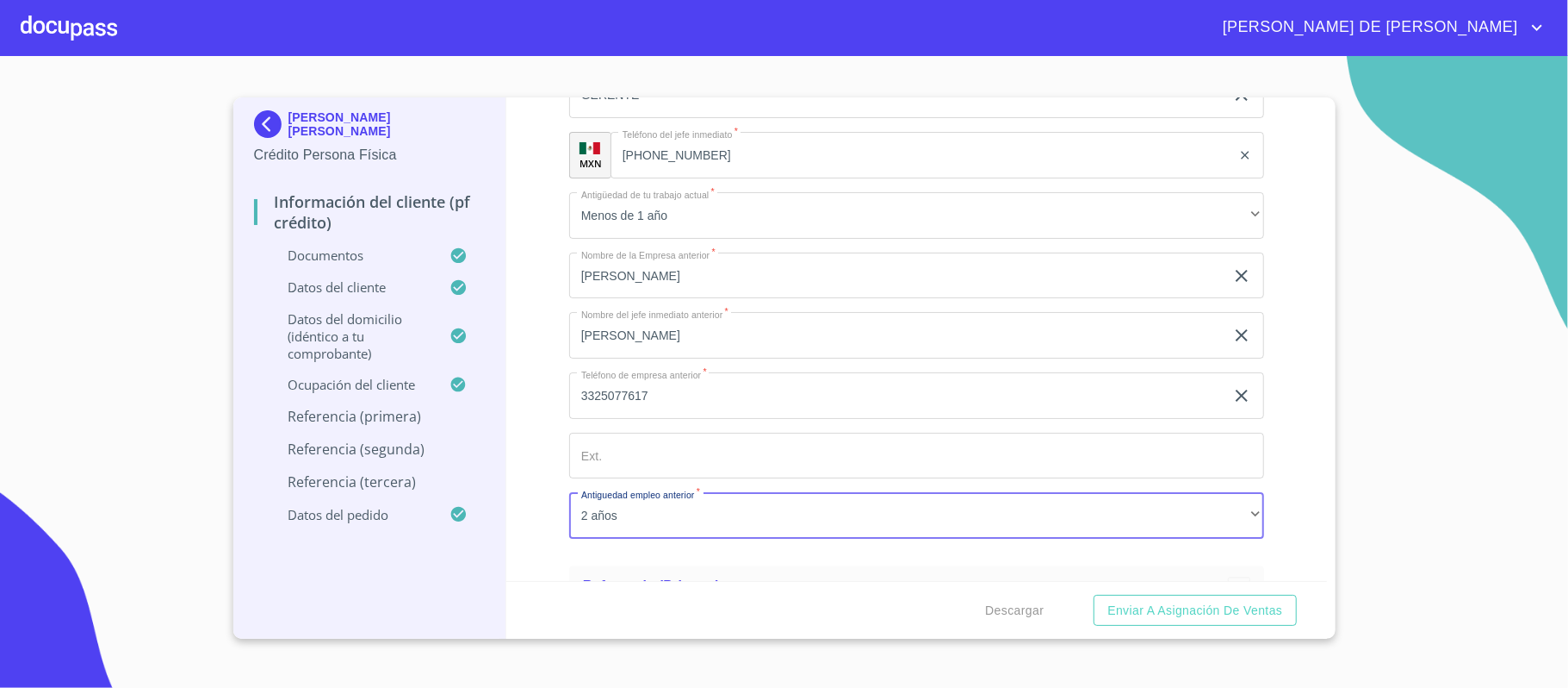
click at [549, 184] on div "Información del cliente (PF crédito) Documentos Documento de identificación.   …" at bounding box center [917, 338] width 821 height 484
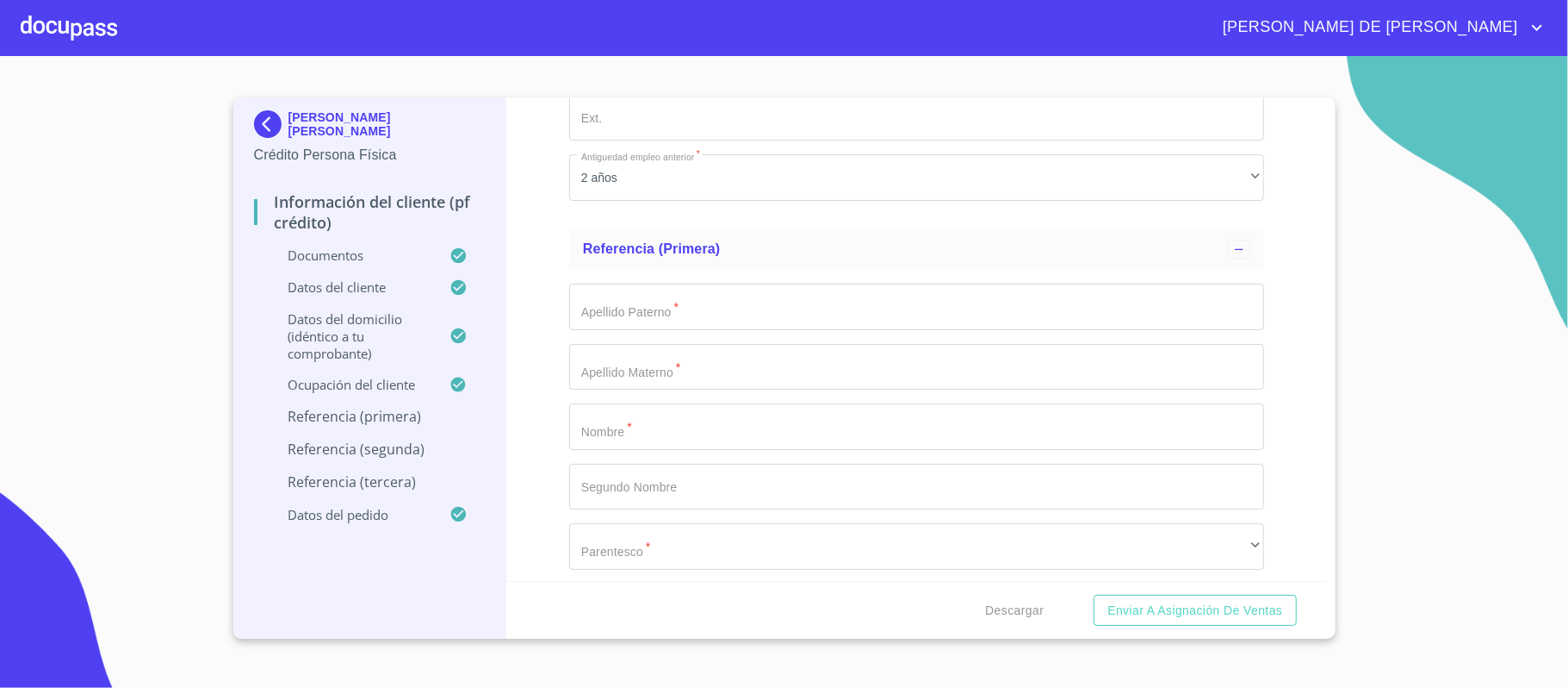
scroll to position [7387, 0]
click at [666, 308] on input "Documento de identificación.   *" at bounding box center [917, 300] width 695 height 47
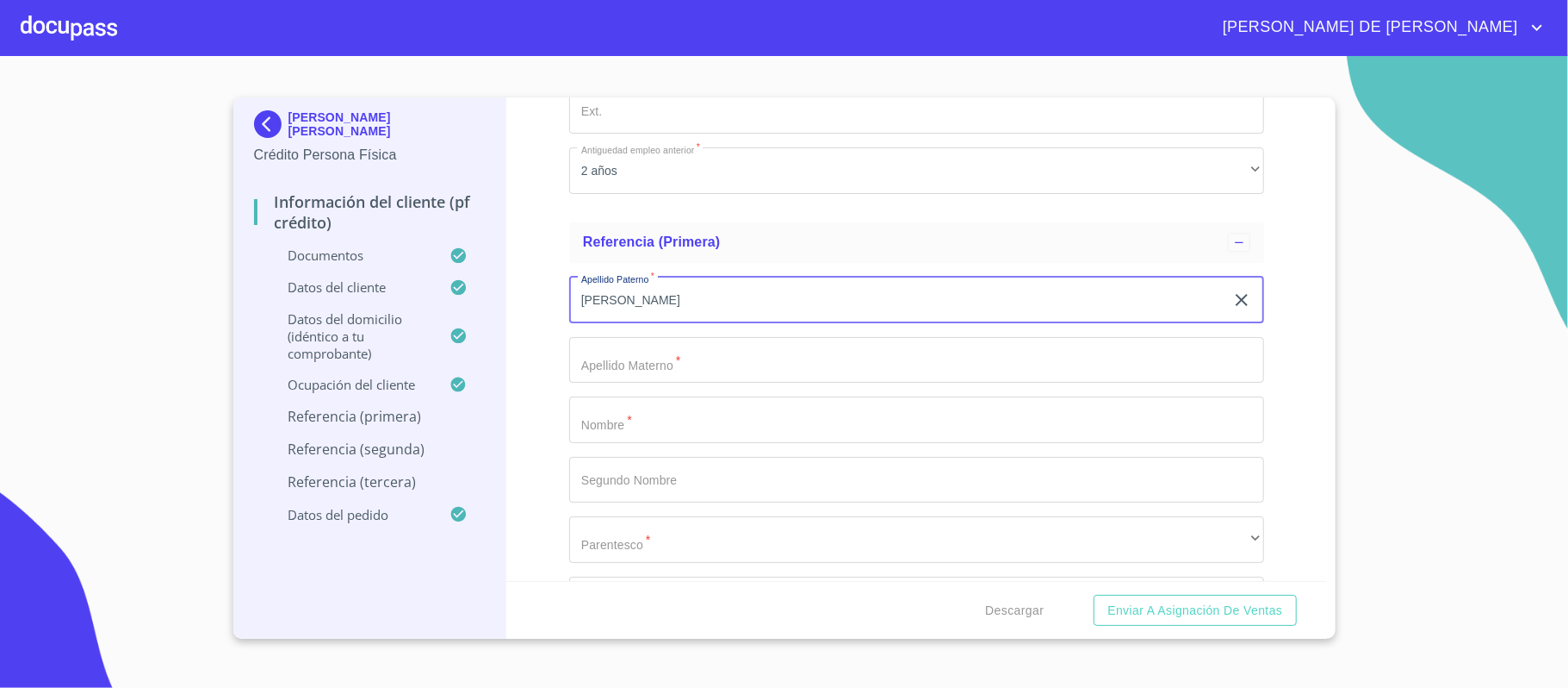
type input "[PERSON_NAME]"
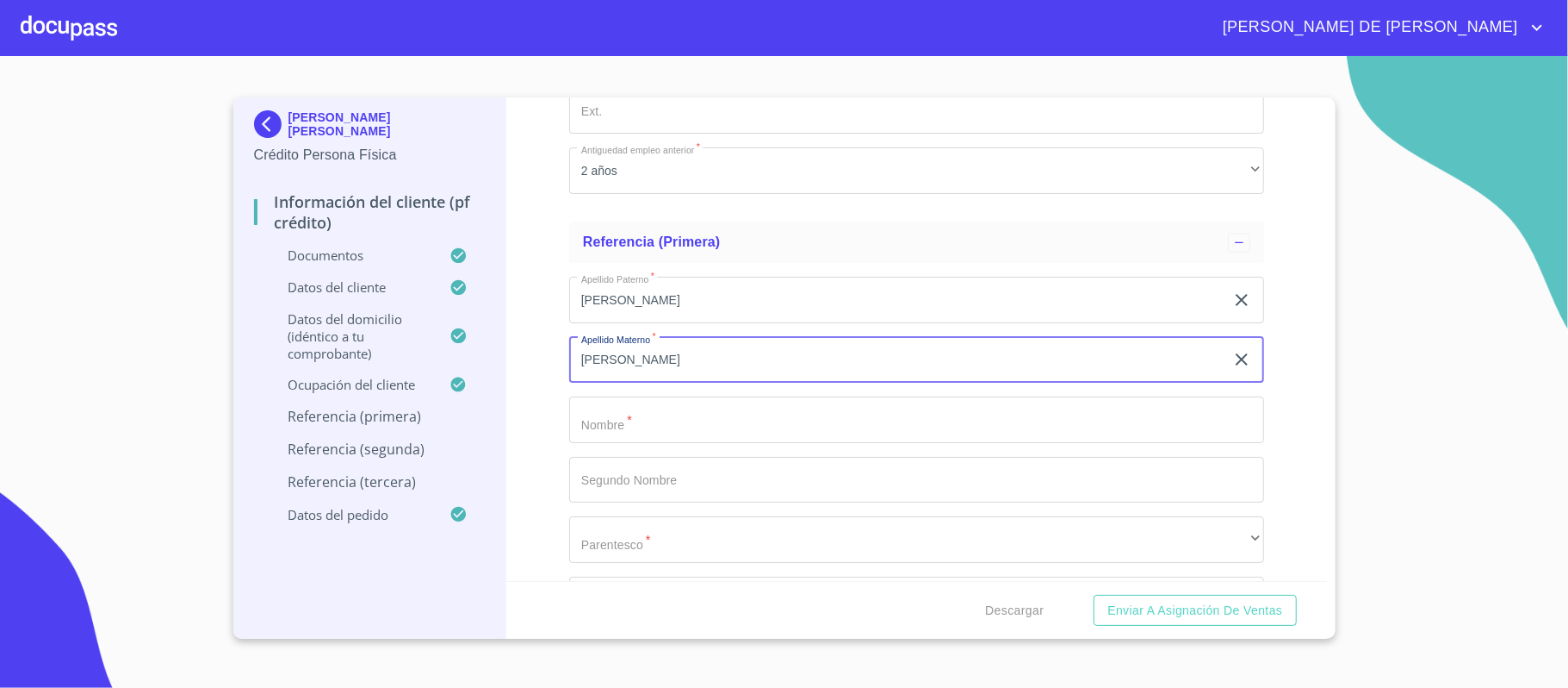
type input "[PERSON_NAME]"
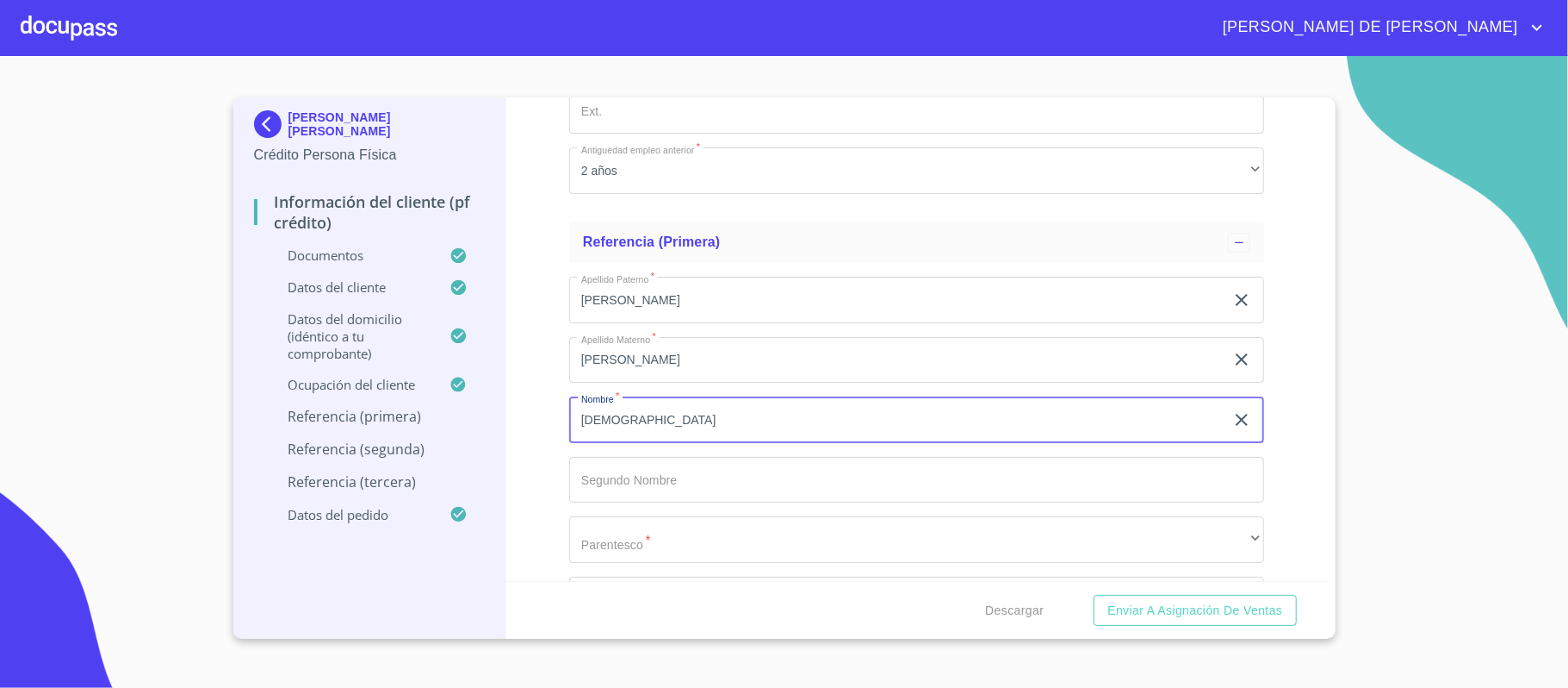
type input "[DEMOGRAPHIC_DATA]"
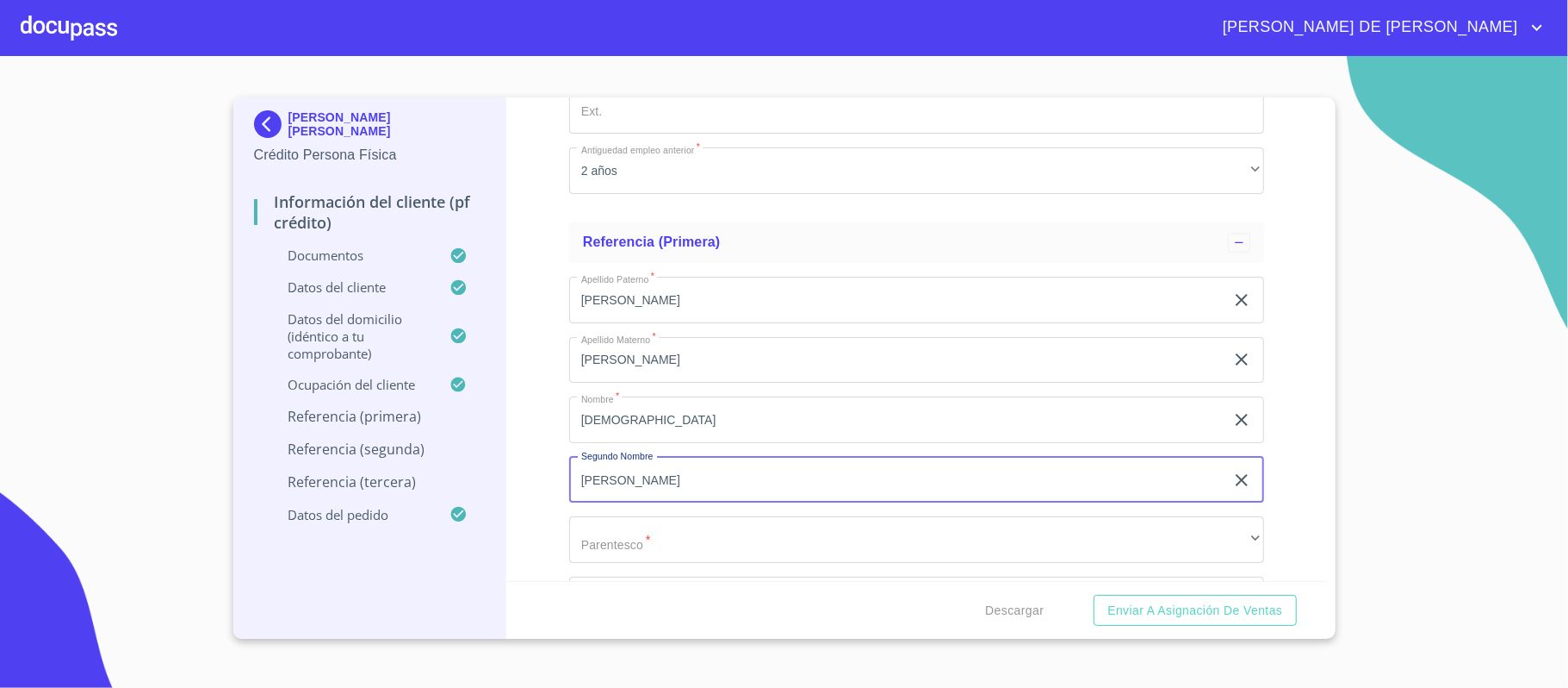
type input "[PERSON_NAME]"
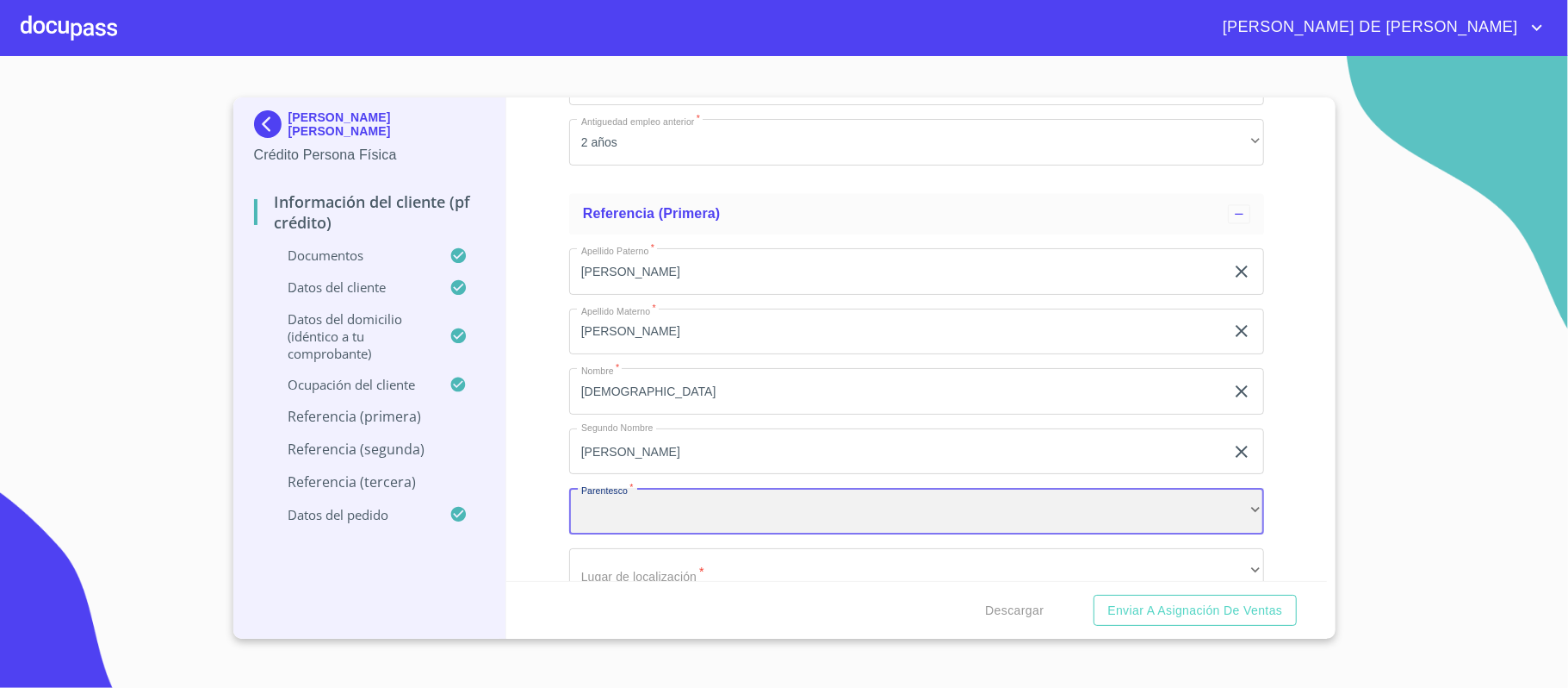
scroll to position [7732, 0]
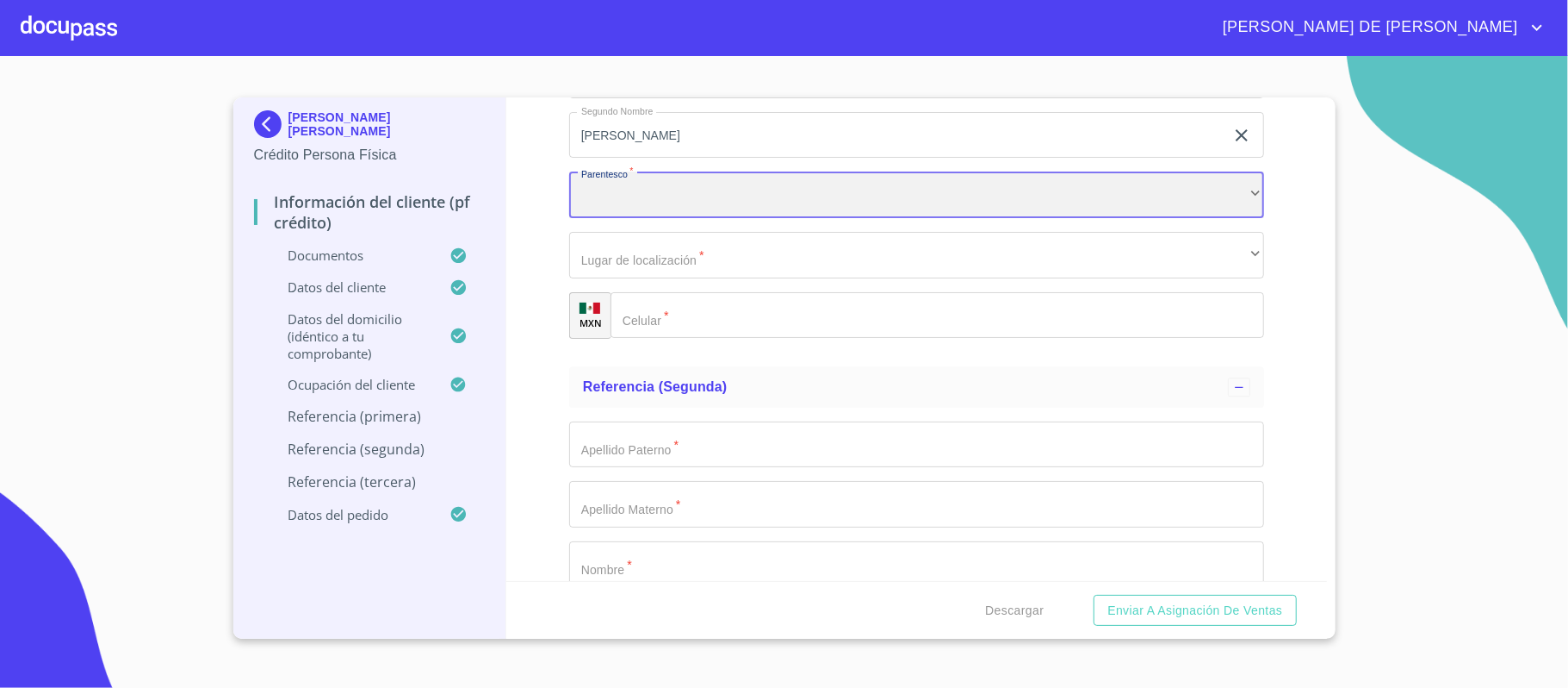
click at [720, 211] on div "​" at bounding box center [917, 195] width 695 height 47
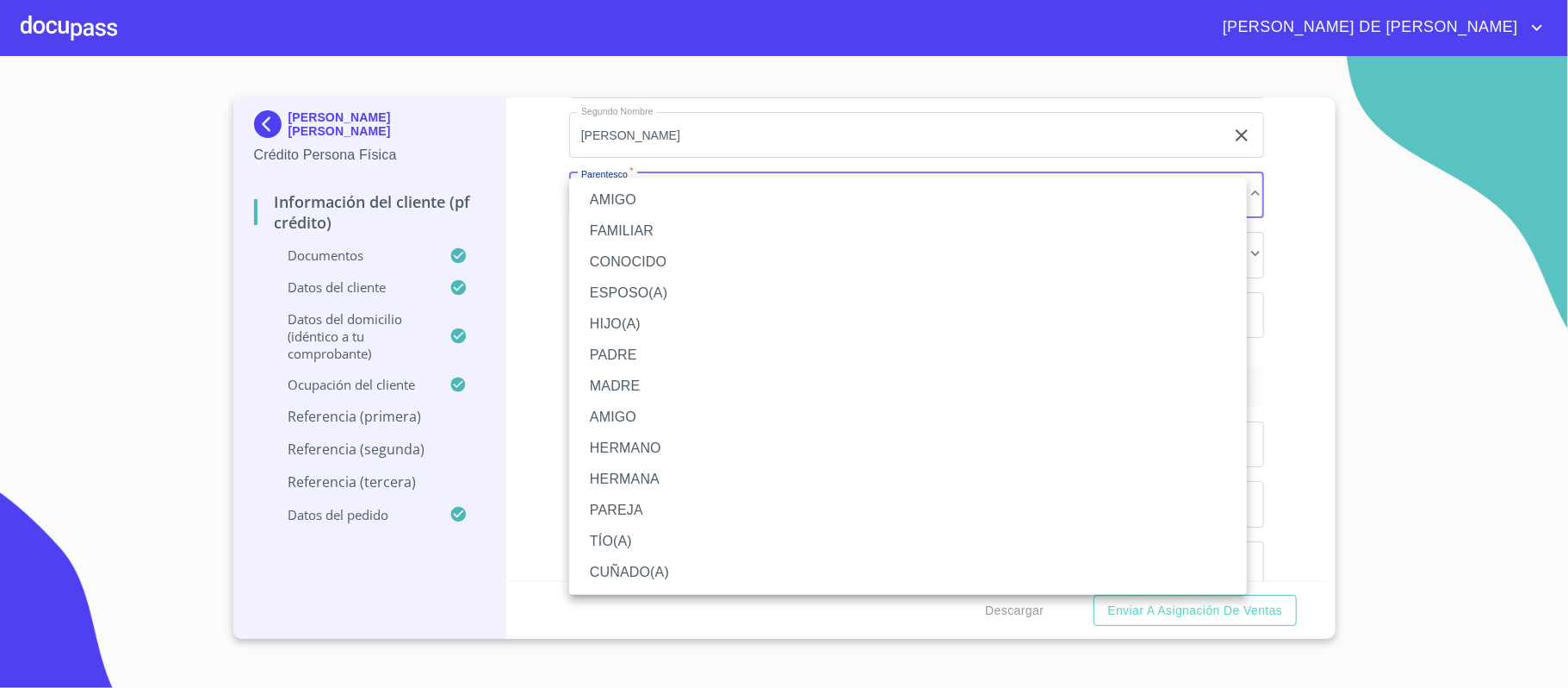
click at [645, 451] on li "HERMANO" at bounding box center [907, 447] width 677 height 31
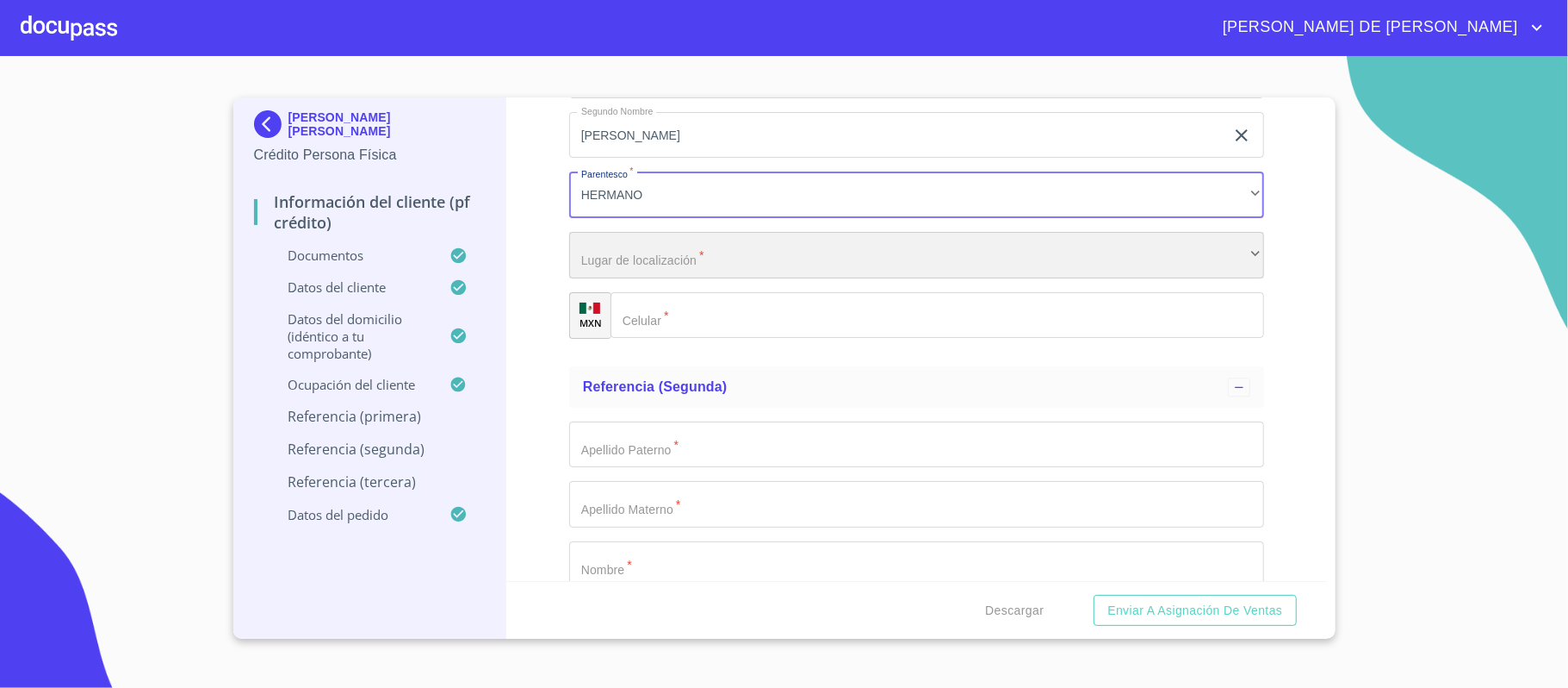
click at [677, 259] on div "​" at bounding box center [917, 255] width 695 height 47
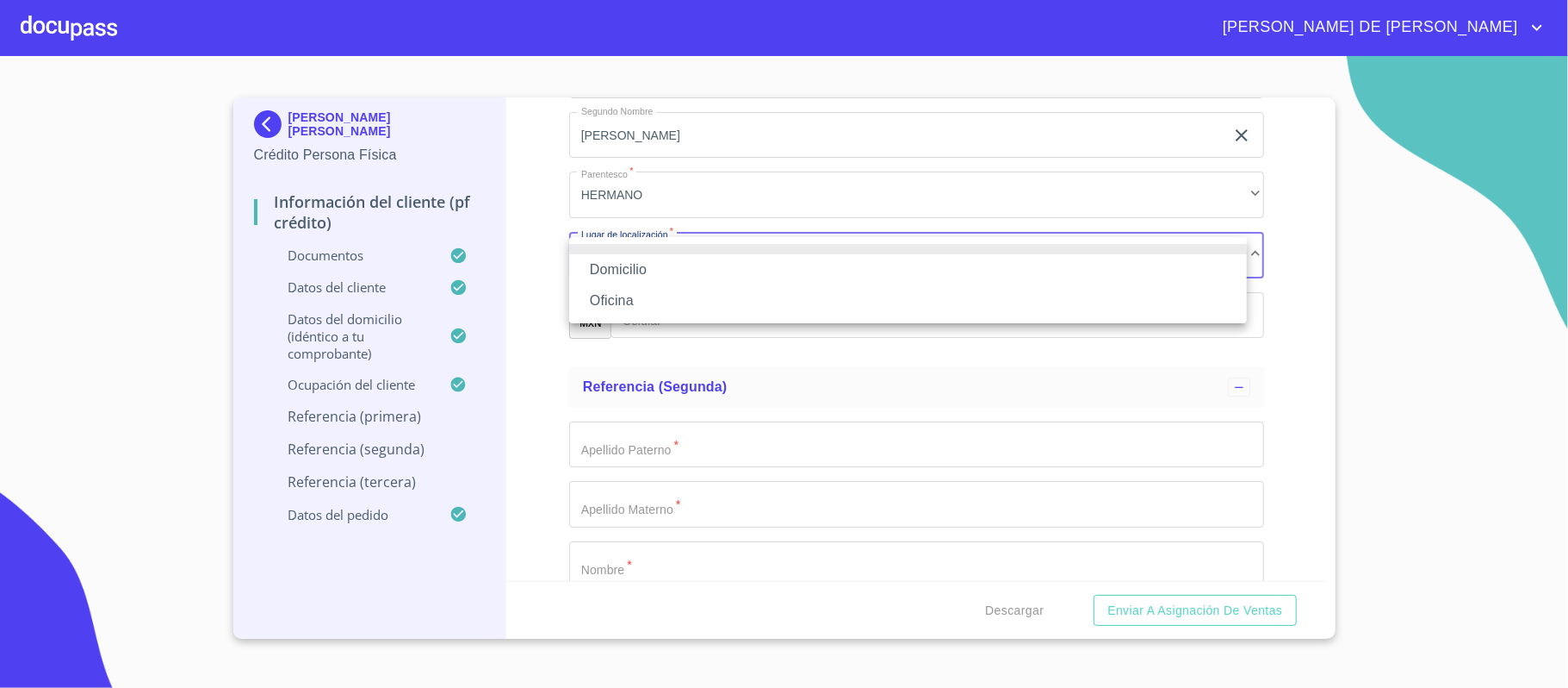
click at [652, 269] on li "Domicilio" at bounding box center [907, 269] width 677 height 31
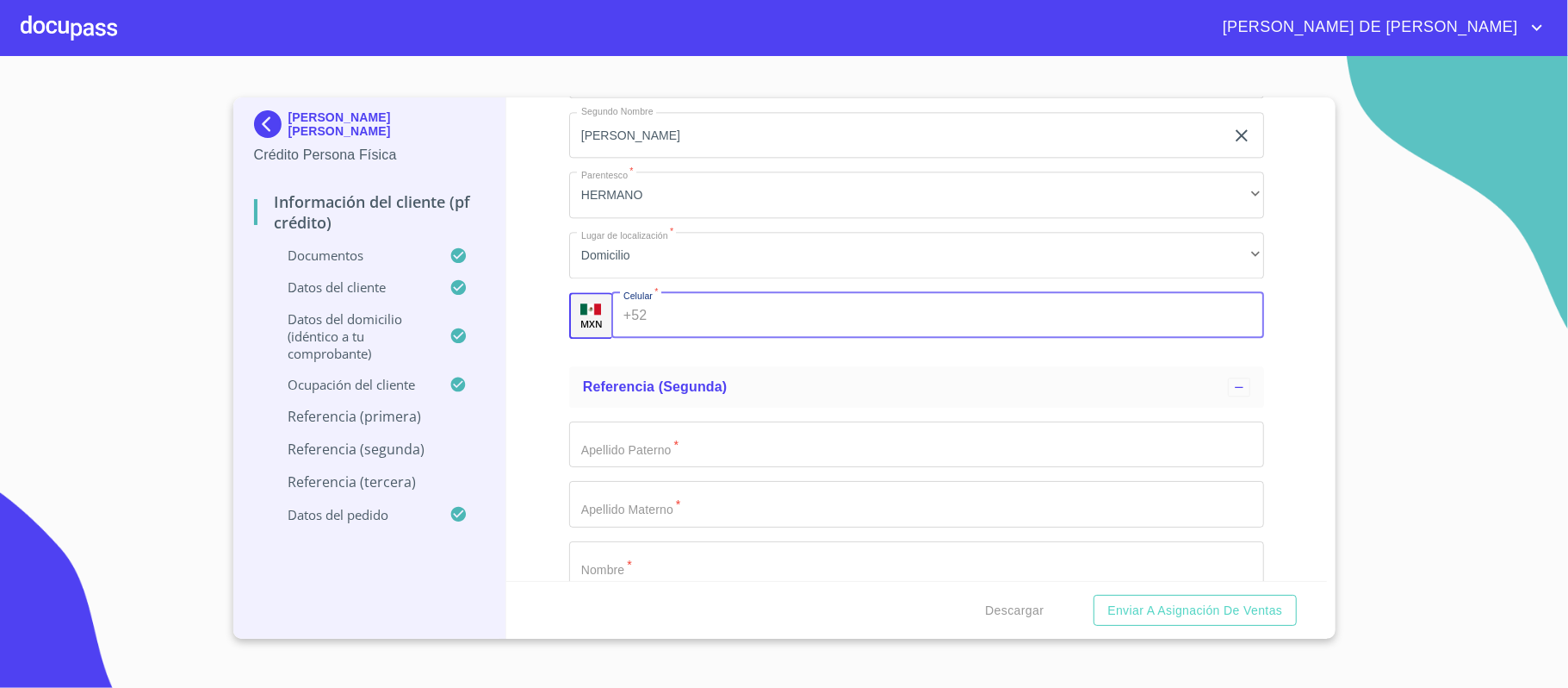
click at [684, 323] on input "Documento de identificación.   *" at bounding box center [959, 315] width 609 height 47
type input "[PHONE_NUMBER]"
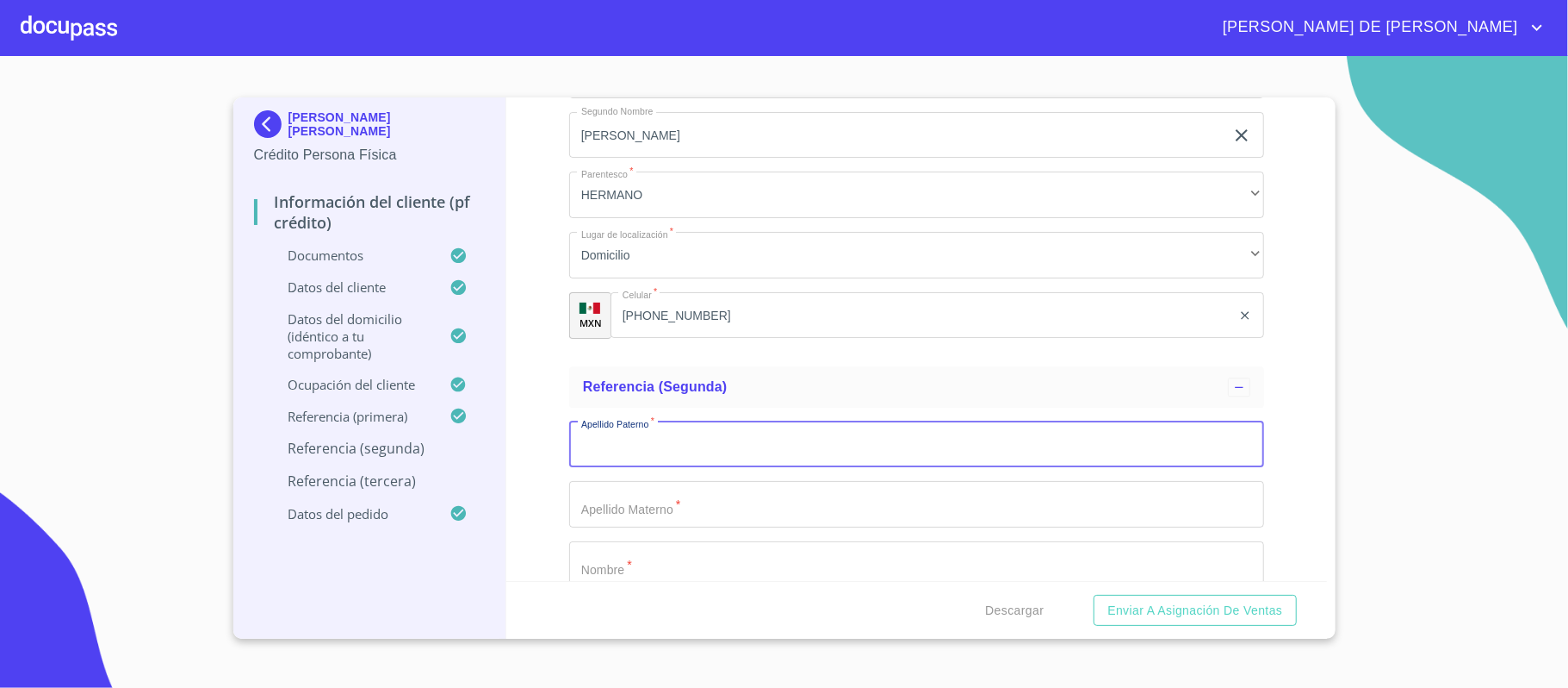
click at [698, 436] on input "Documento de identificación.   *" at bounding box center [917, 445] width 695 height 47
type input "BARRAGAN"
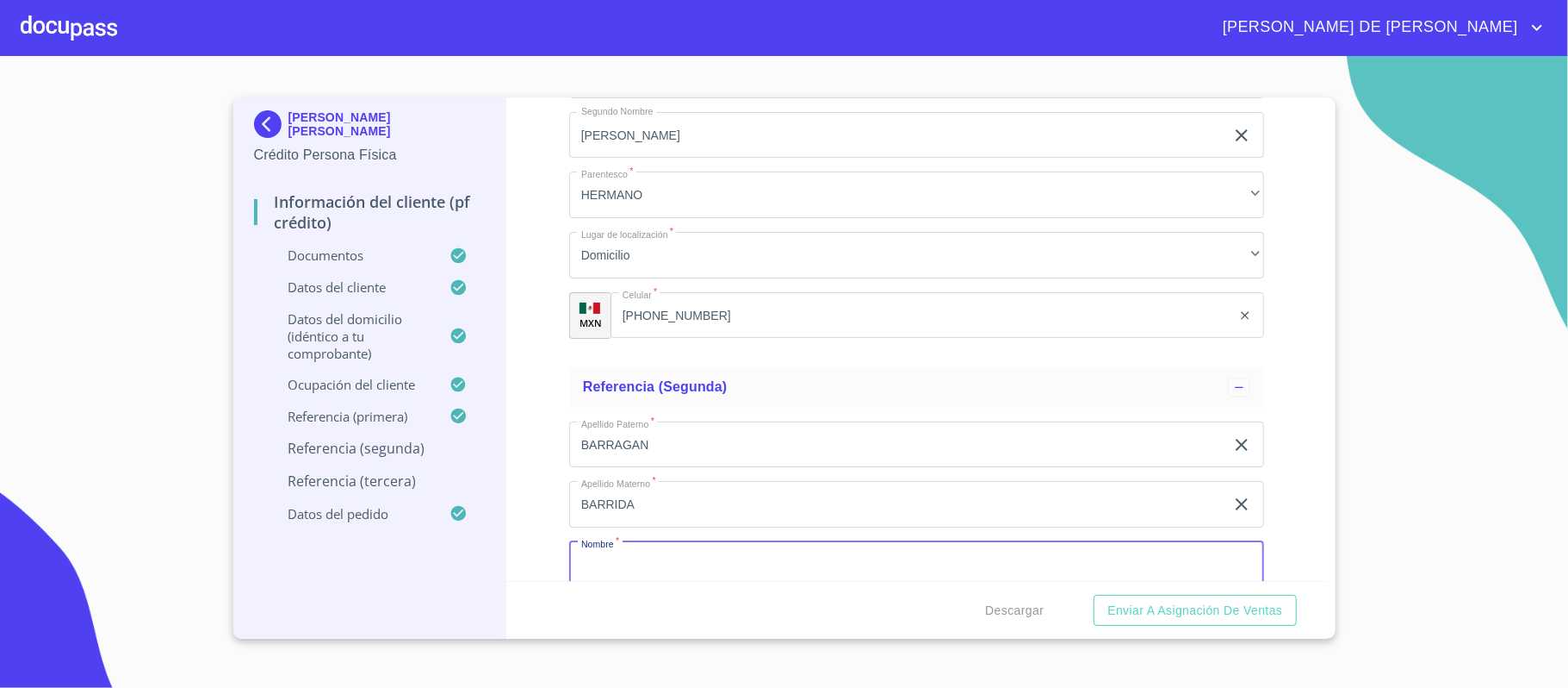
scroll to position [7742, 0]
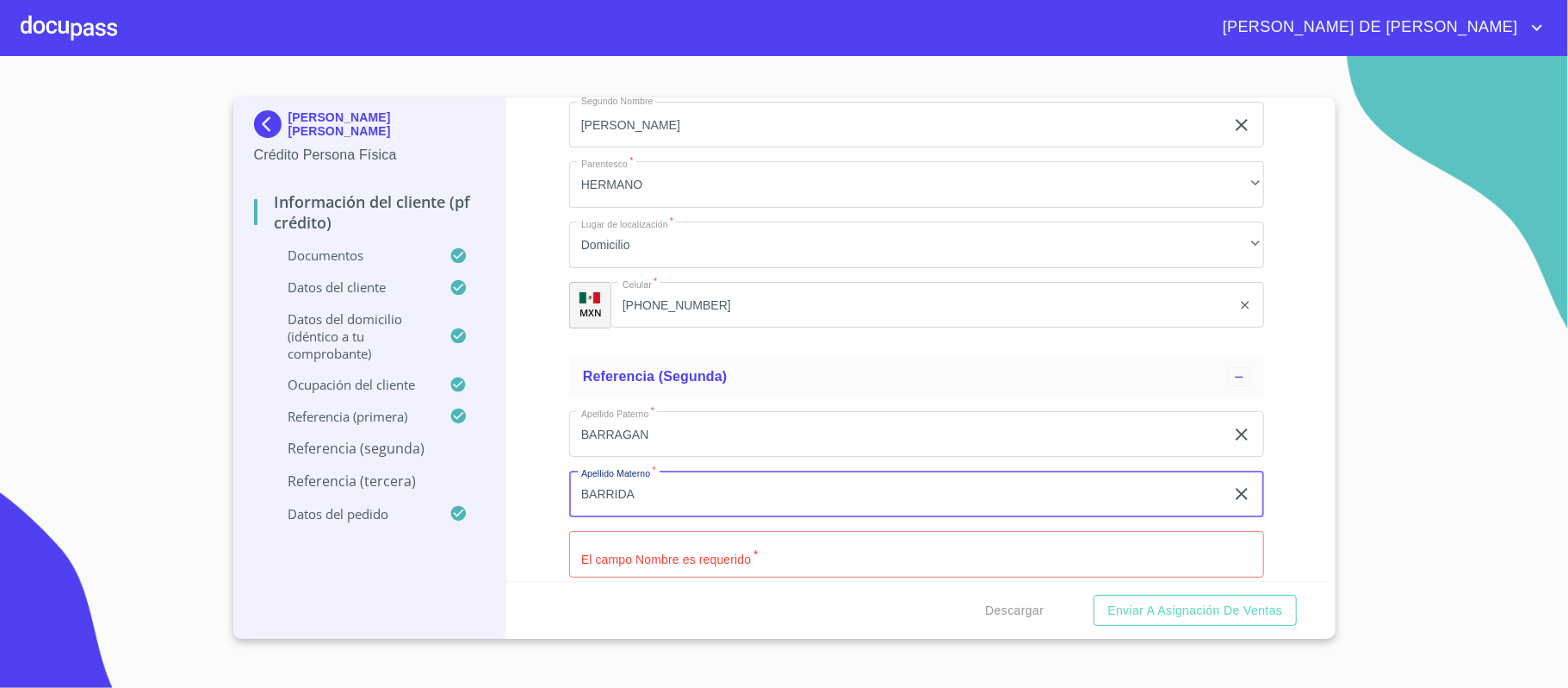
click at [687, 507] on input "BARRIDA" at bounding box center [896, 494] width 655 height 47
type input "BARRIGA"
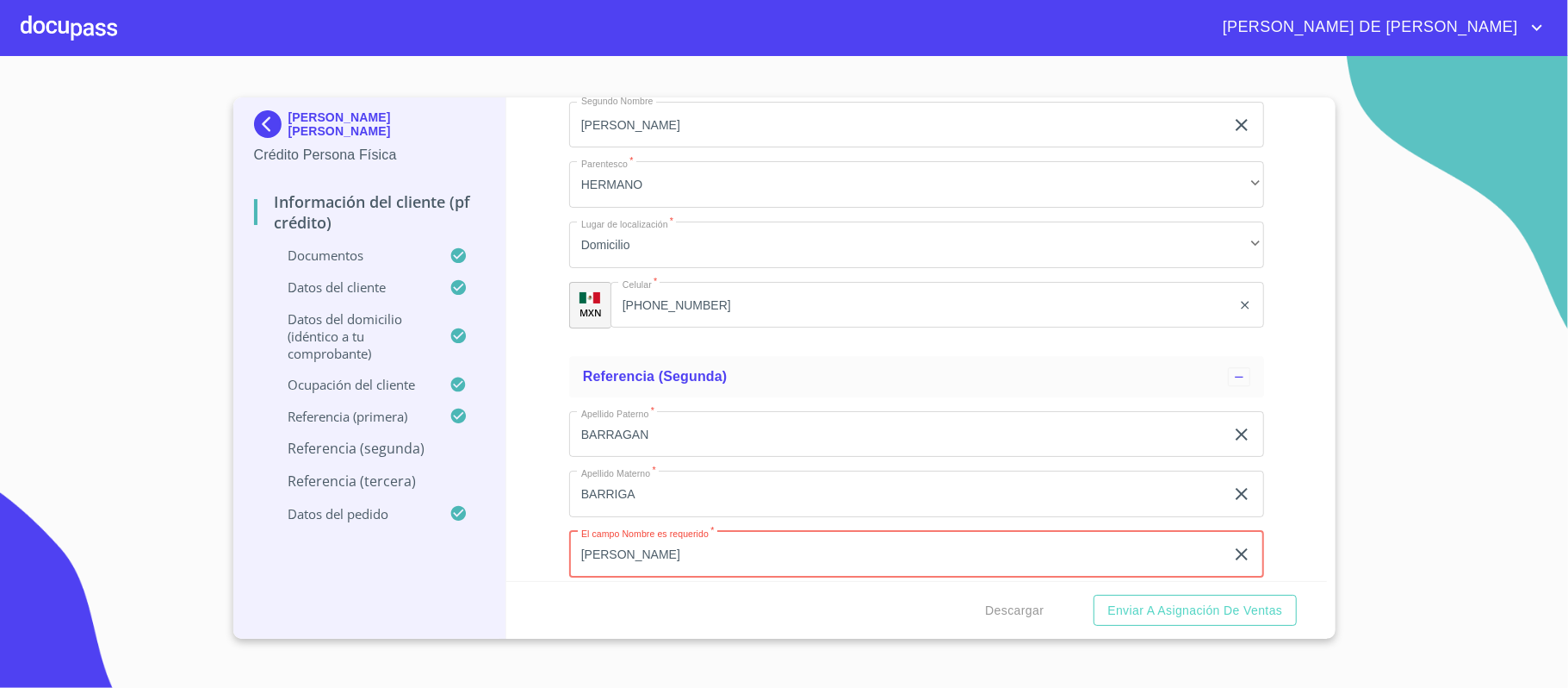
type input "[PERSON_NAME]"
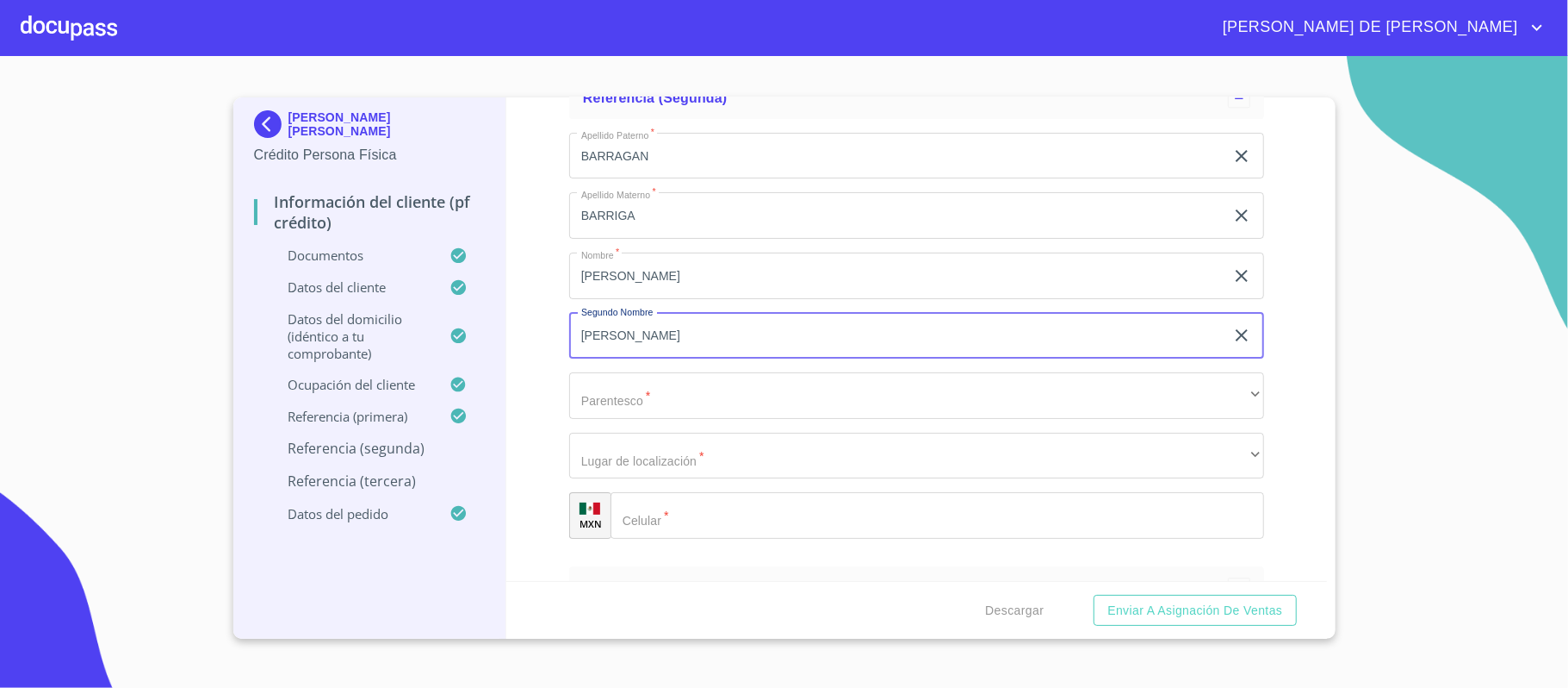
type input "[PERSON_NAME]"
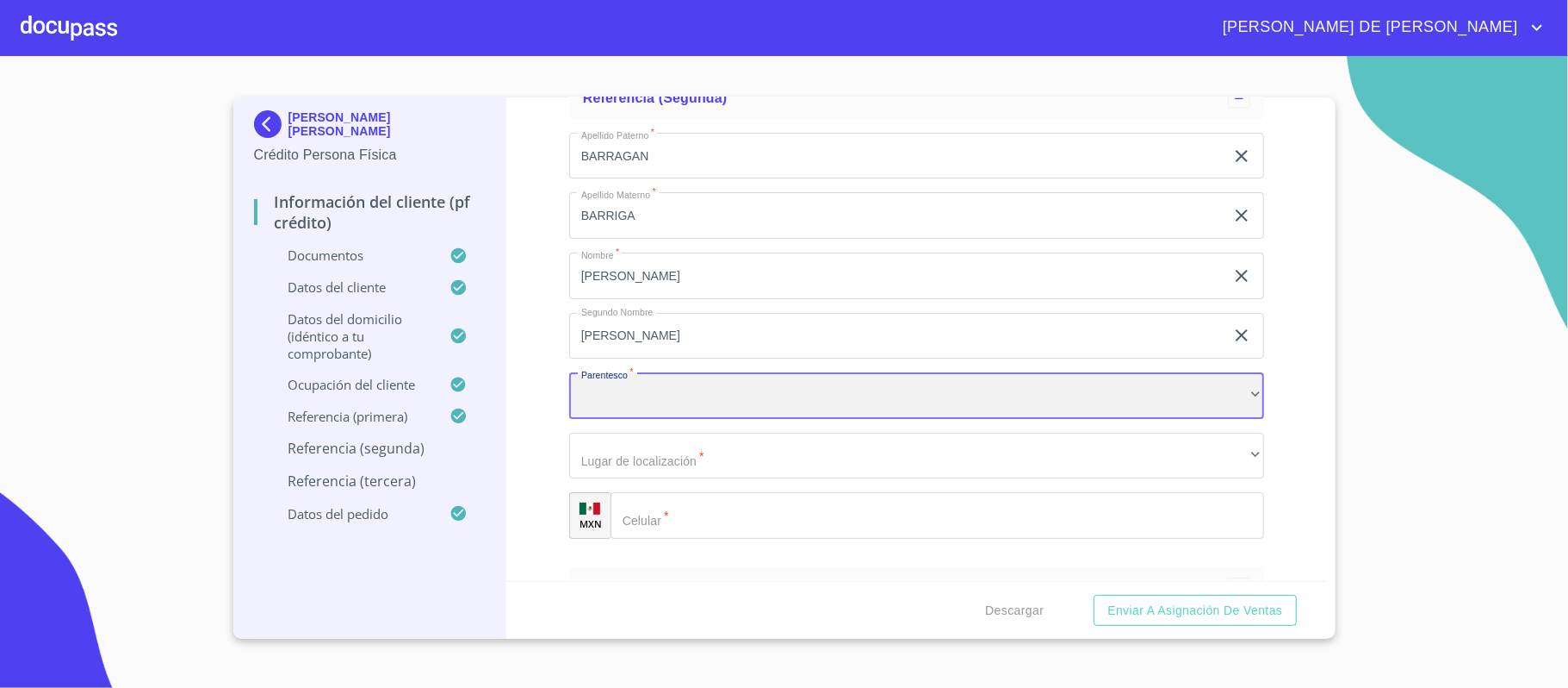
click at [662, 400] on div "​" at bounding box center [917, 395] width 695 height 47
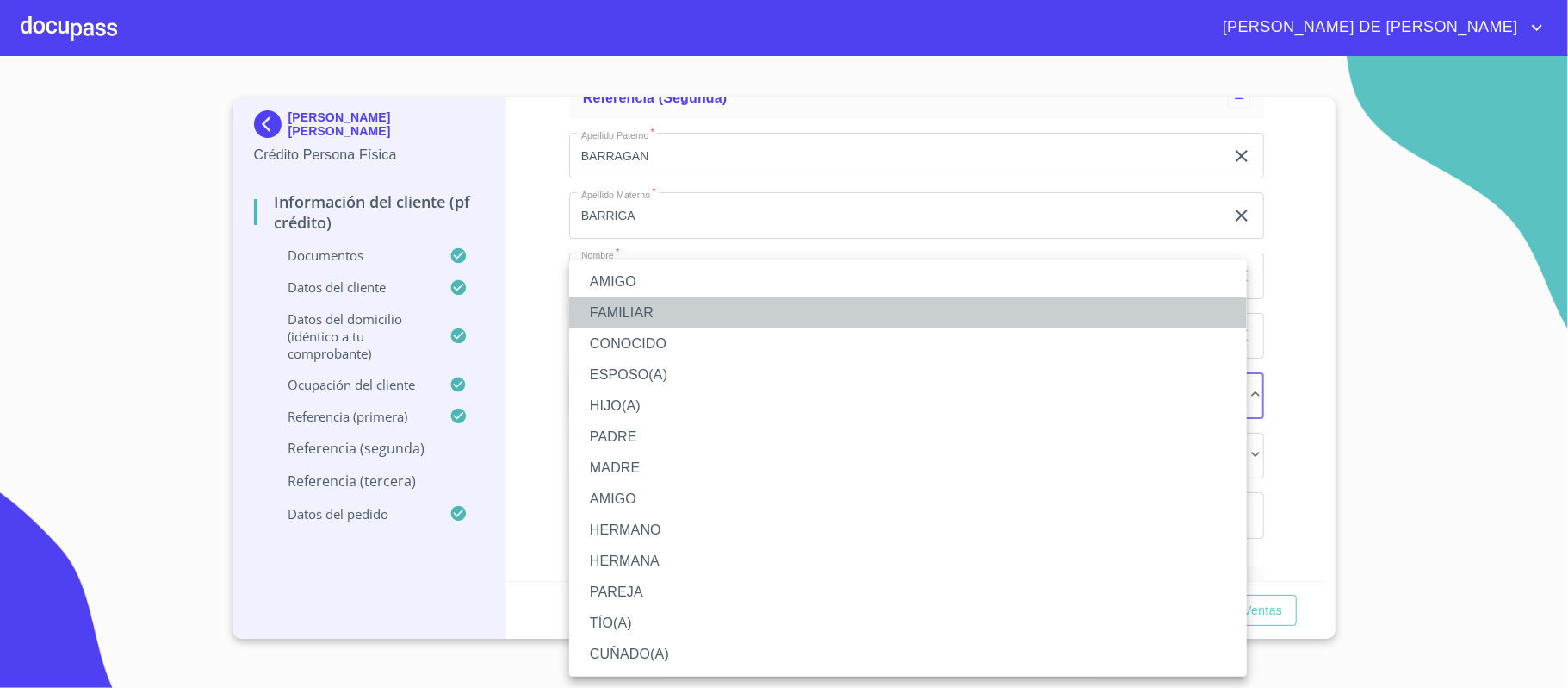
click at [646, 308] on li "FAMILIAR" at bounding box center [907, 312] width 677 height 31
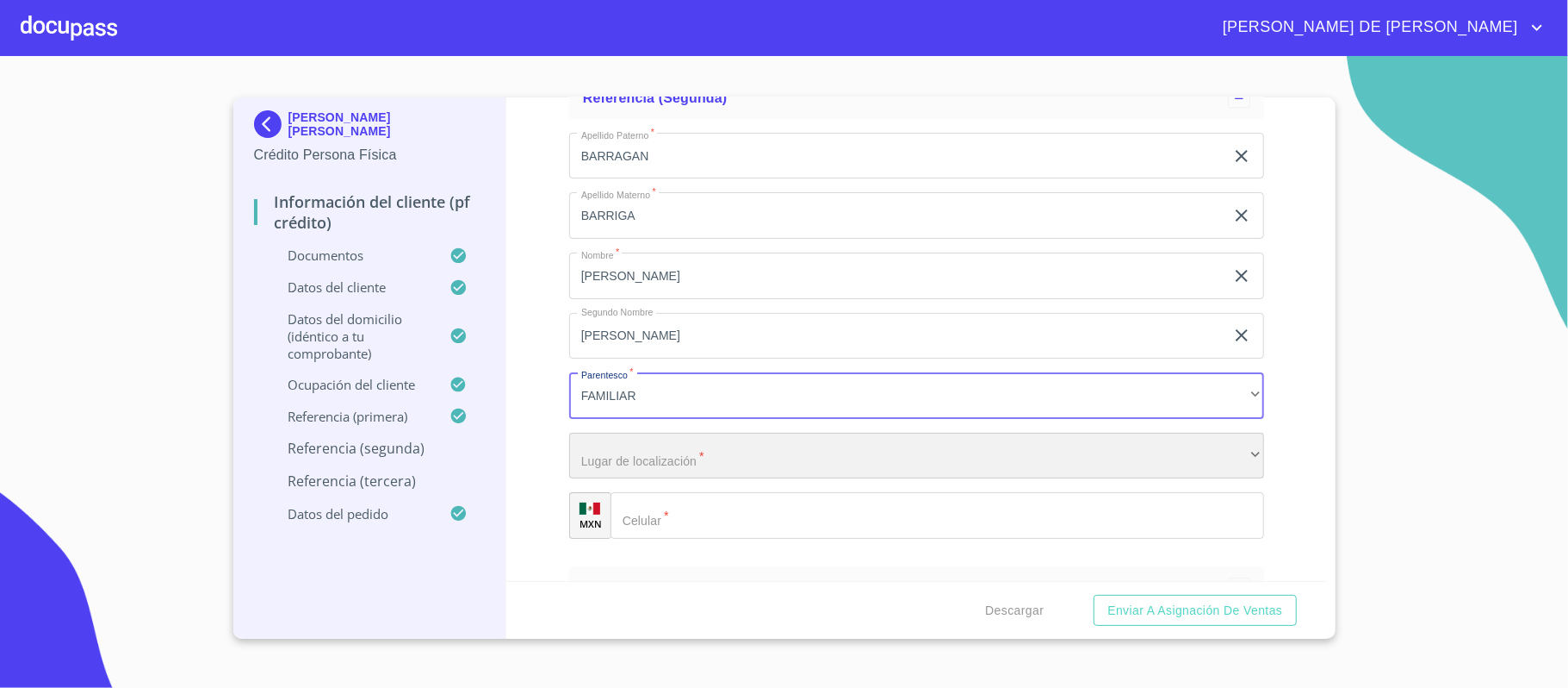
click at [659, 449] on div "​" at bounding box center [917, 456] width 695 height 47
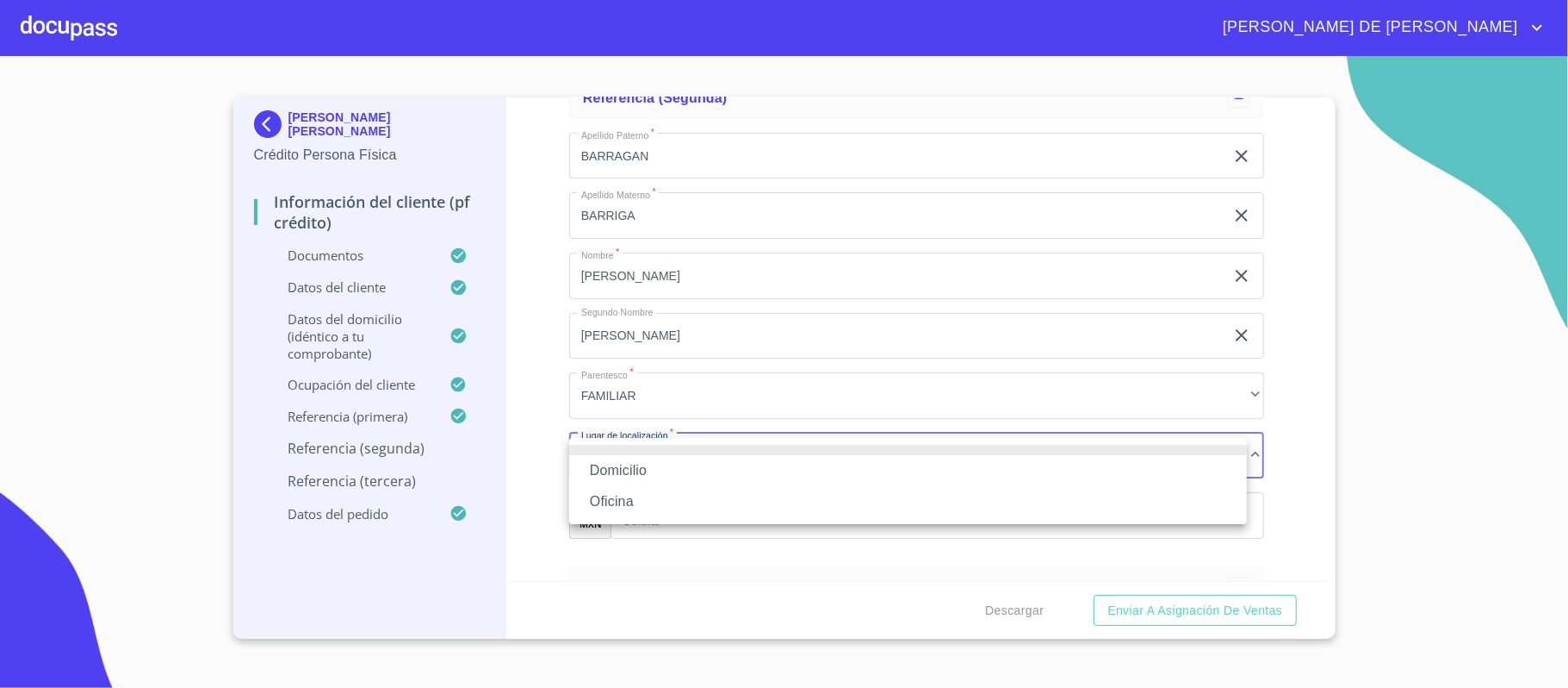
click at [658, 462] on li "Domicilio" at bounding box center [907, 470] width 677 height 31
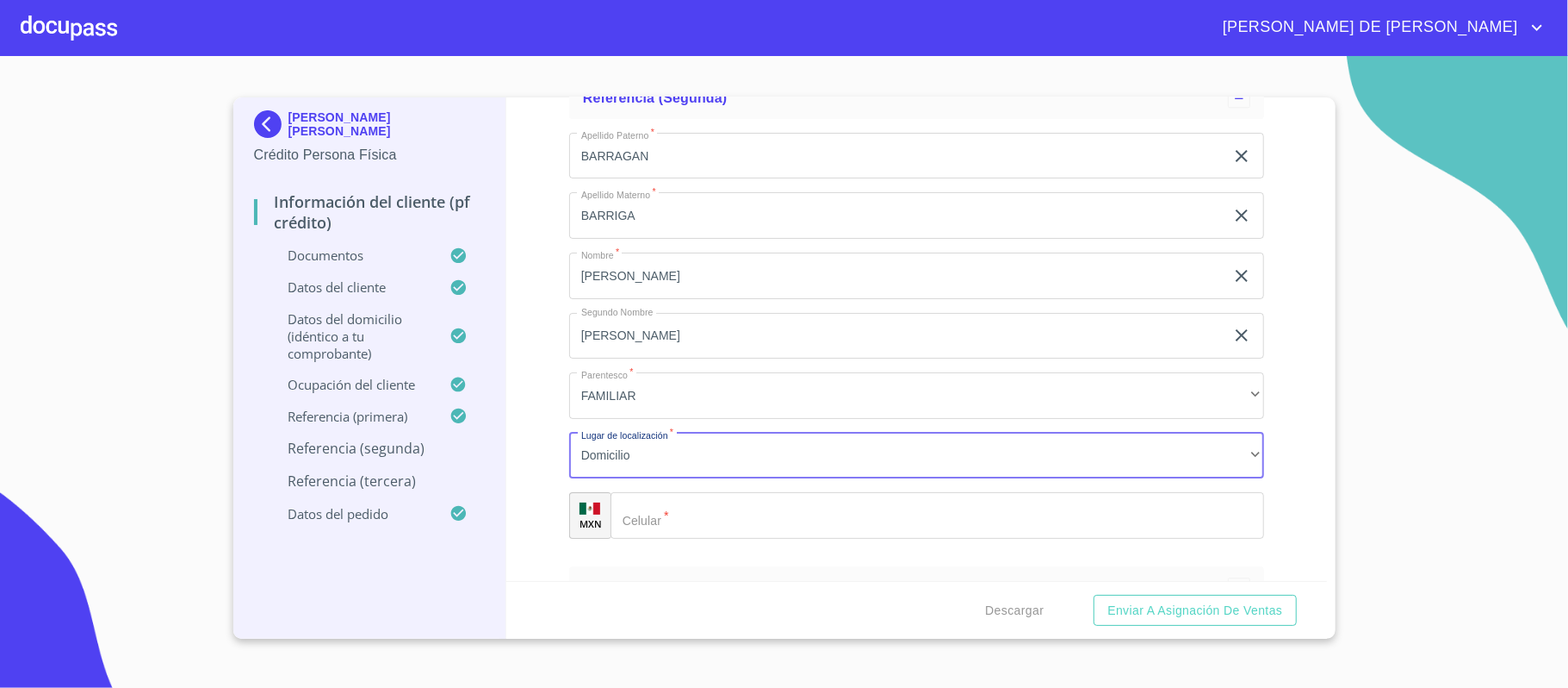
click at [680, 516] on input "Documento de identificación.   *" at bounding box center [937, 516] width 654 height 47
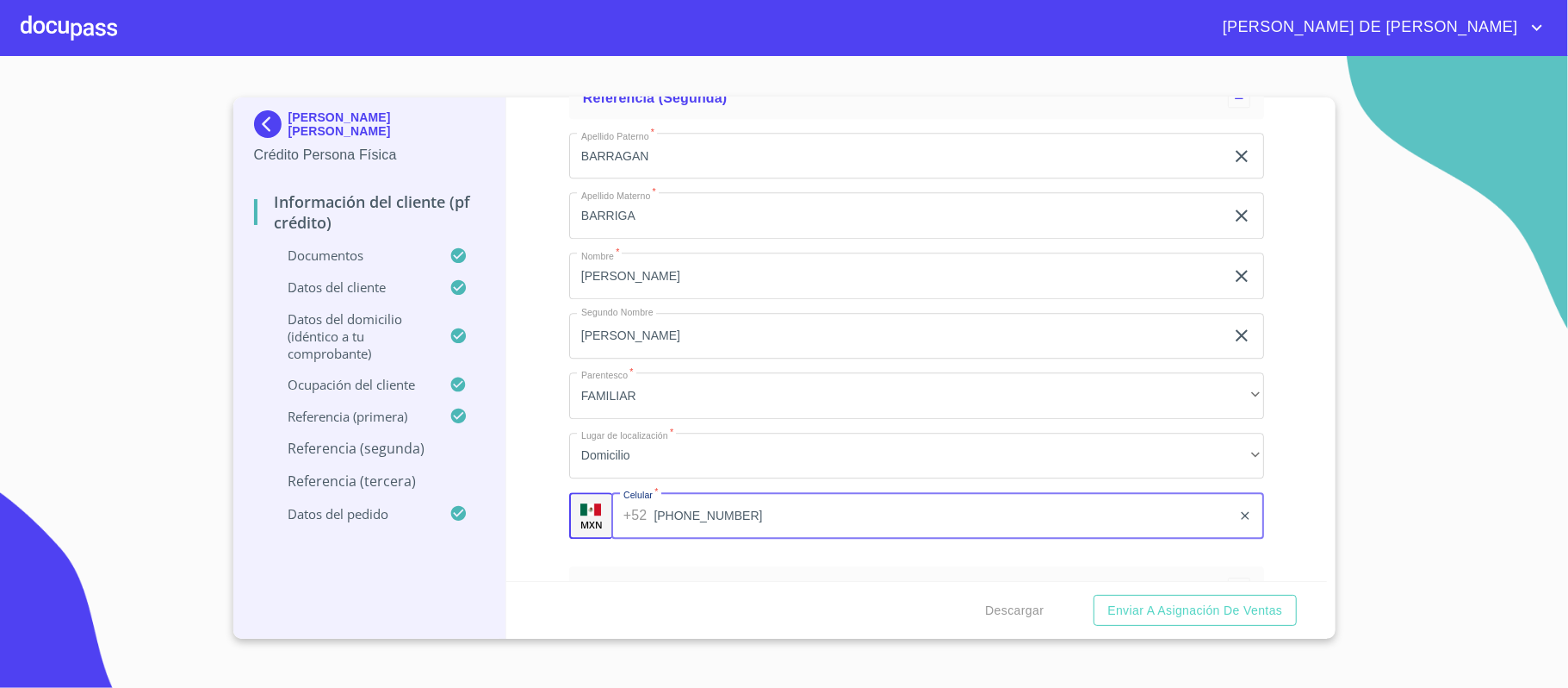
type input "[PHONE_NUMBER]"
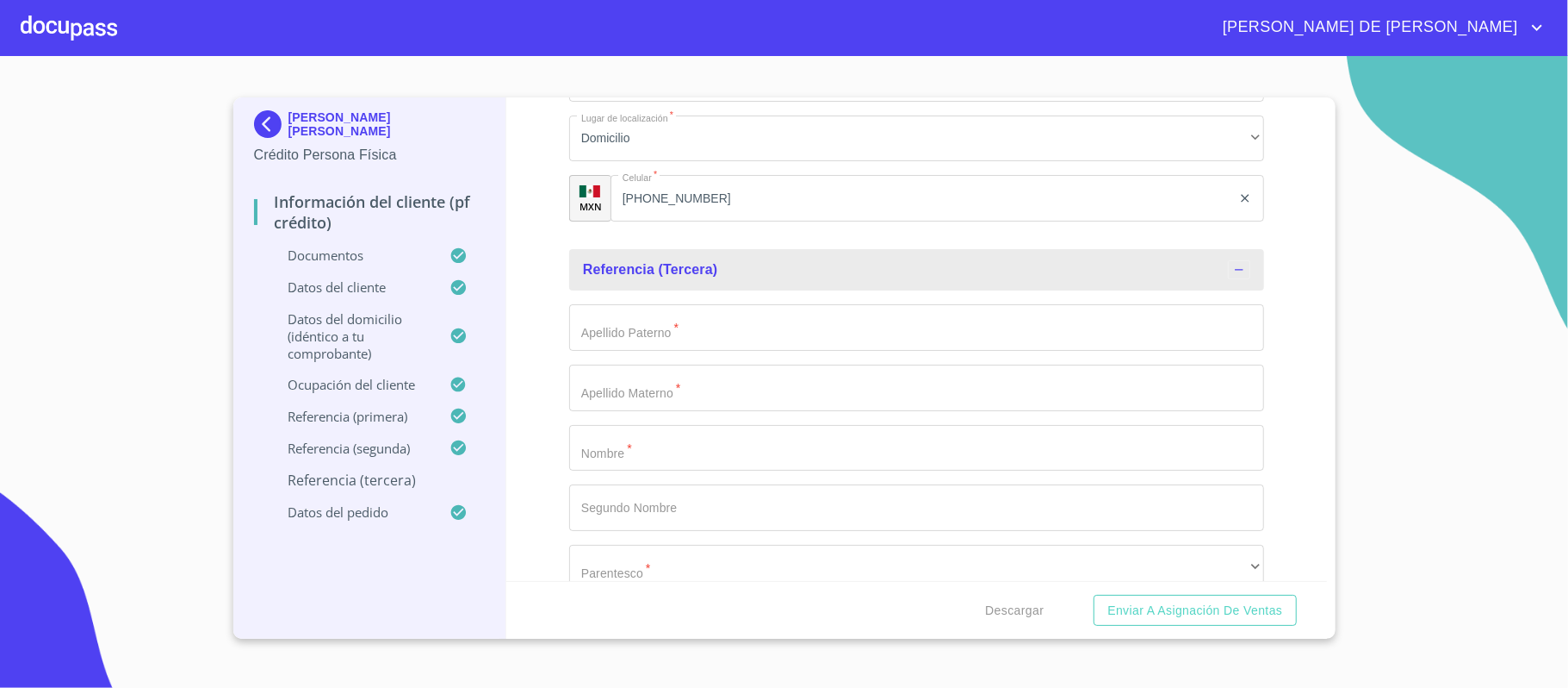
scroll to position [8397, 0]
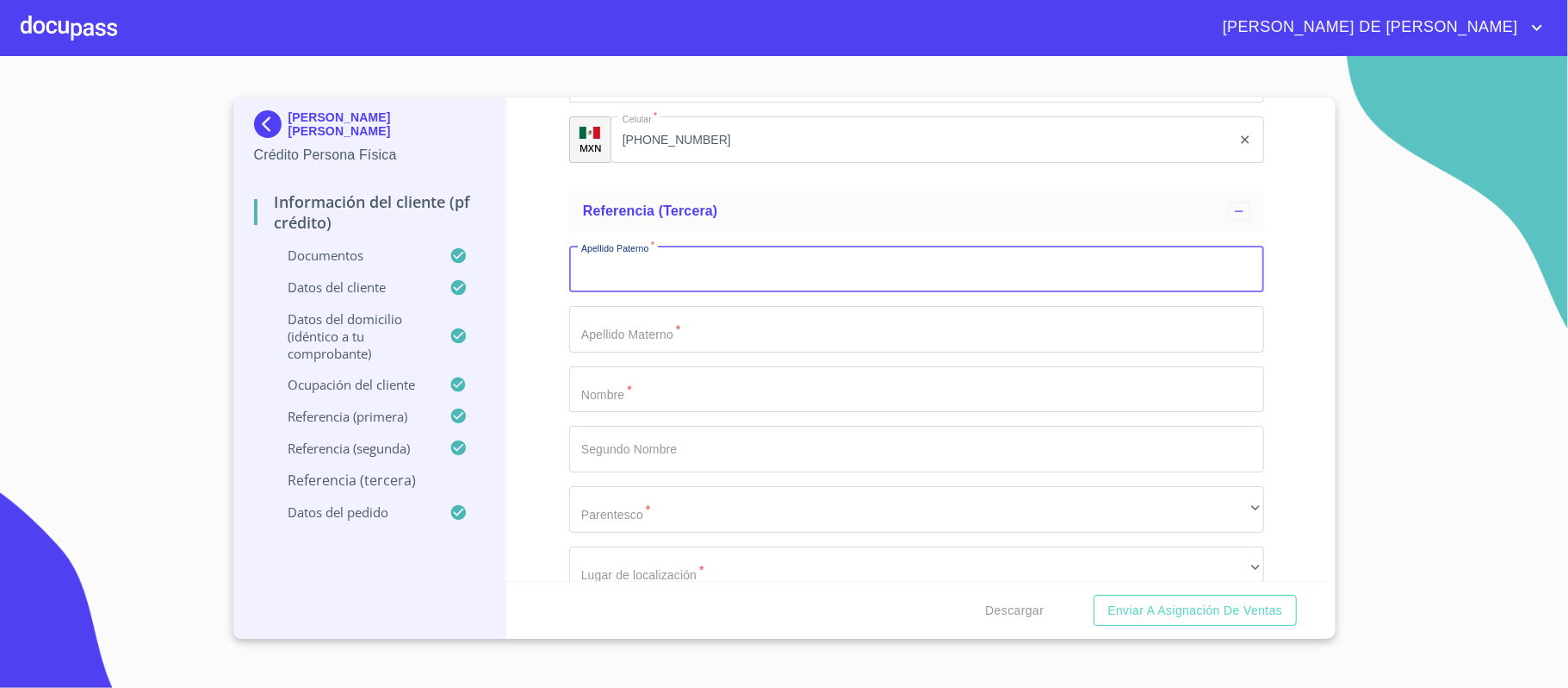
click at [697, 272] on input "Documento de identificación.   *" at bounding box center [917, 268] width 695 height 47
type input "[PERSON_NAME]"
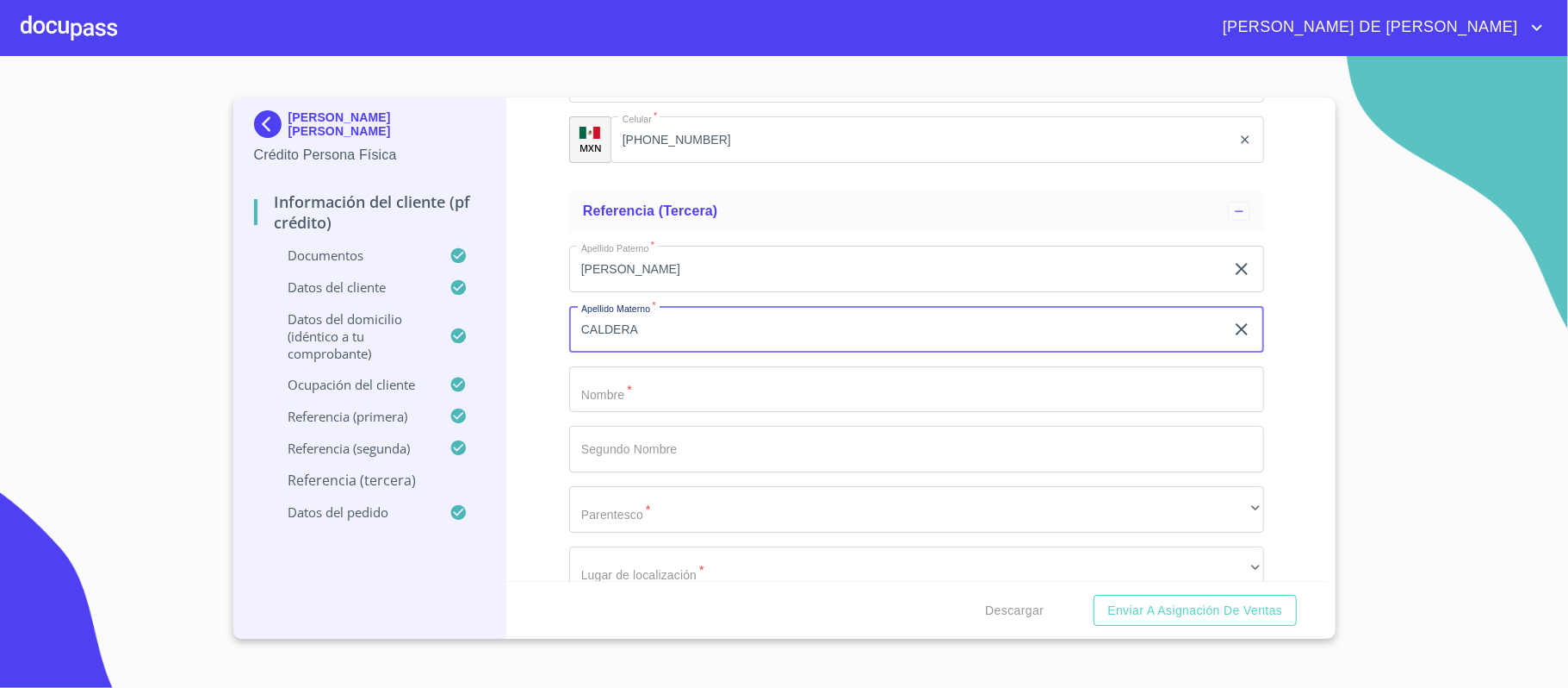
type input "CALDERA"
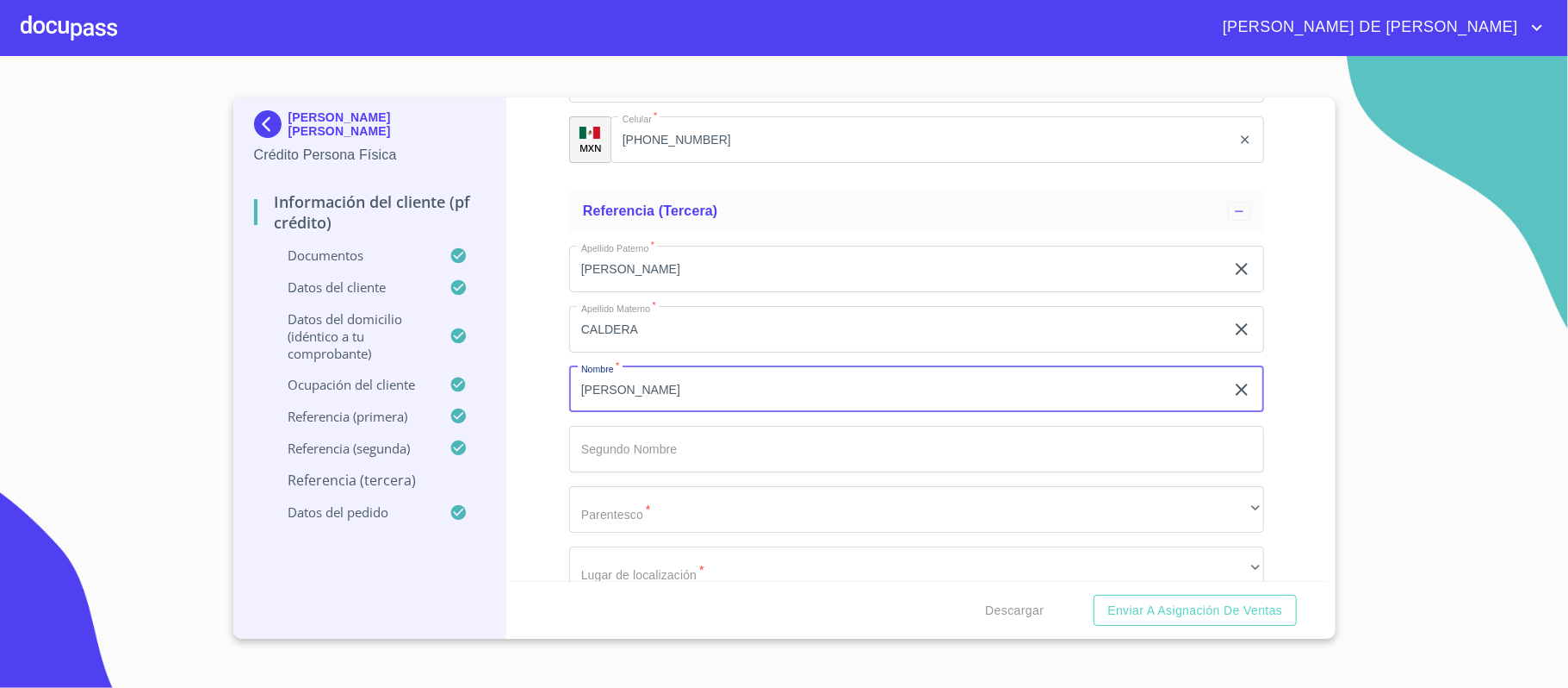
type input "[PERSON_NAME]"
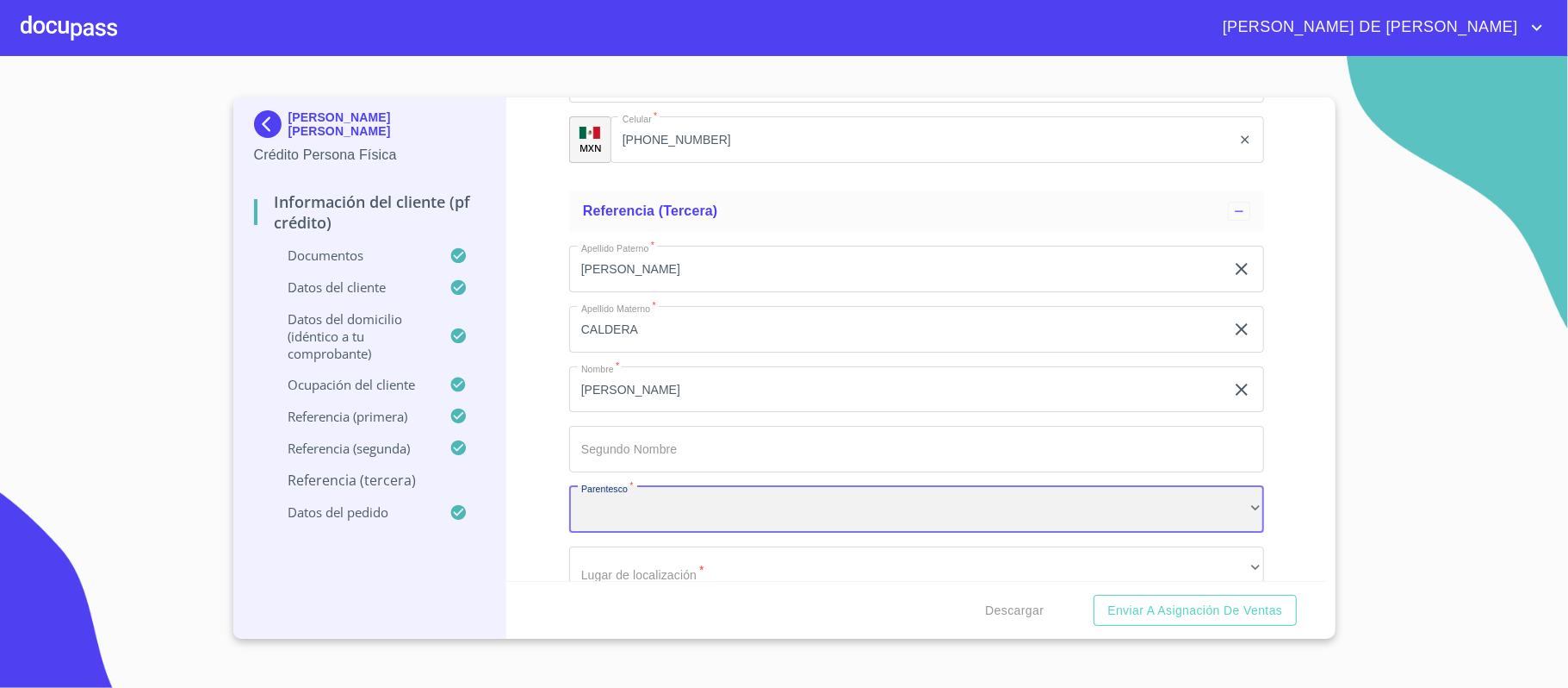
click at [665, 514] on div "​" at bounding box center [917, 509] width 695 height 47
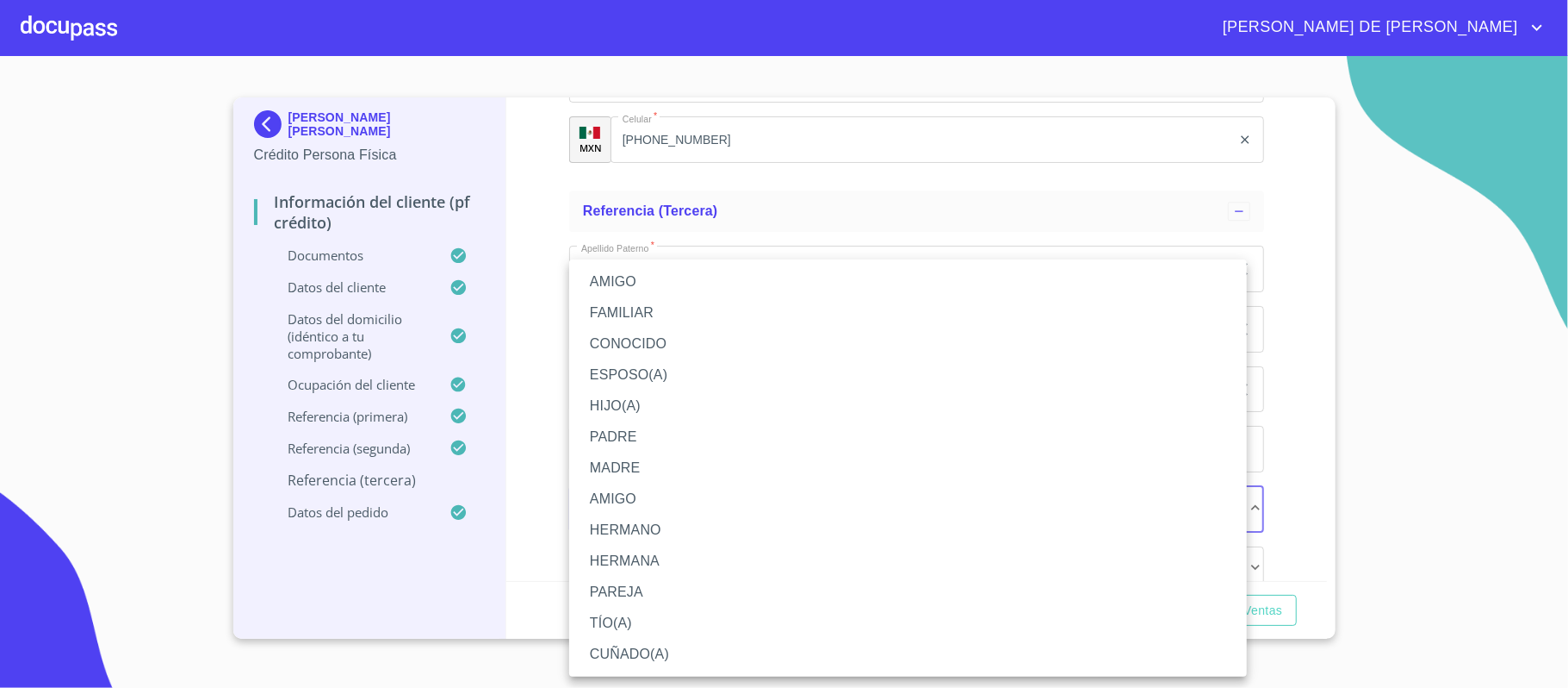
click at [648, 618] on li "TÍO(A)" at bounding box center [907, 623] width 677 height 31
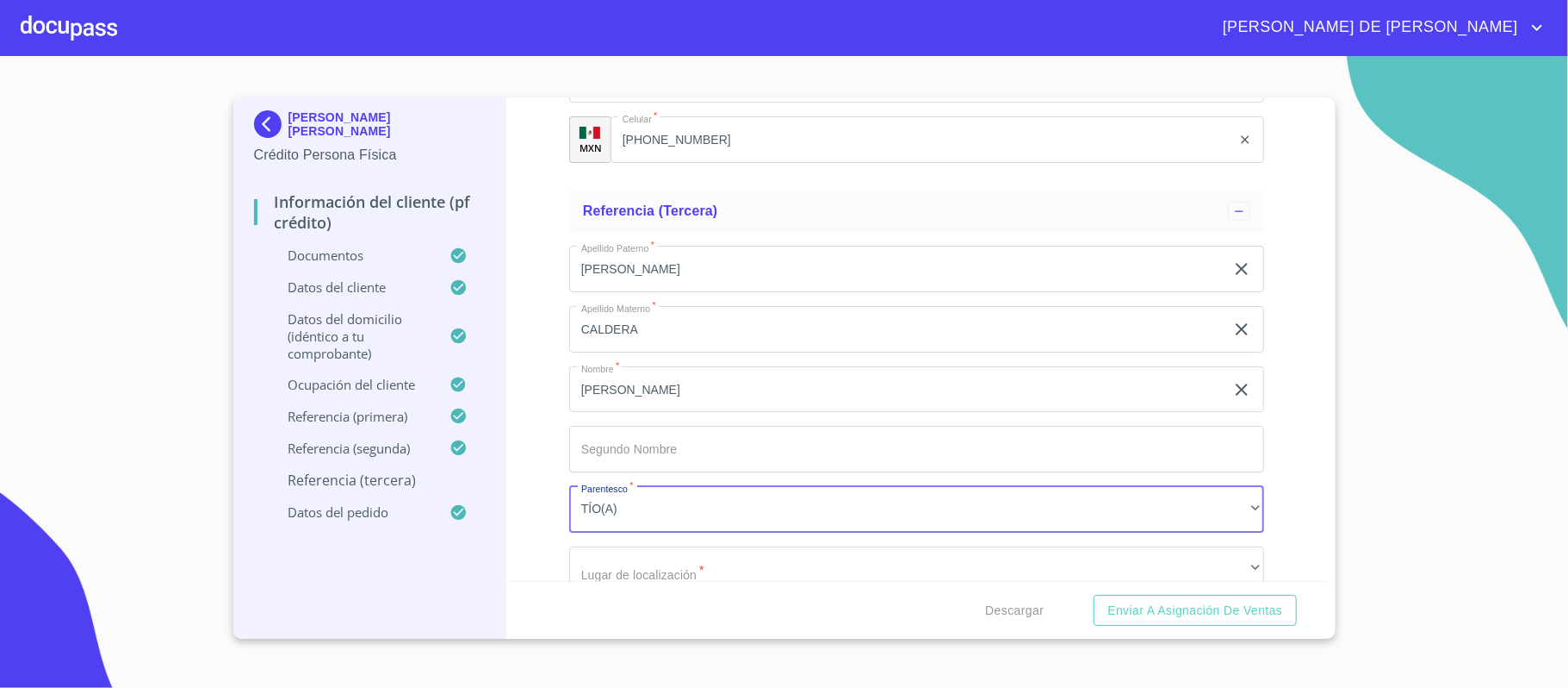
click at [558, 429] on div "Información del cliente (PF crédito) Documentos Documento de identificación.   …" at bounding box center [917, 338] width 821 height 484
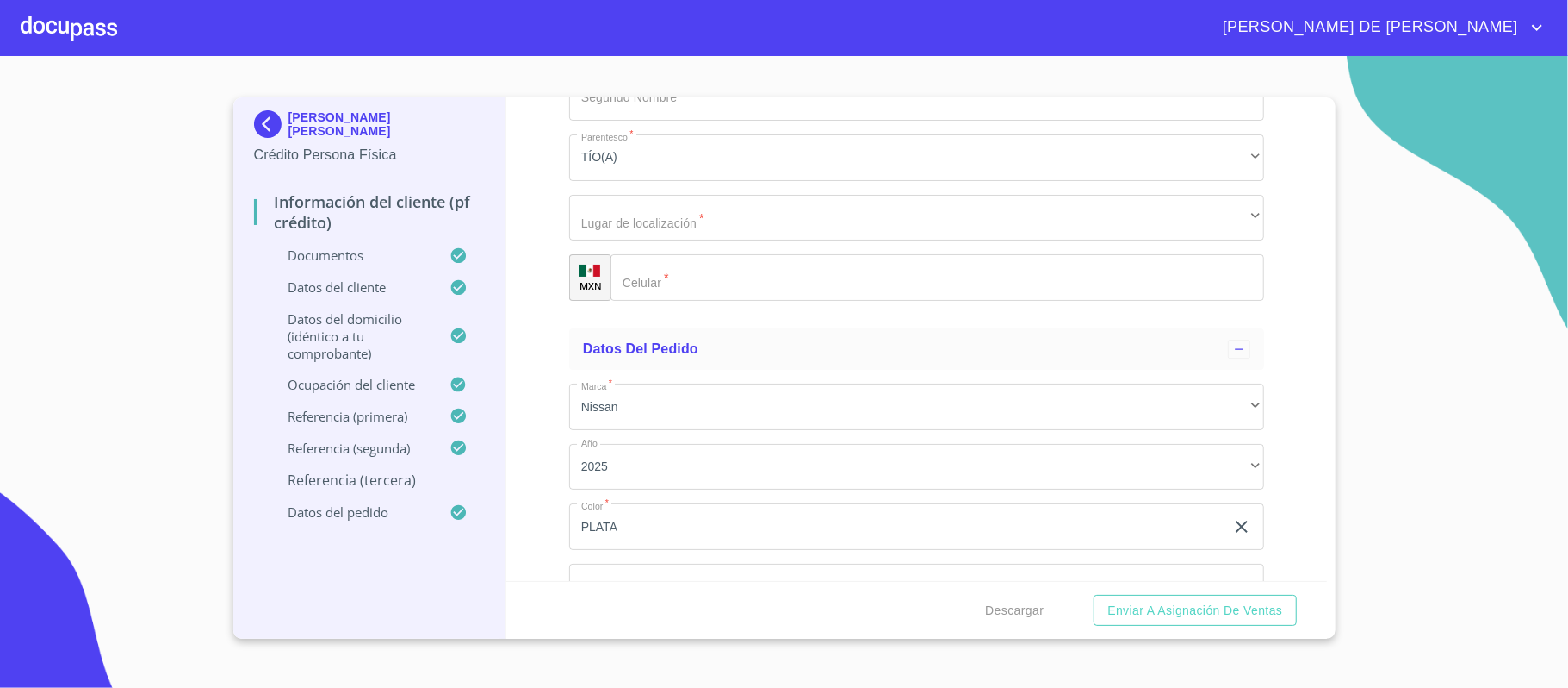
scroll to position [8862, 0]
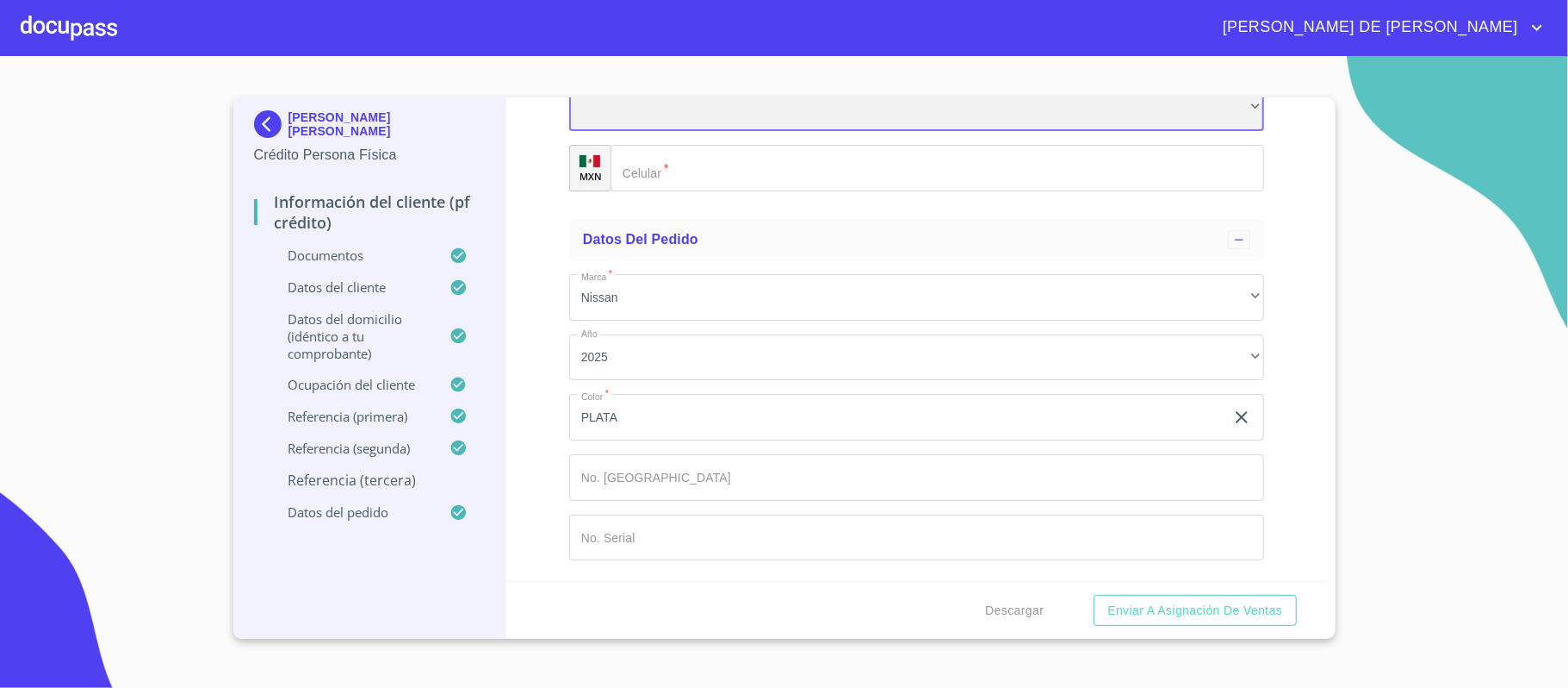
click at [703, 105] on div "​" at bounding box center [917, 109] width 695 height 47
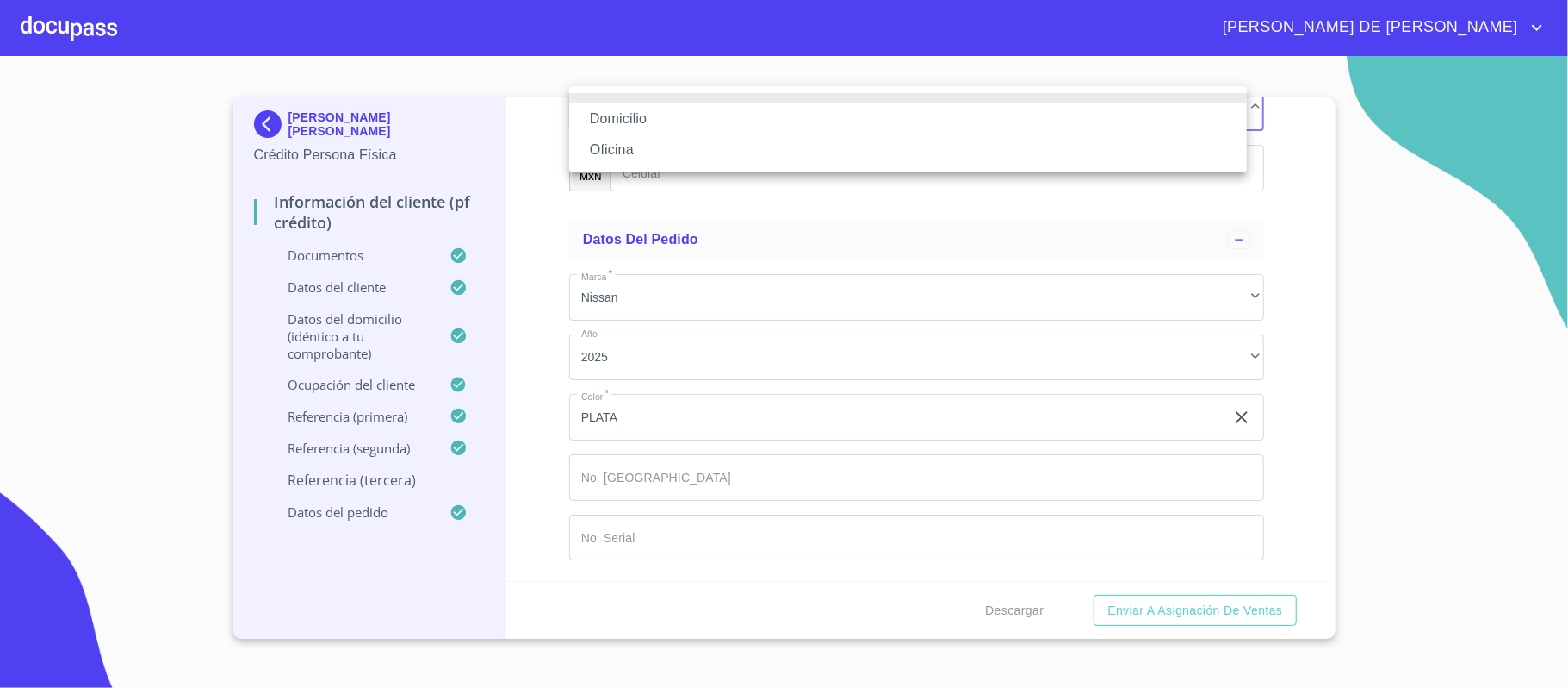
click at [700, 121] on li "Domicilio" at bounding box center [907, 118] width 677 height 31
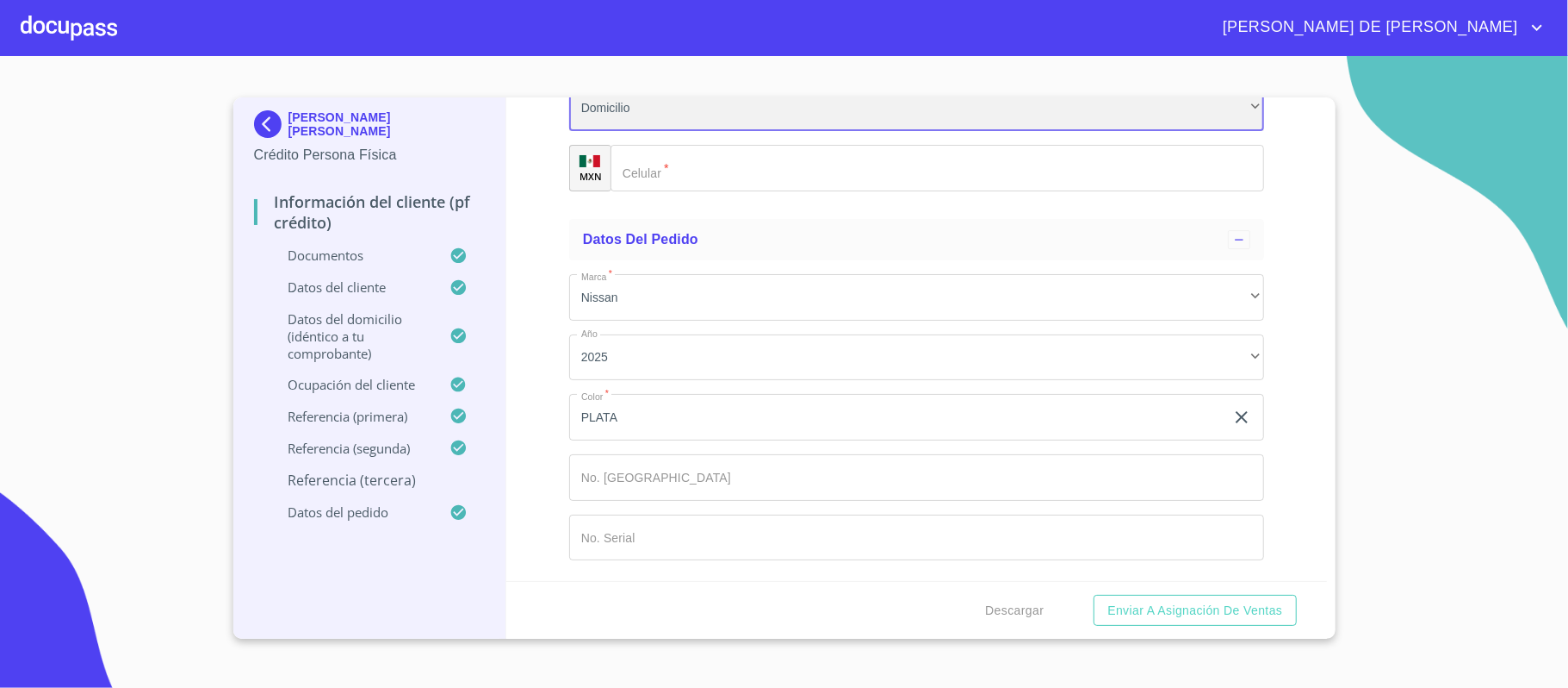
scroll to position [8848, 0]
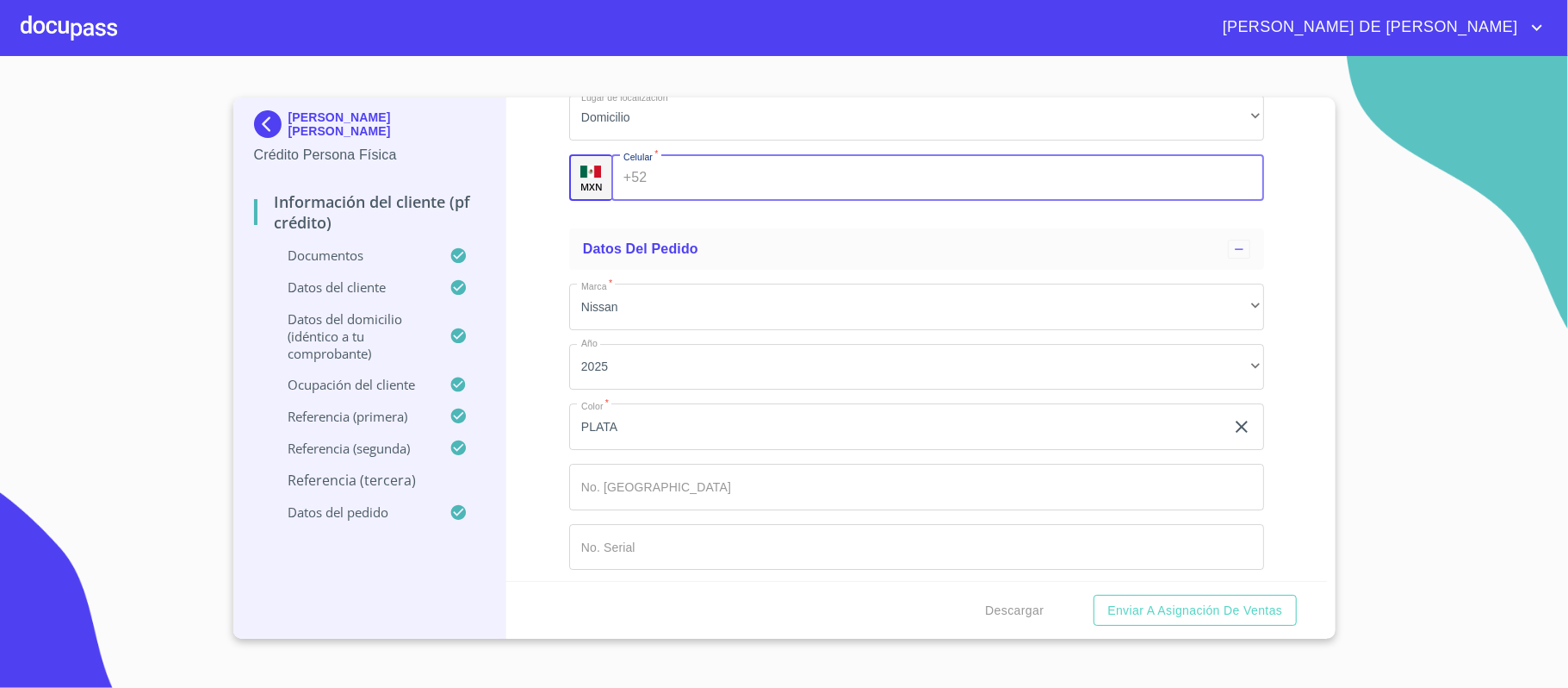
click at [704, 187] on input "Documento de identificación.   *" at bounding box center [959, 177] width 609 height 47
type input "[PHONE_NUMBER]"
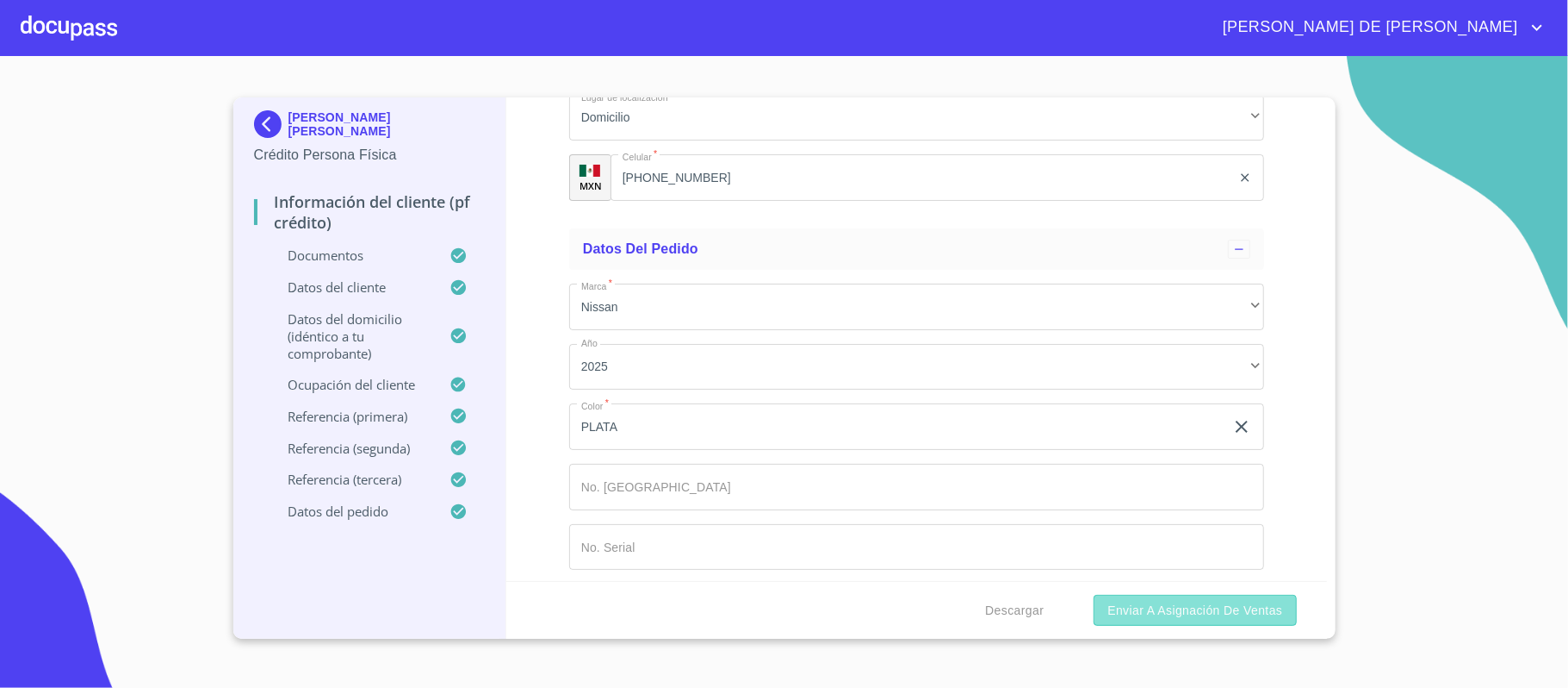
click at [1189, 604] on span "Enviar a Asignación de Ventas" at bounding box center [1195, 610] width 175 height 21
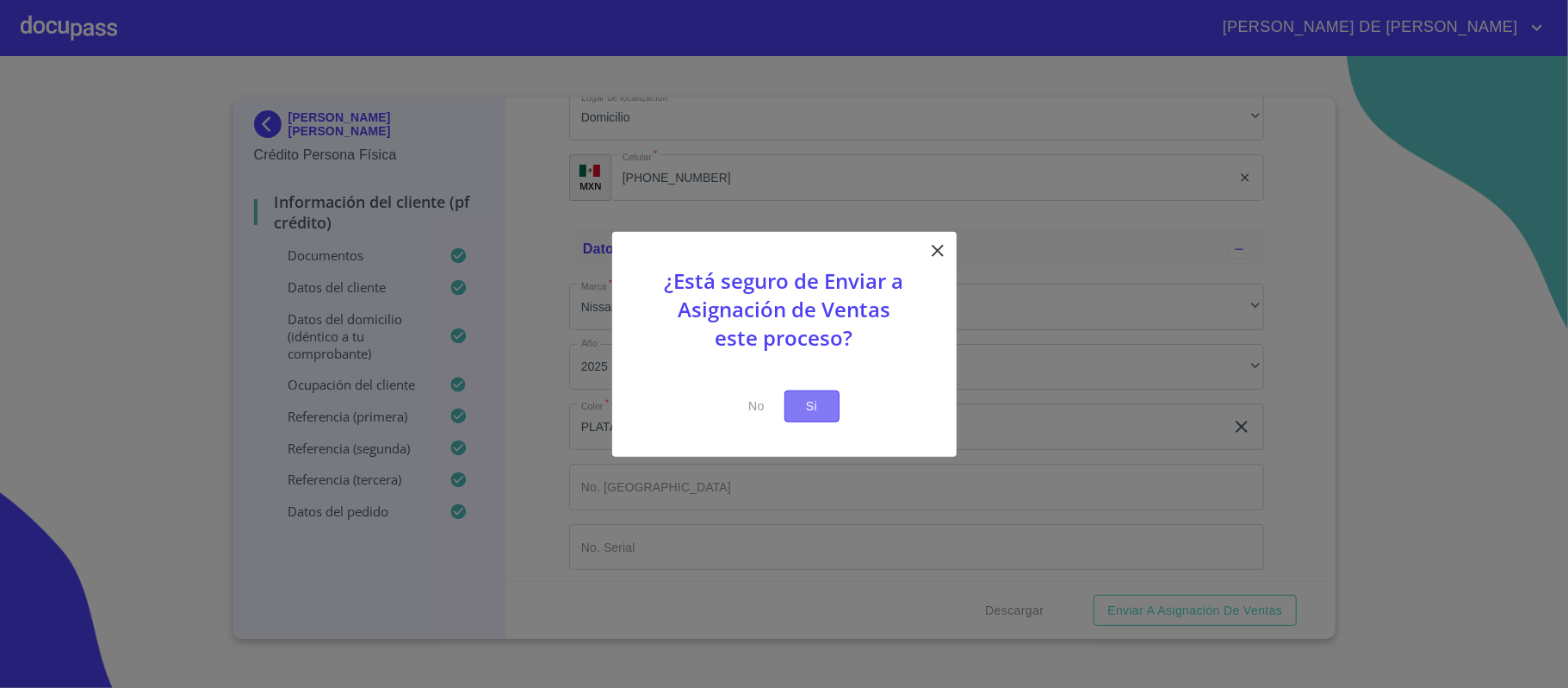
click at [824, 392] on button "Si" at bounding box center [811, 406] width 55 height 32
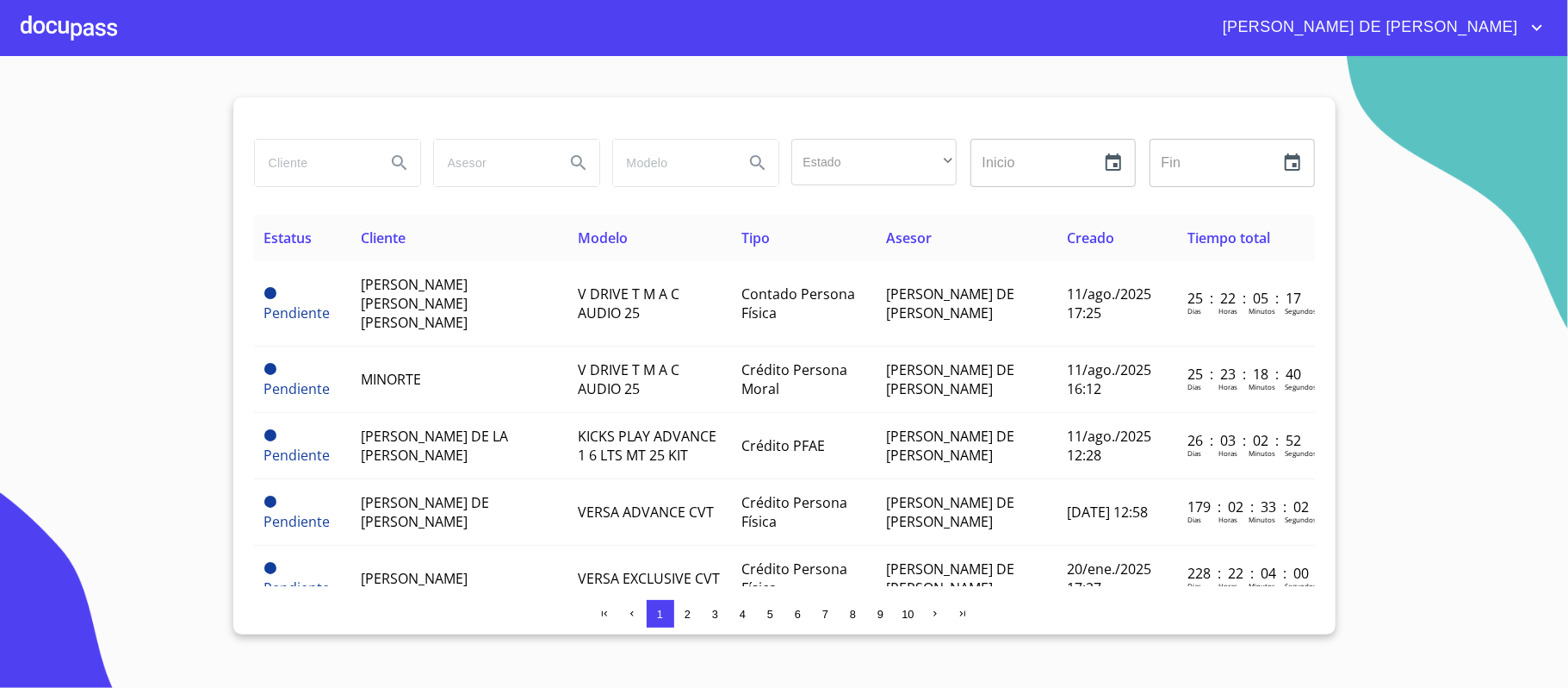
click at [311, 172] on input "search" at bounding box center [314, 163] width 117 height 47
type input "[PERSON_NAME]"
click at [397, 164] on icon "Search" at bounding box center [400, 163] width 20 height 21
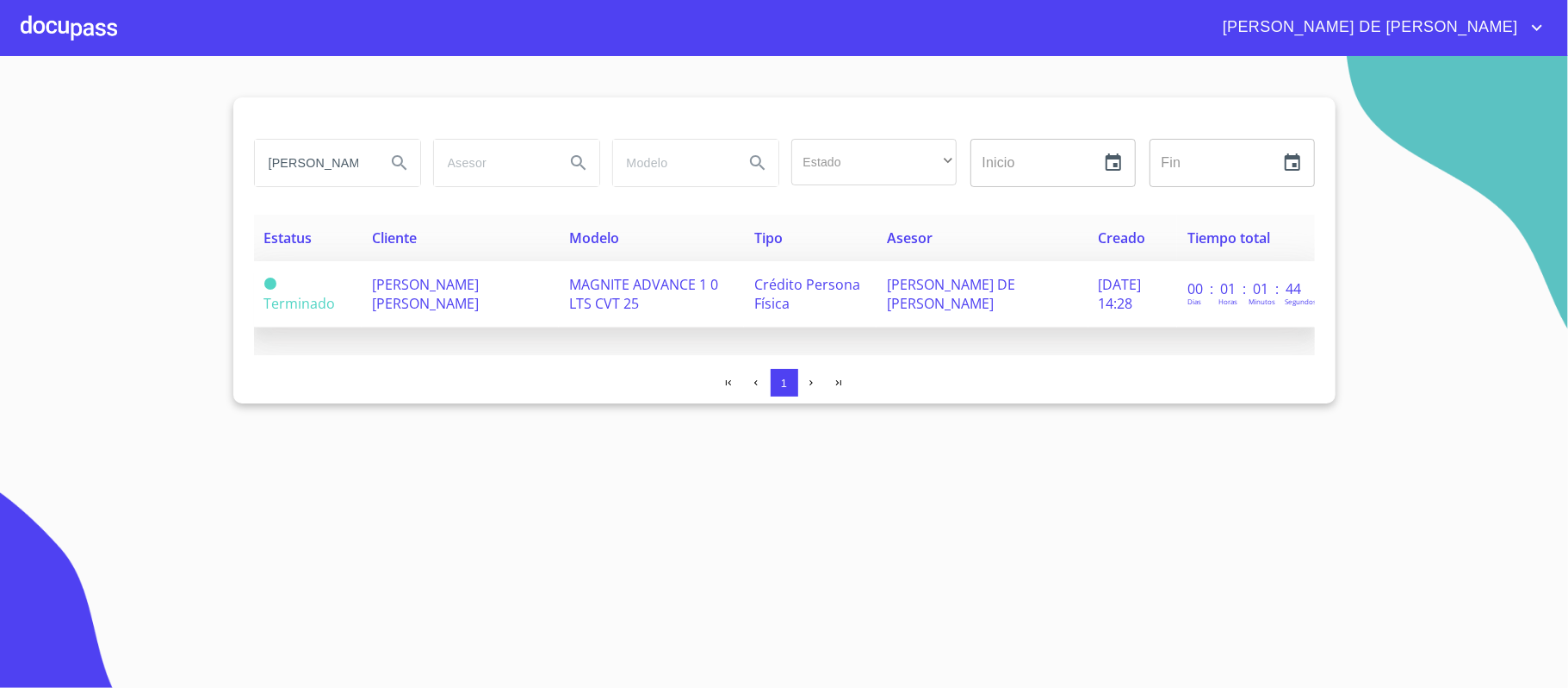
click at [443, 305] on span "[PERSON_NAME] [PERSON_NAME]" at bounding box center [425, 294] width 107 height 38
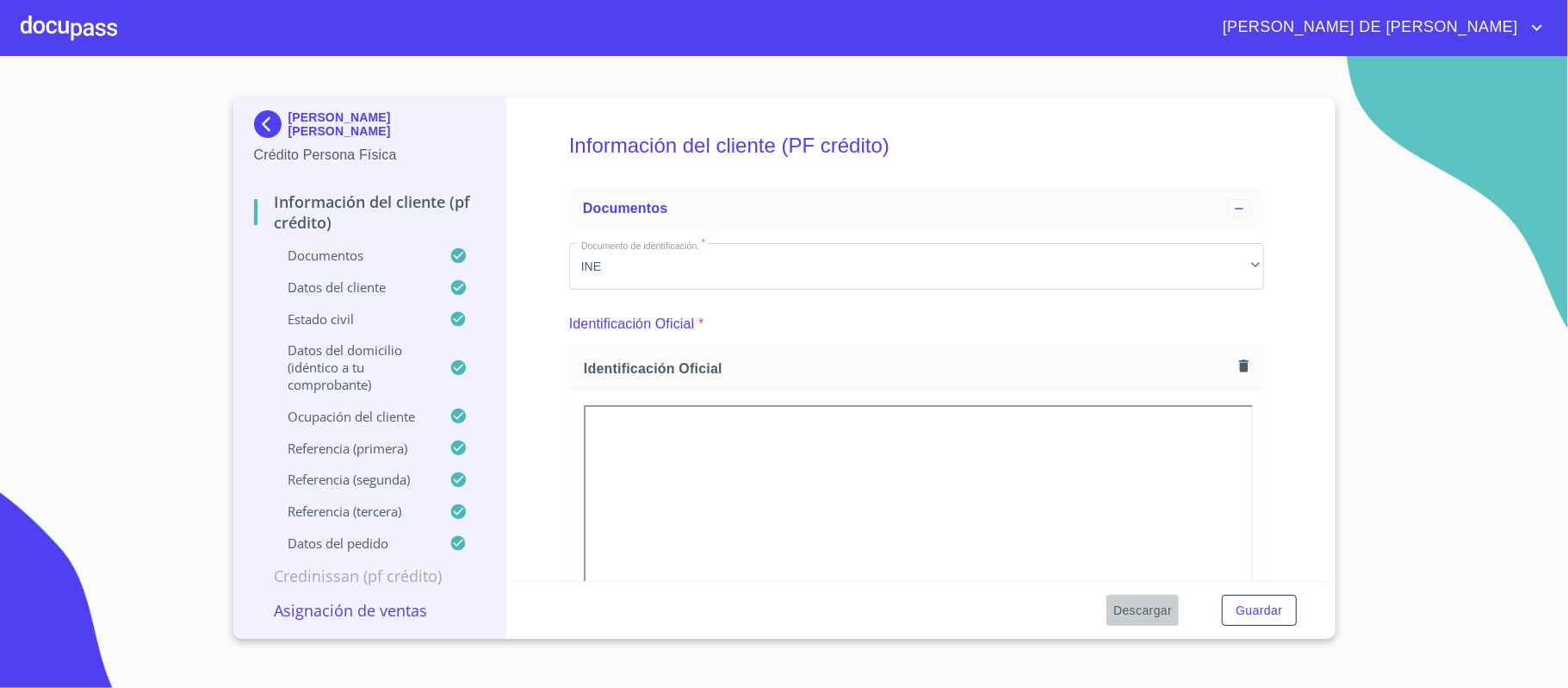
click at [1151, 613] on span "Descargar" at bounding box center [1142, 610] width 59 height 21
